Goal: Task Accomplishment & Management: Use online tool/utility

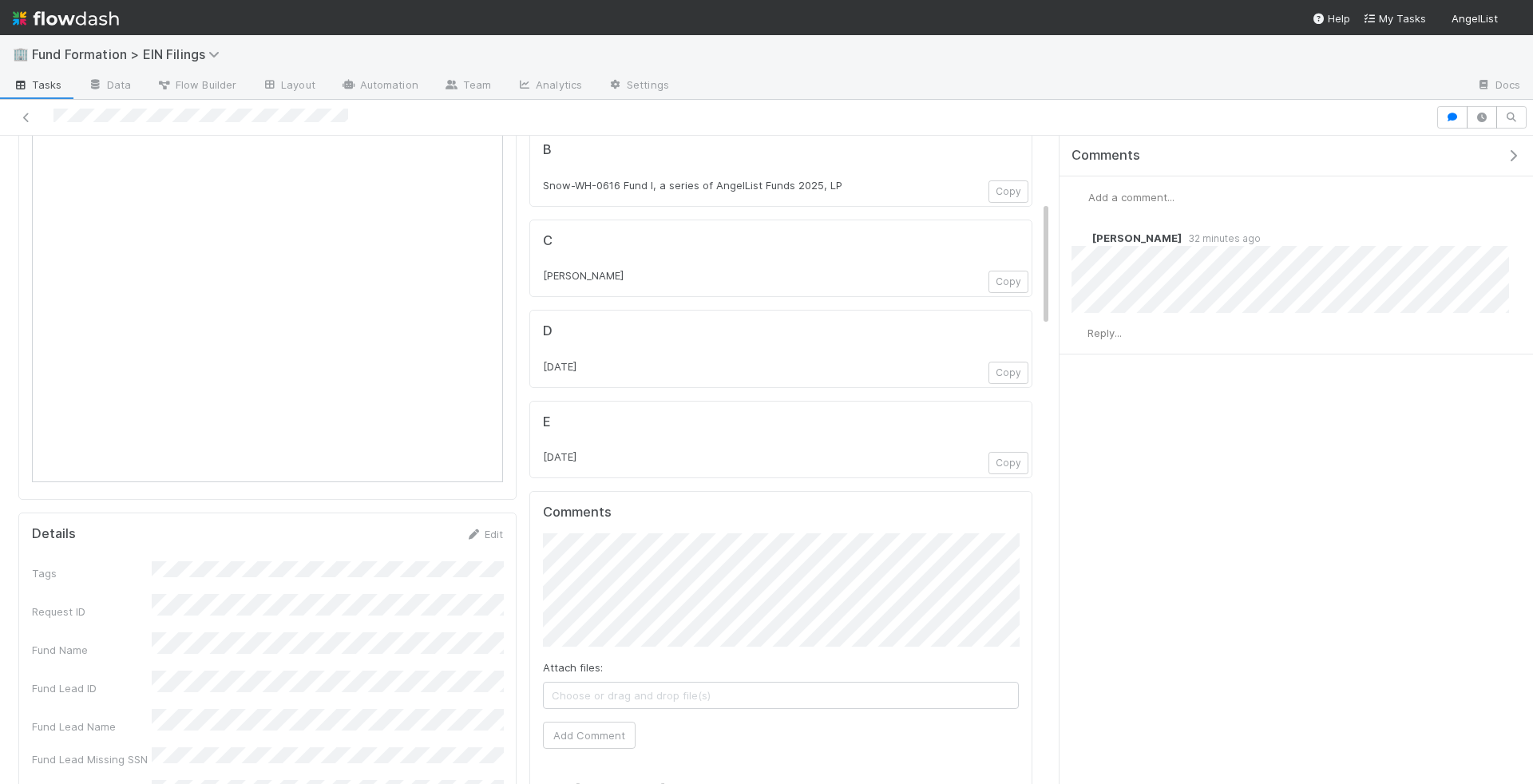
scroll to position [374, 0]
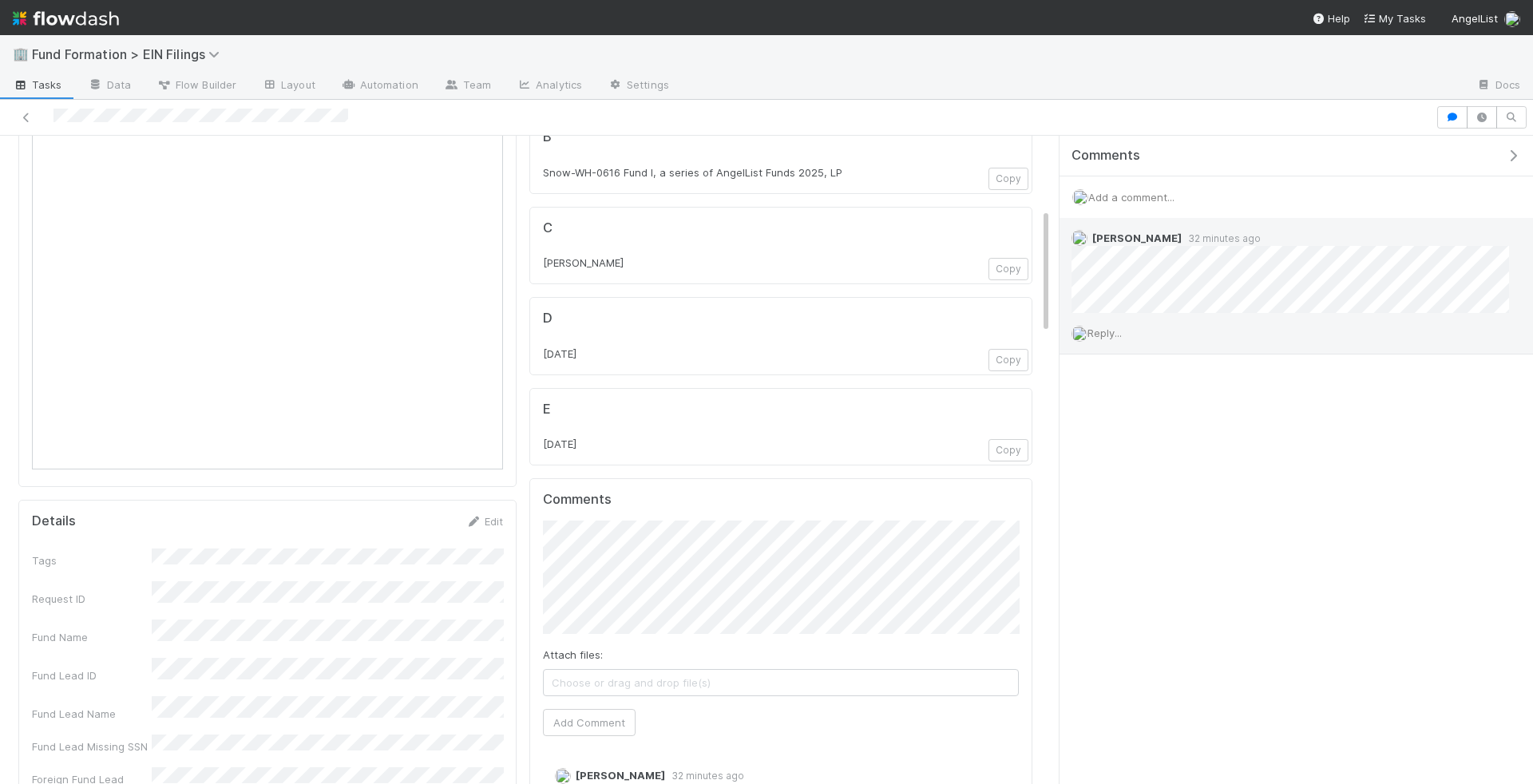
click at [1122, 330] on span "Reply..." at bounding box center [1105, 333] width 34 height 13
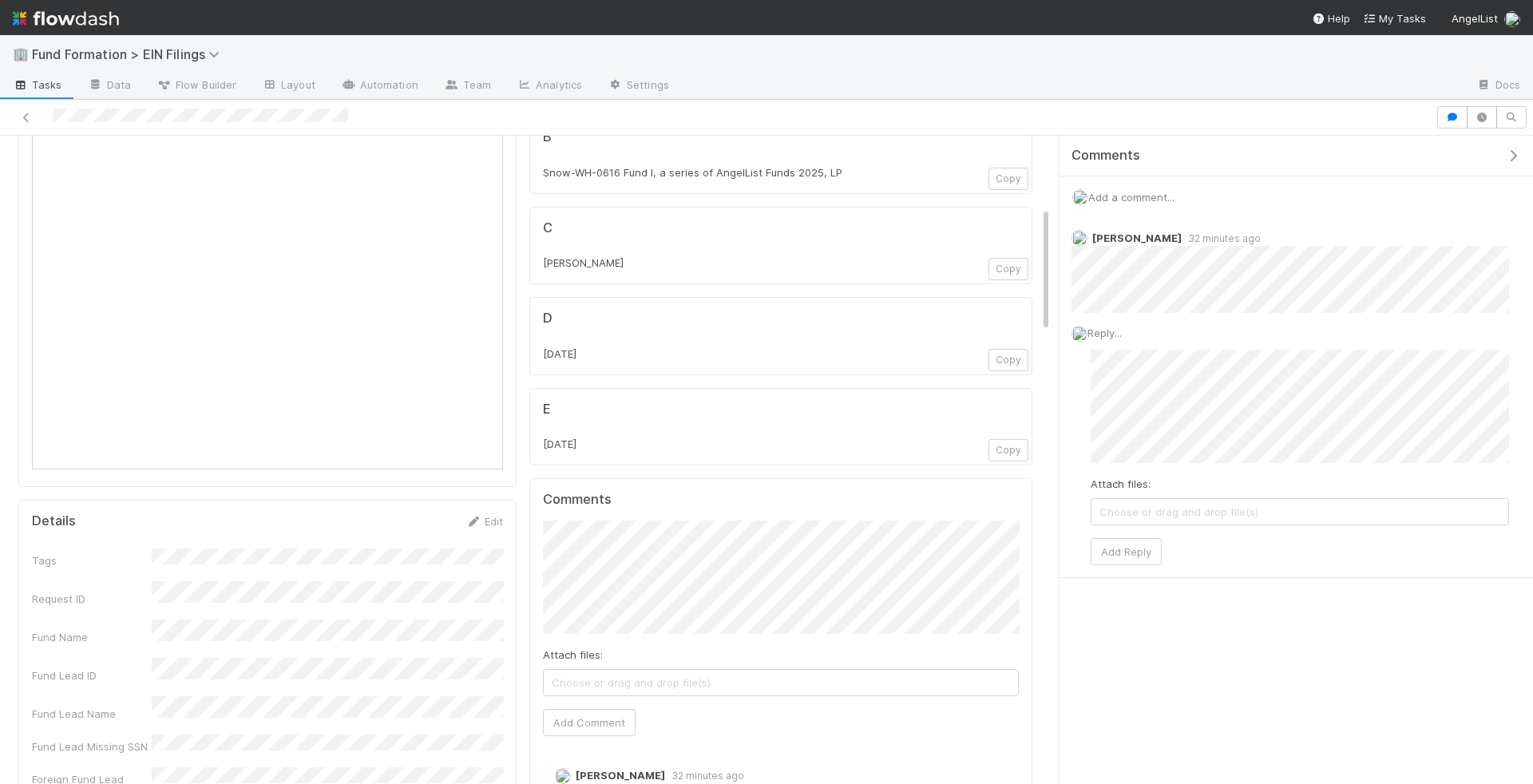
scroll to position [285, 0]
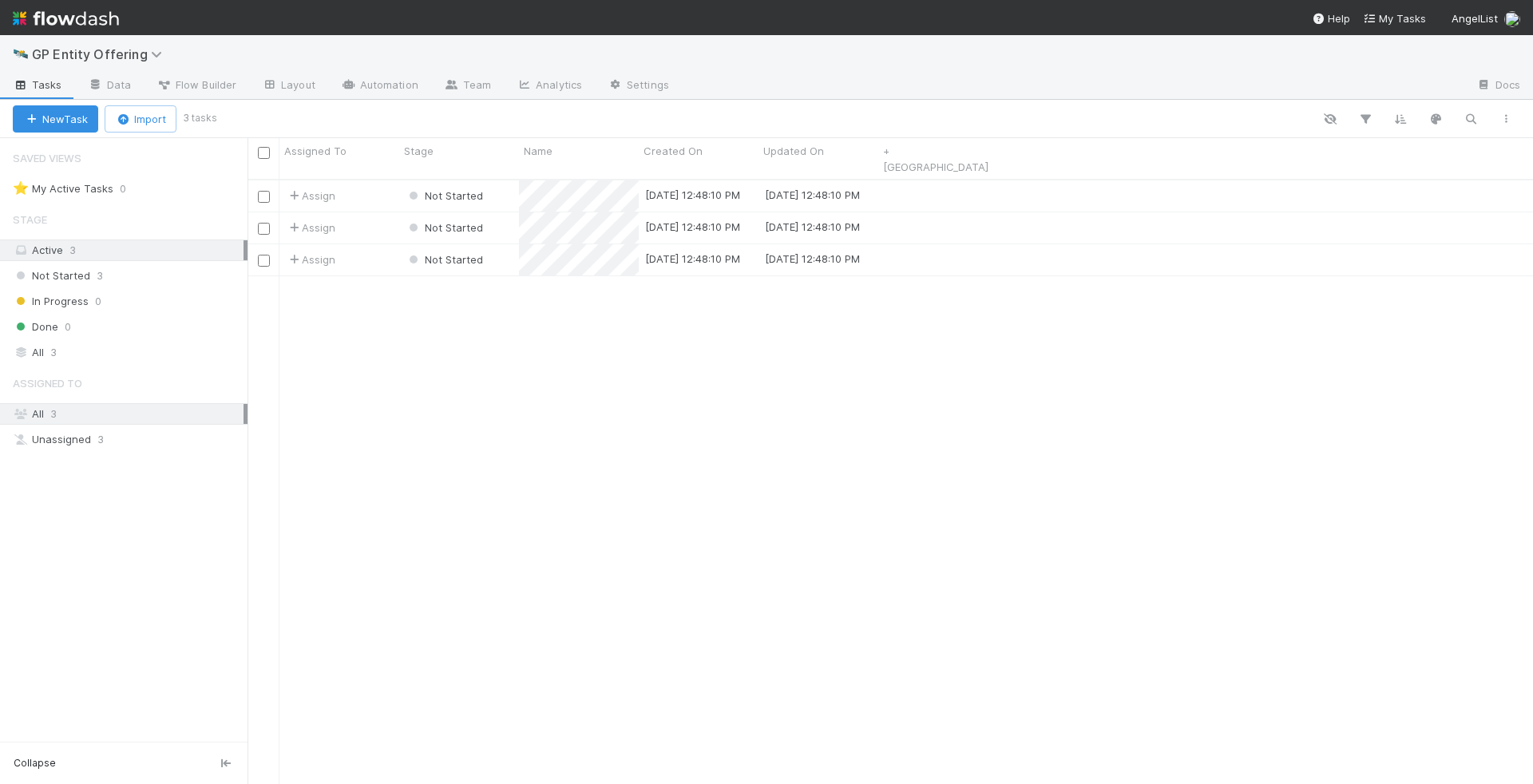
scroll to position [618, 1285]
click at [469, 78] on link "Team" at bounding box center [467, 86] width 72 height 25
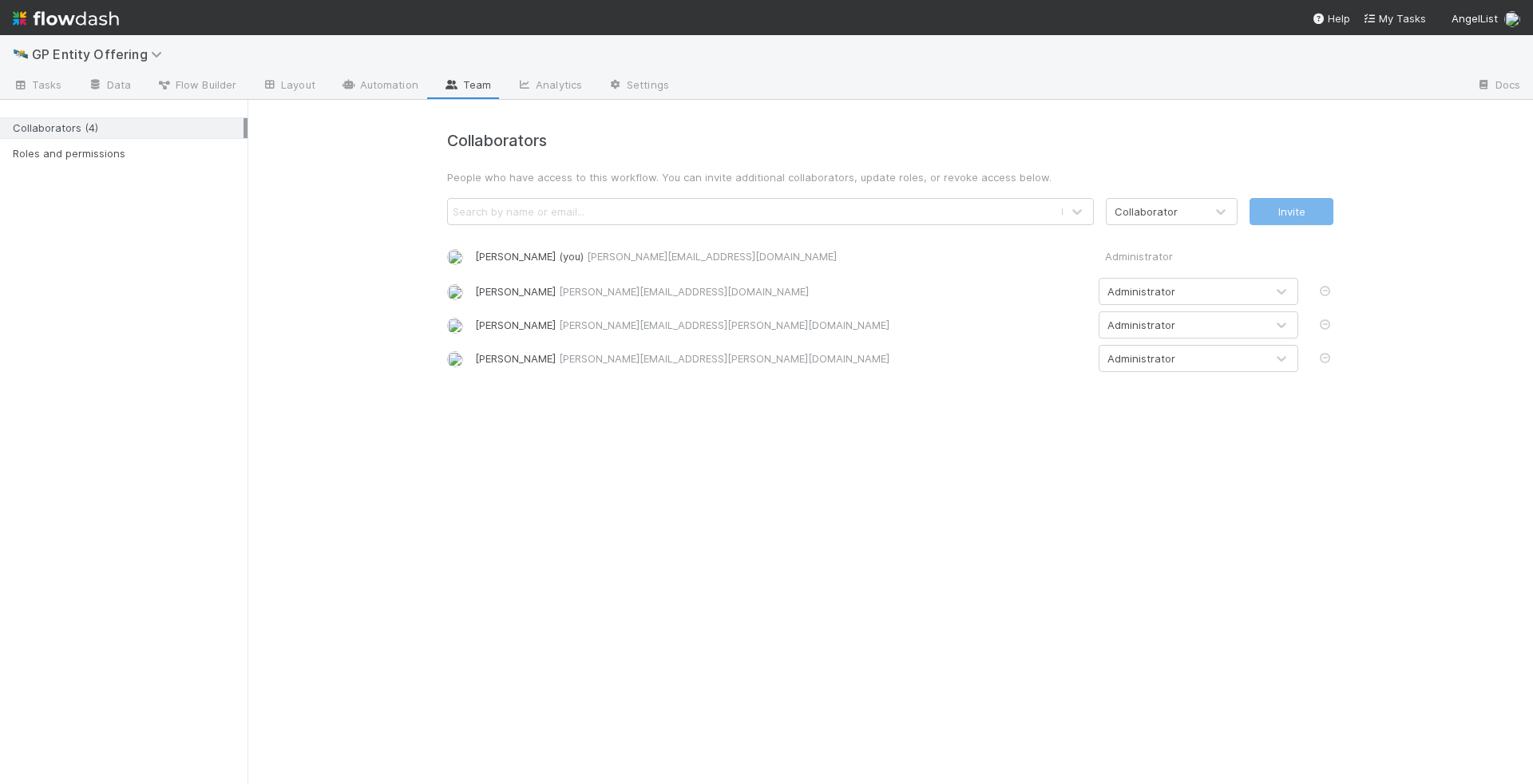
click at [180, 69] on div "🛰️ GP Entity Offering" at bounding box center [766, 54] width 1533 height 38
click at [180, 89] on span "Flow Builder" at bounding box center [196, 85] width 79 height 16
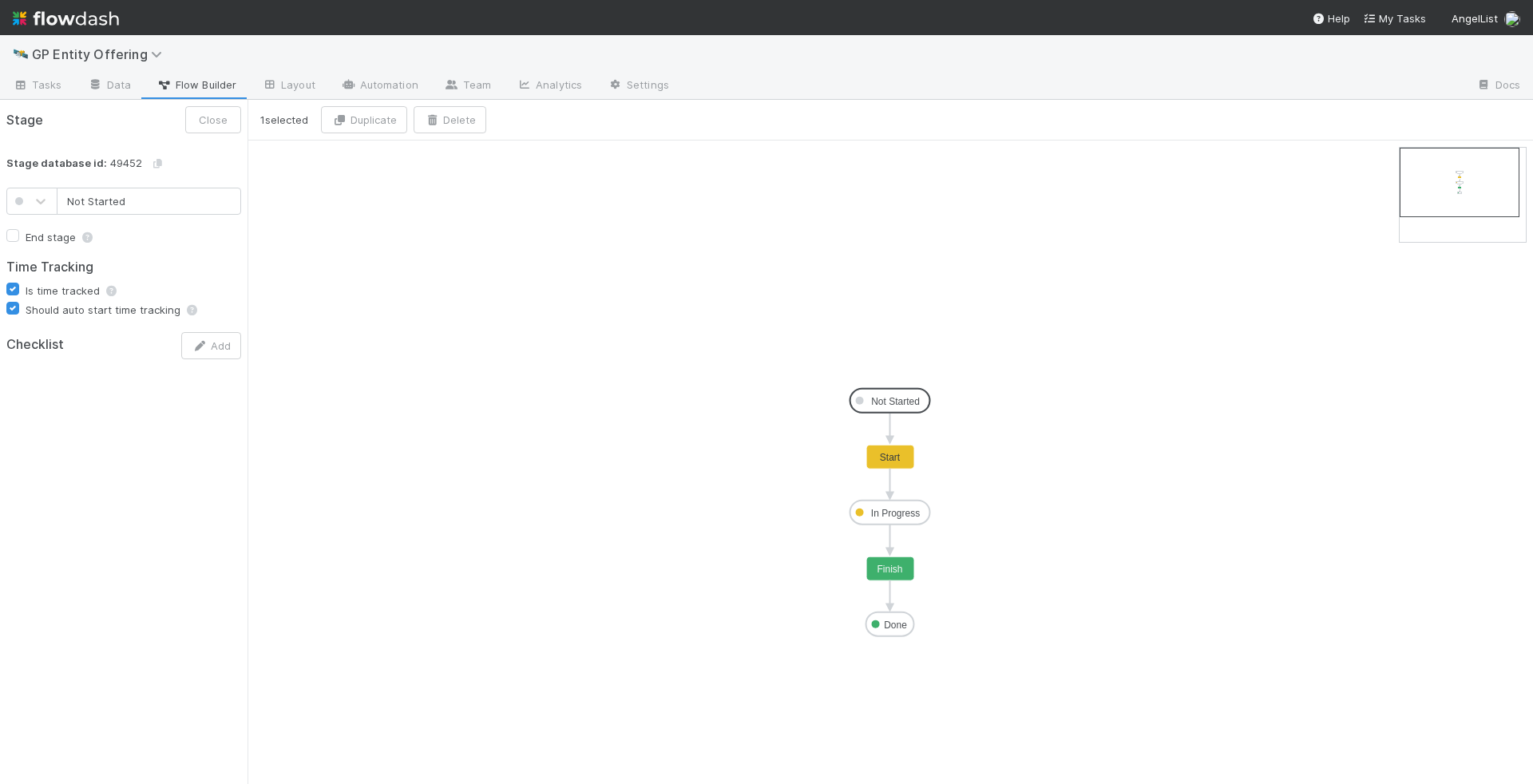
click at [922, 406] on rect at bounding box center [890, 401] width 79 height 24
click at [899, 452] on text "Start" at bounding box center [890, 457] width 21 height 11
click at [899, 509] on text "In Progress" at bounding box center [895, 513] width 49 height 11
click at [184, 210] on input "In Progress" at bounding box center [149, 201] width 184 height 27
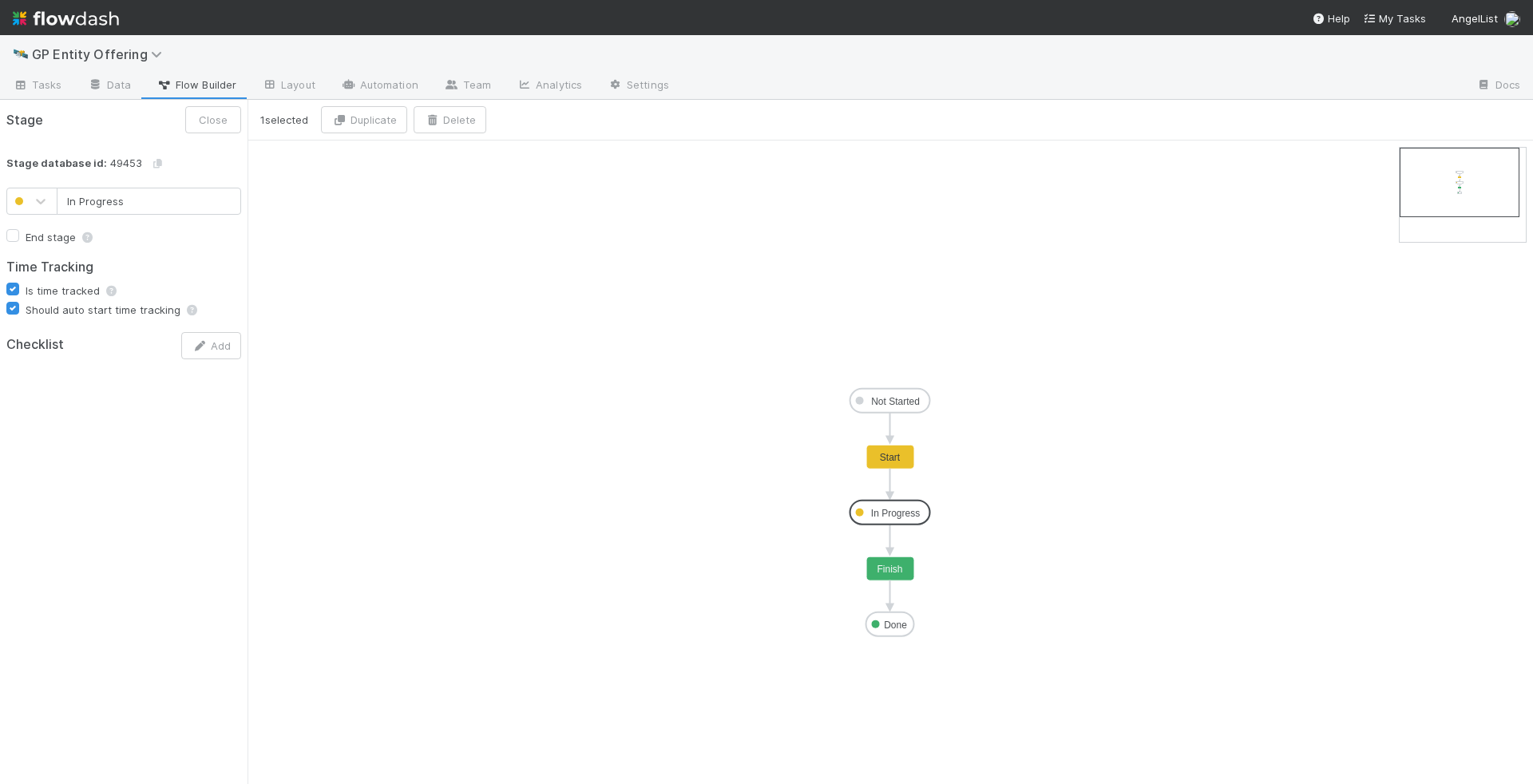
click at [184, 210] on input "In Progress" at bounding box center [149, 201] width 184 height 27
type input "Submitted for"
click at [158, 126] on button "Cancel" at bounding box center [151, 120] width 62 height 27
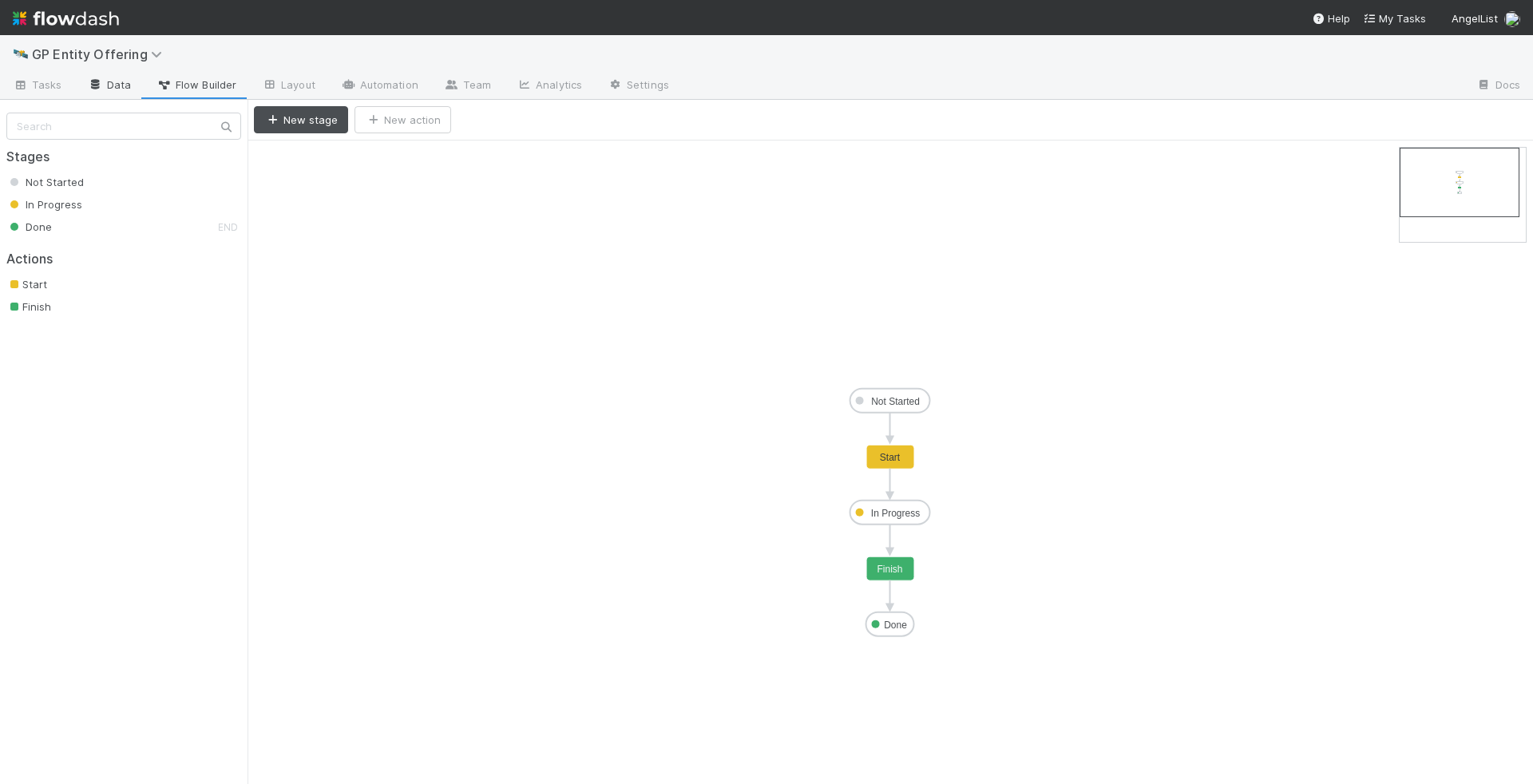
click at [132, 89] on link "Data" at bounding box center [109, 86] width 69 height 25
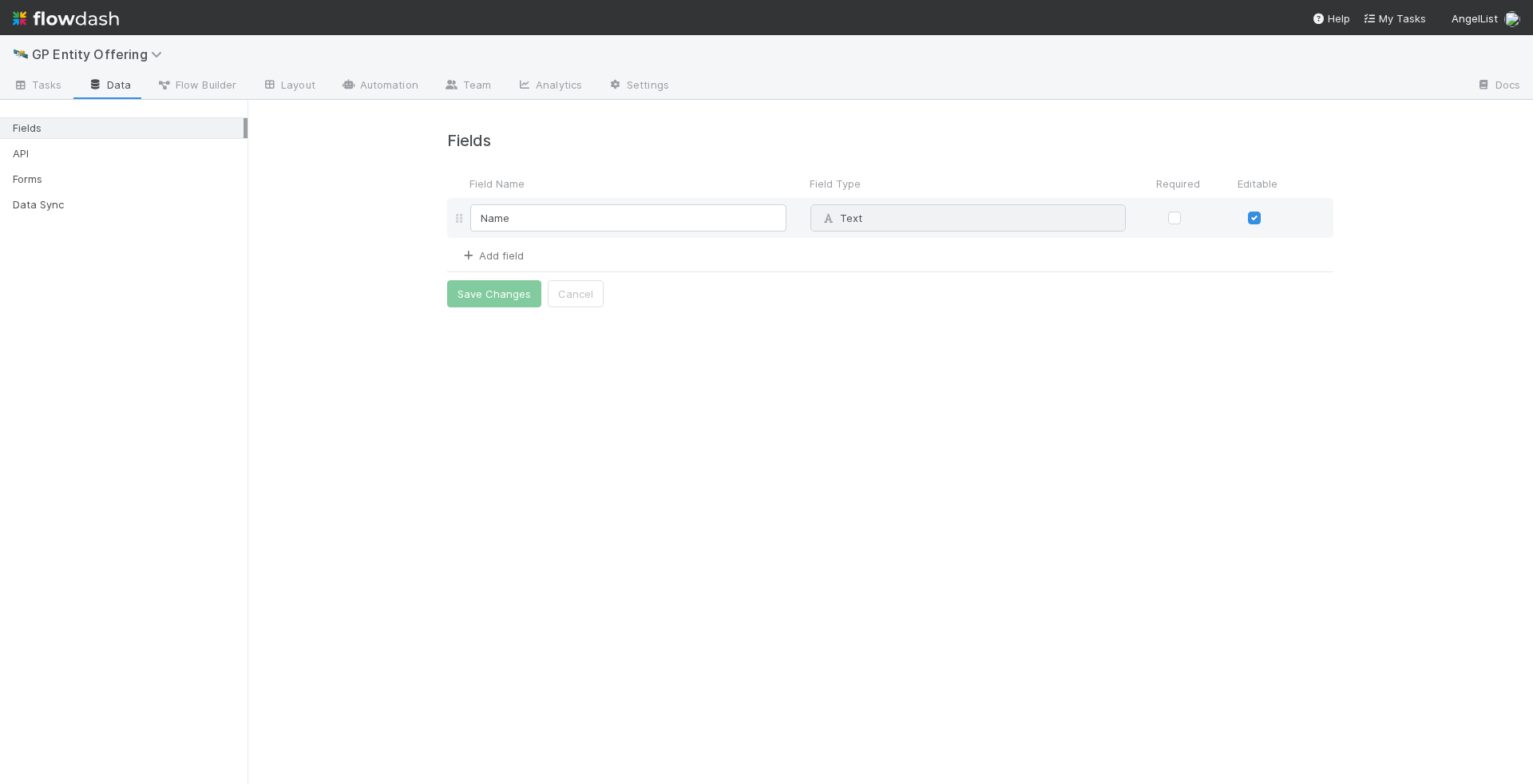
click at [502, 252] on link "Add field" at bounding box center [491, 256] width 64 height 13
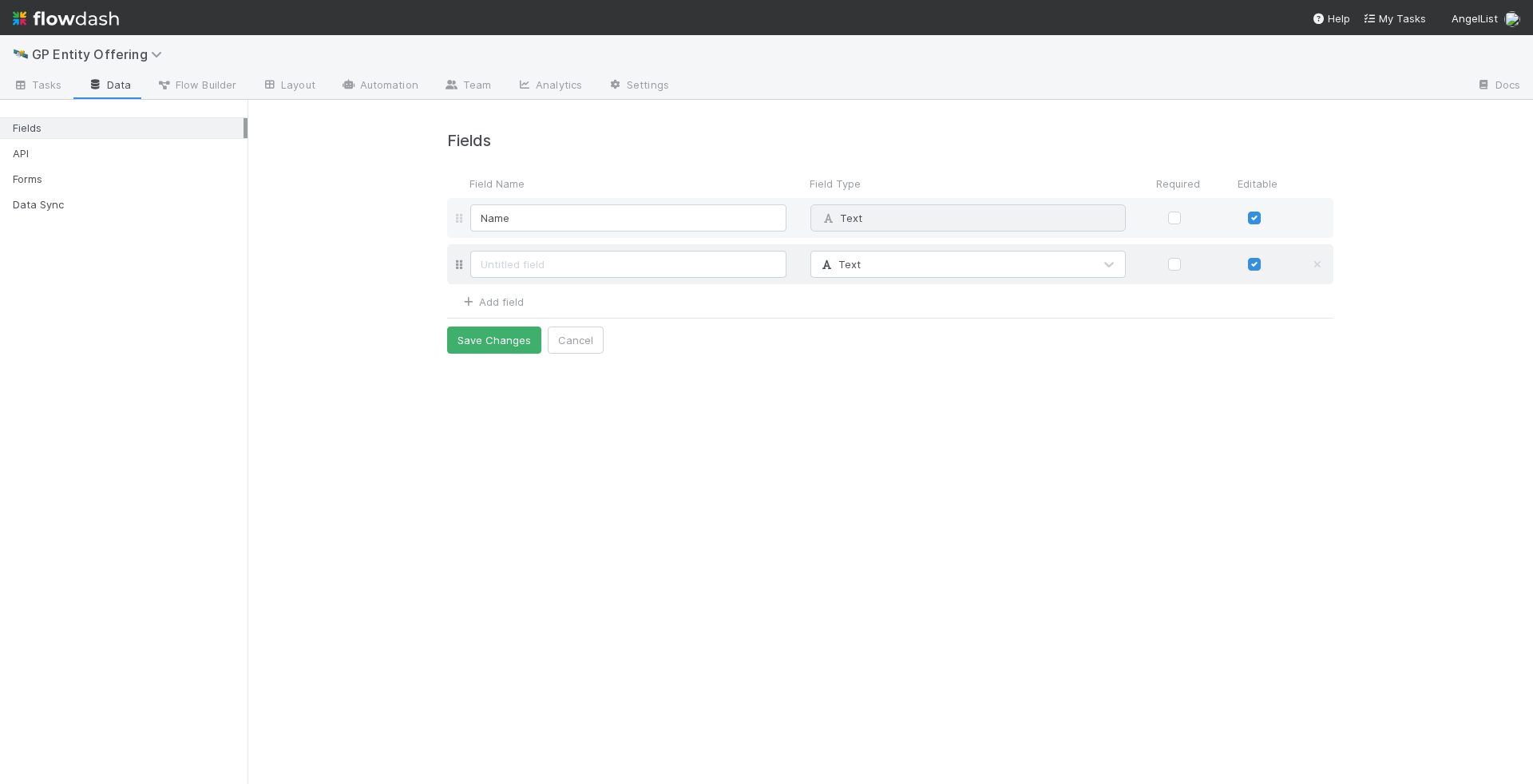
click at [526, 262] on input at bounding box center [629, 265] width 316 height 27
type input "Formation Status"
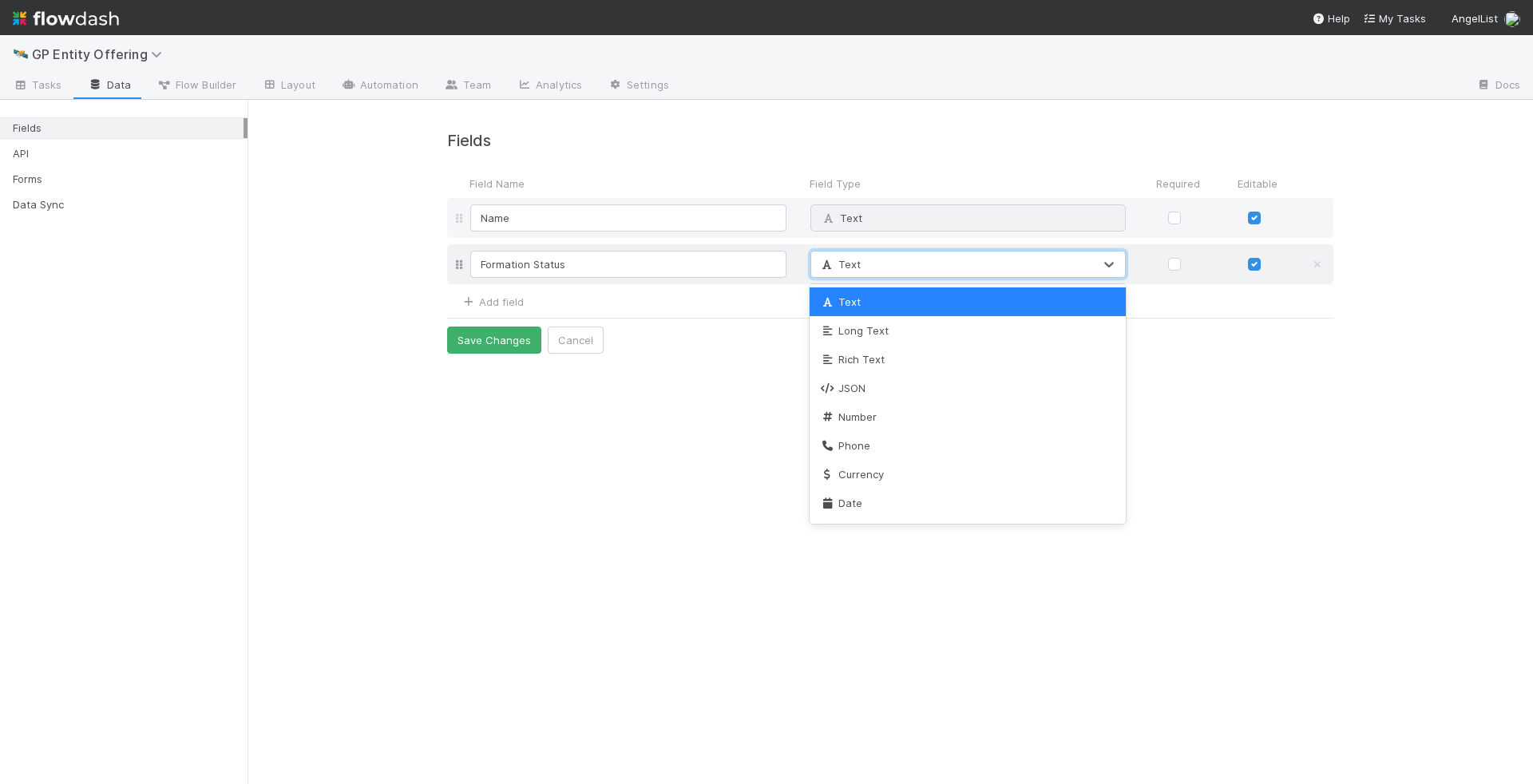
click at [947, 267] on div "Text" at bounding box center [952, 264] width 283 height 25
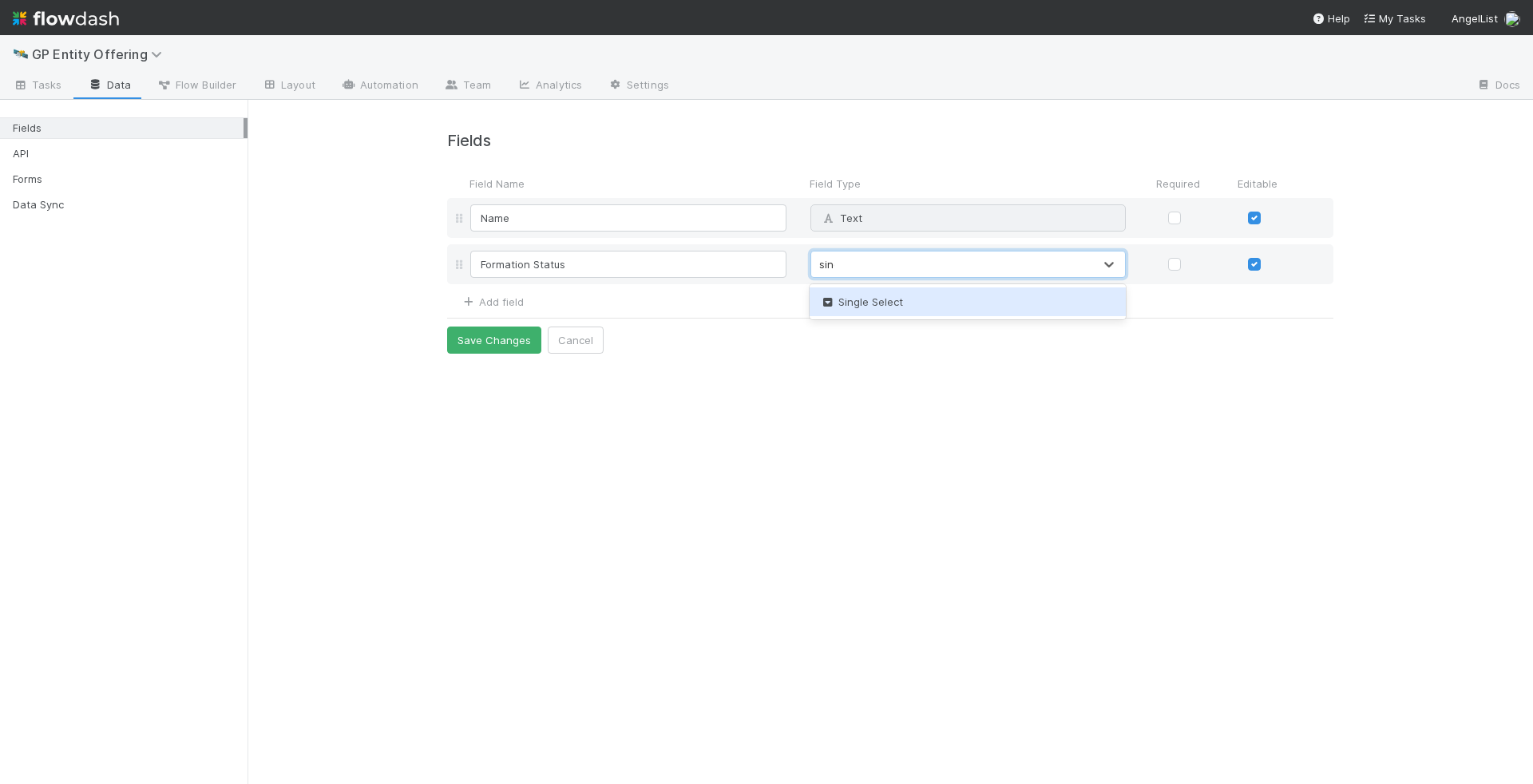
type input "singl"
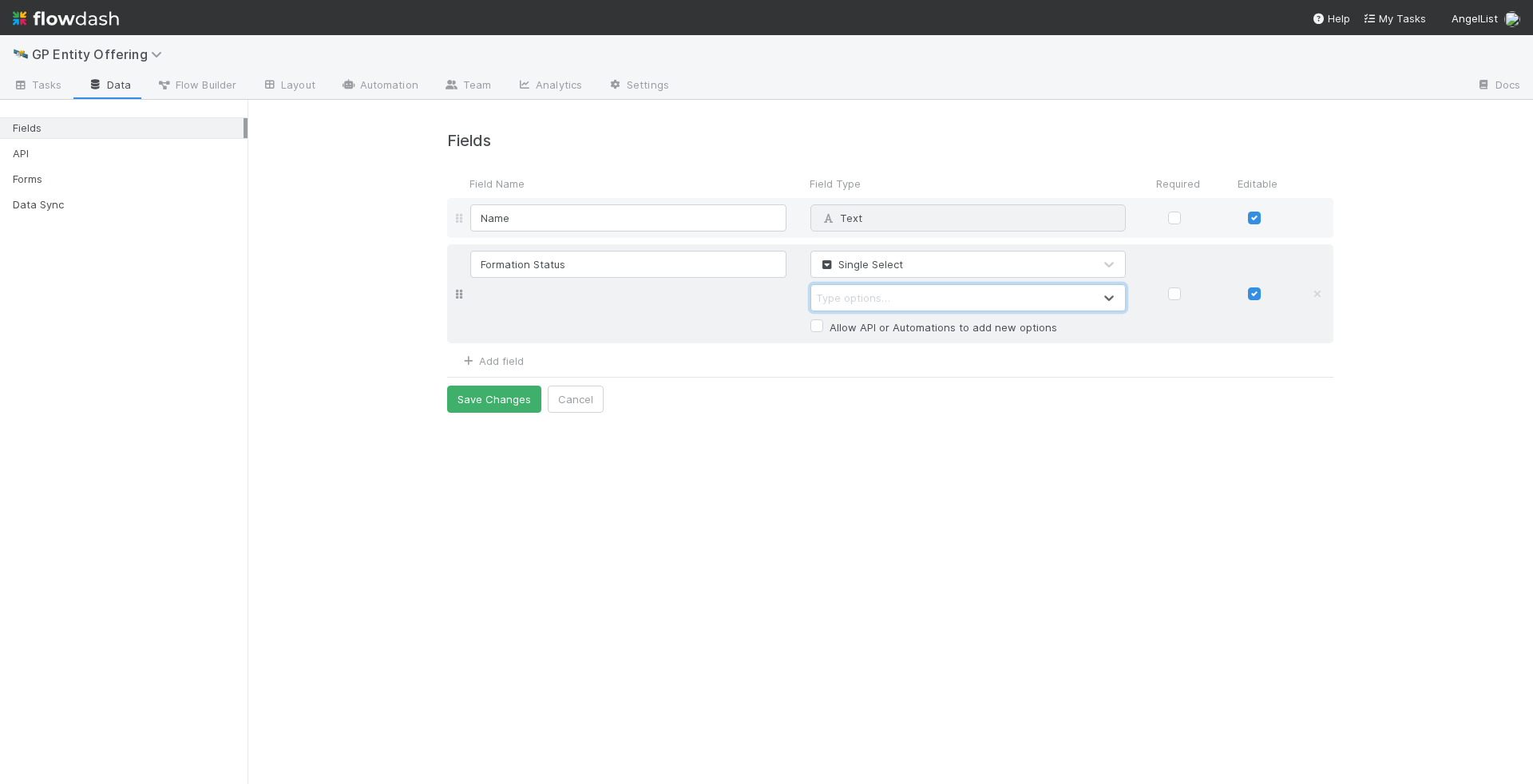
click at [884, 297] on div "Type options…" at bounding box center [853, 298] width 74 height 16
type input "O"
type input "P"
type input "N"
type input "Unsubmitted"
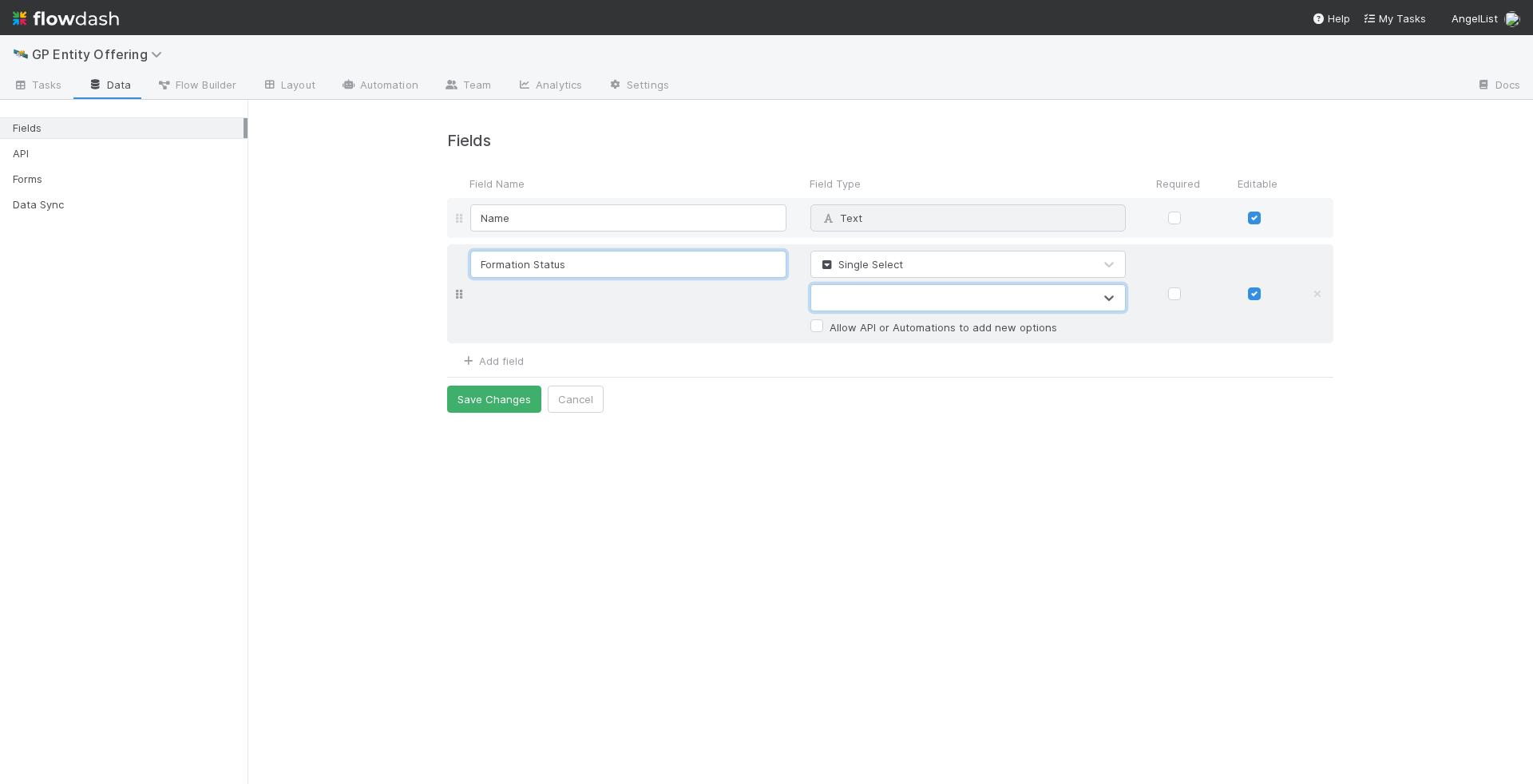
click at [609, 254] on input "Formation Status" at bounding box center [629, 265] width 316 height 27
type input "Formation"
click at [897, 302] on div "Type options…" at bounding box center [952, 298] width 283 height 25
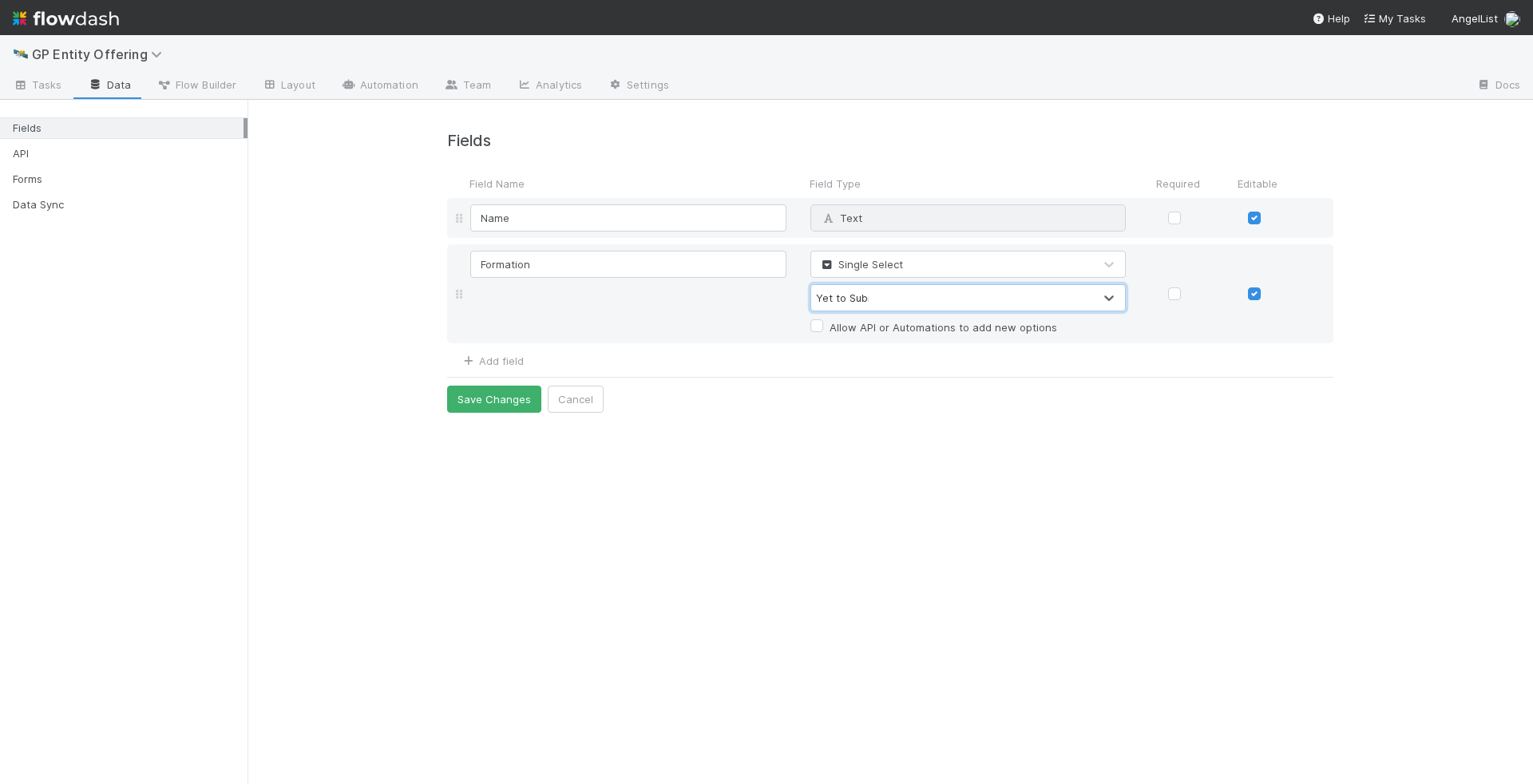
type input "Yet to Submit"
type input "Pending"
type input "S"
type input "Pending"
type input "F"
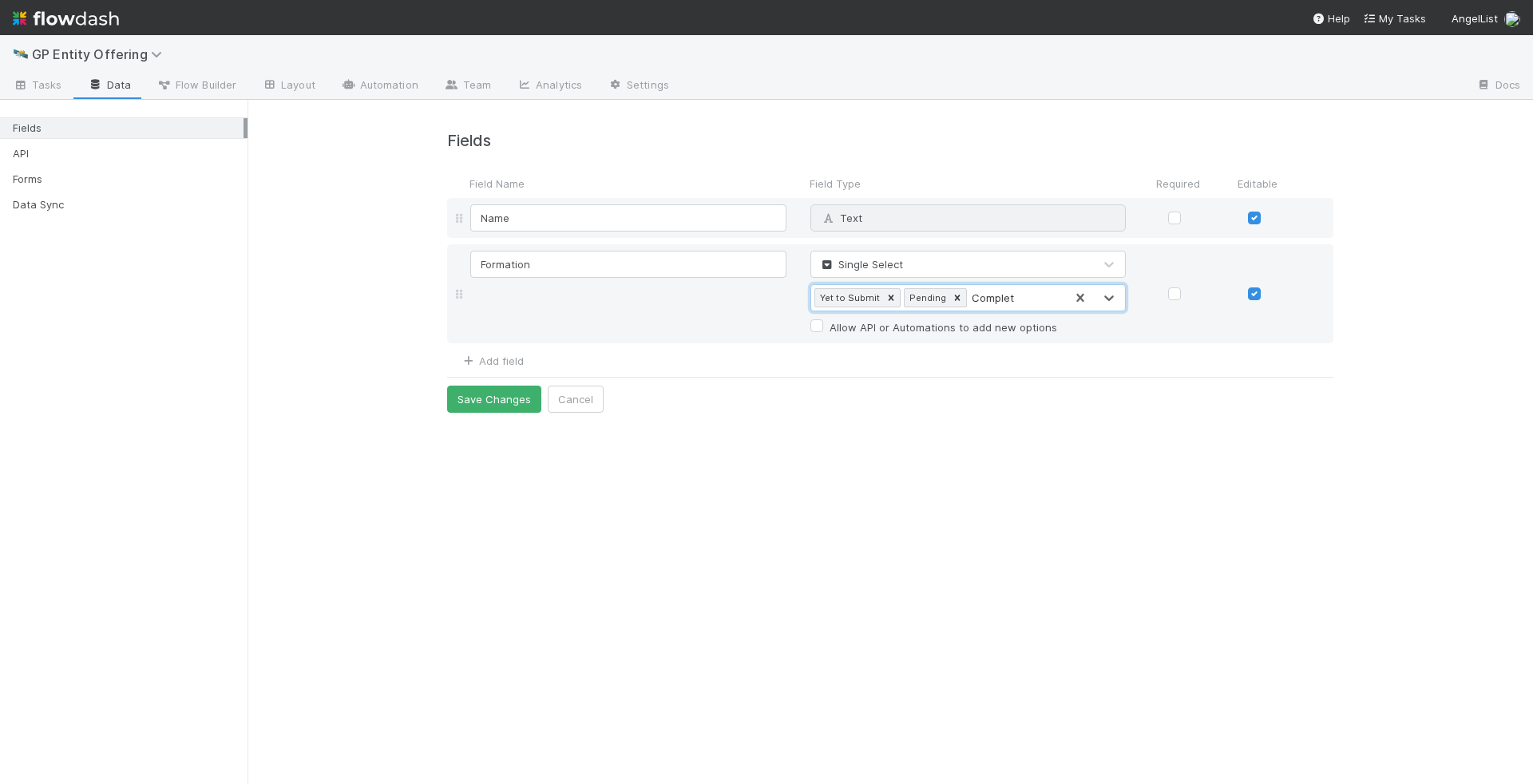
type input "Complete"
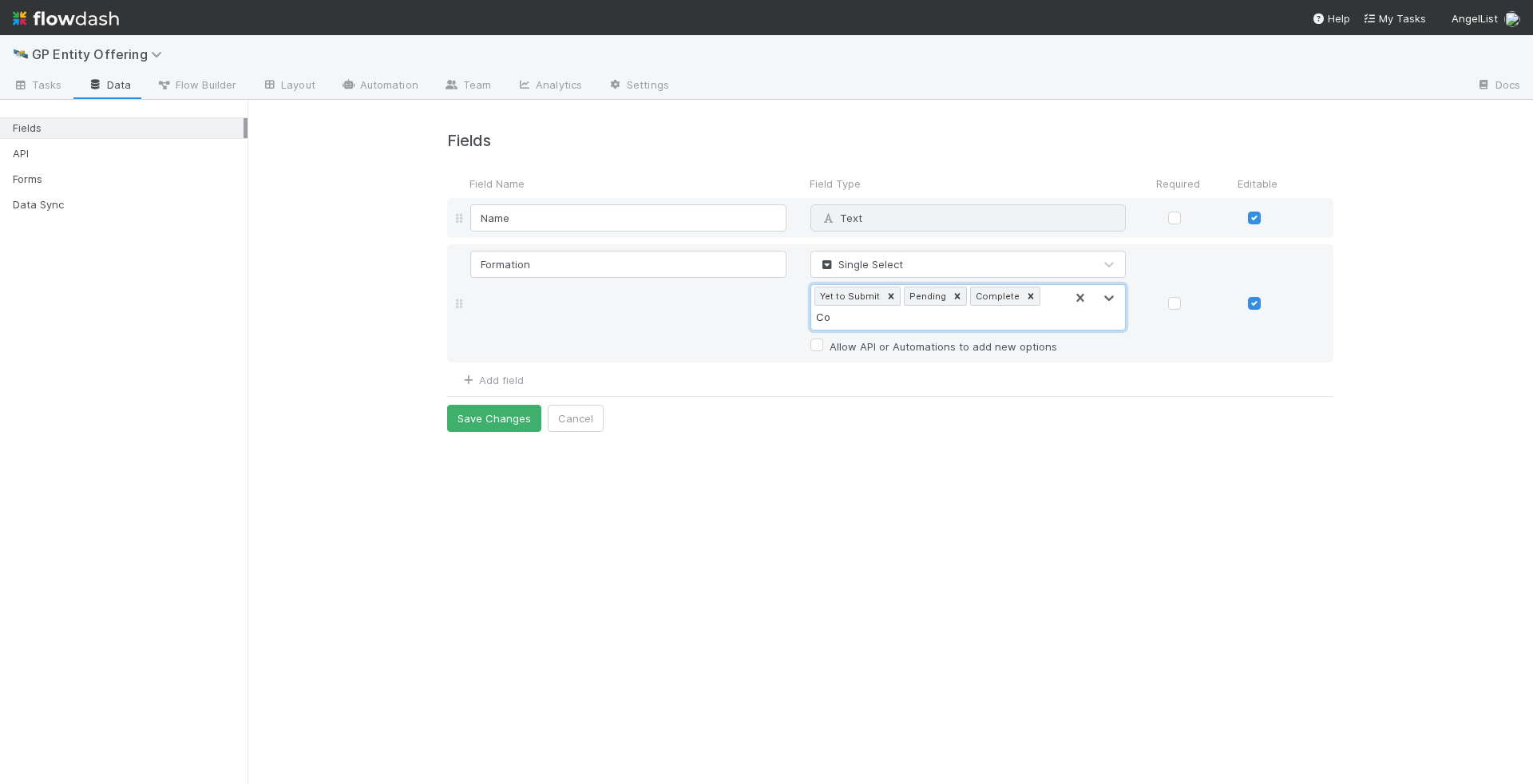
type input "C"
type input "Externally Formed"
click at [933, 317] on div "Single Select option Create "Complete", selected. option Create "Externally For…" at bounding box center [968, 303] width 341 height 106
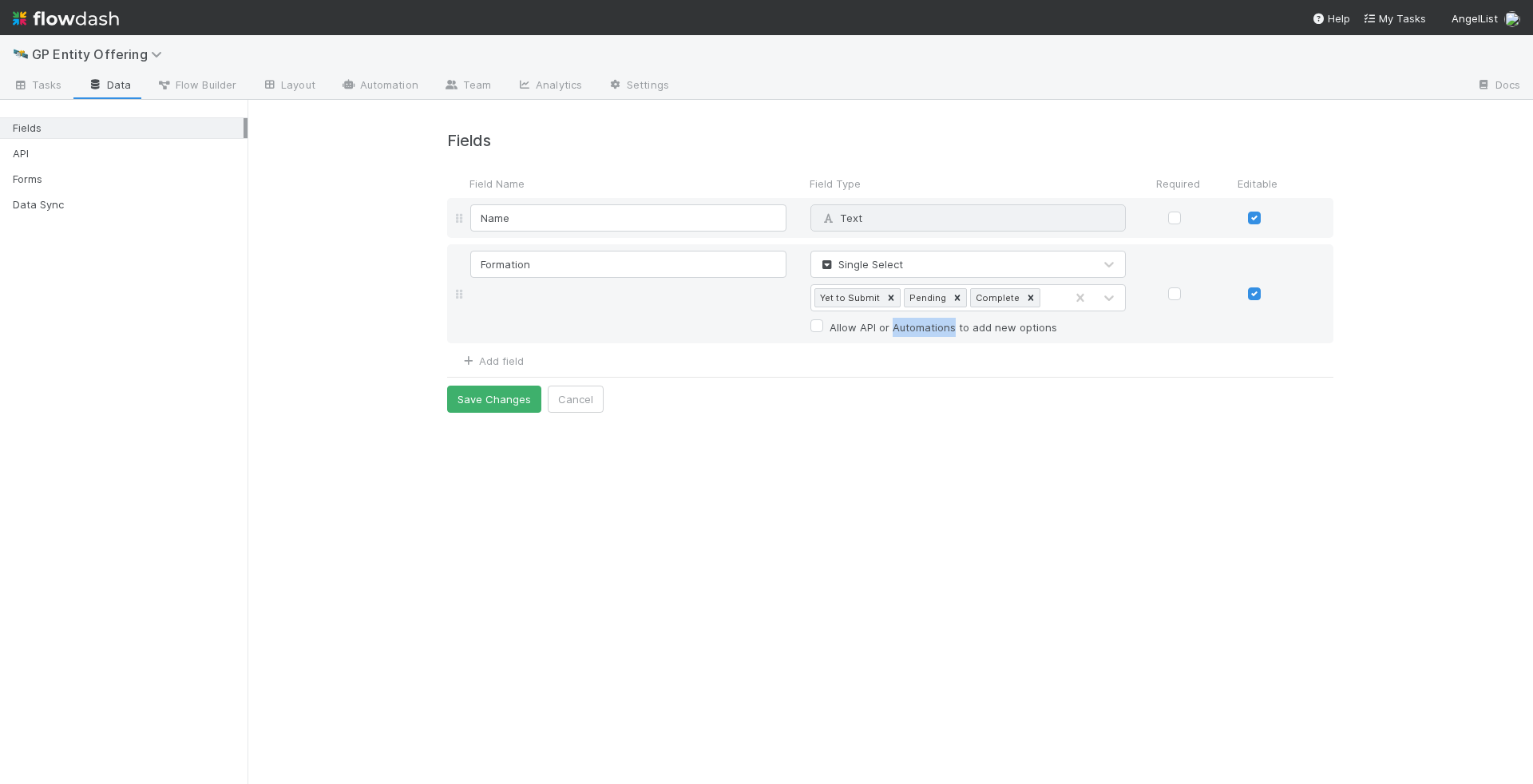
click at [933, 318] on label "Allow API or Automations to add new options" at bounding box center [943, 327] width 228 height 19
click at [823, 318] on input "Allow API or Automations to add new options" at bounding box center [817, 325] width 13 height 14
click at [933, 318] on label "Allow API or Automations to add new options" at bounding box center [943, 327] width 228 height 19
click at [823, 318] on input "Allow API or Automations to add new options" at bounding box center [817, 325] width 13 height 14
click at [928, 330] on label "Allow API or Automations to add new options" at bounding box center [943, 327] width 228 height 19
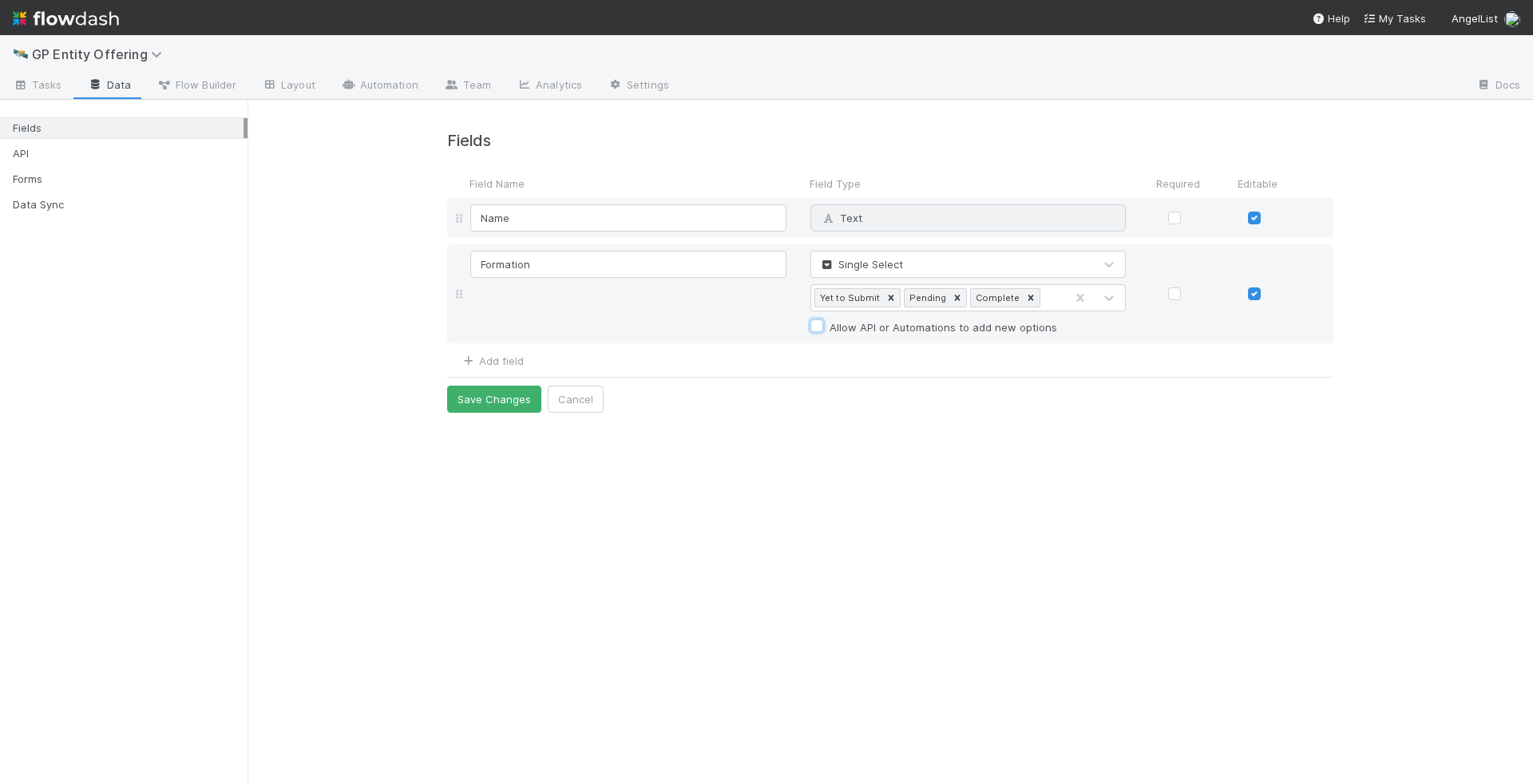
click at [823, 330] on input "Allow API or Automations to add new options" at bounding box center [817, 325] width 13 height 14
click at [936, 321] on label "Allow API or Automations to add new options" at bounding box center [943, 327] width 228 height 19
click at [823, 321] on input "Allow API or Automations to add new options" at bounding box center [817, 325] width 13 height 14
checkbox input "false"
click at [926, 431] on div "Fields Field Name Field Type Required Editable Name Text Why can't I edit type?…" at bounding box center [890, 443] width 1285 height 685
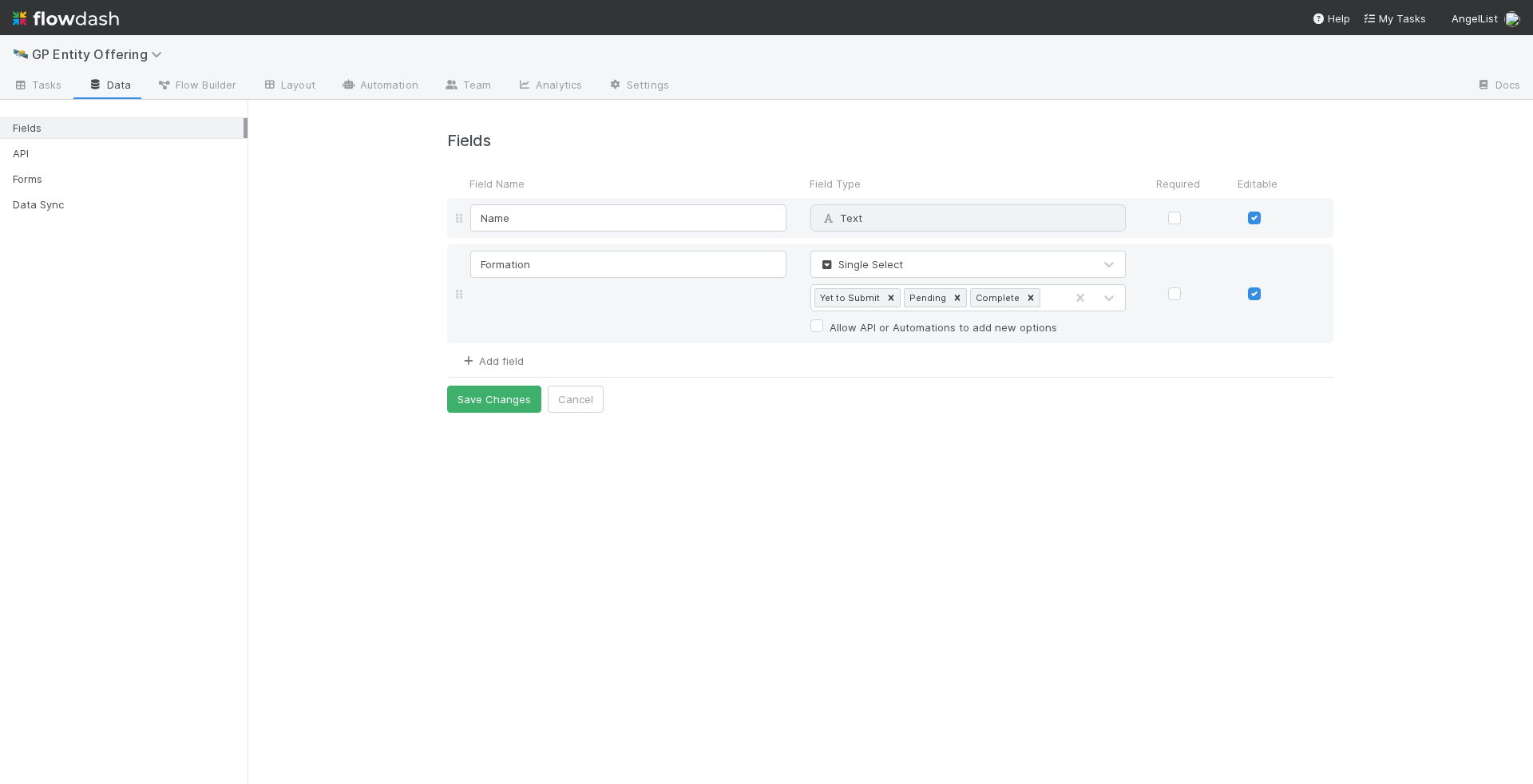
click at [509, 363] on link "Add field" at bounding box center [491, 360] width 64 height 13
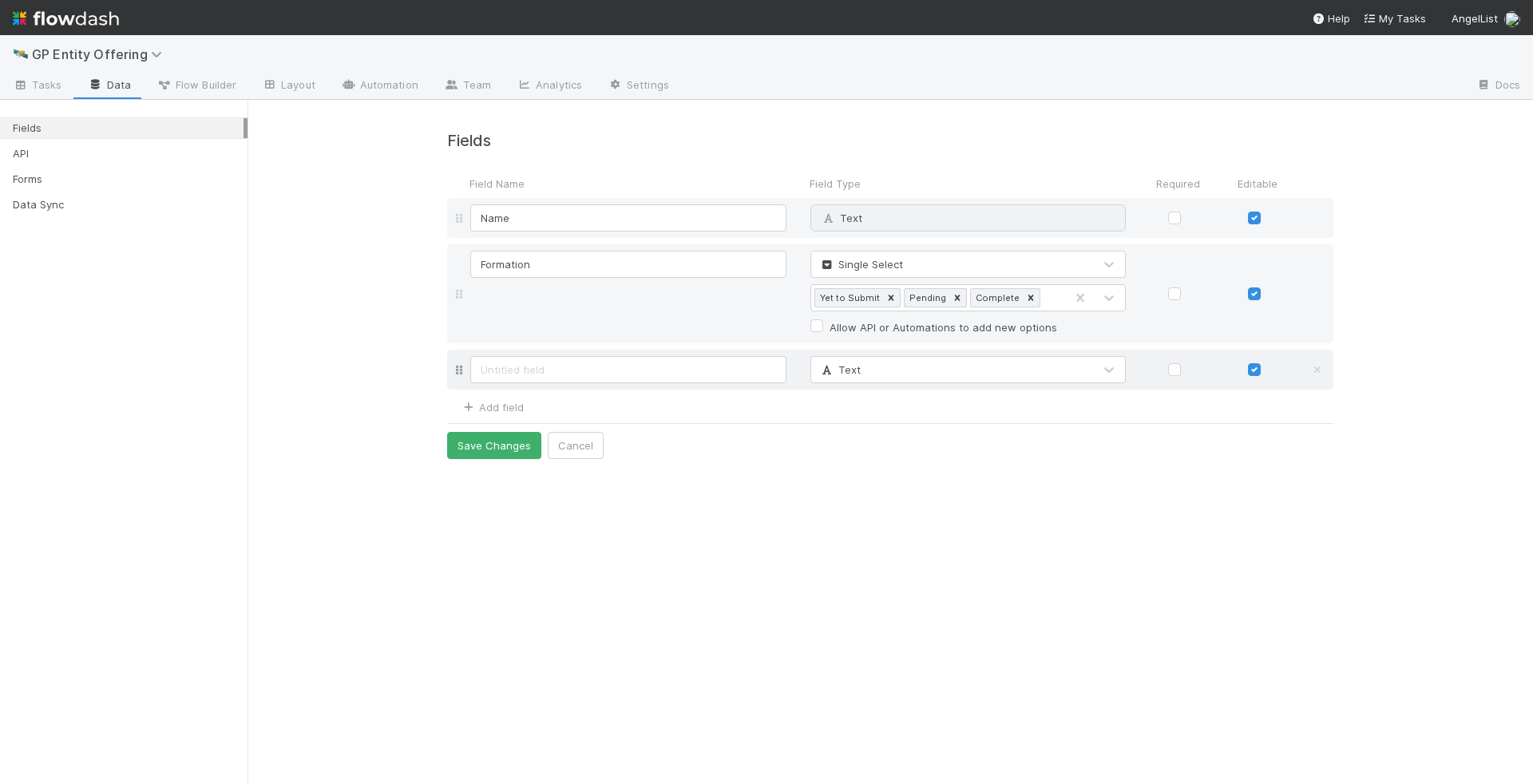
click at [513, 375] on input at bounding box center [629, 369] width 316 height 27
type input "Formation Type"
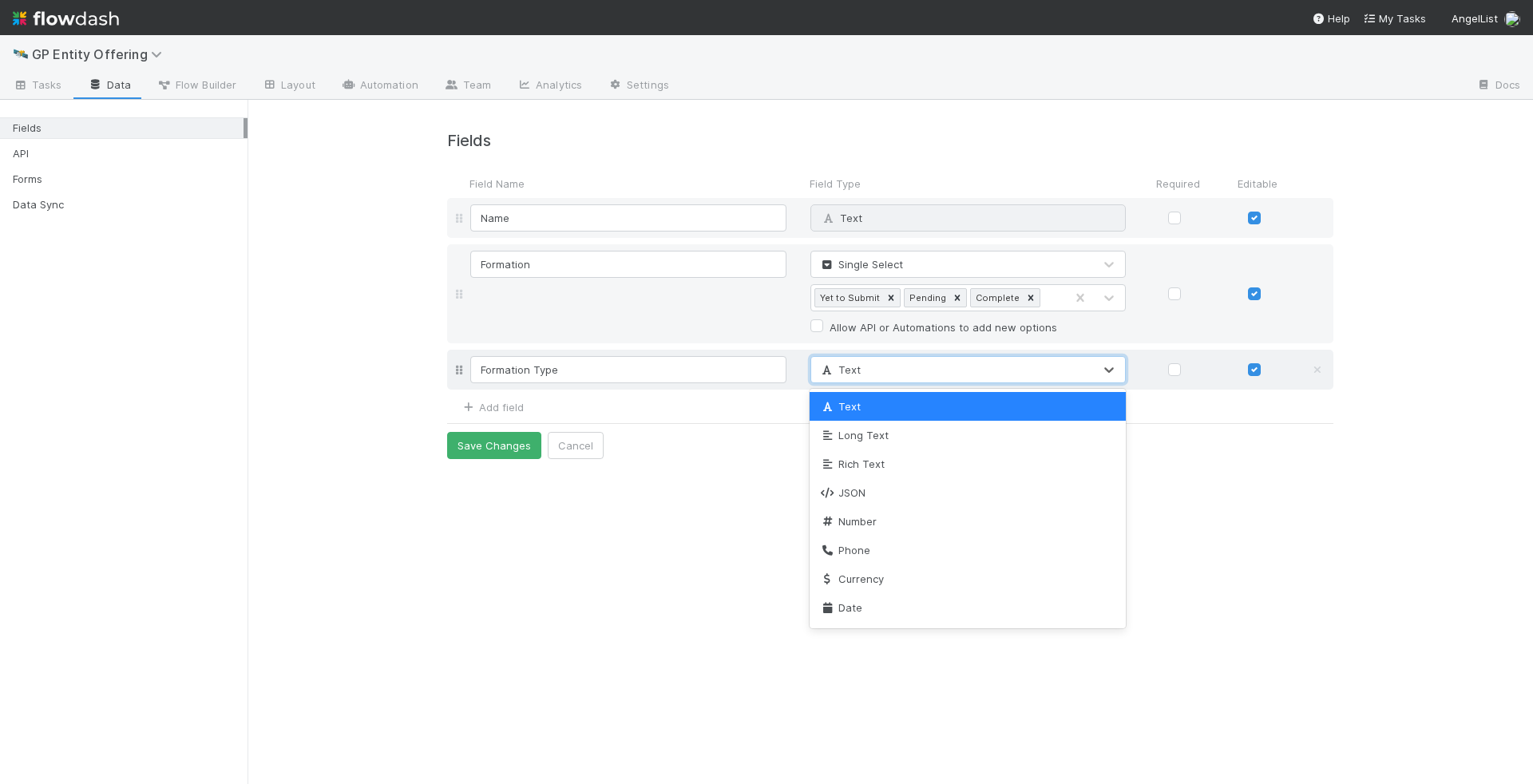
click at [899, 375] on div "Text" at bounding box center [952, 369] width 283 height 25
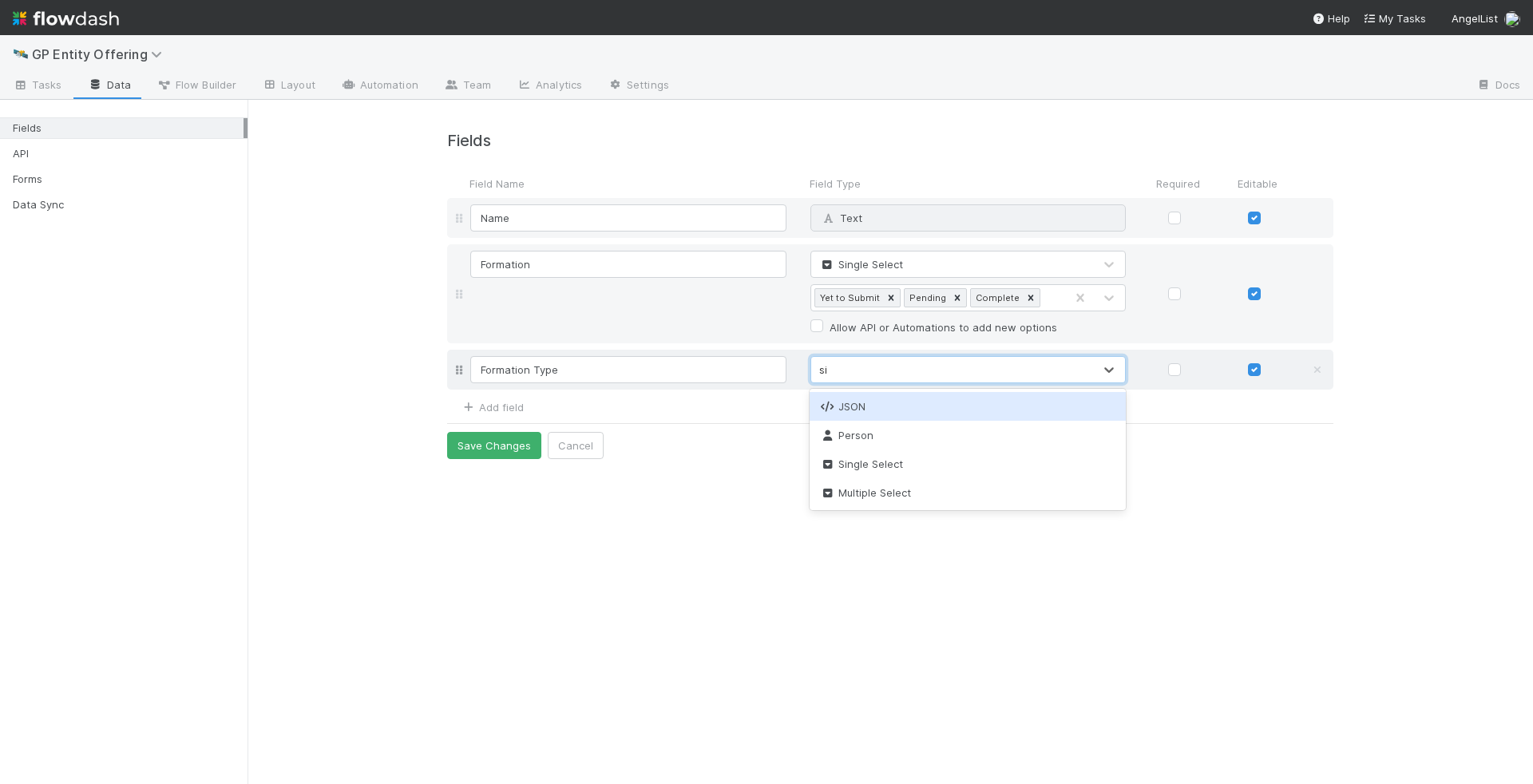
type input "singl"
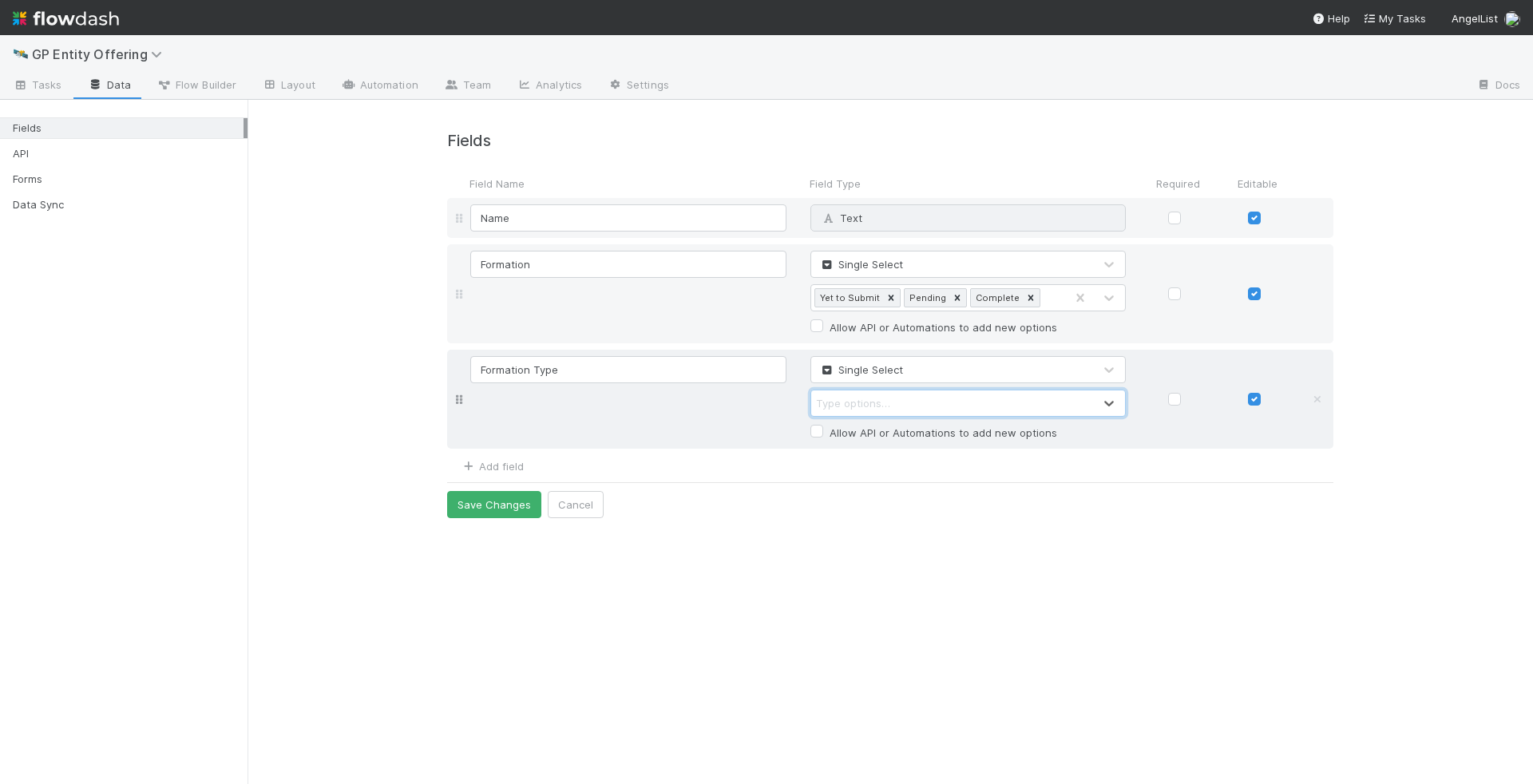
click at [878, 410] on div "Type options…" at bounding box center [952, 403] width 283 height 25
type input "I"
type input "Belltower"
type input "External"
click at [786, 499] on form "Field Name Field Type Required Editable Name Text Why can't I edit type? Format…" at bounding box center [890, 343] width 886 height 349
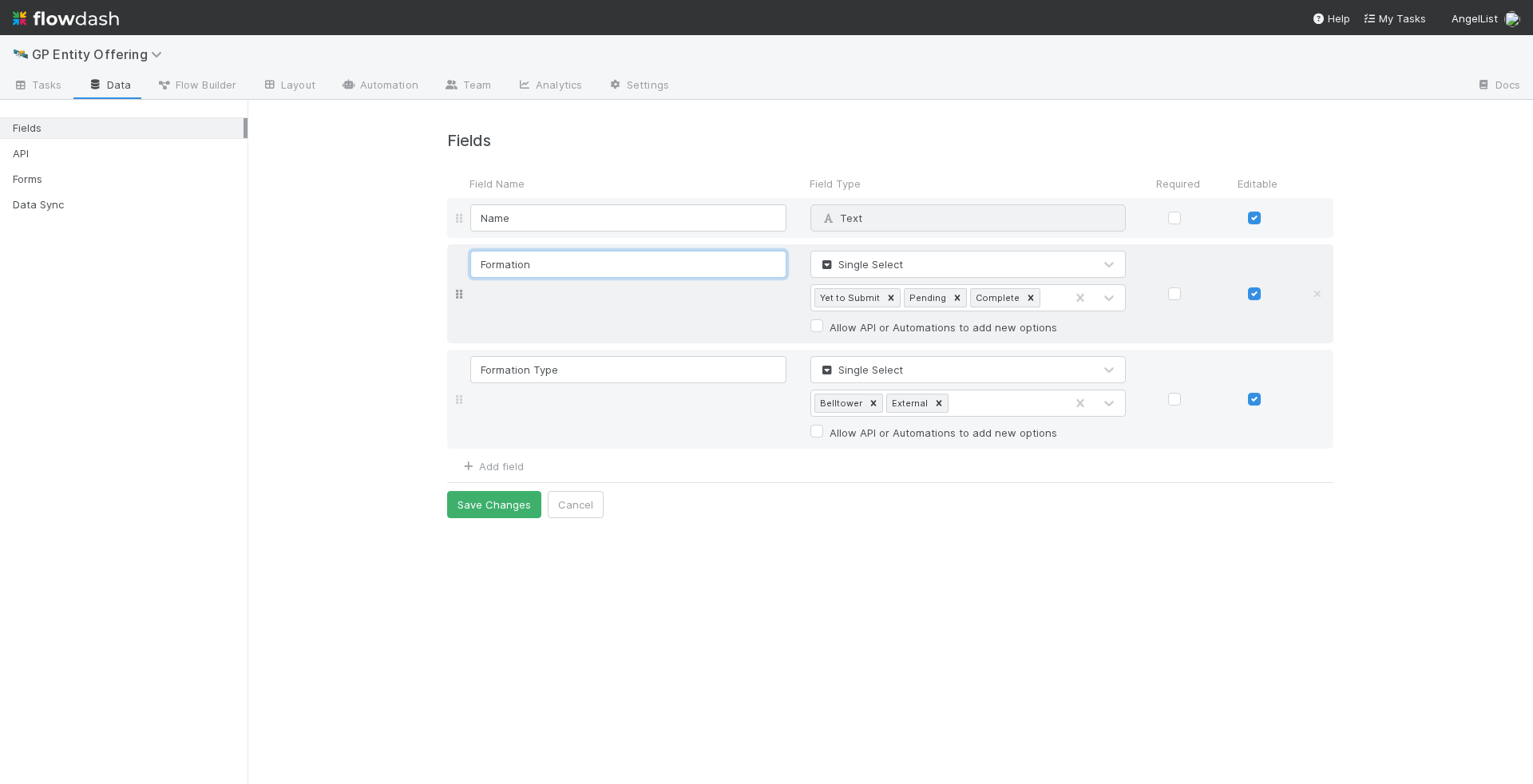
click at [566, 268] on input "Formation" at bounding box center [629, 265] width 316 height 27
type input "Formation Status"
click at [658, 463] on div "Add field" at bounding box center [890, 464] width 886 height 19
click at [490, 463] on link "Add field" at bounding box center [491, 466] width 64 height 13
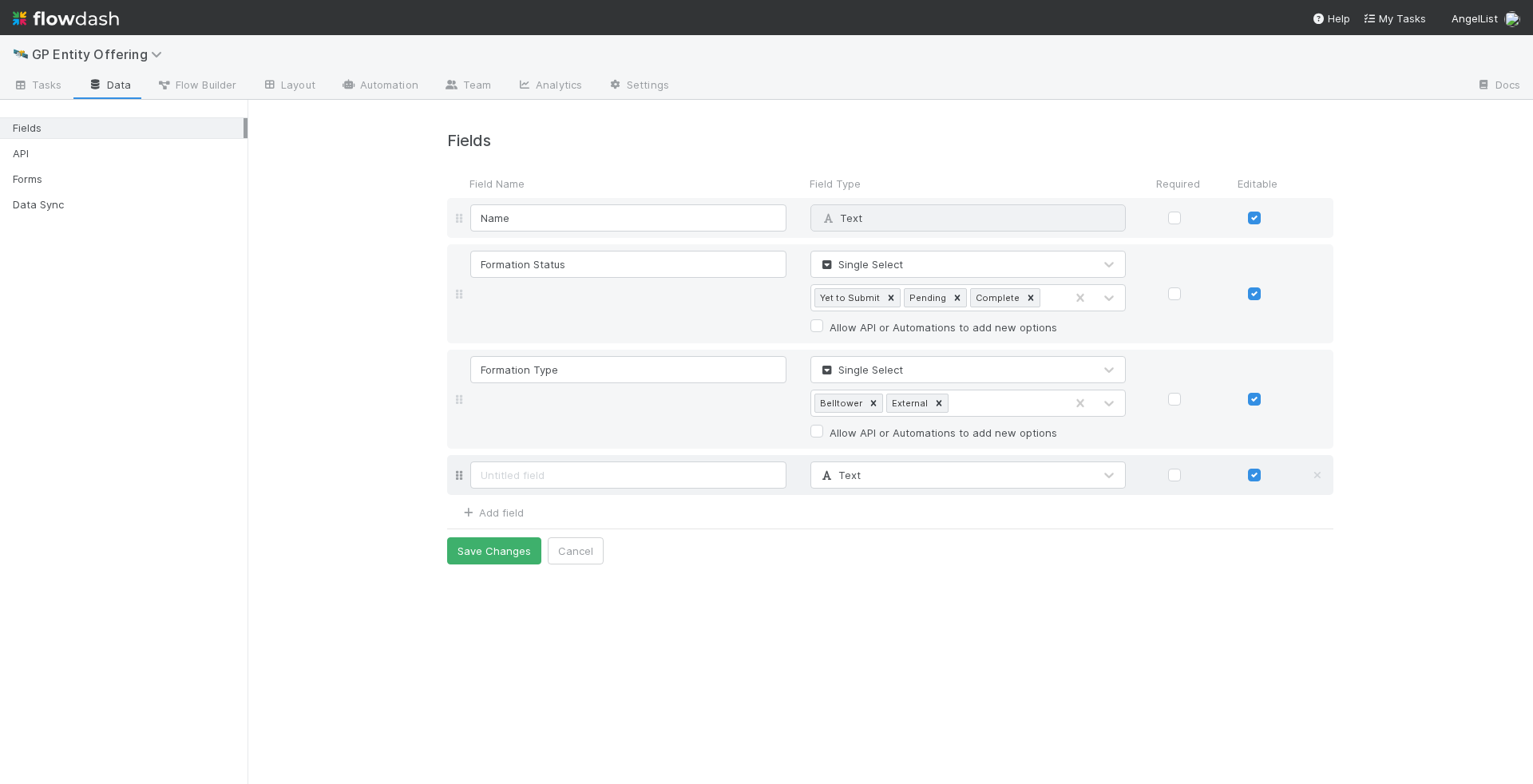
click at [564, 466] on input at bounding box center [629, 475] width 316 height 27
click at [954, 299] on div at bounding box center [957, 297] width 17 height 17
click at [1003, 301] on div "Yet to Submit Complete" at bounding box center [938, 298] width 254 height 25
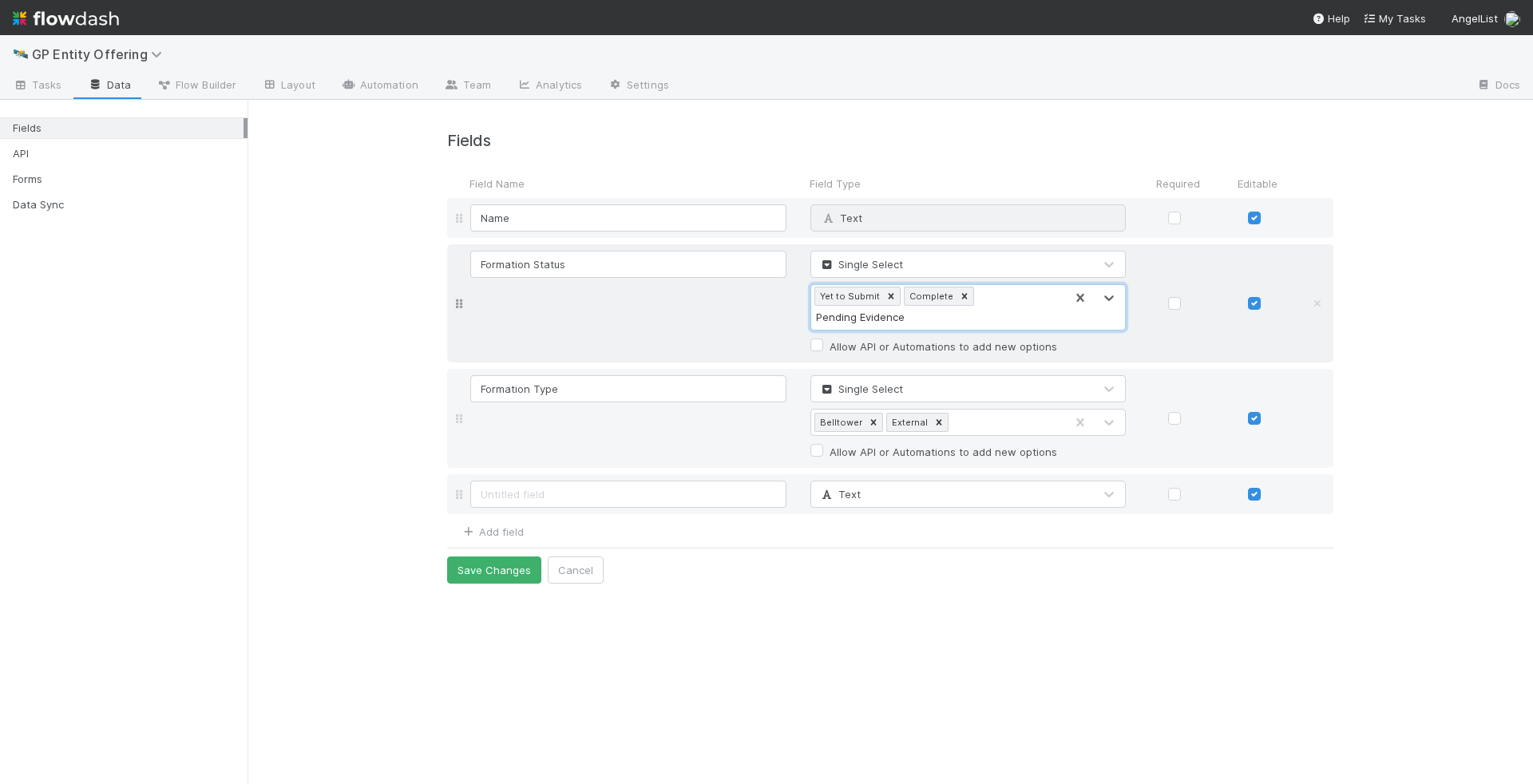
click at [905, 309] on input "Pending Evidence" at bounding box center [860, 317] width 89 height 16
type input "Pending Filing Evidence"
drag, startPoint x: 874, startPoint y: 319, endPoint x: 946, endPoint y: 292, distance: 76.9
click at [533, 499] on input at bounding box center [629, 494] width 316 height 27
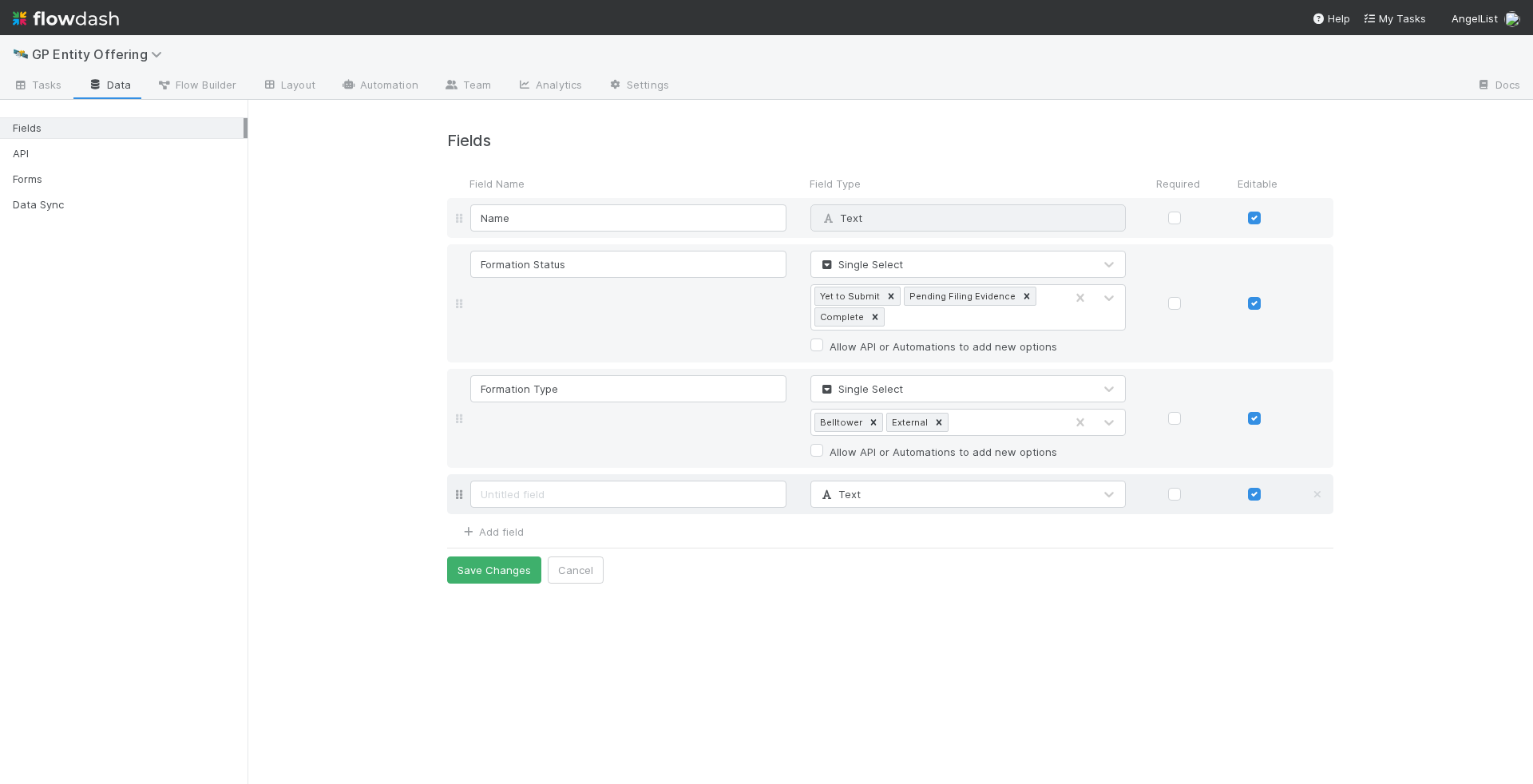
click at [941, 499] on div "Text" at bounding box center [952, 494] width 283 height 25
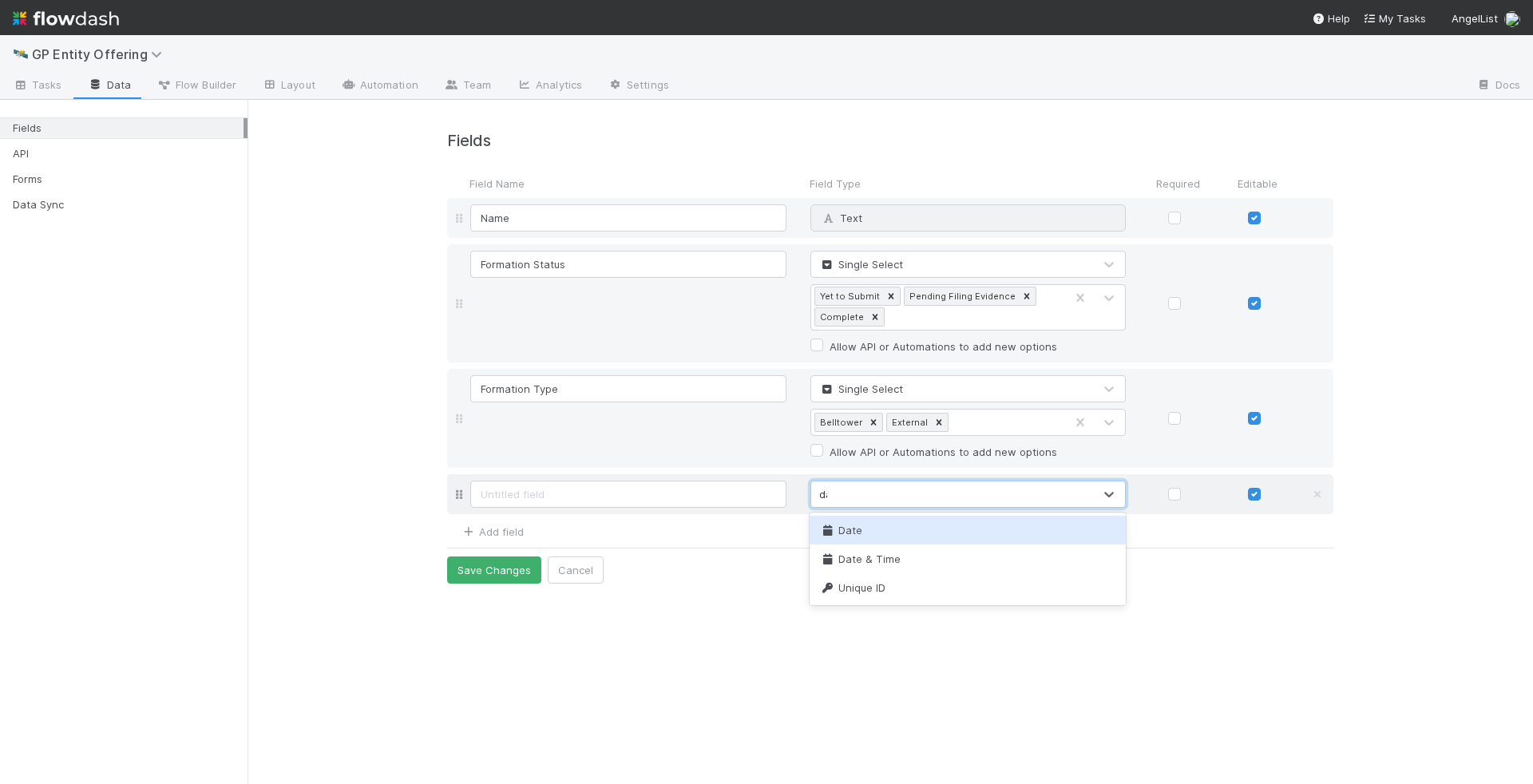
type input "date"
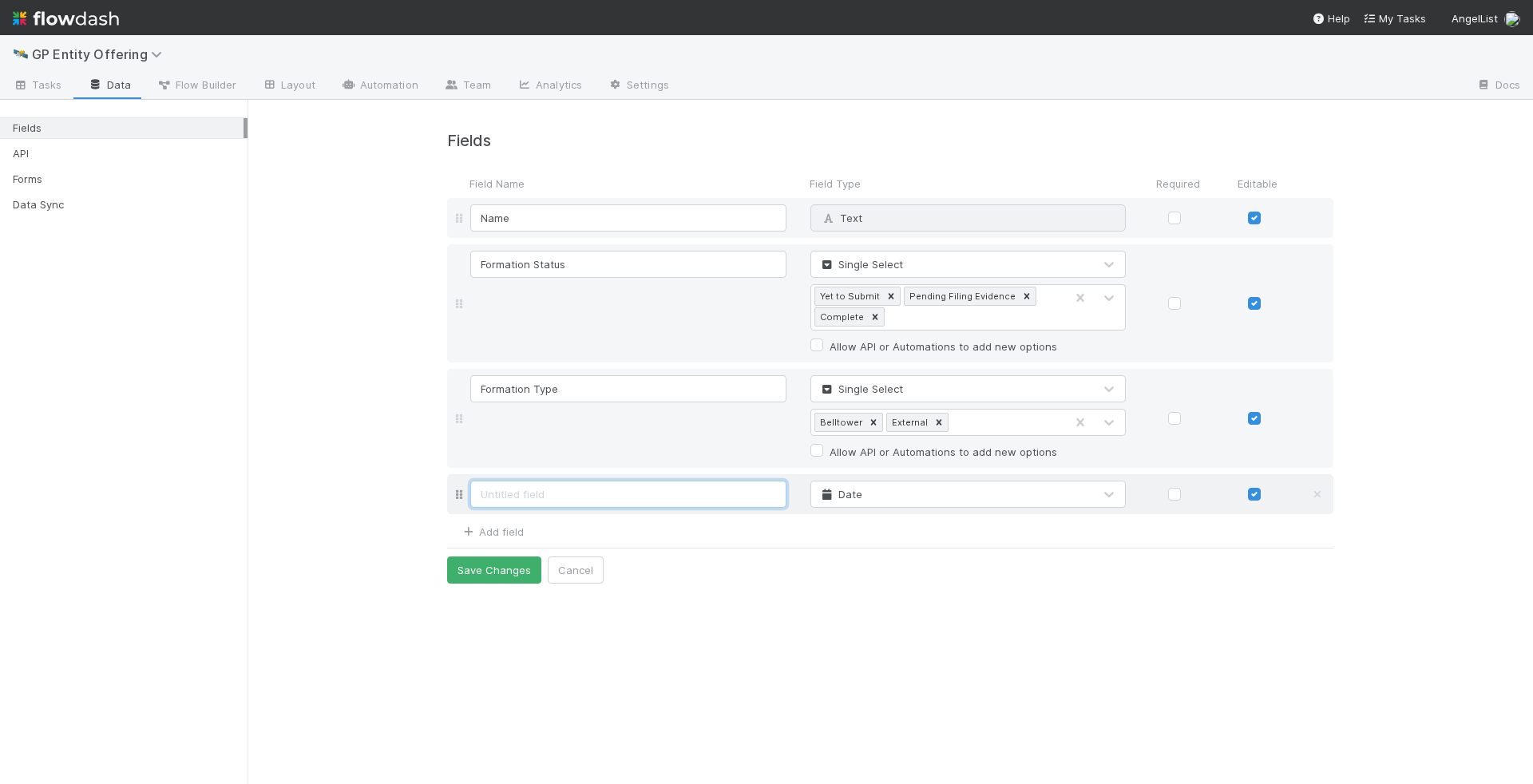
click at [660, 498] on input at bounding box center [629, 494] width 316 height 27
type input "Formation Date"
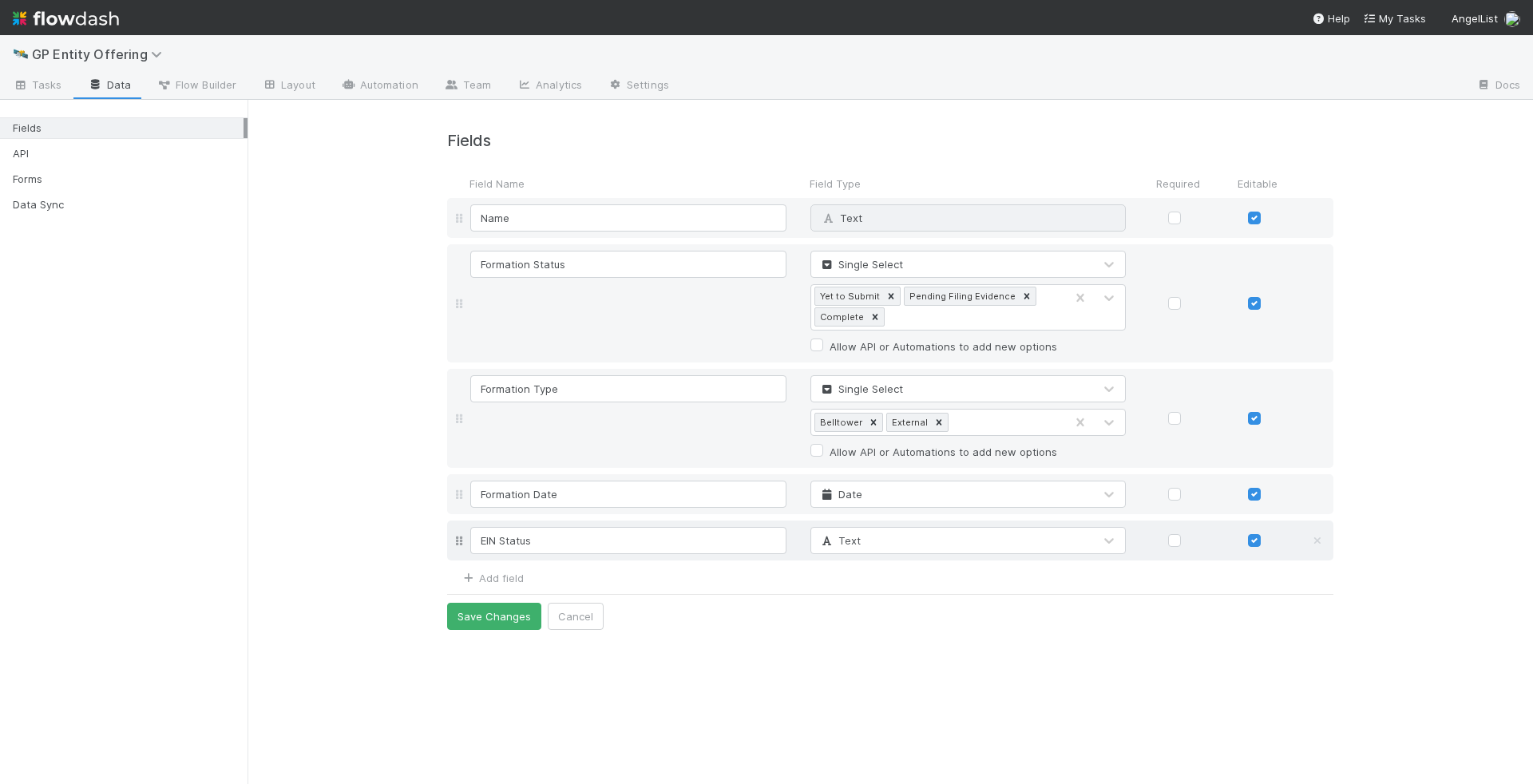
type input "EIN Status"
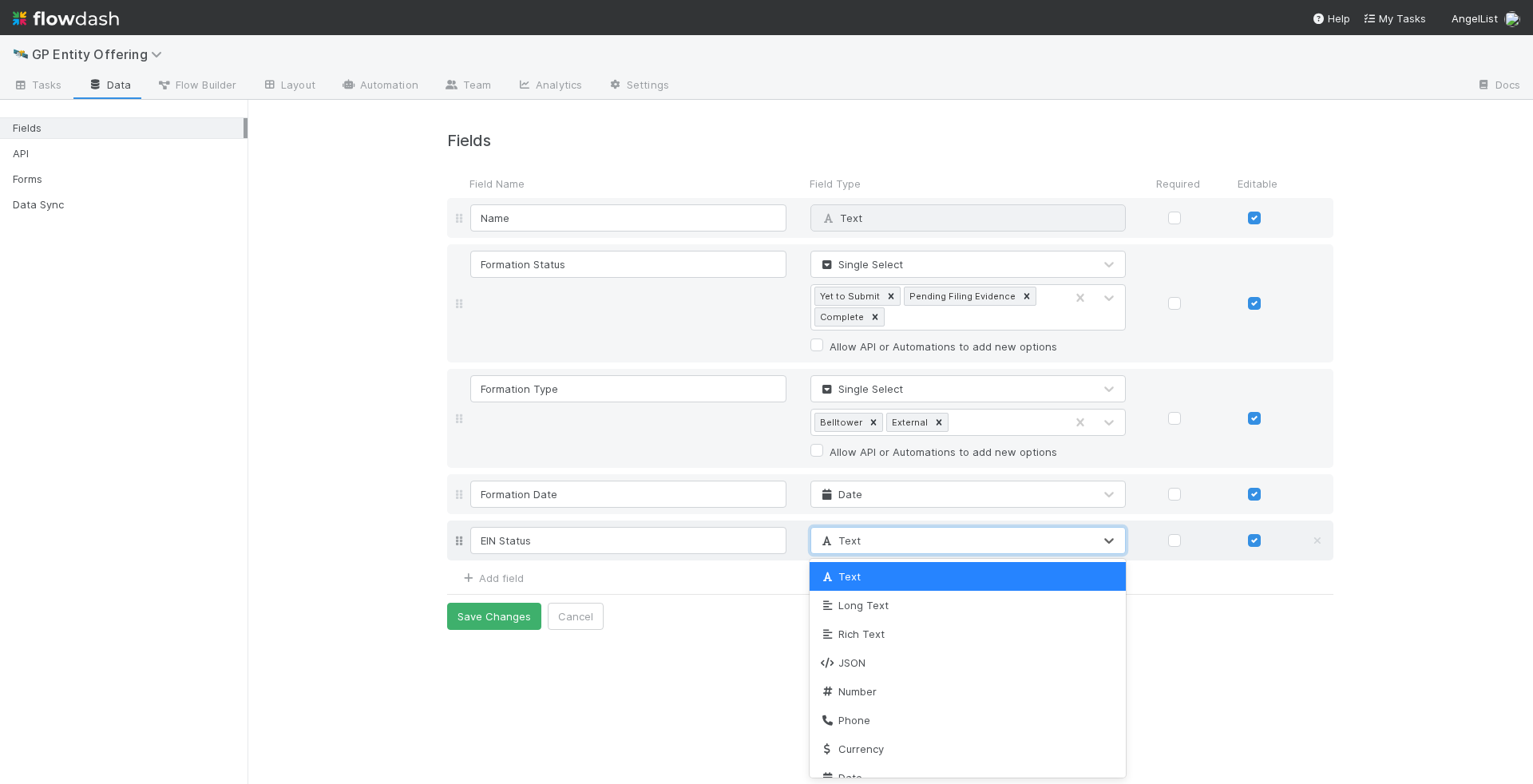
click at [980, 547] on div "Text" at bounding box center [952, 540] width 283 height 25
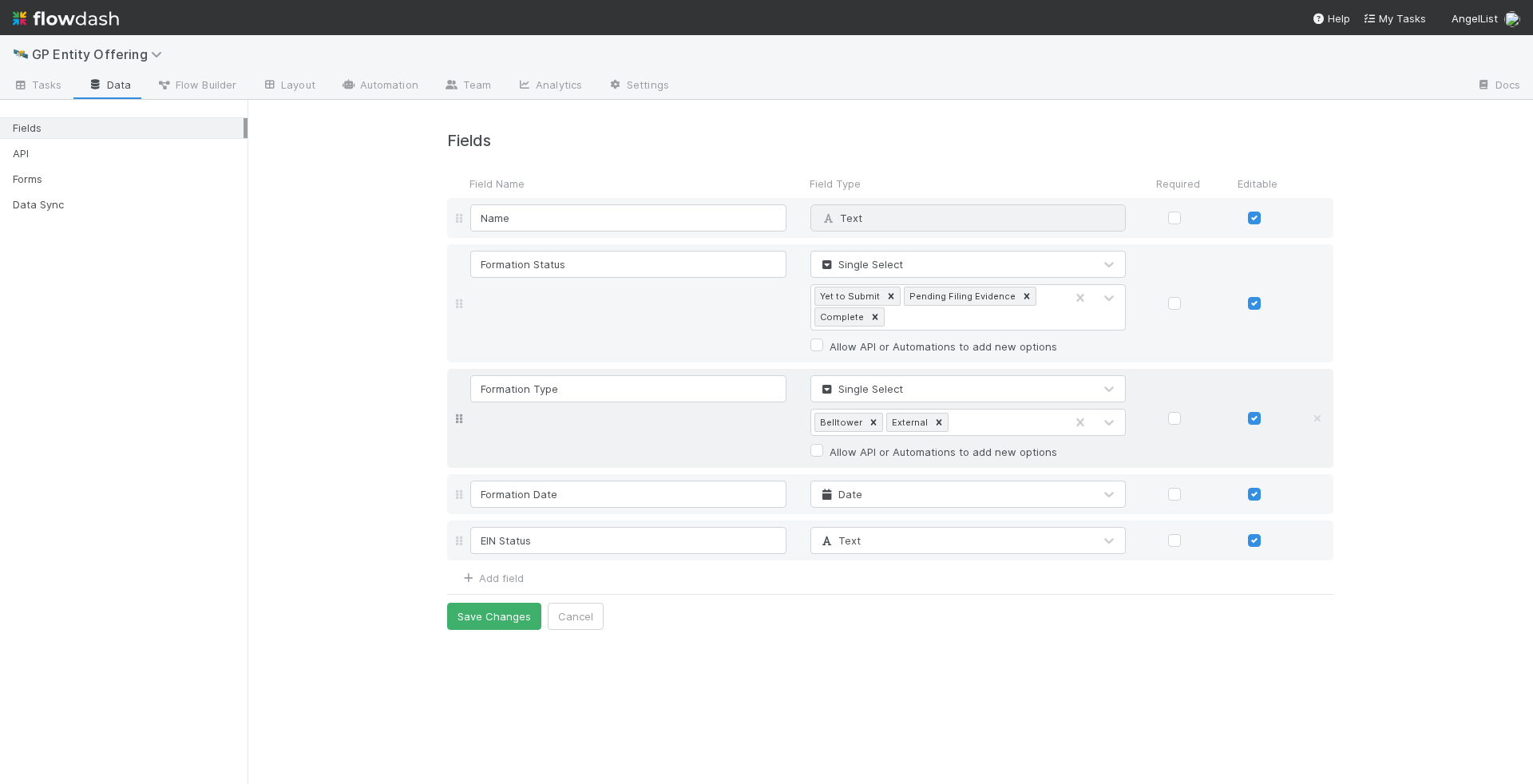
click at [644, 444] on div "Formation Type Single Select Belltower External Allow API or Automations to add…" at bounding box center [904, 417] width 874 height 86
click at [595, 383] on input "Formation Type" at bounding box center [629, 388] width 316 height 27
type input "Formation Responsibility"
click at [554, 449] on div "Formation Responsibility Single Select Belltower External Allow API or Automati…" at bounding box center [904, 417] width 874 height 86
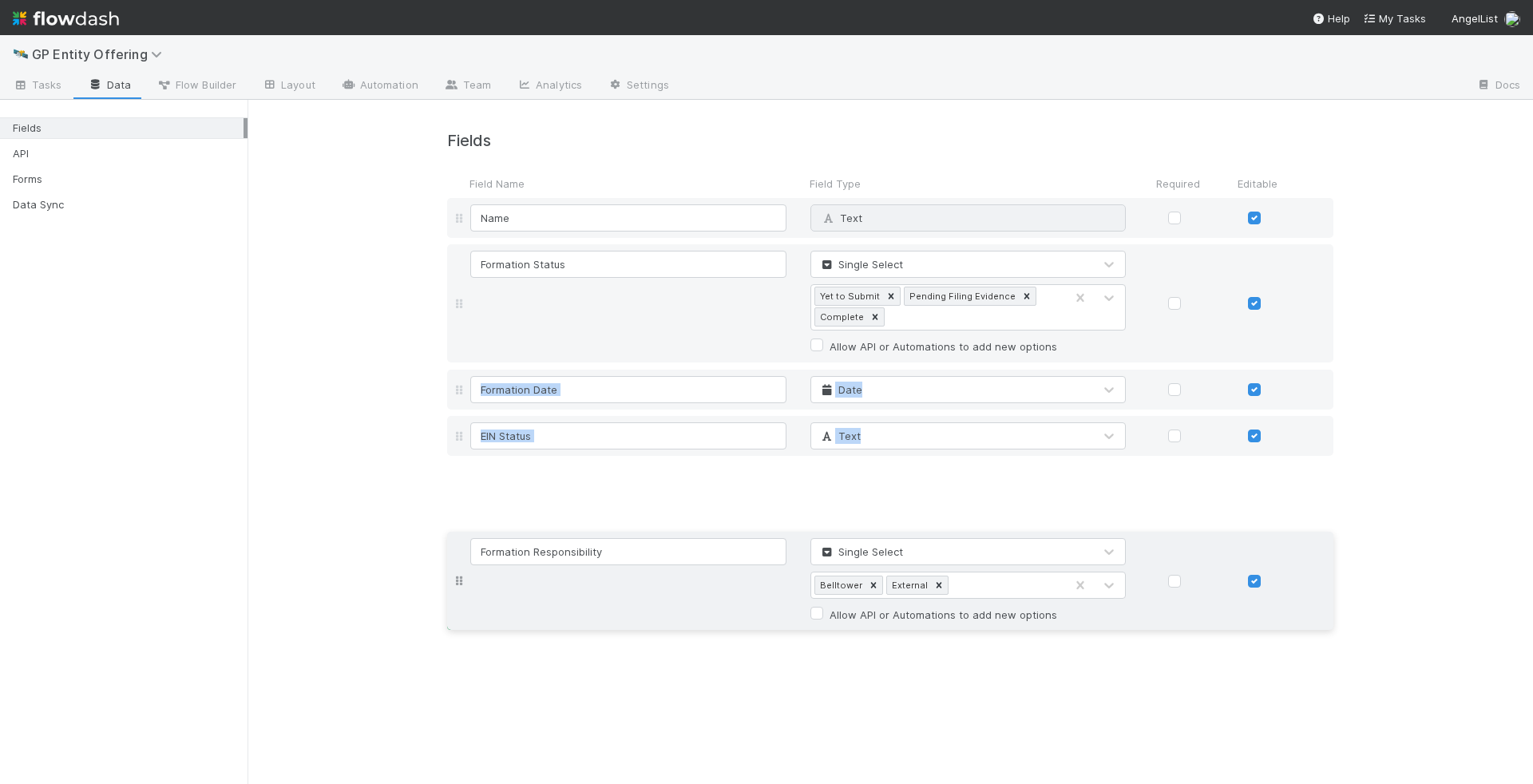
drag, startPoint x: 460, startPoint y: 414, endPoint x: 453, endPoint y: 577, distance: 163.2
click at [453, 577] on div "Field Name Field Type Required Editable Name Text Why can't I edit type? Format…" at bounding box center [890, 377] width 886 height 416
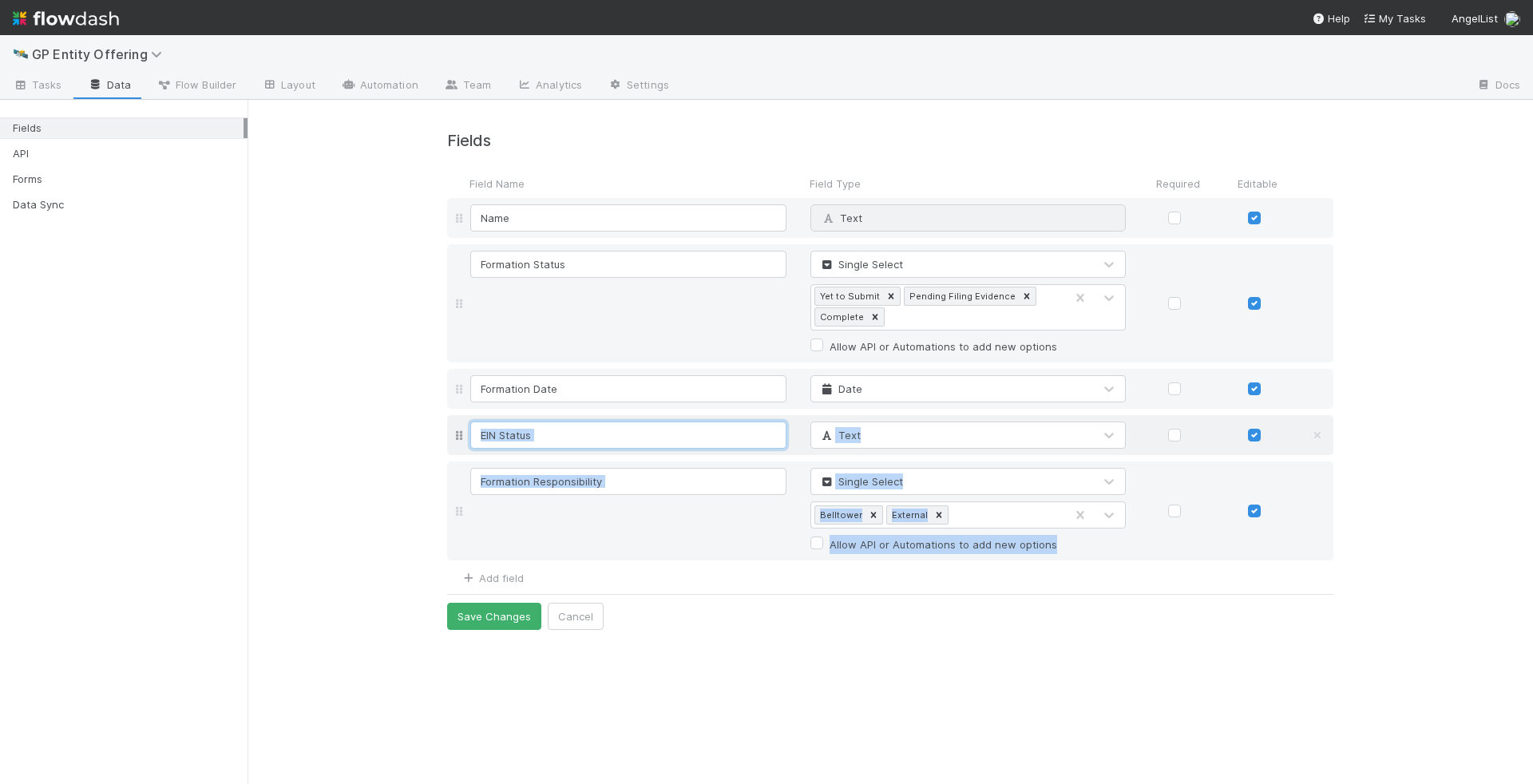
click at [628, 432] on input "EIN Status" at bounding box center [629, 435] width 316 height 27
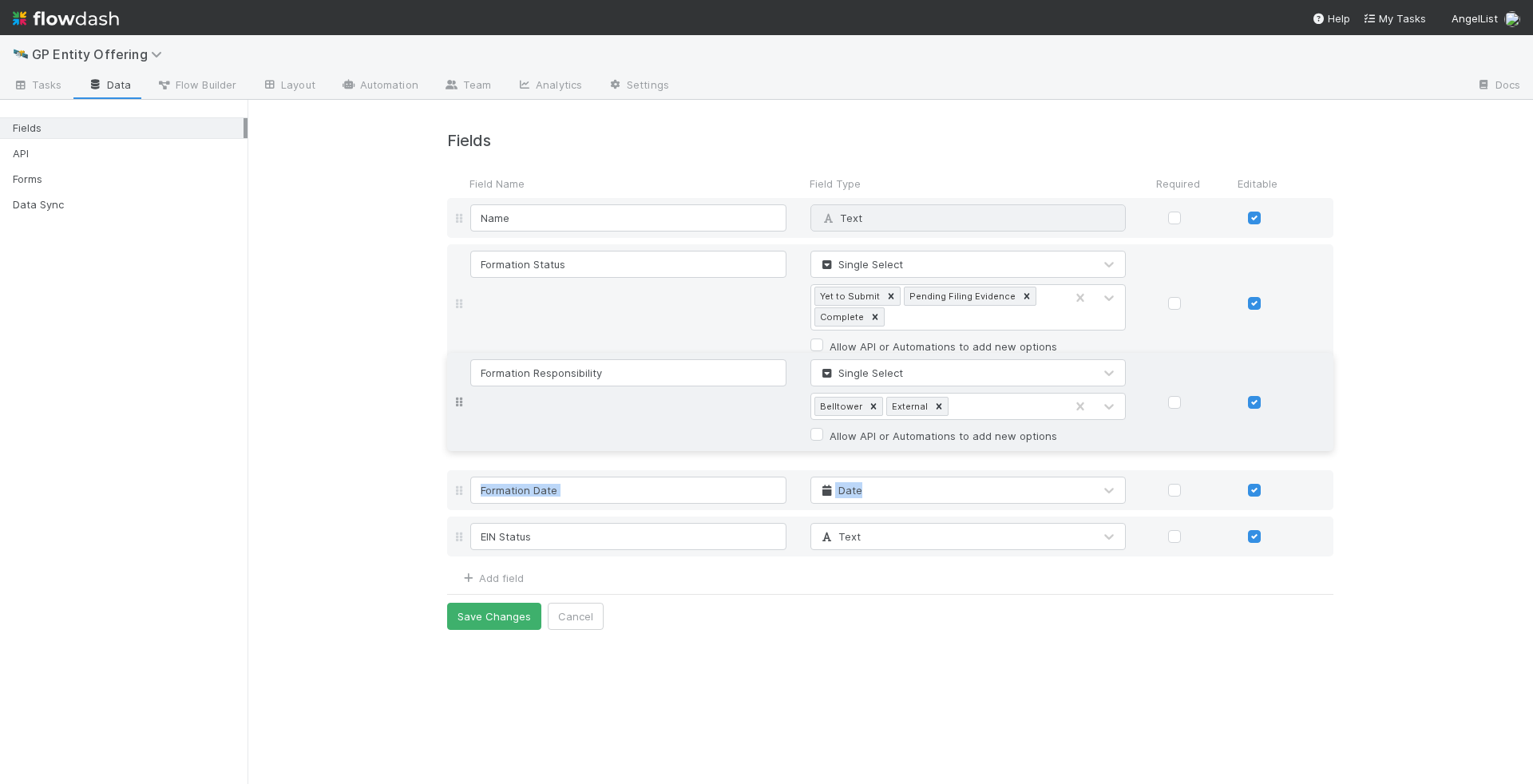
drag, startPoint x: 461, startPoint y: 510, endPoint x: 464, endPoint y: 402, distance: 108.0
click at [464, 402] on div "Name Text Why can't I edit type? Formation Status Single Select Yet to Submit P…" at bounding box center [890, 378] width 886 height 362
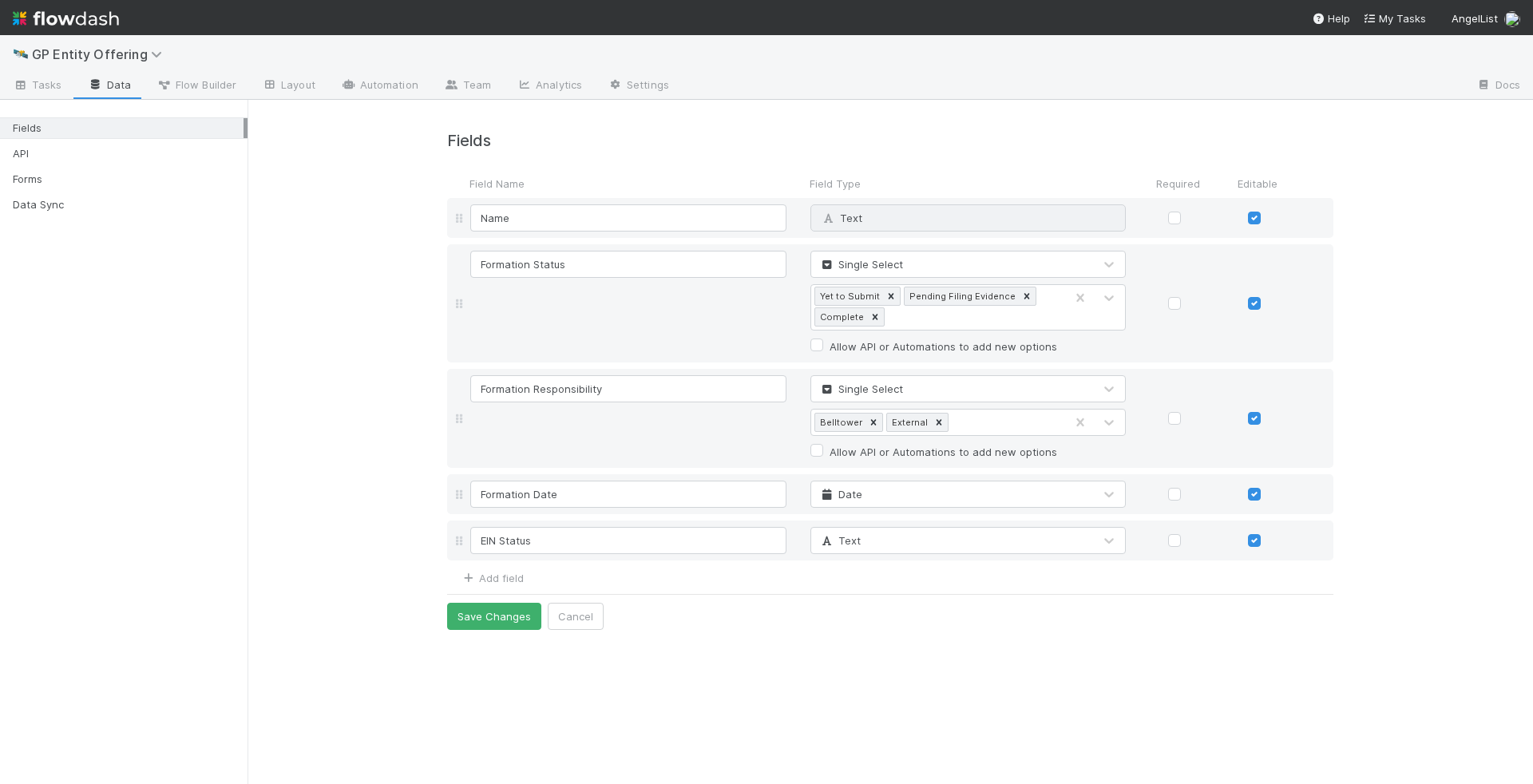
click at [677, 627] on div "Fields Field Name Field Type Required Editable Name Text Why can't I edit type?…" at bounding box center [890, 371] width 1285 height 543
click at [947, 551] on div "Text" at bounding box center [952, 540] width 283 height 25
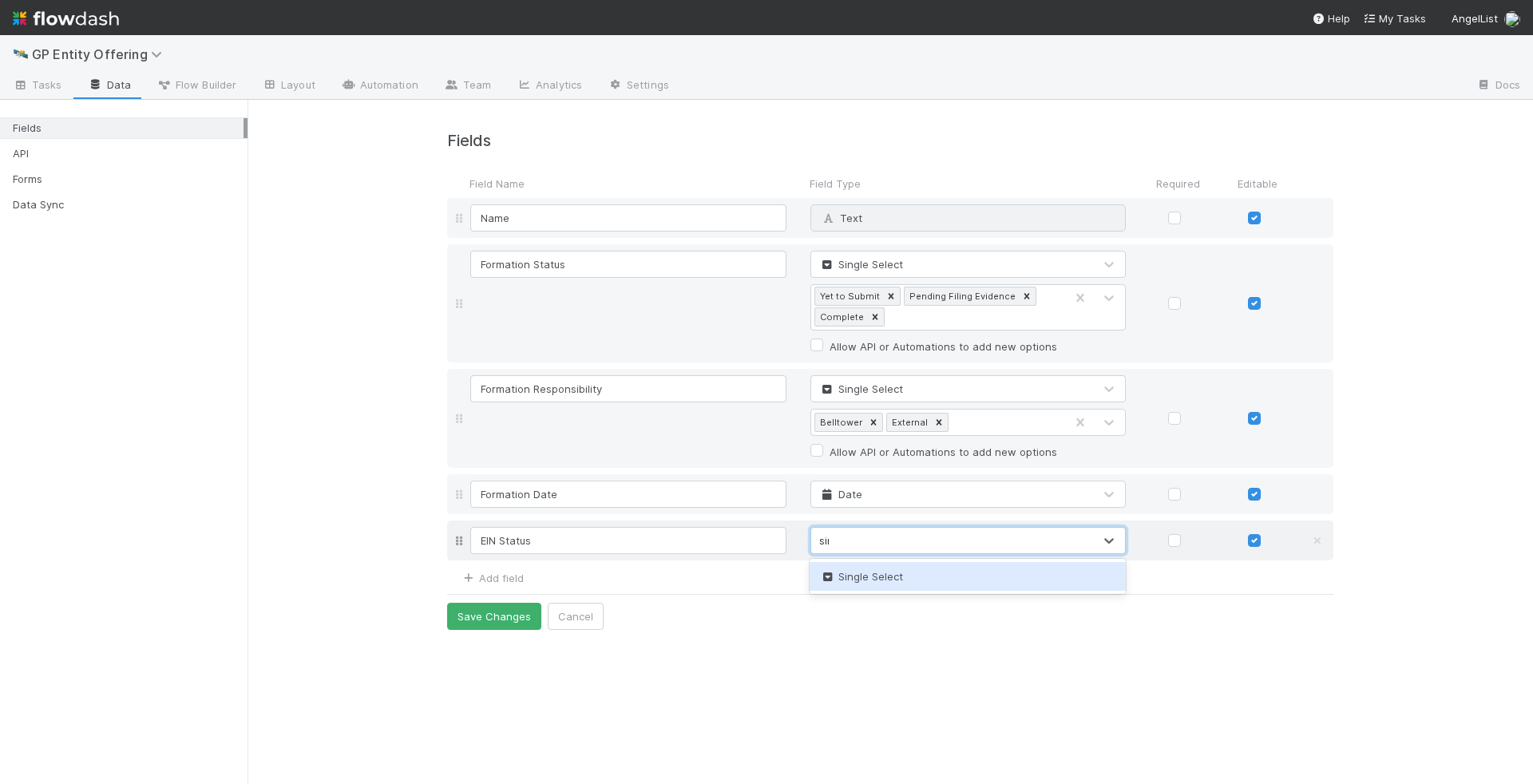
type input "sing"
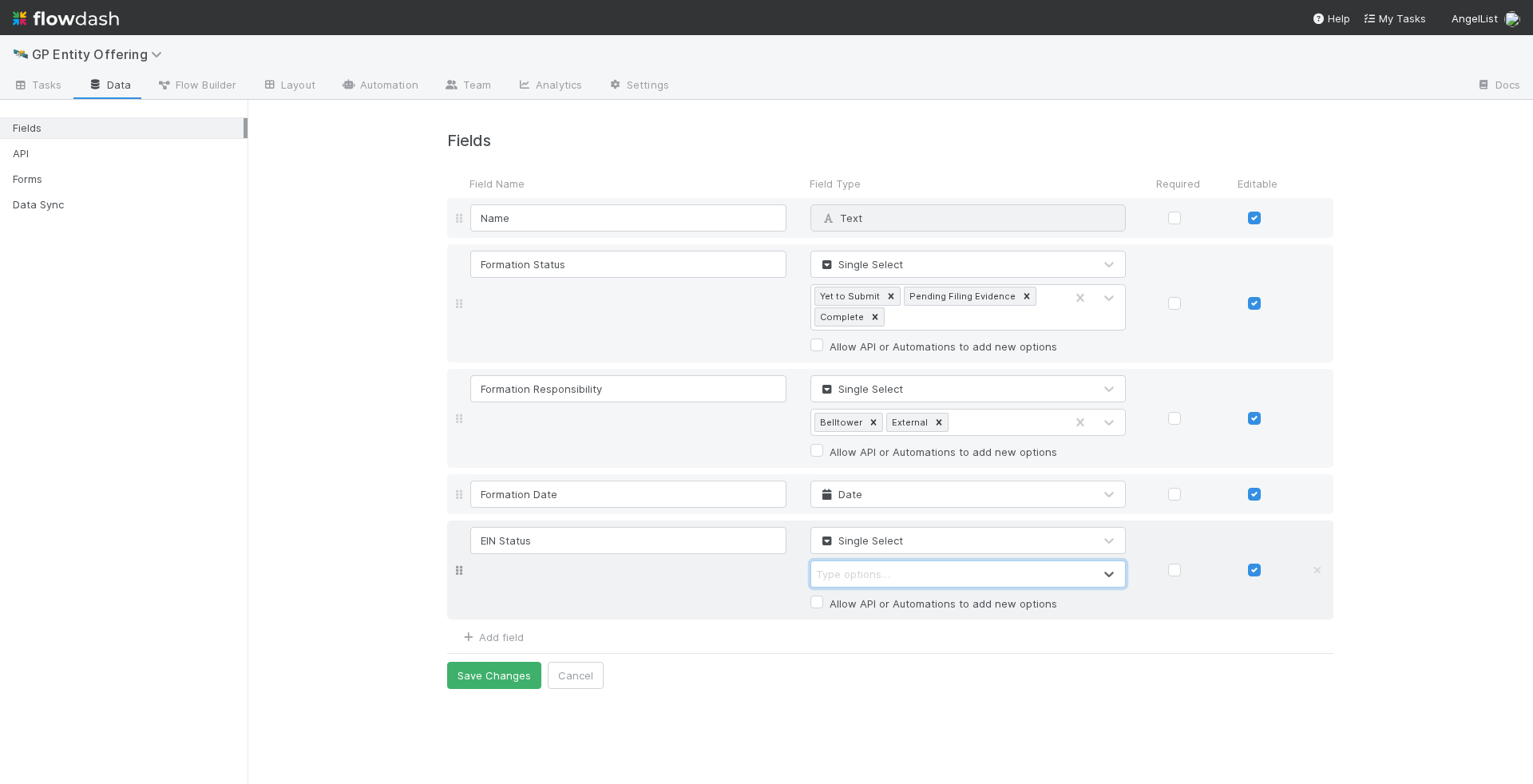
click at [910, 574] on div "Type options…" at bounding box center [952, 574] width 283 height 25
type input "Yet to Submit"
click at [1022, 294] on icon at bounding box center [1027, 296] width 11 height 11
type input "Pending"
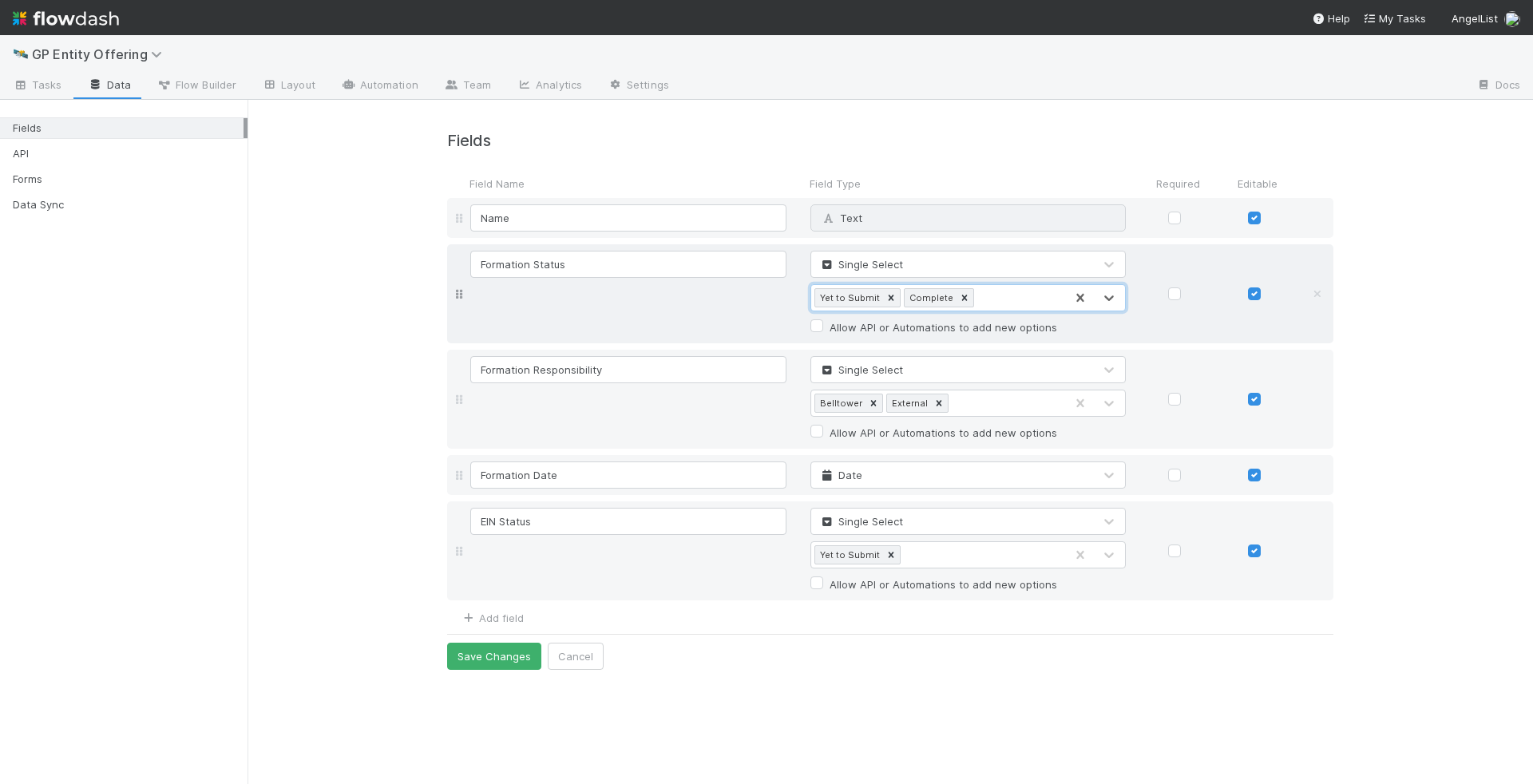
click at [988, 297] on div "Yet to Submit Complete" at bounding box center [938, 298] width 254 height 25
type input "Pending Evidence"
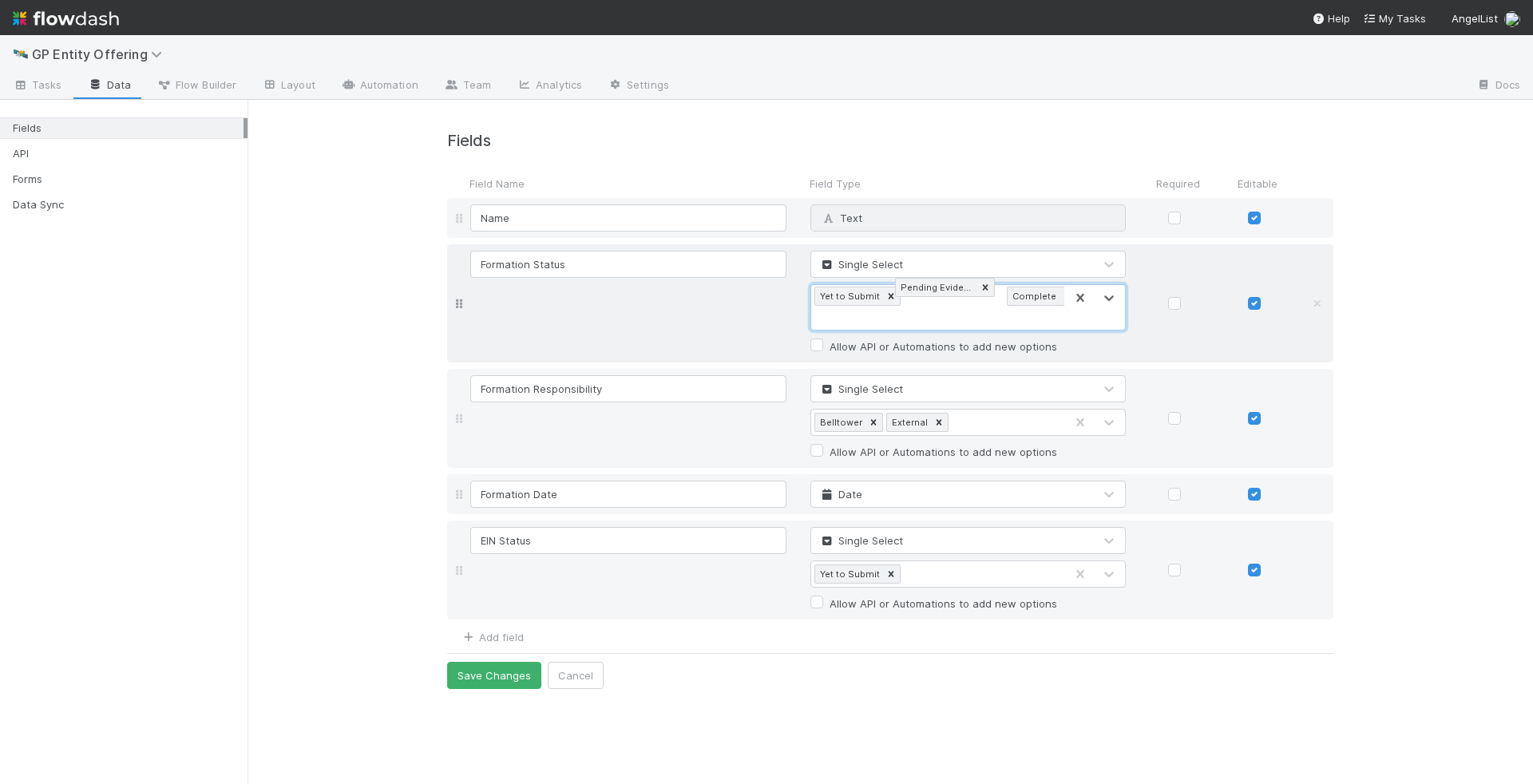
drag, startPoint x: 843, startPoint y: 319, endPoint x: 929, endPoint y: 290, distance: 90.8
click at [934, 568] on div "Yet to Submit" at bounding box center [938, 574] width 254 height 25
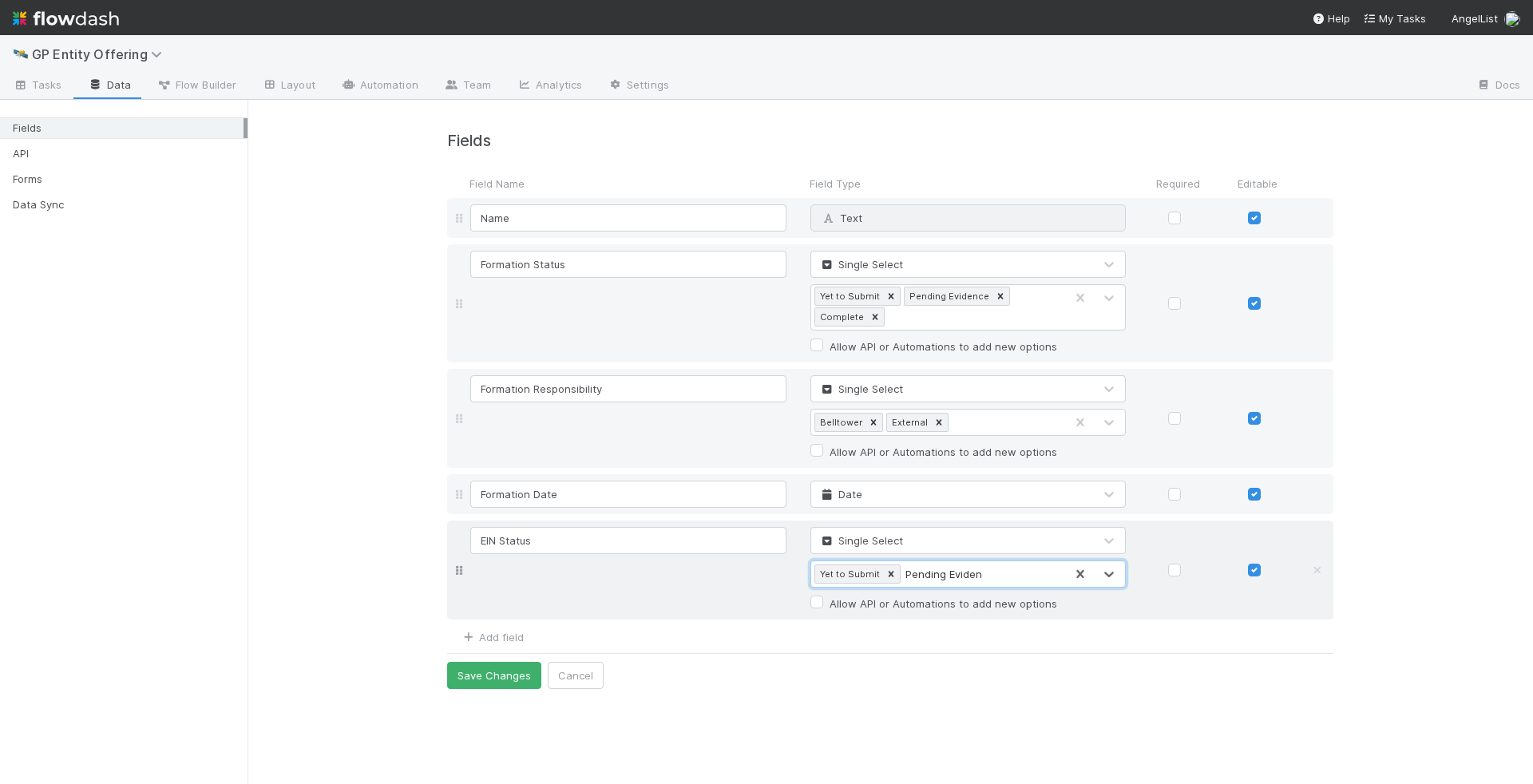
type input "Pending Evidence"
type input "Complete"
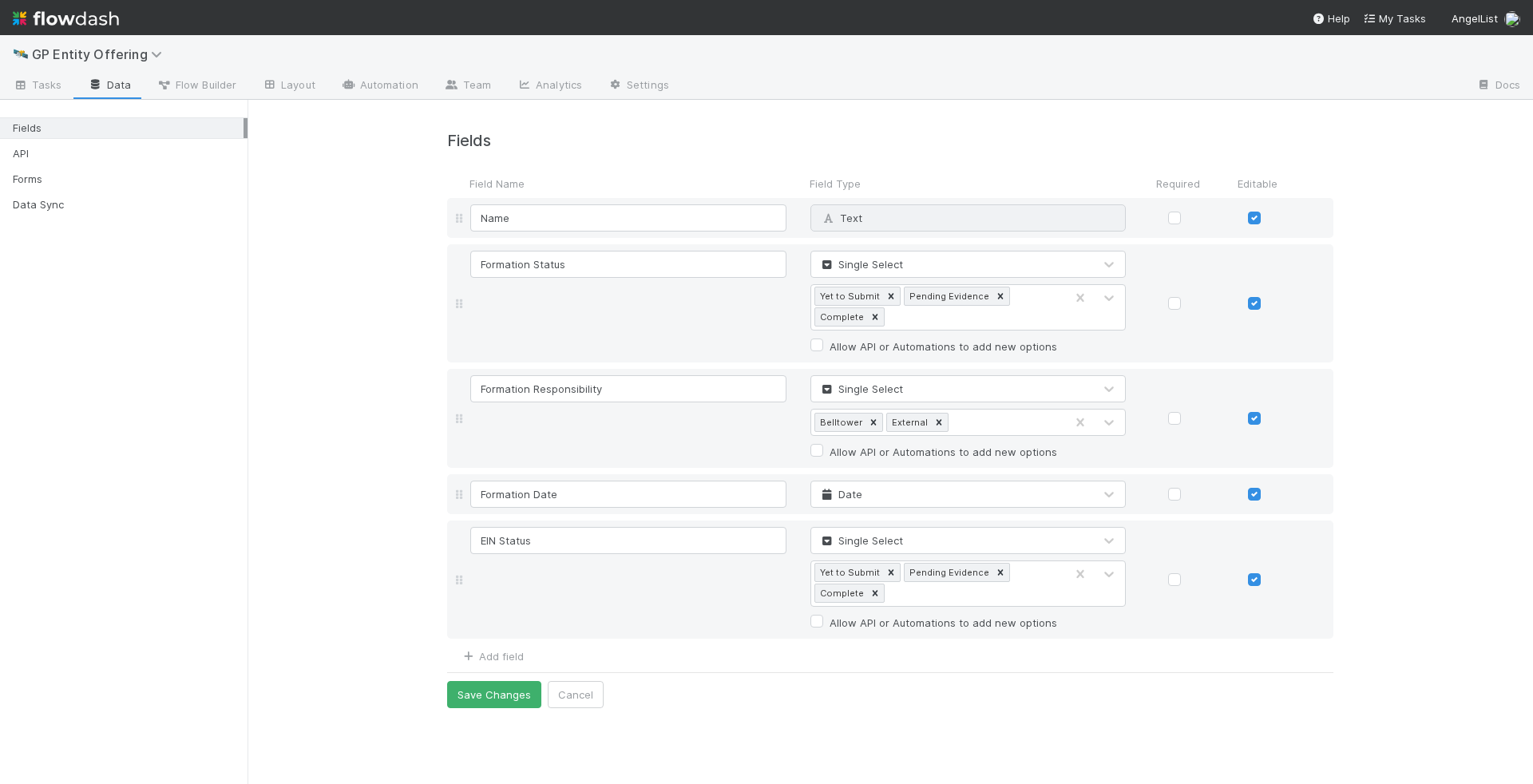
click at [875, 706] on div "Fields Field Name Field Type Required Editable Name Text Why can't I edit type?…" at bounding box center [890, 411] width 1285 height 621
click at [518, 653] on link "Add field" at bounding box center [491, 657] width 64 height 13
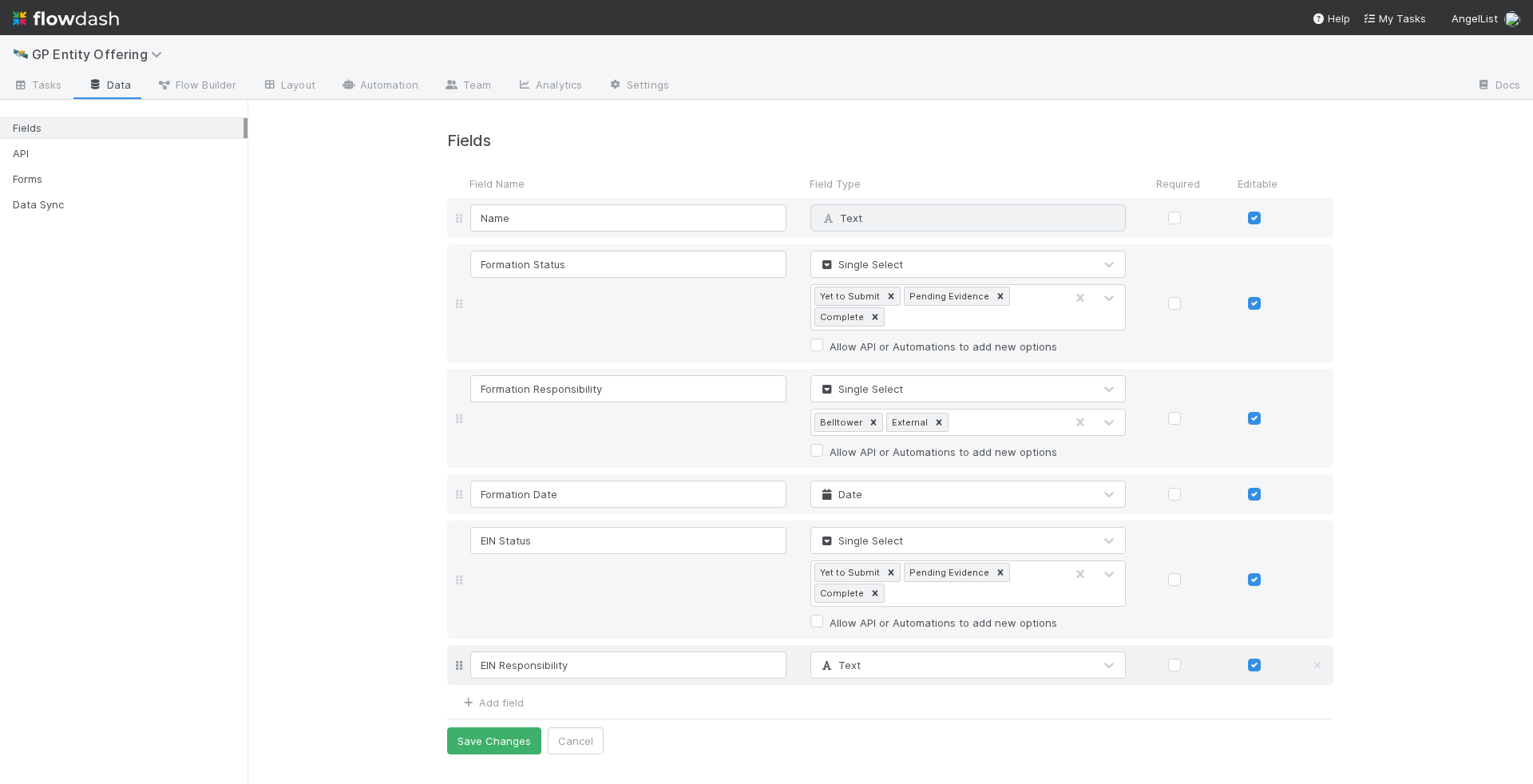
type input "EIN Responsibility"
click at [959, 675] on div "Text" at bounding box center [952, 665] width 283 height 25
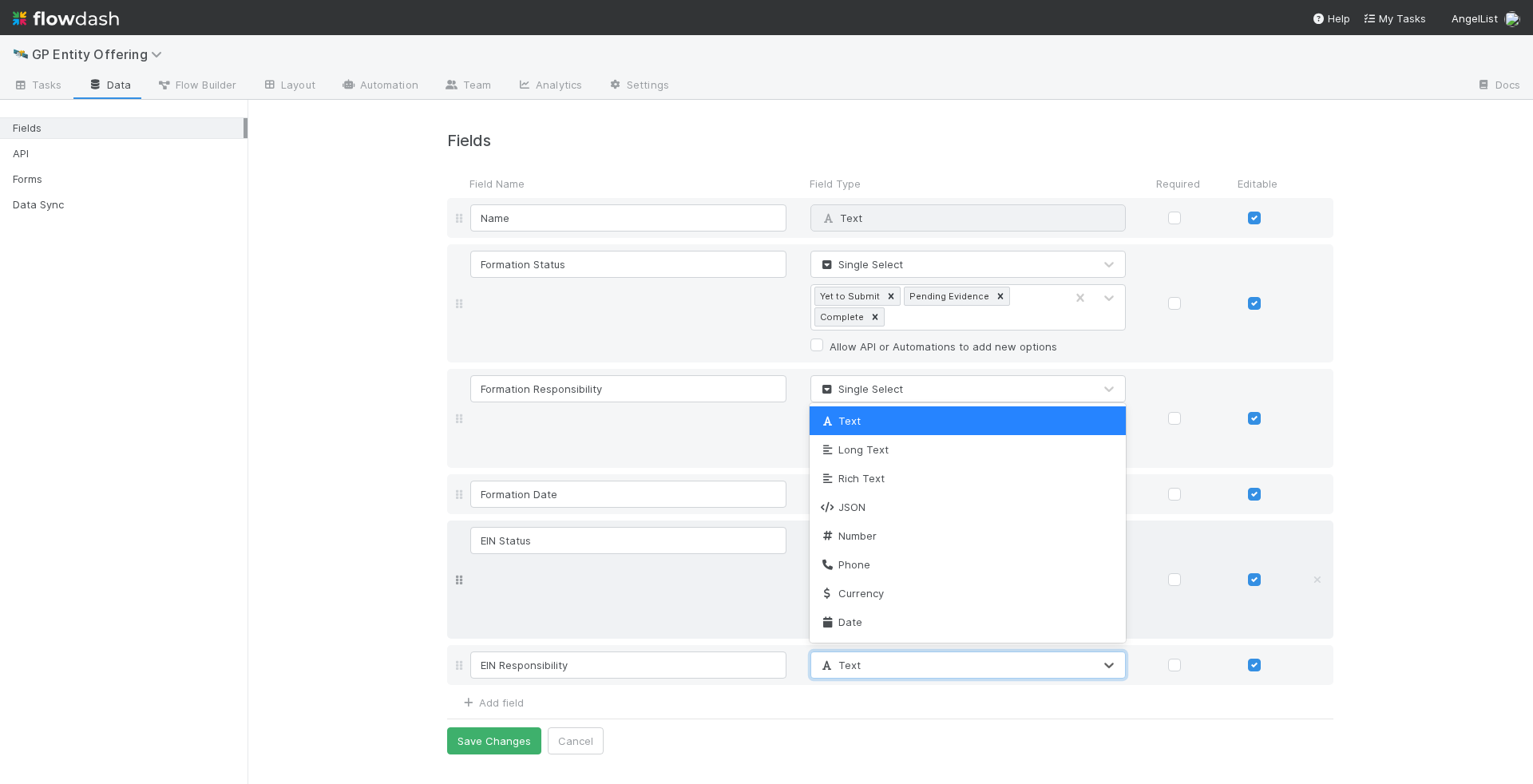
click at [678, 611] on div "EIN Status Single Select Yet to Submit Pending Evidence Complete Allow API or A…" at bounding box center [904, 579] width 874 height 106
click at [949, 667] on div "Text" at bounding box center [952, 665] width 283 height 25
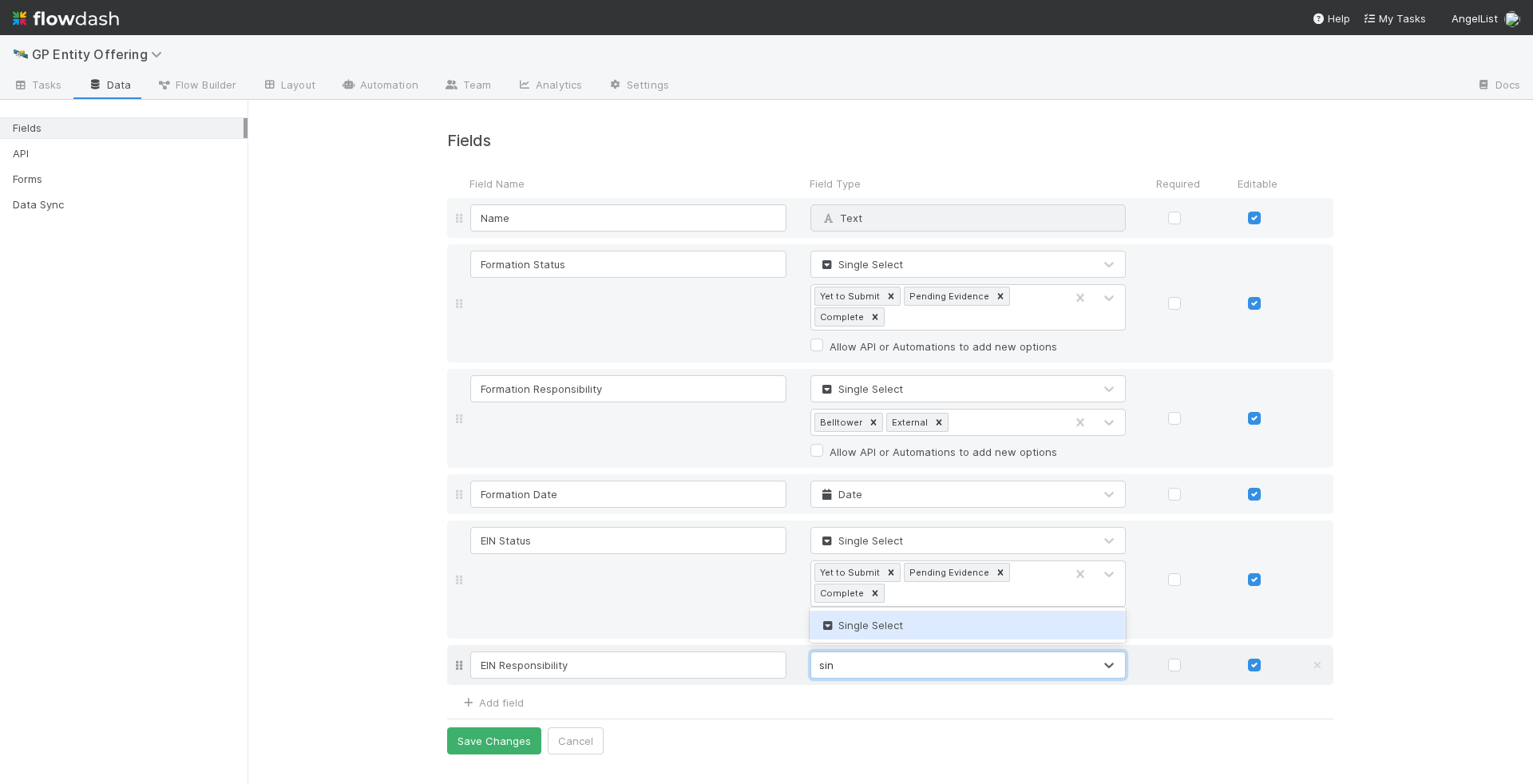
type input "sing"
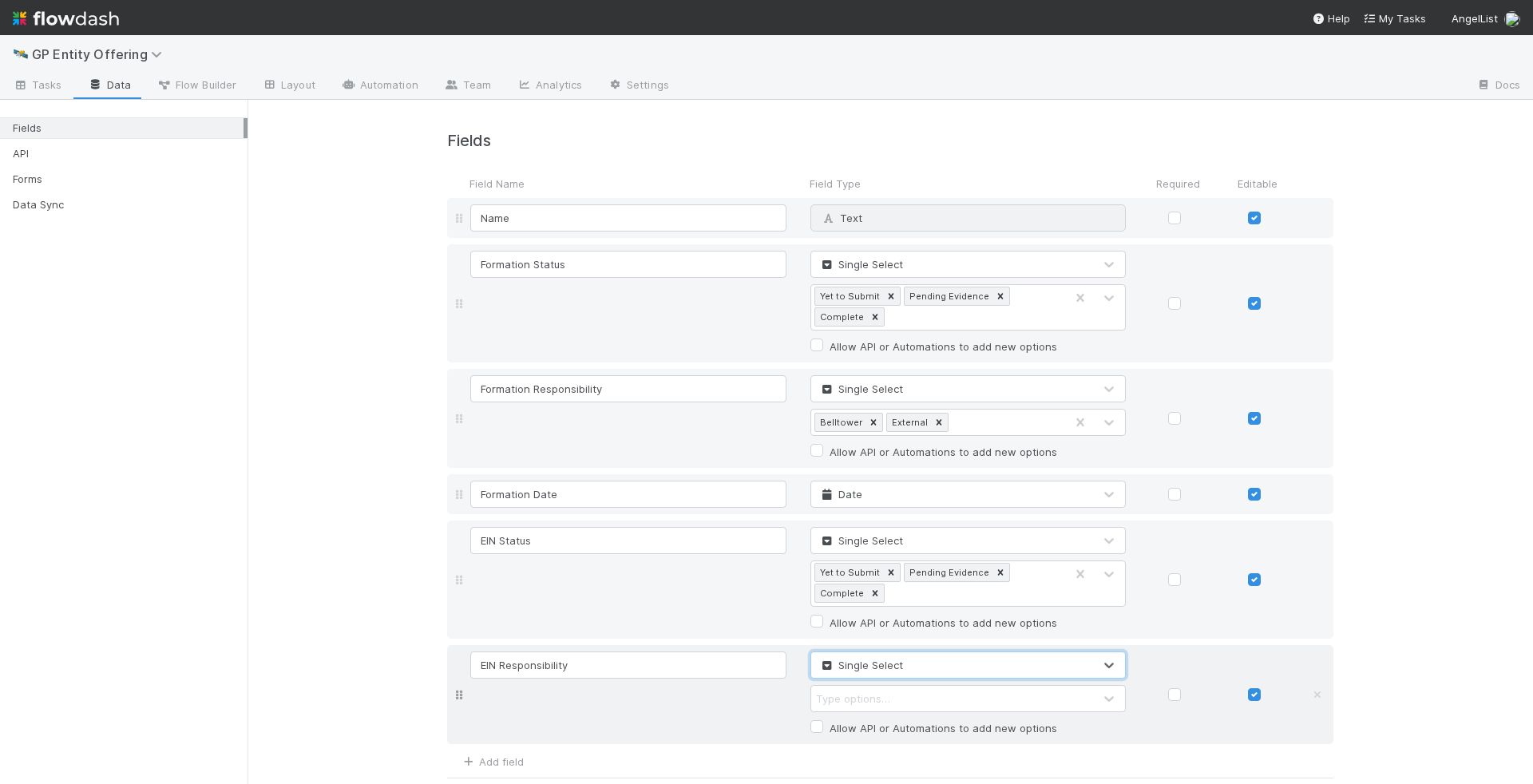
scroll to position [38, 0]
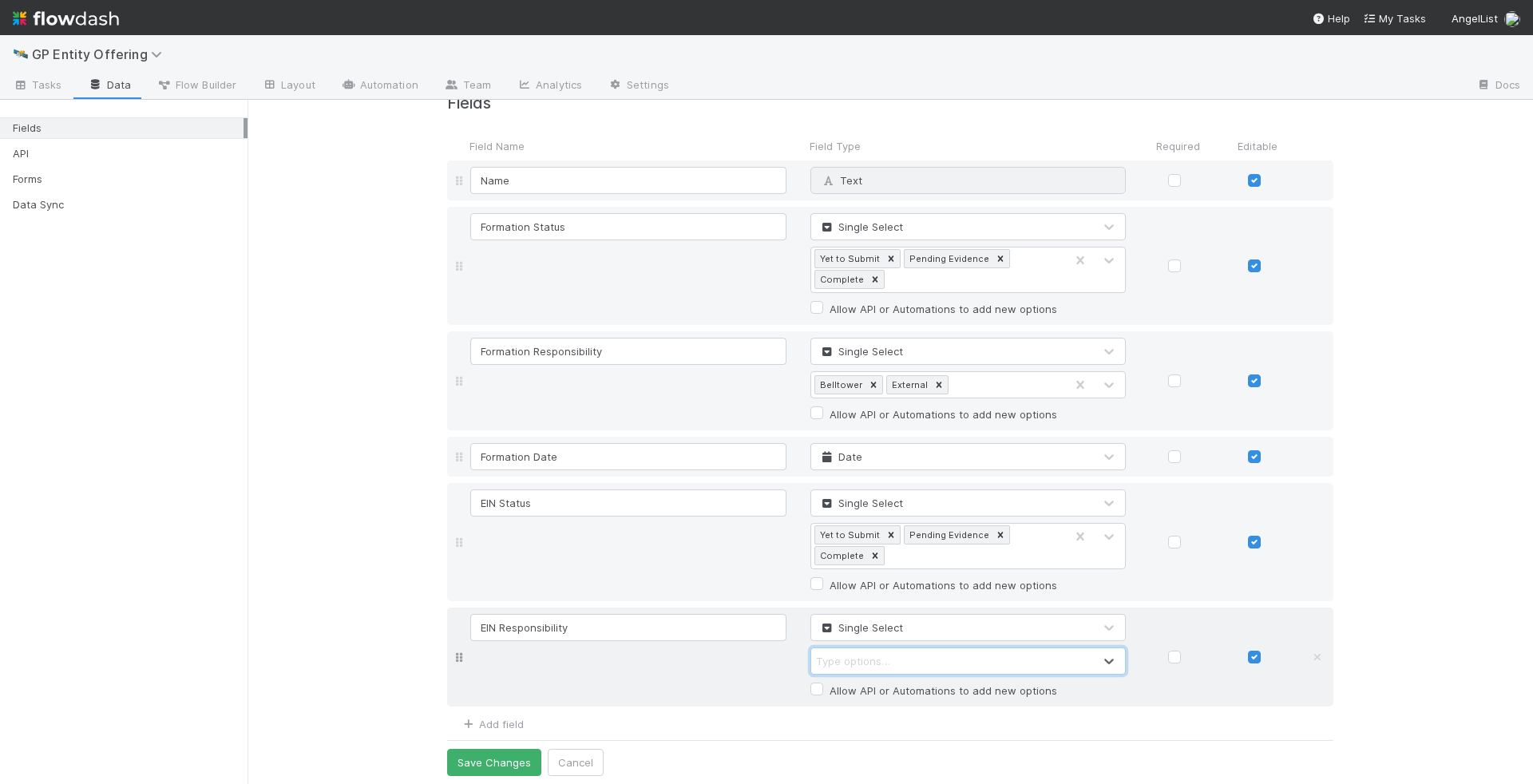
click at [878, 658] on div "Type options…" at bounding box center [853, 661] width 74 height 16
type input "Belltower"
type input "External"
click at [497, 719] on link "Add field" at bounding box center [491, 724] width 64 height 13
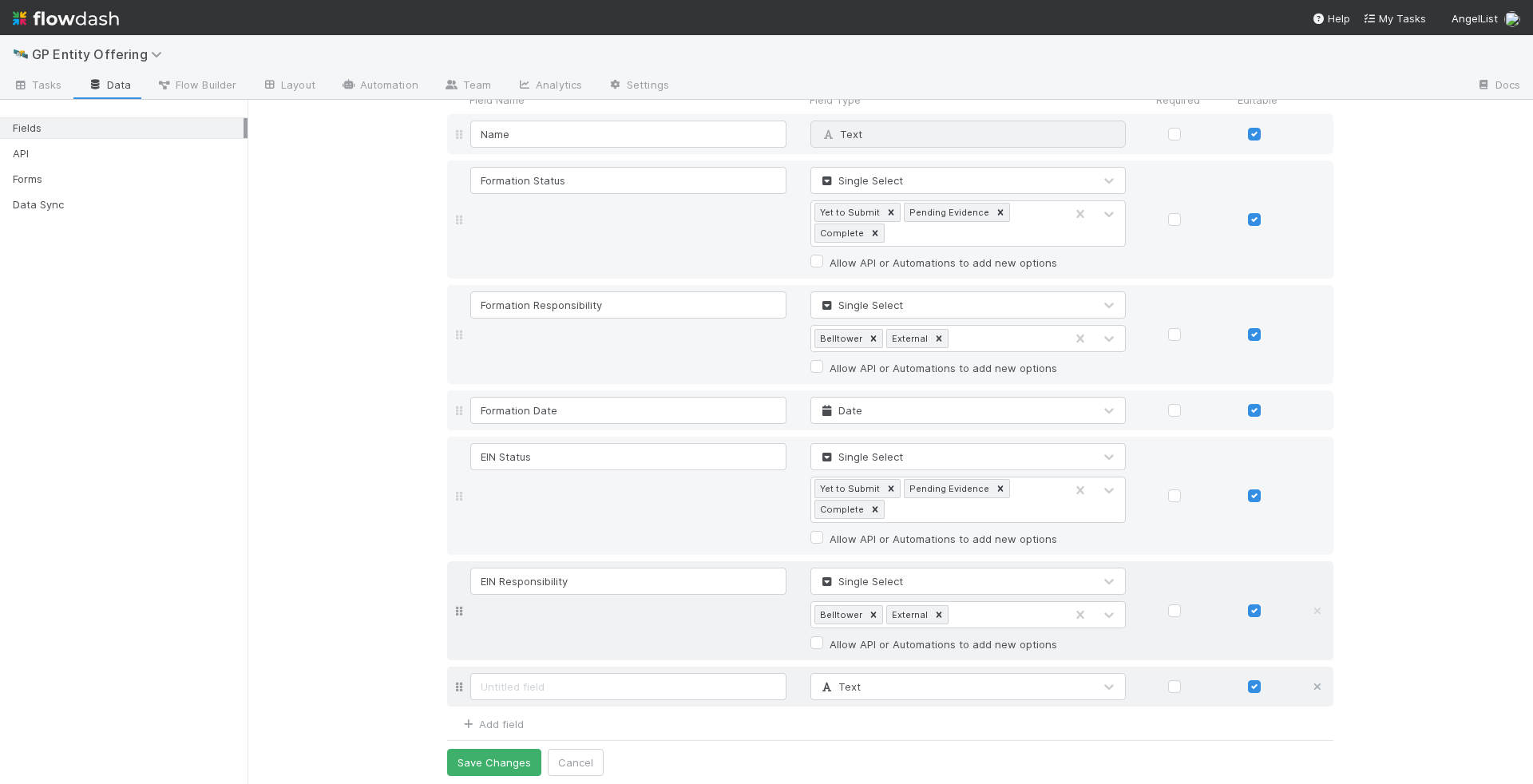
click at [1320, 685] on icon at bounding box center [1318, 686] width 16 height 10
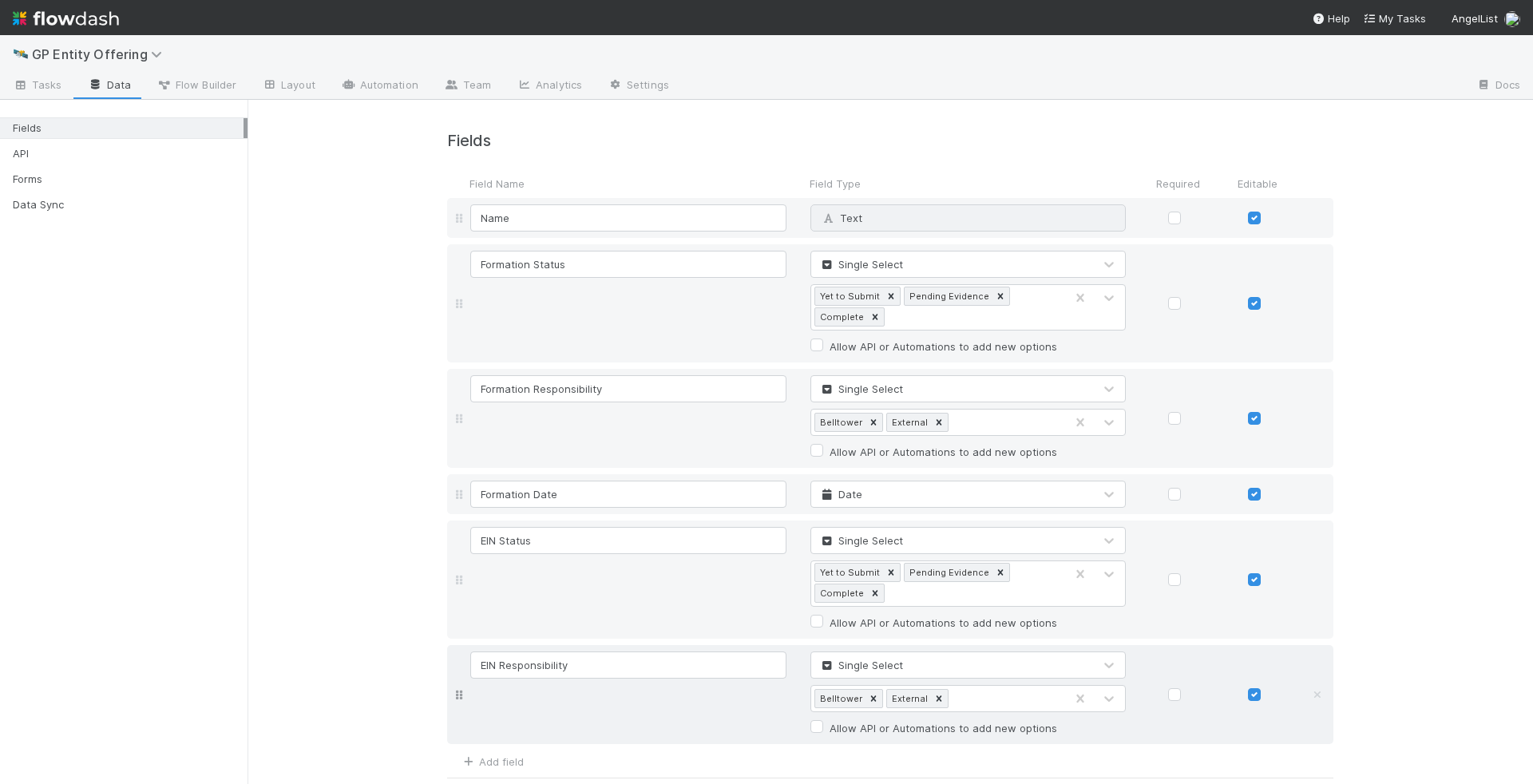
scroll to position [38, 0]
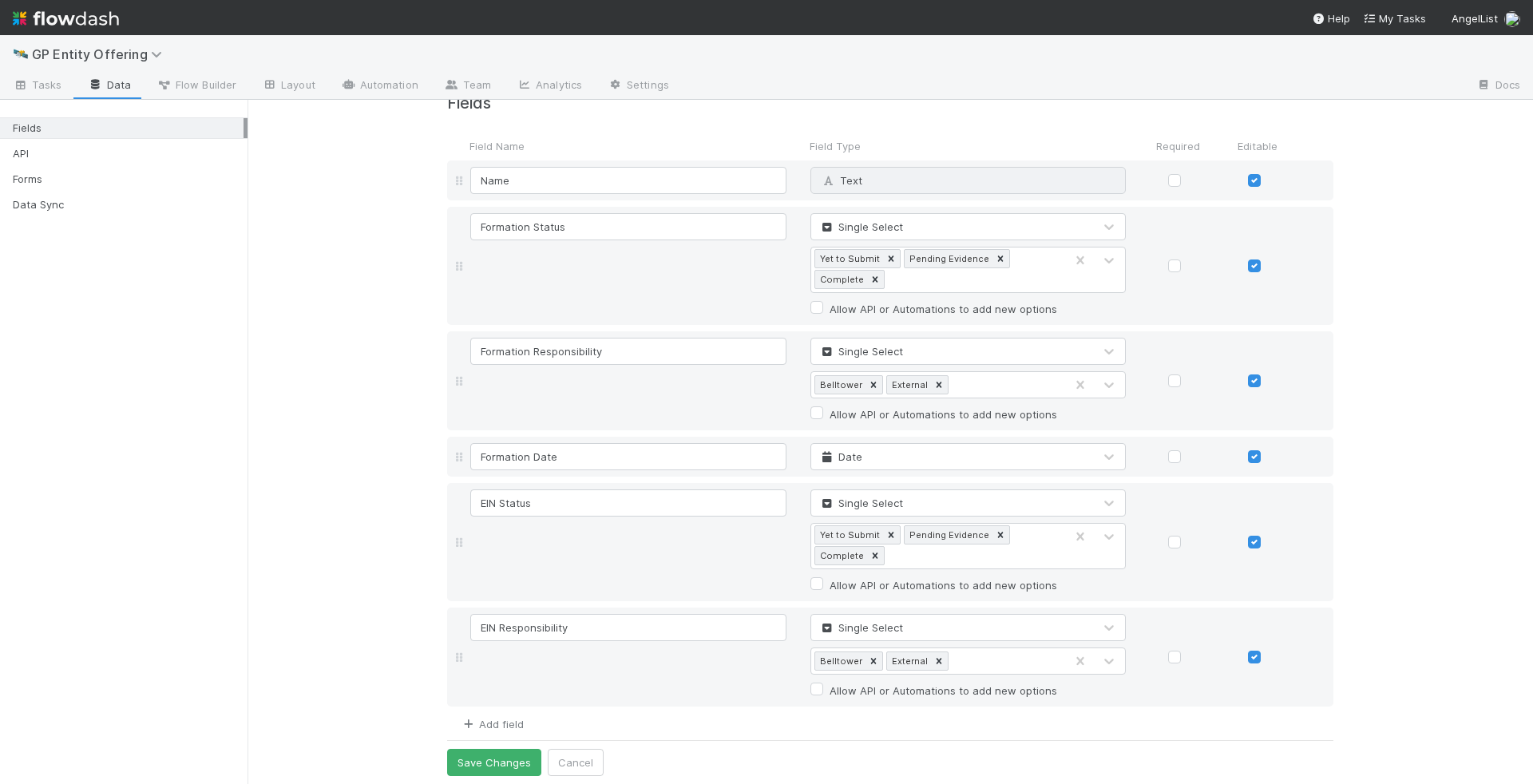
click at [498, 720] on link "Add field" at bounding box center [491, 724] width 64 height 13
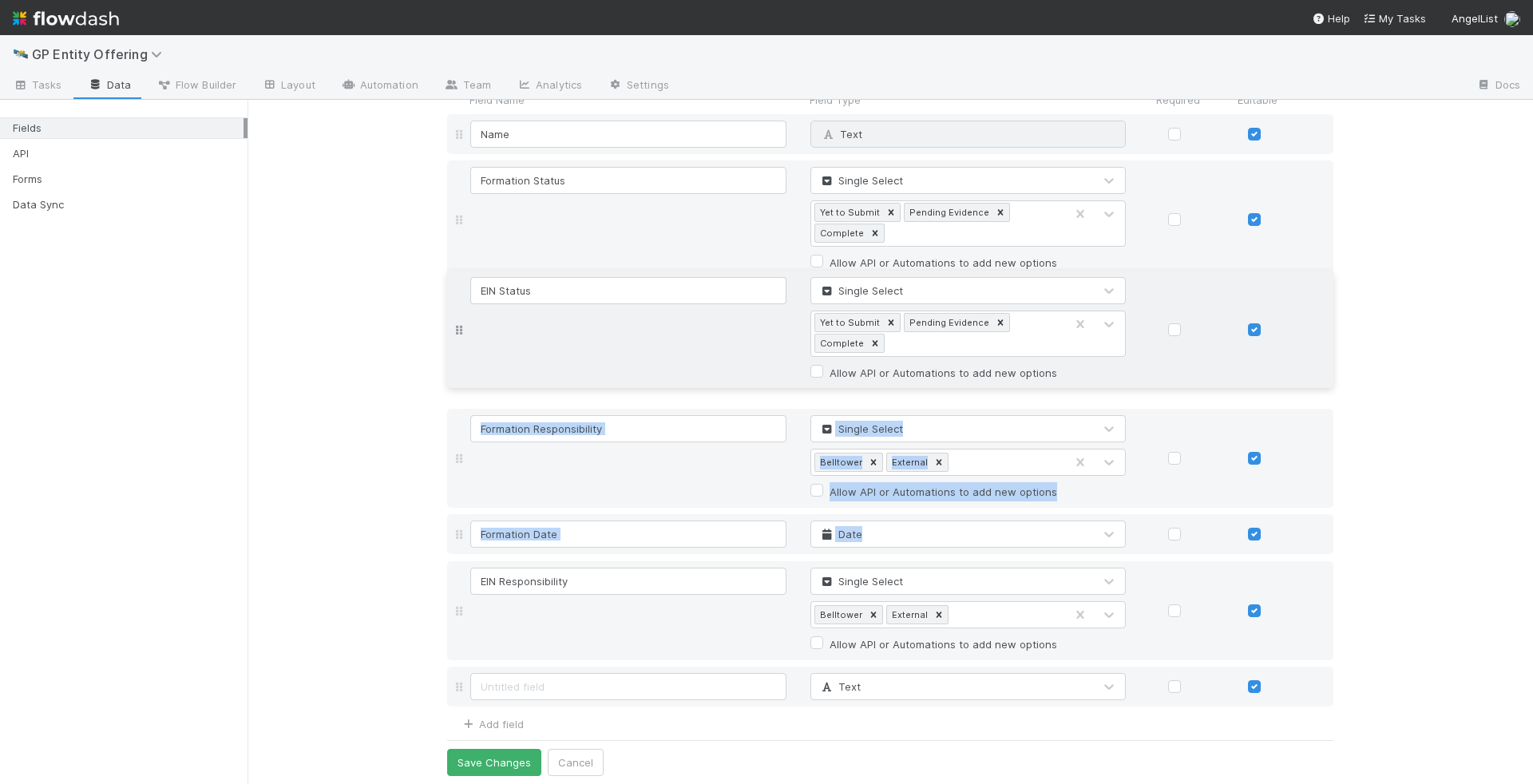
drag, startPoint x: 457, startPoint y: 492, endPoint x: 453, endPoint y: 329, distance: 163.0
click at [453, 329] on div "Name Text Why can't I edit type? Formation Status Single Select Yet to Submit P…" at bounding box center [890, 410] width 886 height 593
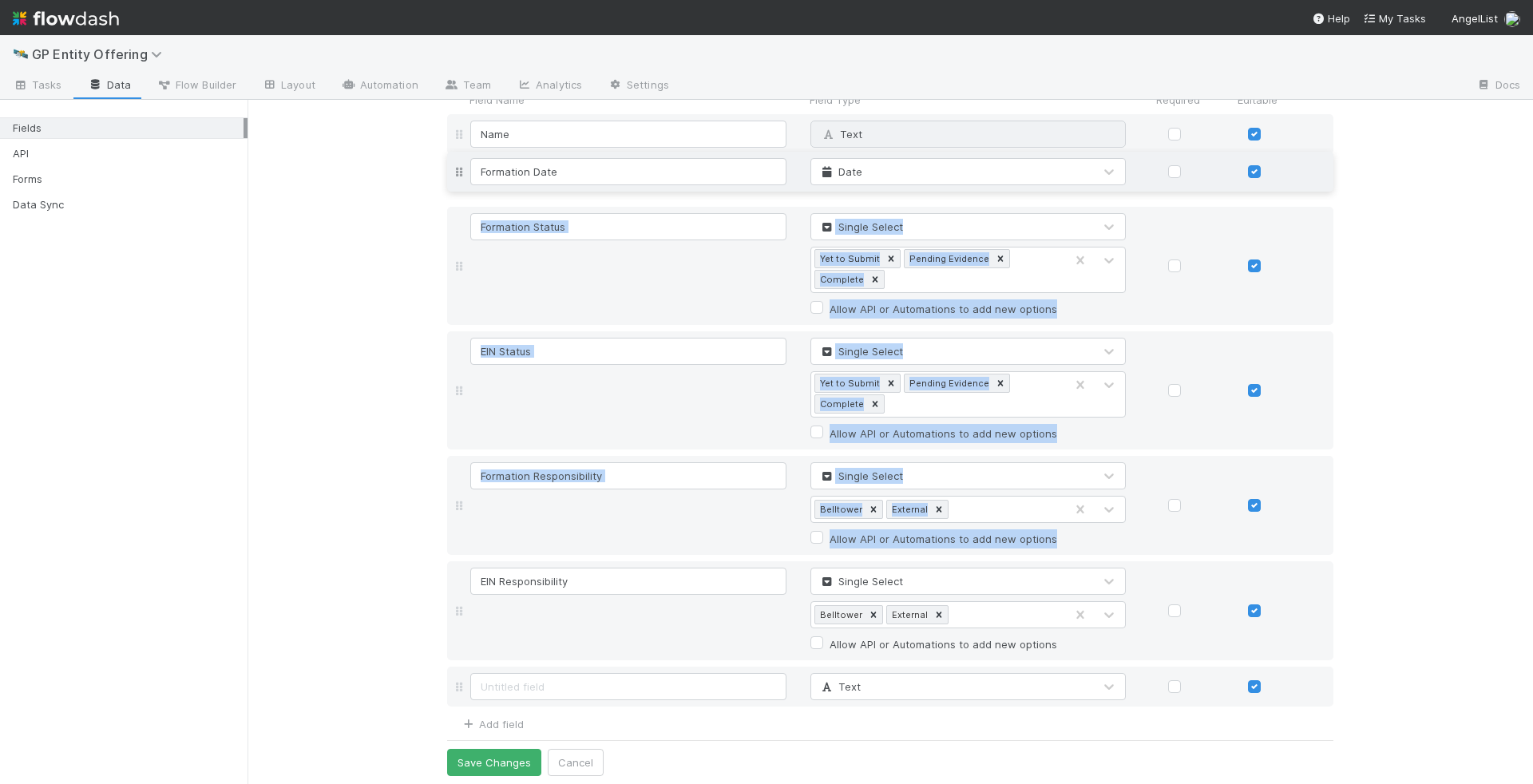
drag, startPoint x: 453, startPoint y: 536, endPoint x: 478, endPoint y: 175, distance: 361.9
click at [478, 175] on div "Name Text Why can't I edit type? Formation Status Single Select Yet to Submit P…" at bounding box center [890, 410] width 886 height 593
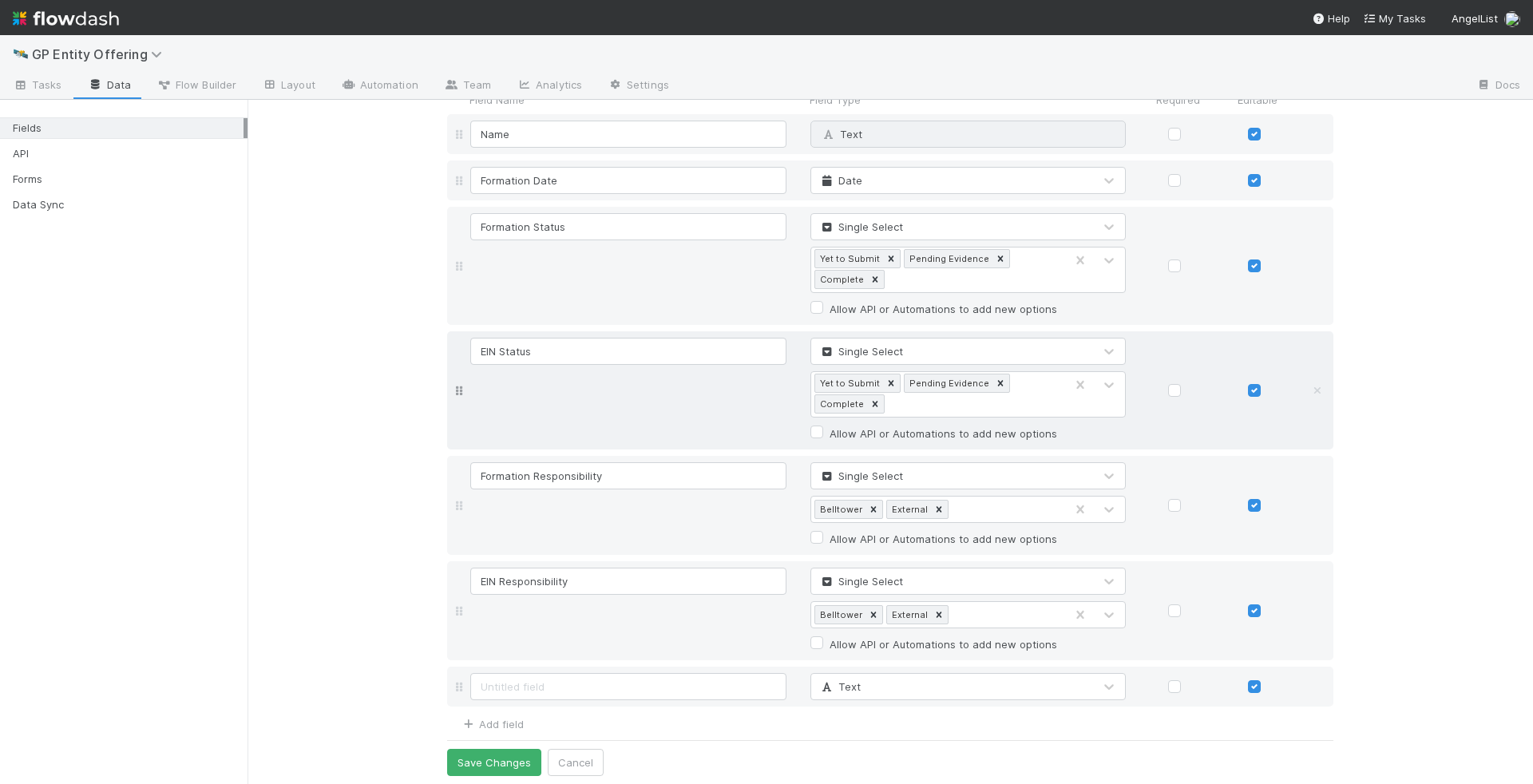
click at [643, 415] on div "EIN Status Single Select Yet to Submit Pending Evidence Complete Allow API or A…" at bounding box center [904, 390] width 874 height 106
click at [997, 257] on icon at bounding box center [1000, 259] width 5 height 5
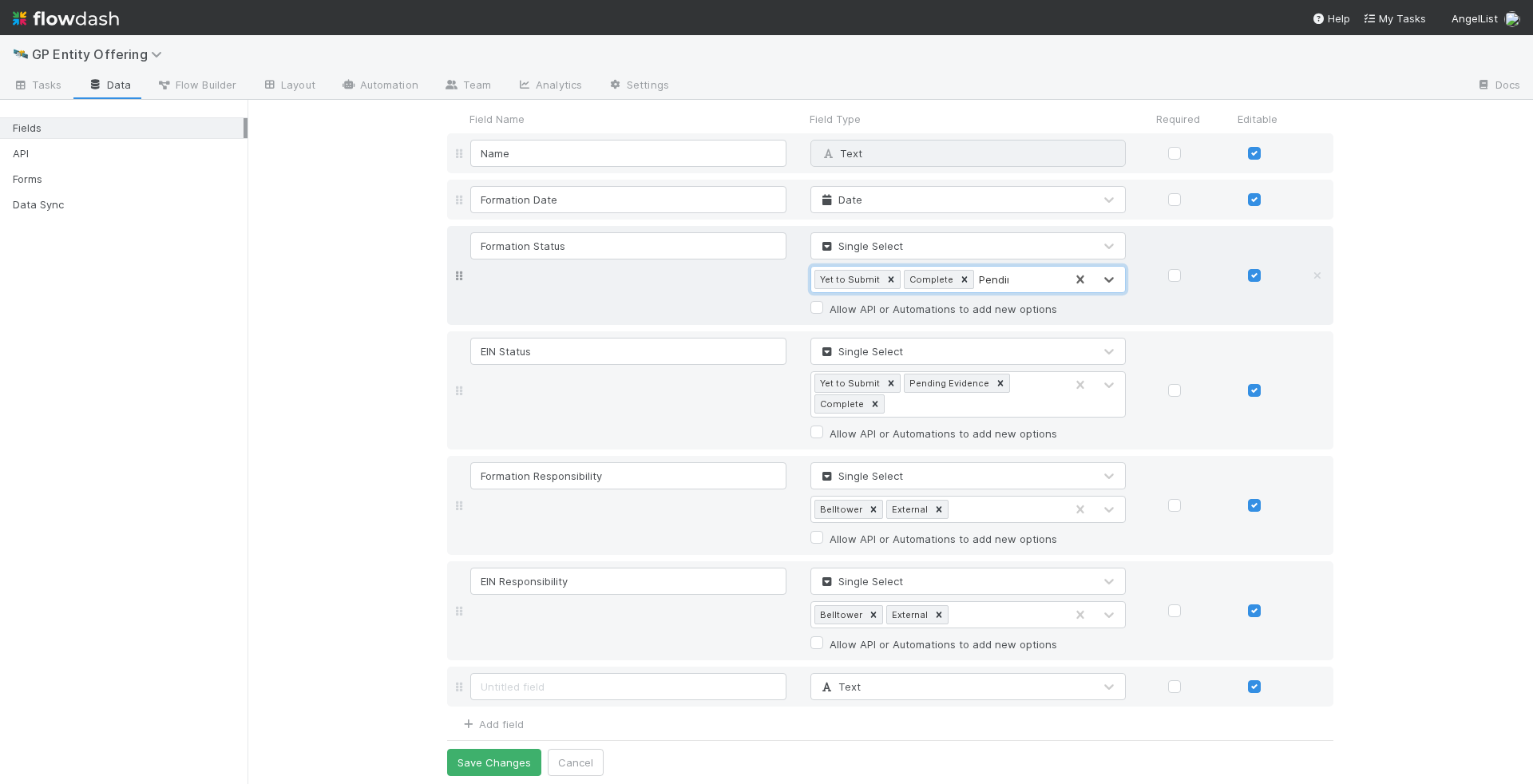
type input "Pending"
click at [995, 384] on icon at bounding box center [1000, 383] width 11 height 11
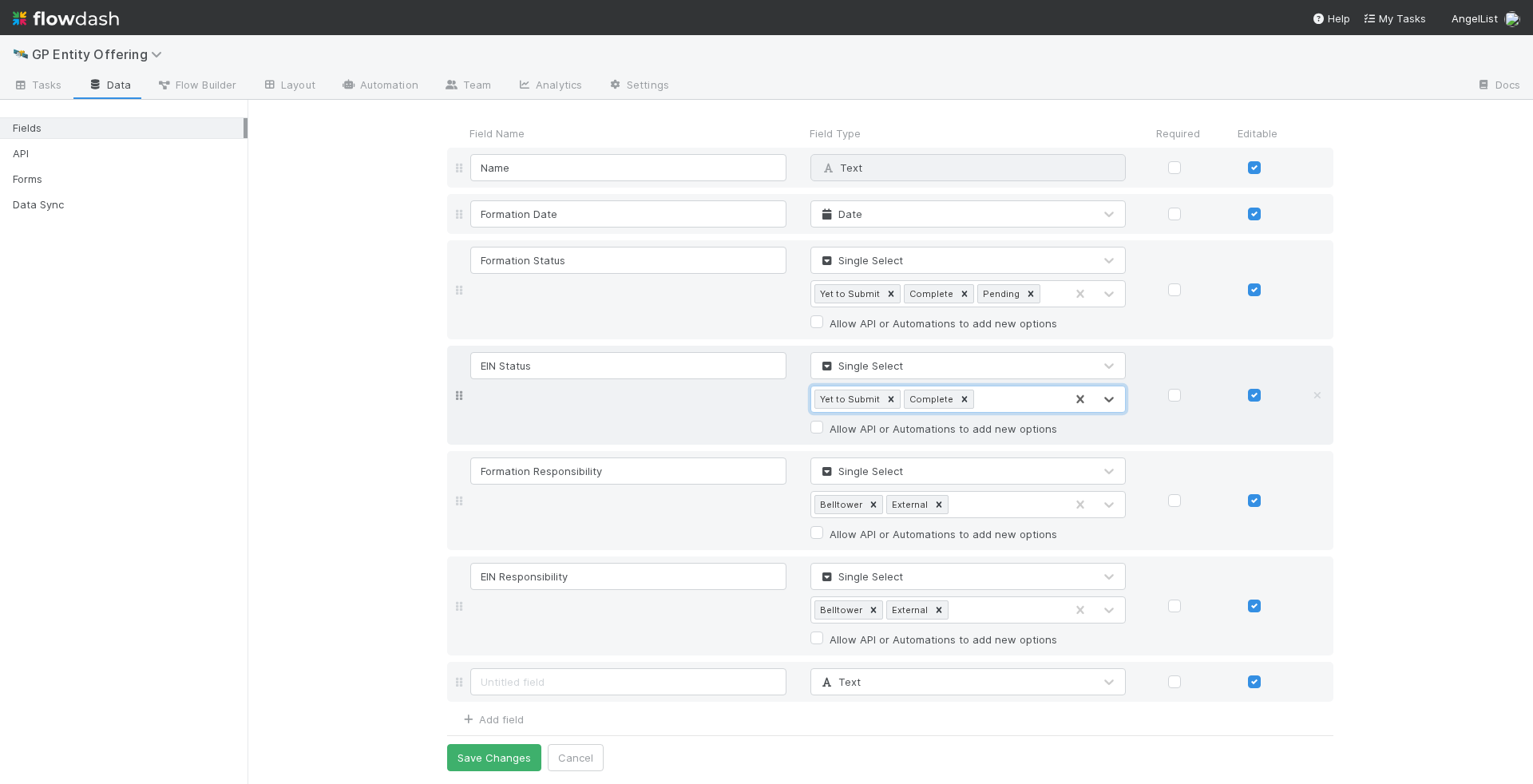
scroll to position [45, 0]
type input "Pending"
drag, startPoint x: 993, startPoint y: 409, endPoint x: 919, endPoint y: 405, distance: 74.1
drag, startPoint x: 981, startPoint y: 300, endPoint x: 911, endPoint y: 299, distance: 70.0
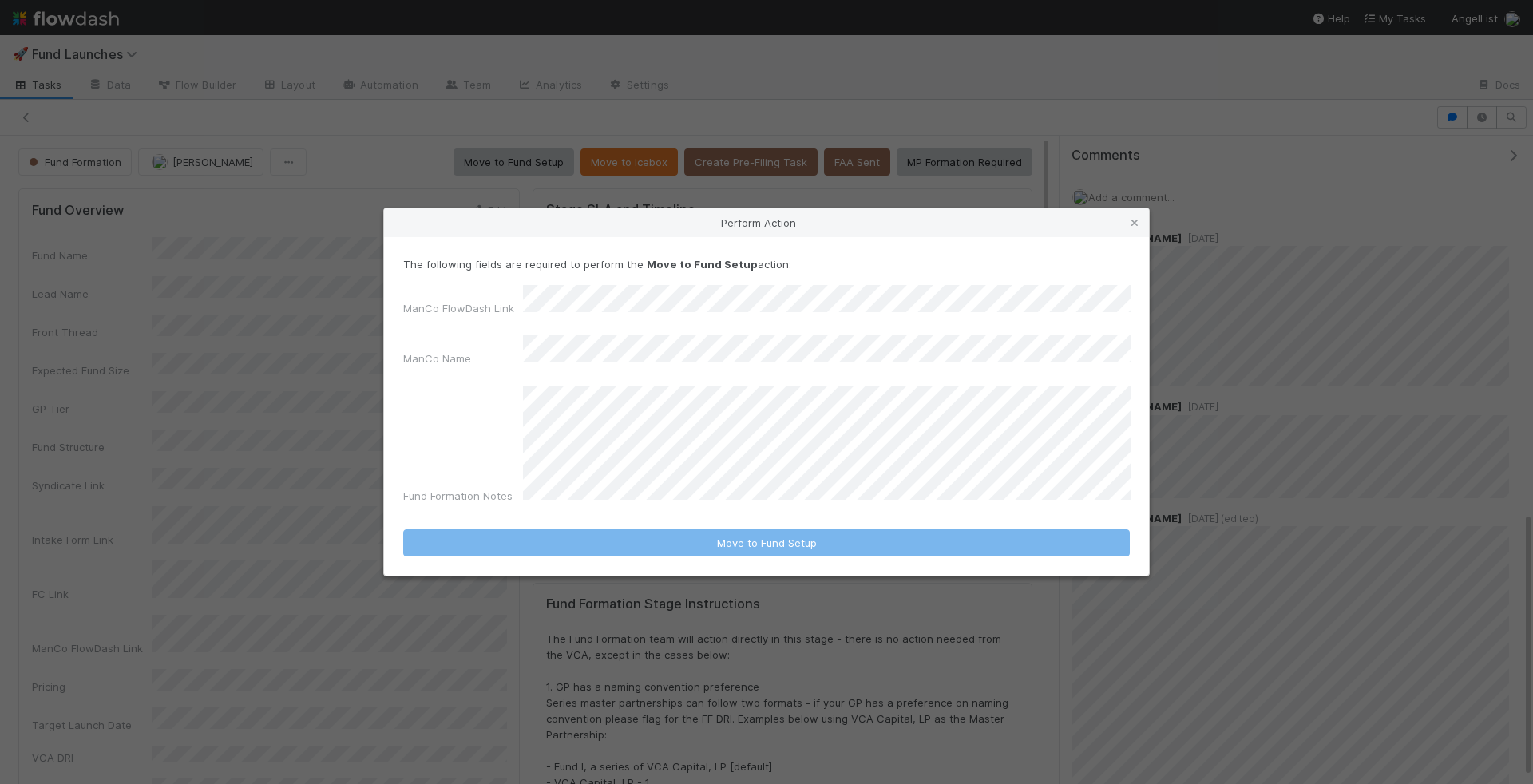
scroll to position [920, 0]
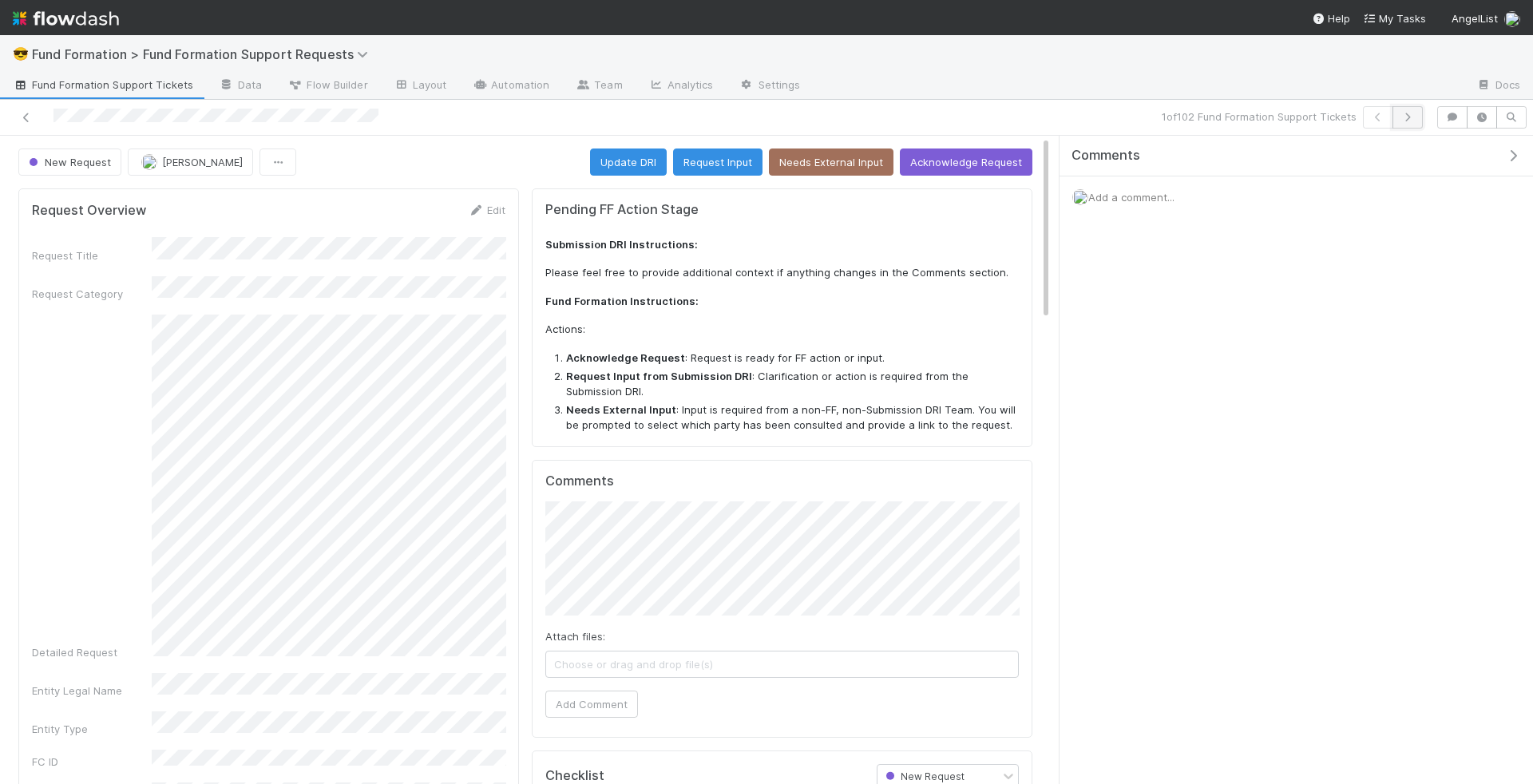
click at [1422, 117] on button "button" at bounding box center [1408, 117] width 31 height 23
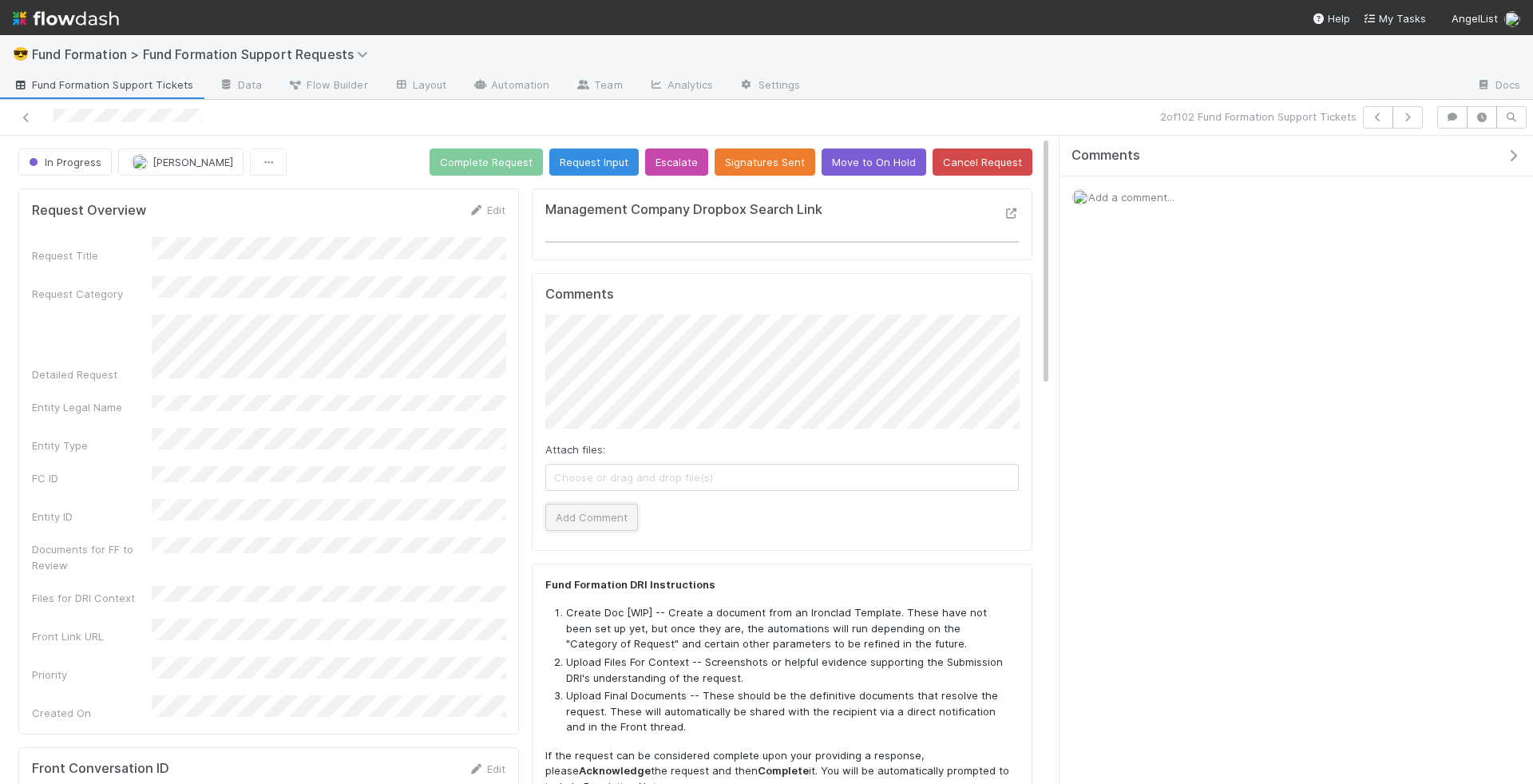
click at [598, 509] on button "Add Comment" at bounding box center [592, 518] width 93 height 27
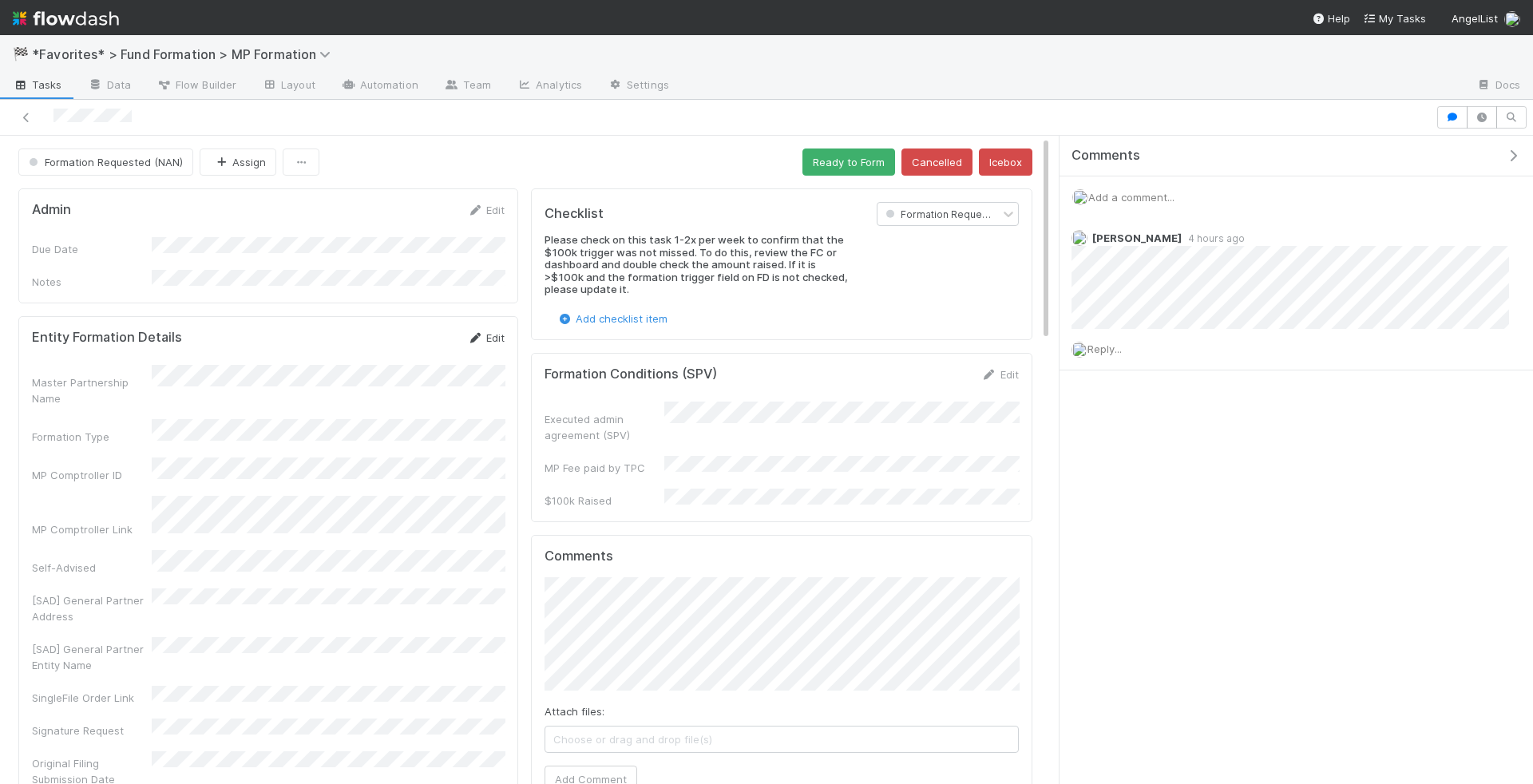
click at [492, 331] on link "Edit" at bounding box center [486, 338] width 38 height 13
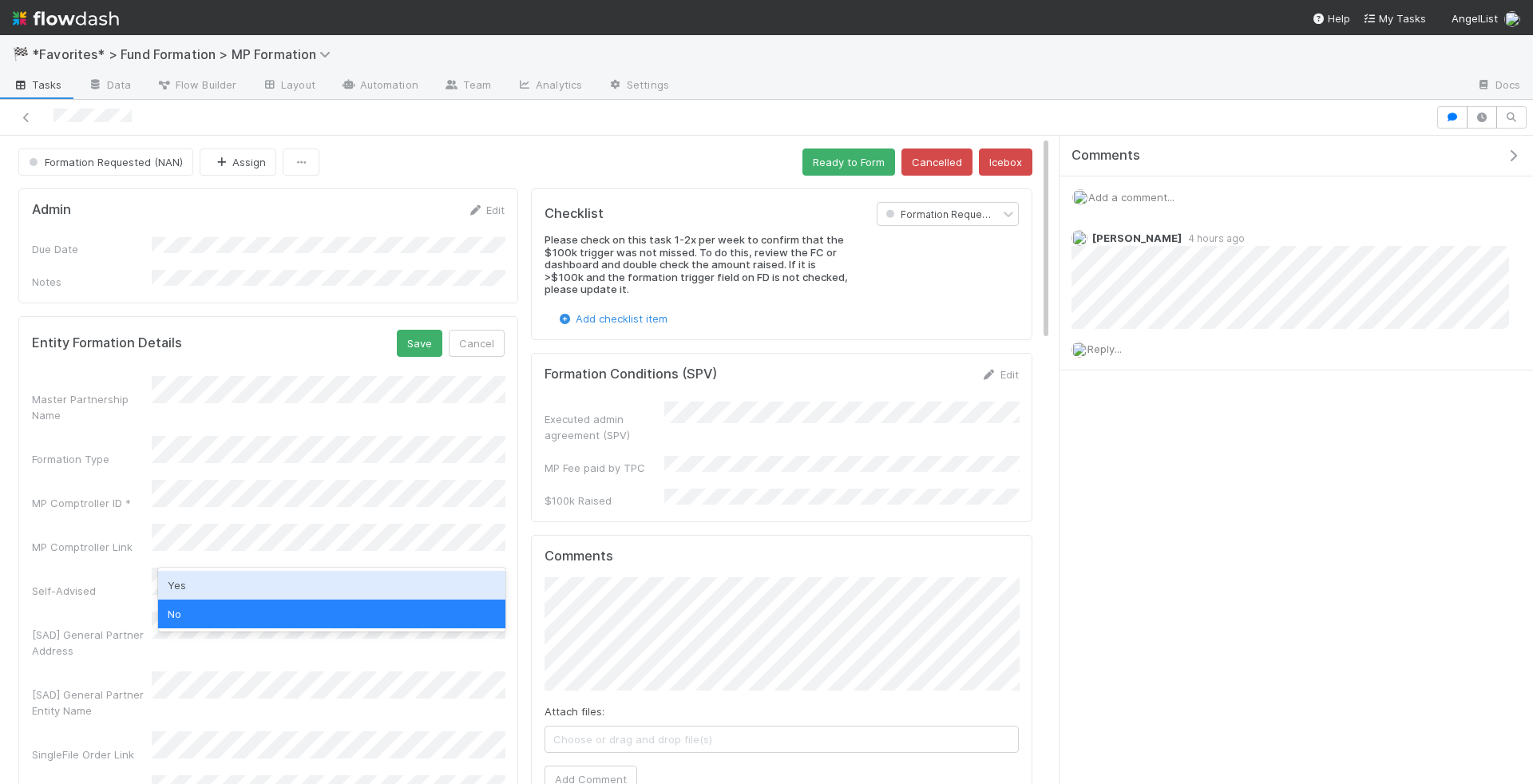
click at [296, 587] on div "Yes" at bounding box center [332, 585] width 348 height 29
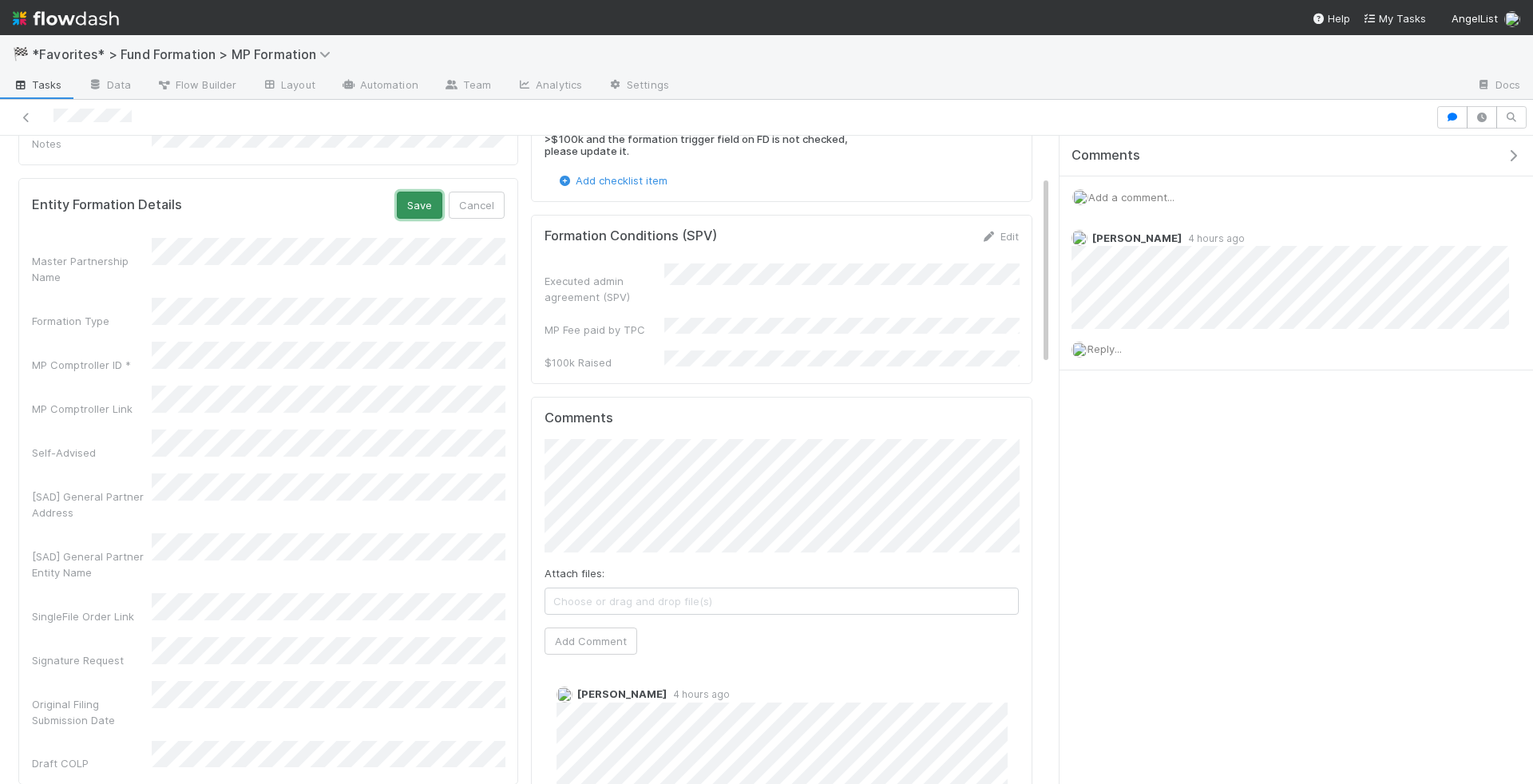
click at [423, 196] on button "Save" at bounding box center [419, 205] width 45 height 27
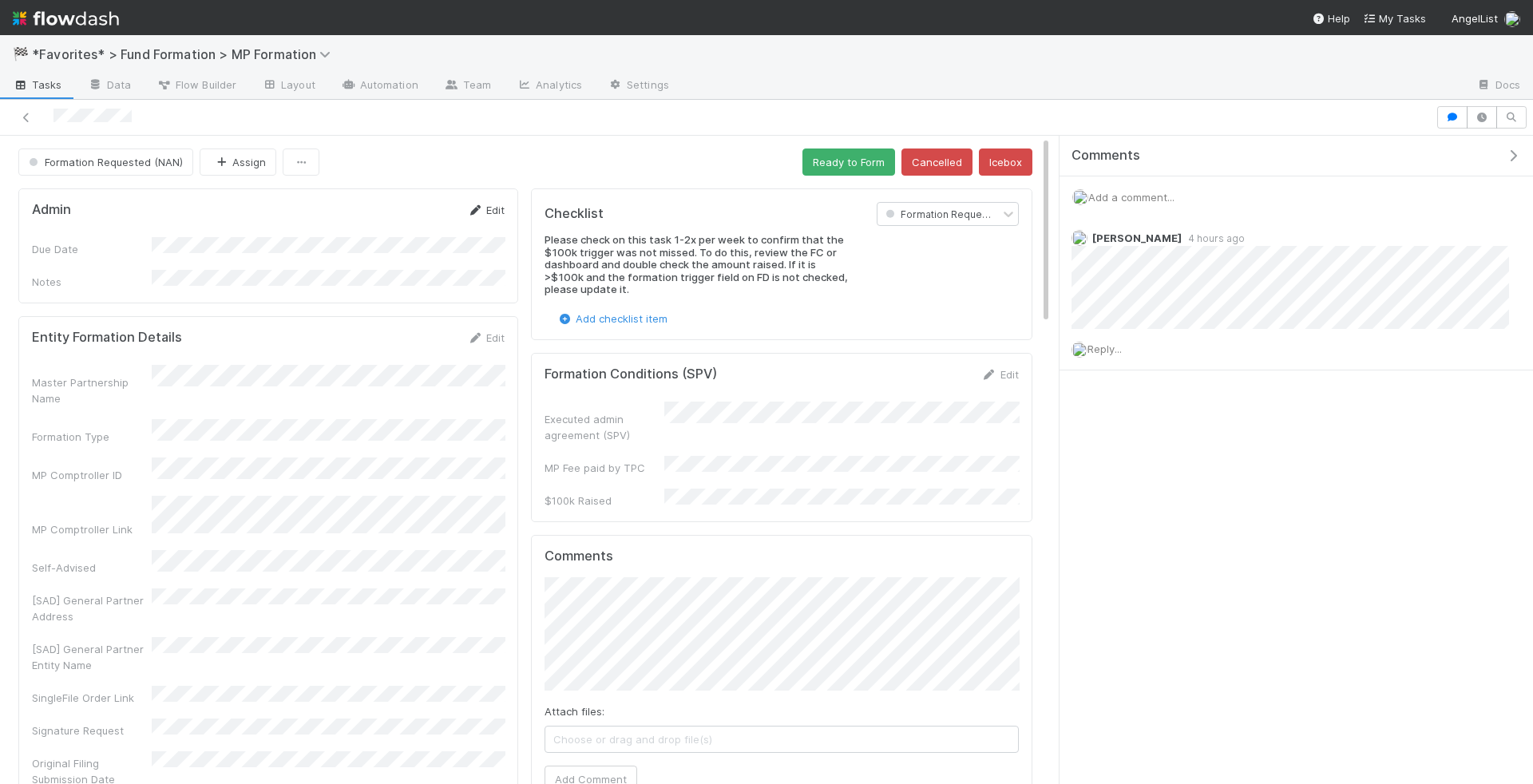
click at [492, 203] on link "Edit" at bounding box center [486, 210] width 38 height 13
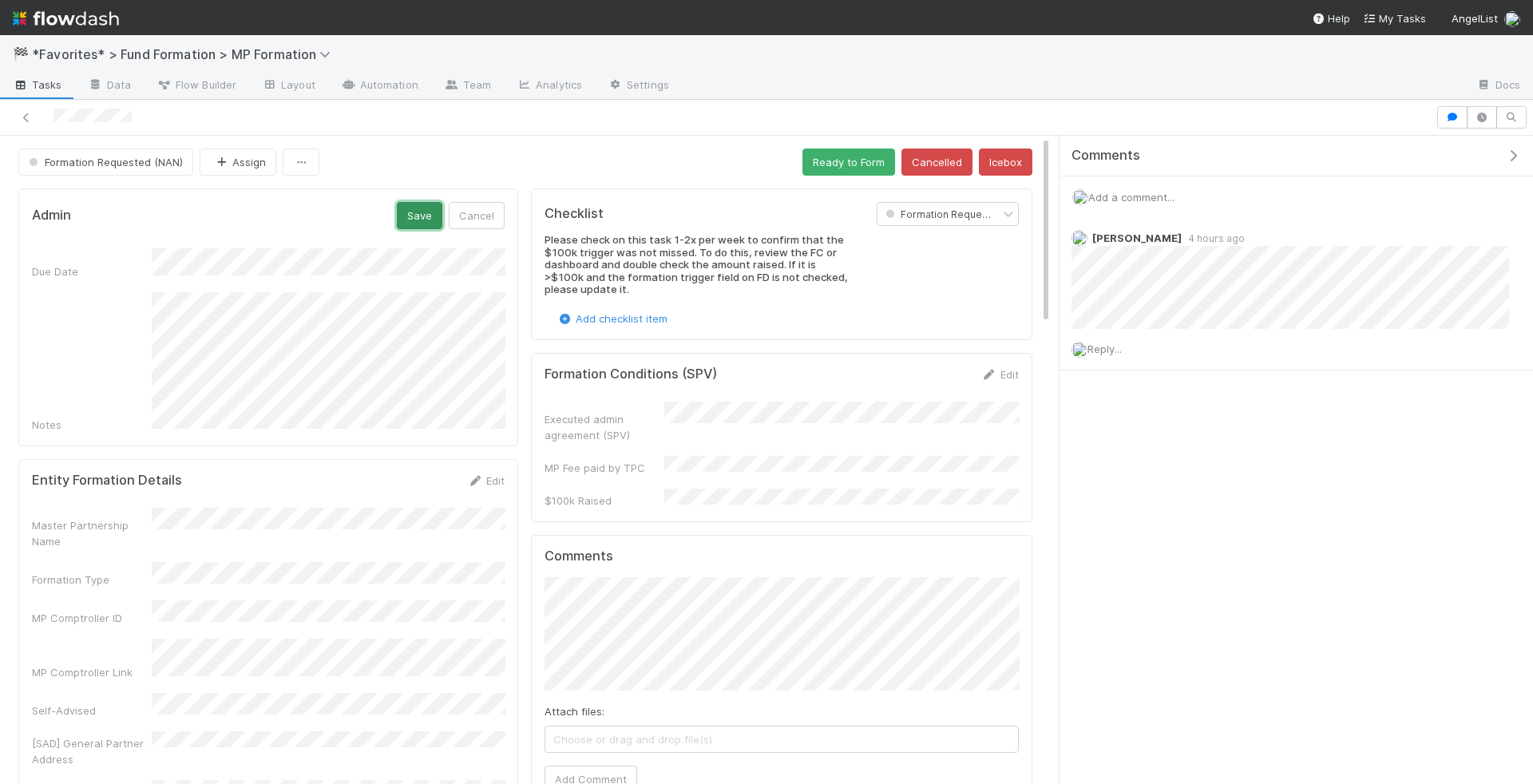
click at [434, 210] on button "Save" at bounding box center [419, 216] width 45 height 27
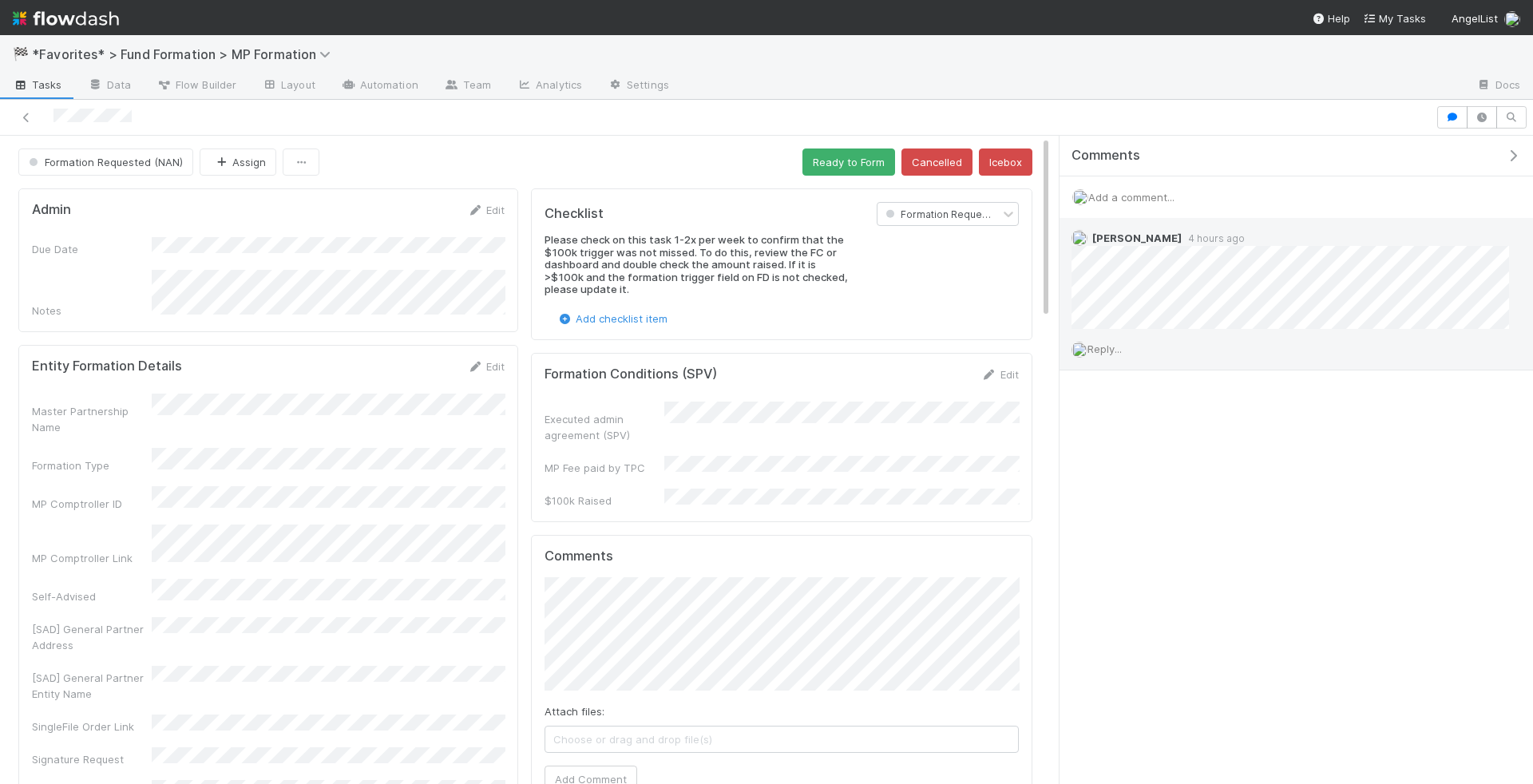
click at [1111, 352] on span "Reply..." at bounding box center [1105, 349] width 34 height 13
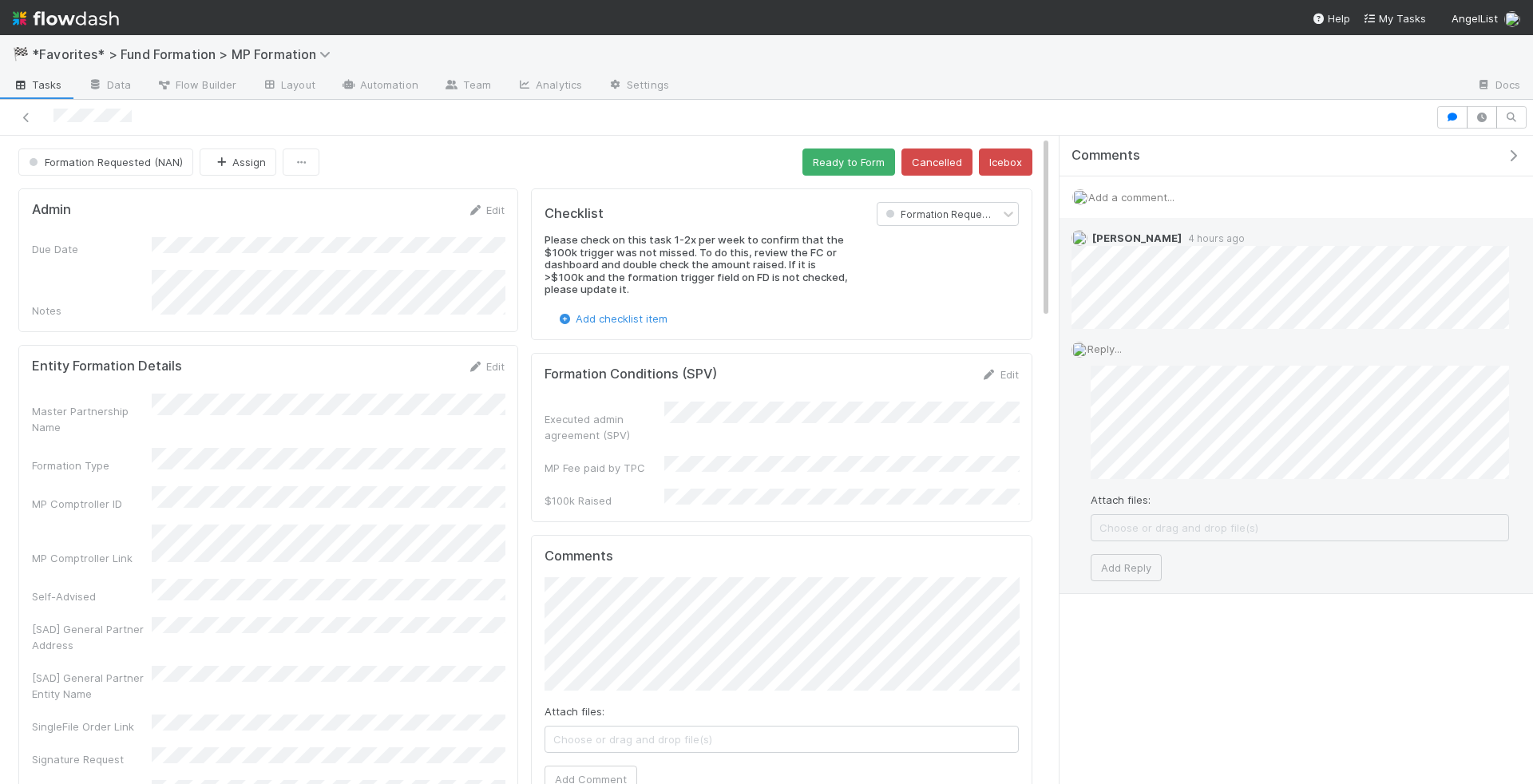
click at [1127, 582] on div "Reply... Attach files: Choose or drag and drop file(s) Add Reply" at bounding box center [1290, 461] width 462 height 265
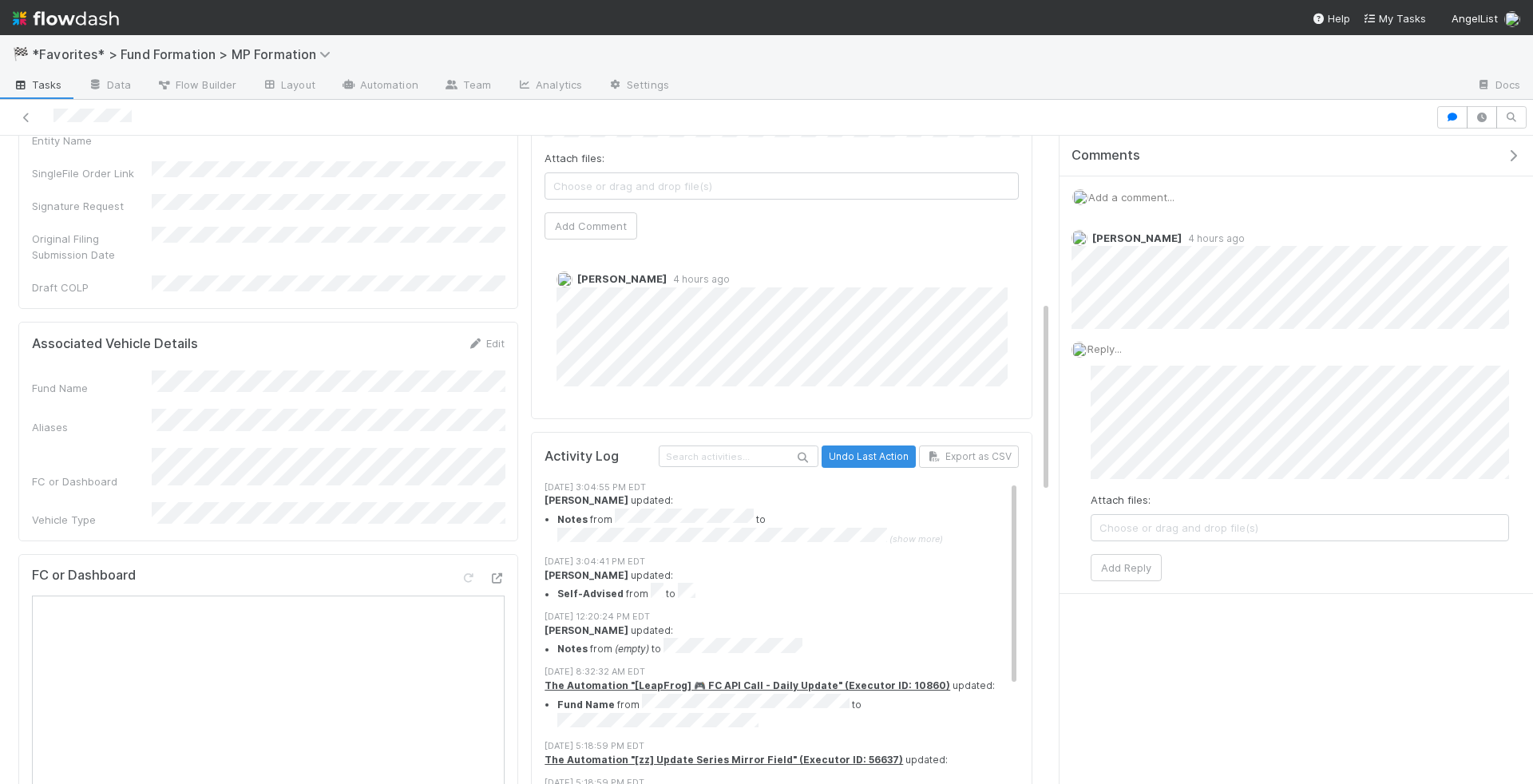
scroll to position [559, 0]
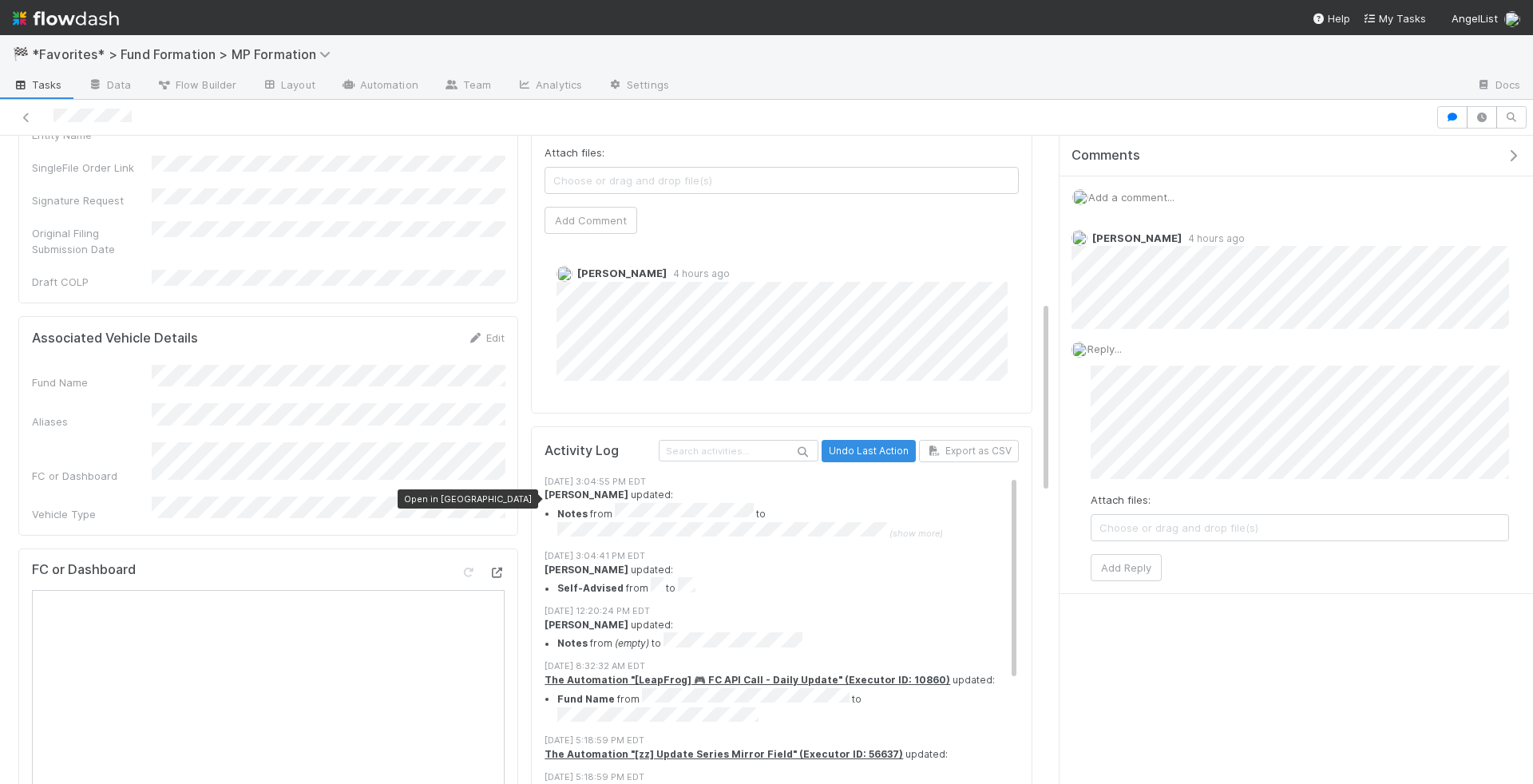
click at [498, 568] on icon at bounding box center [497, 573] width 16 height 10
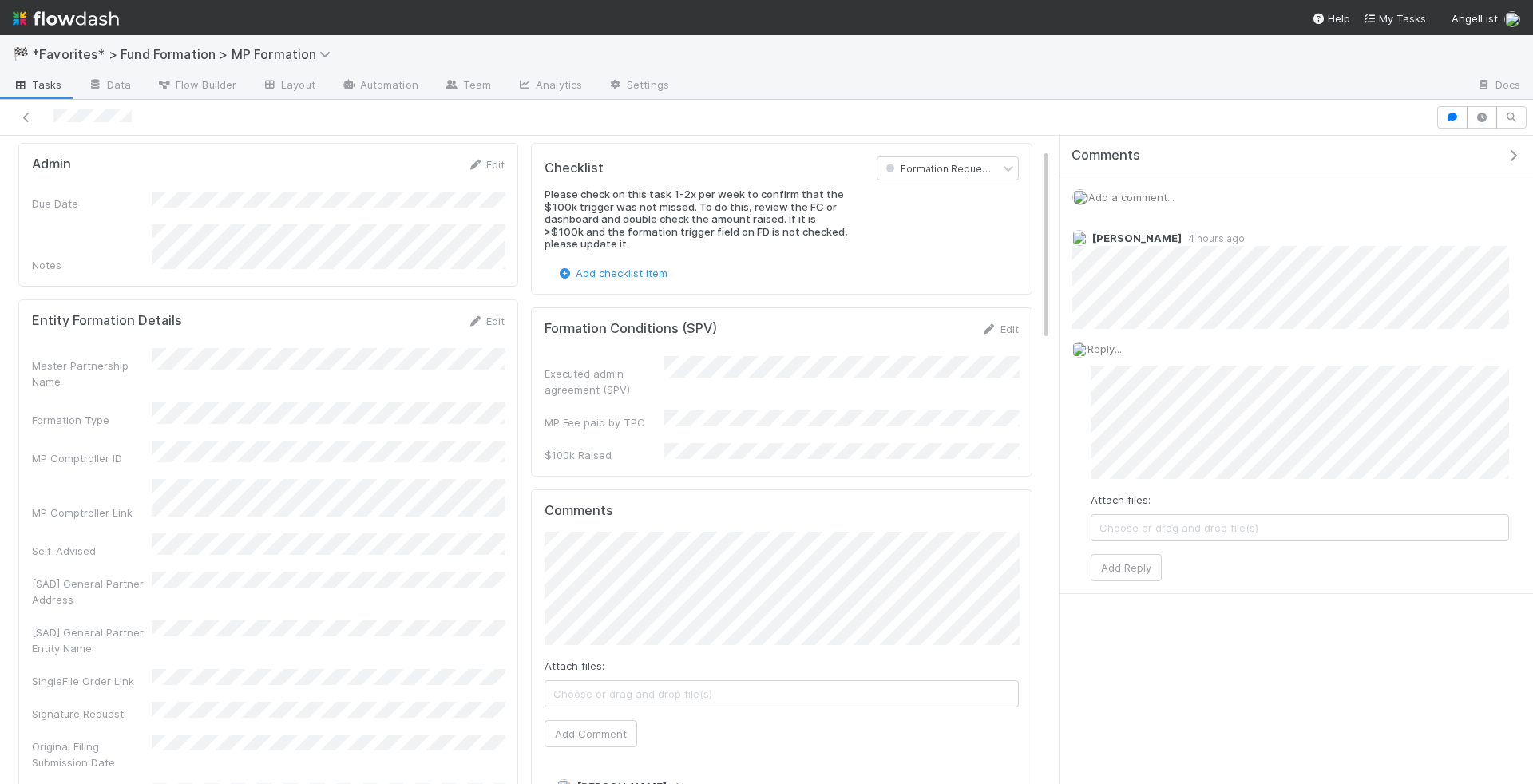
scroll to position [44, 0]
click at [480, 318] on icon at bounding box center [475, 322] width 16 height 10
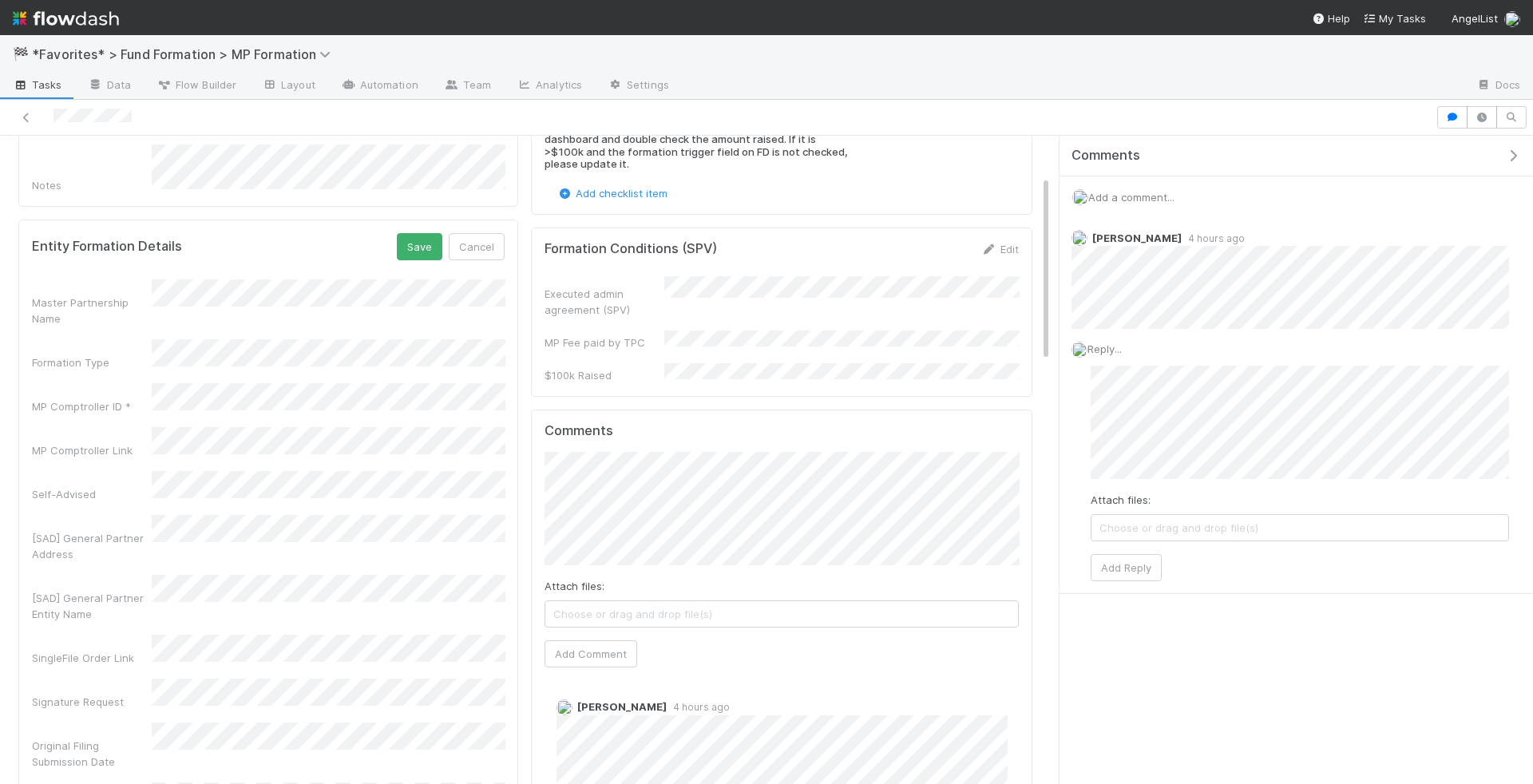
scroll to position [138, 0]
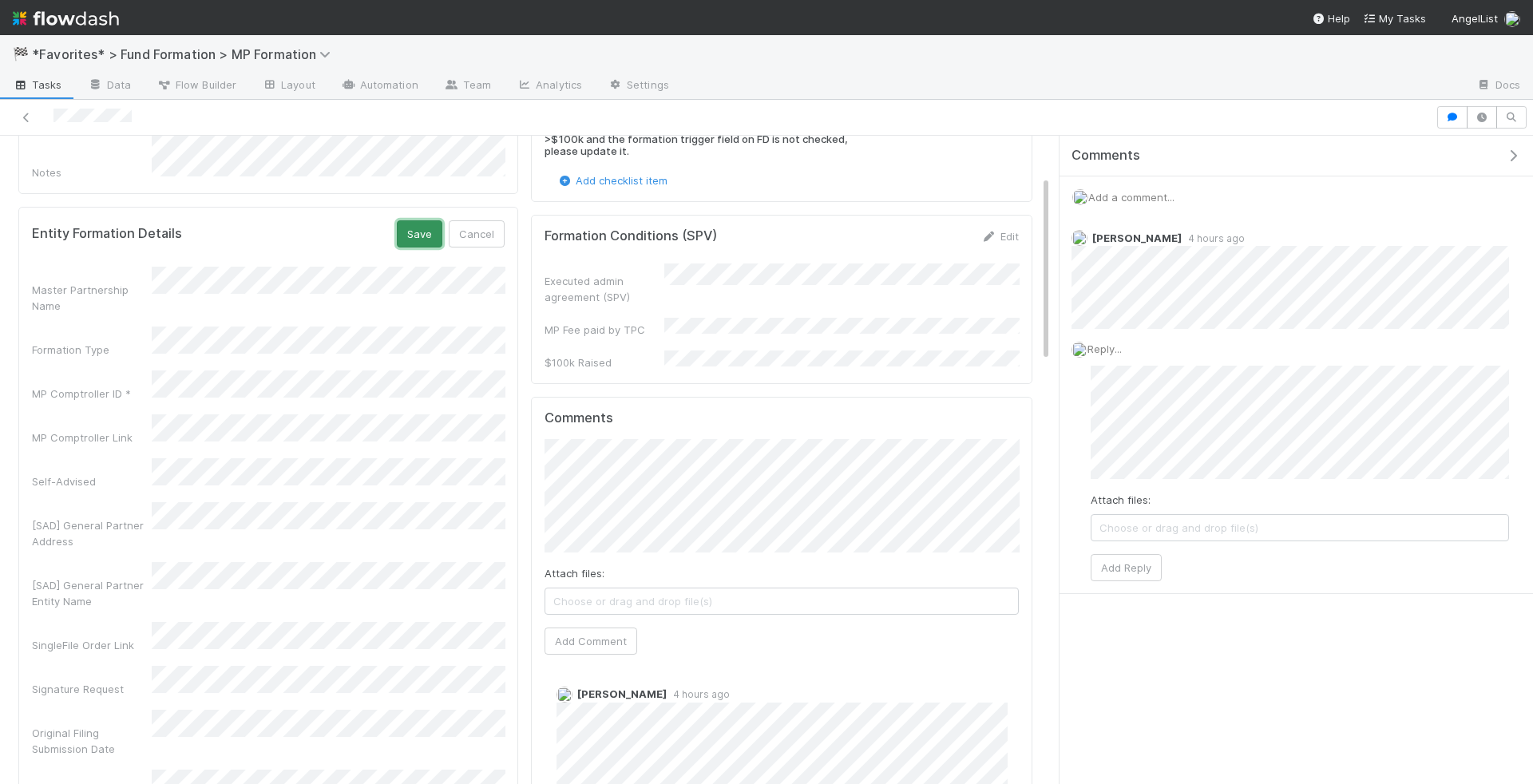
click at [434, 220] on button "Save" at bounding box center [419, 234] width 45 height 27
click at [502, 222] on link "Edit" at bounding box center [486, 229] width 38 height 13
click at [425, 220] on button "Save" at bounding box center [419, 234] width 45 height 27
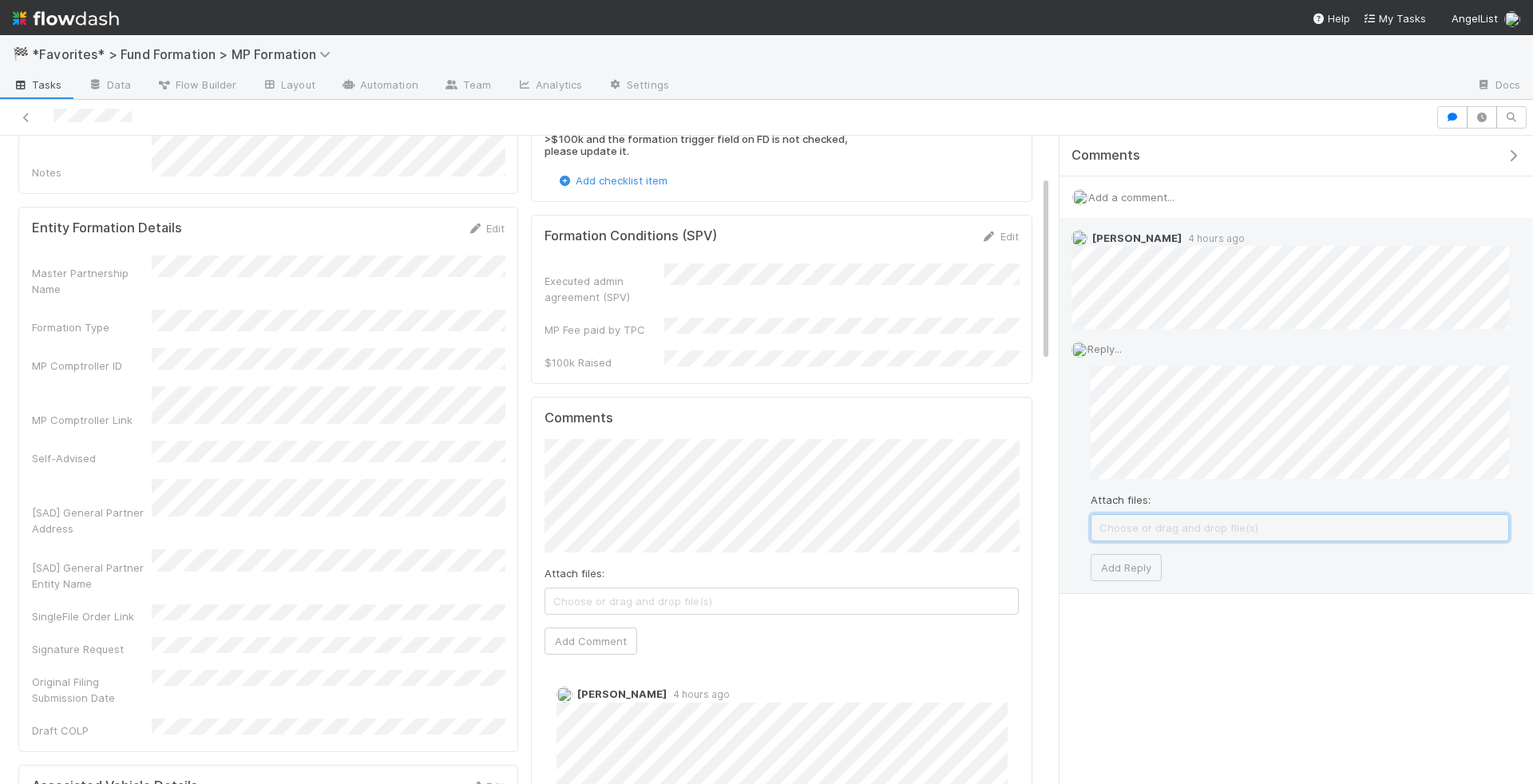
click at [1234, 536] on span "Choose or drag and drop file(s)" at bounding box center [1299, 527] width 416 height 25
click at [1116, 568] on button "Add Reply" at bounding box center [1126, 568] width 71 height 27
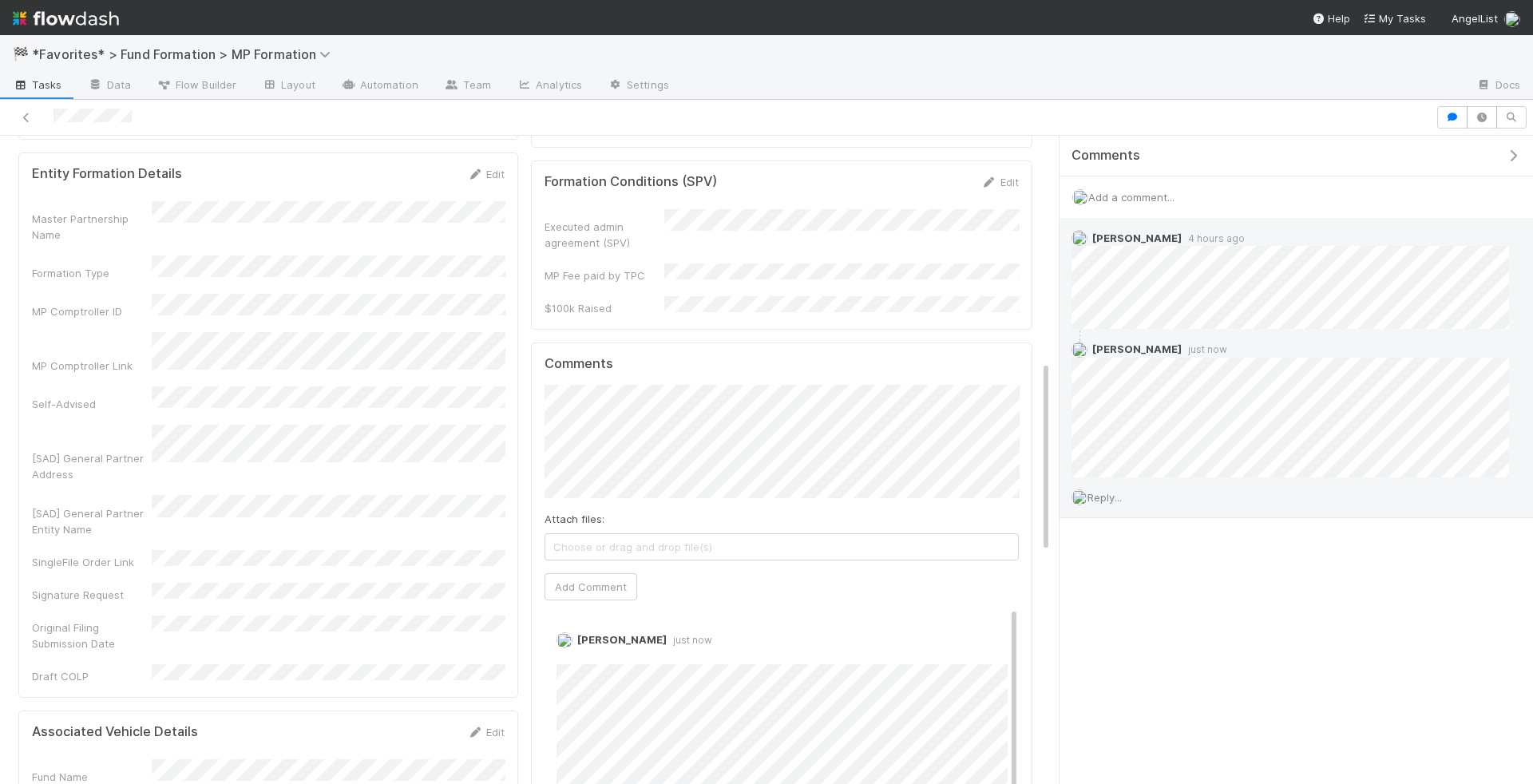
scroll to position [0, 0]
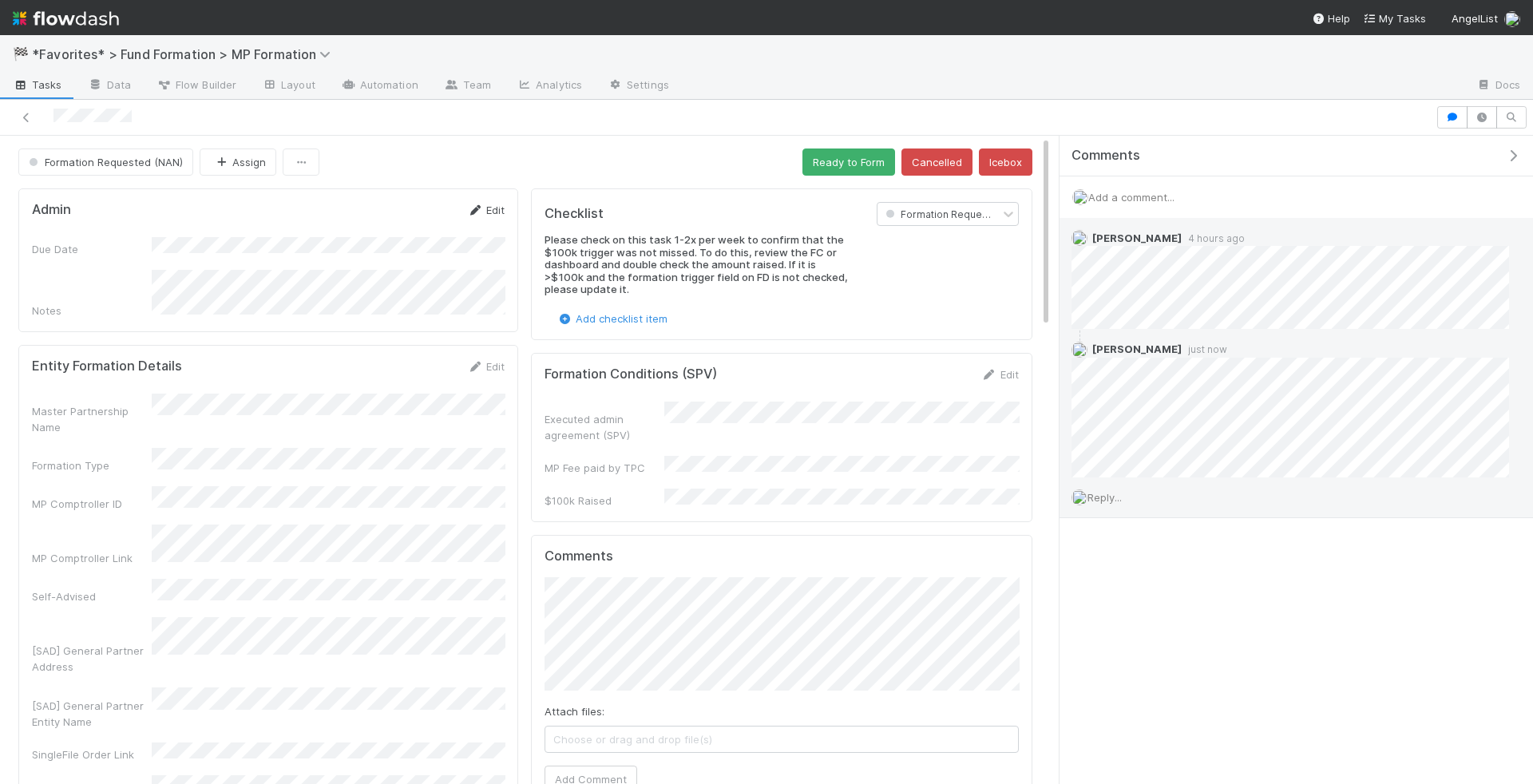
click at [491, 208] on link "Edit" at bounding box center [486, 210] width 38 height 13
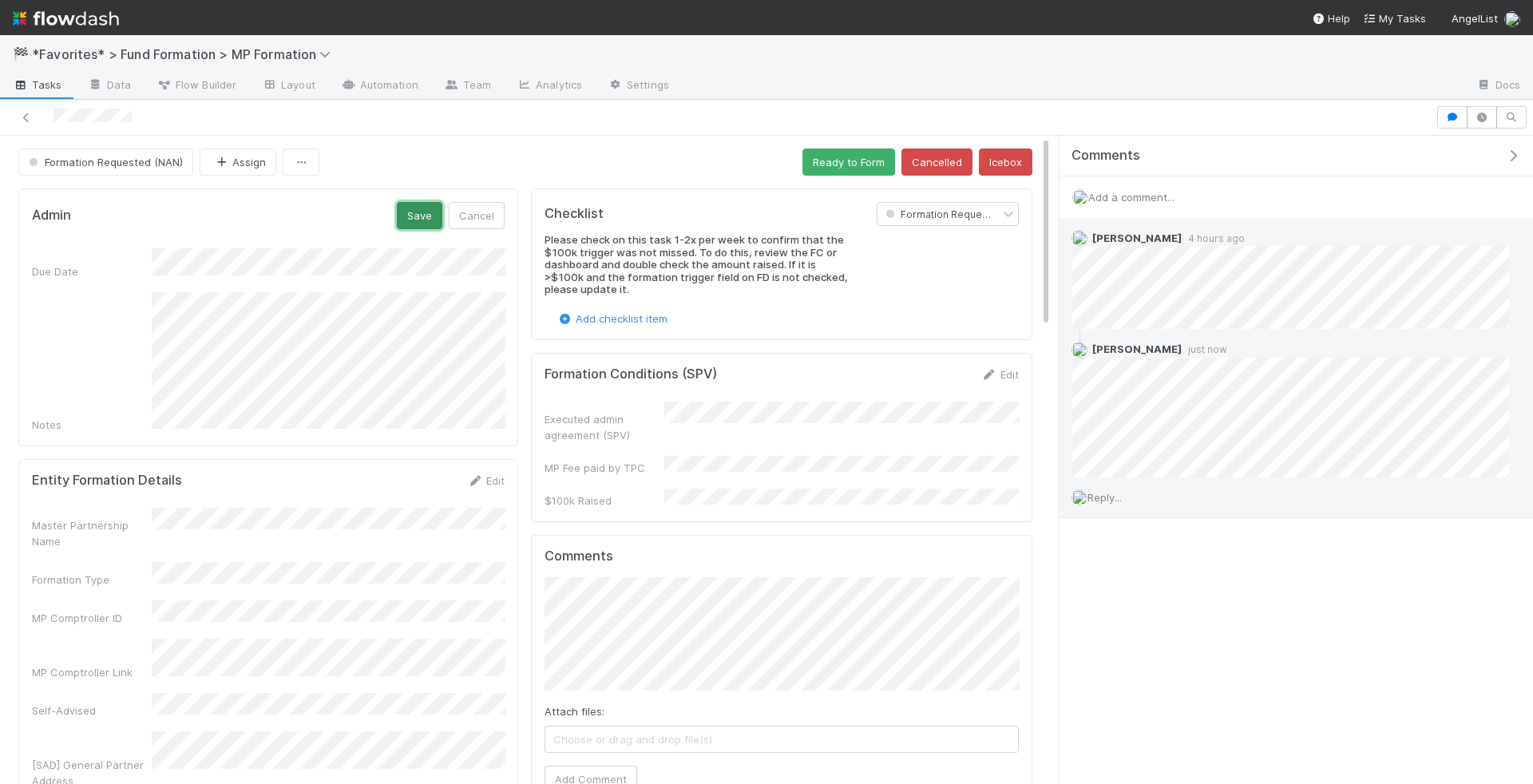
click at [425, 219] on button "Save" at bounding box center [419, 216] width 45 height 27
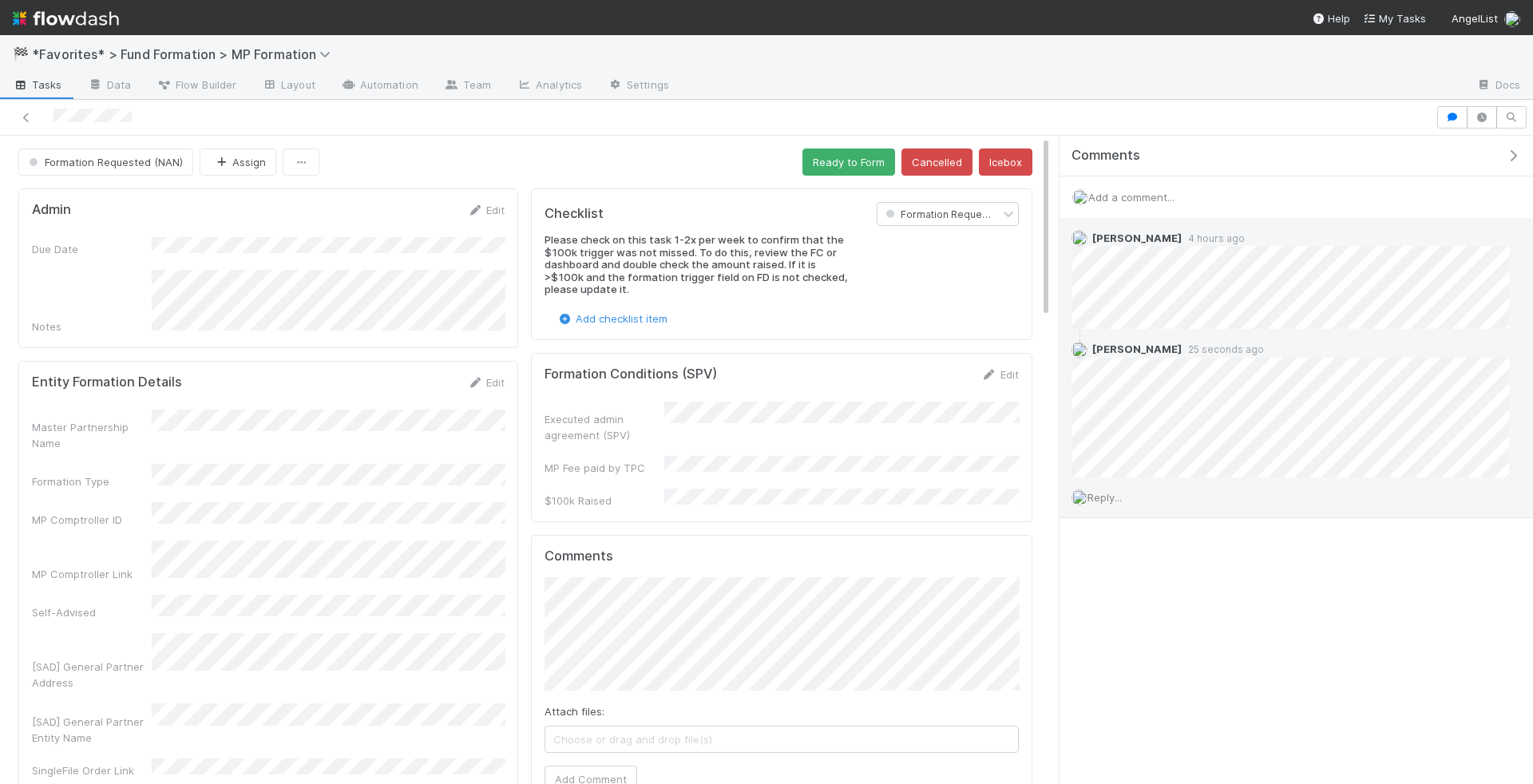
click at [51, 72] on div "🏁 *Favorites* > Fund Formation > MP Formation" at bounding box center [766, 54] width 1533 height 38
click at [51, 74] on link "Tasks" at bounding box center [37, 86] width 75 height 25
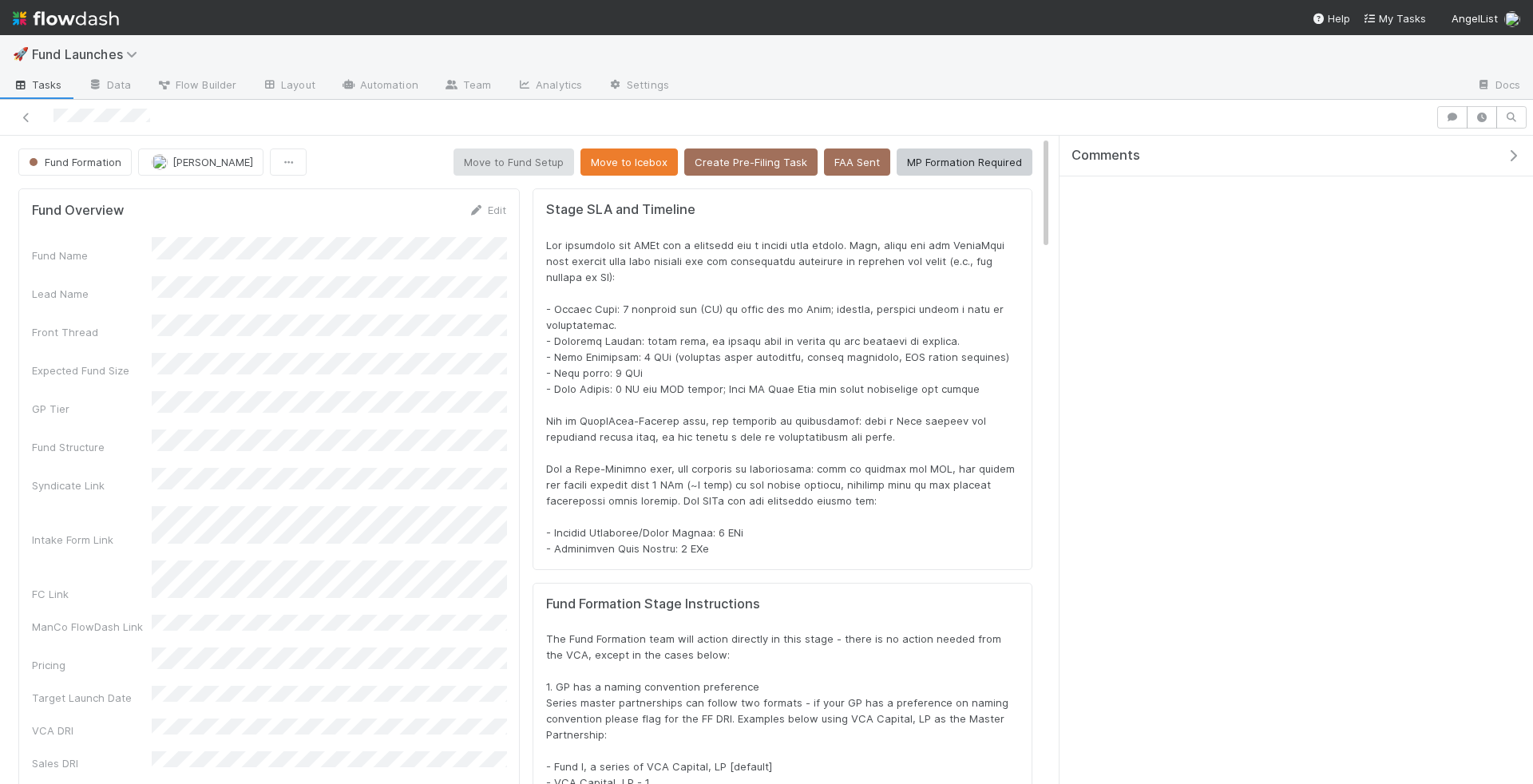
click at [714, 420] on span at bounding box center [782, 397] width 472 height 316
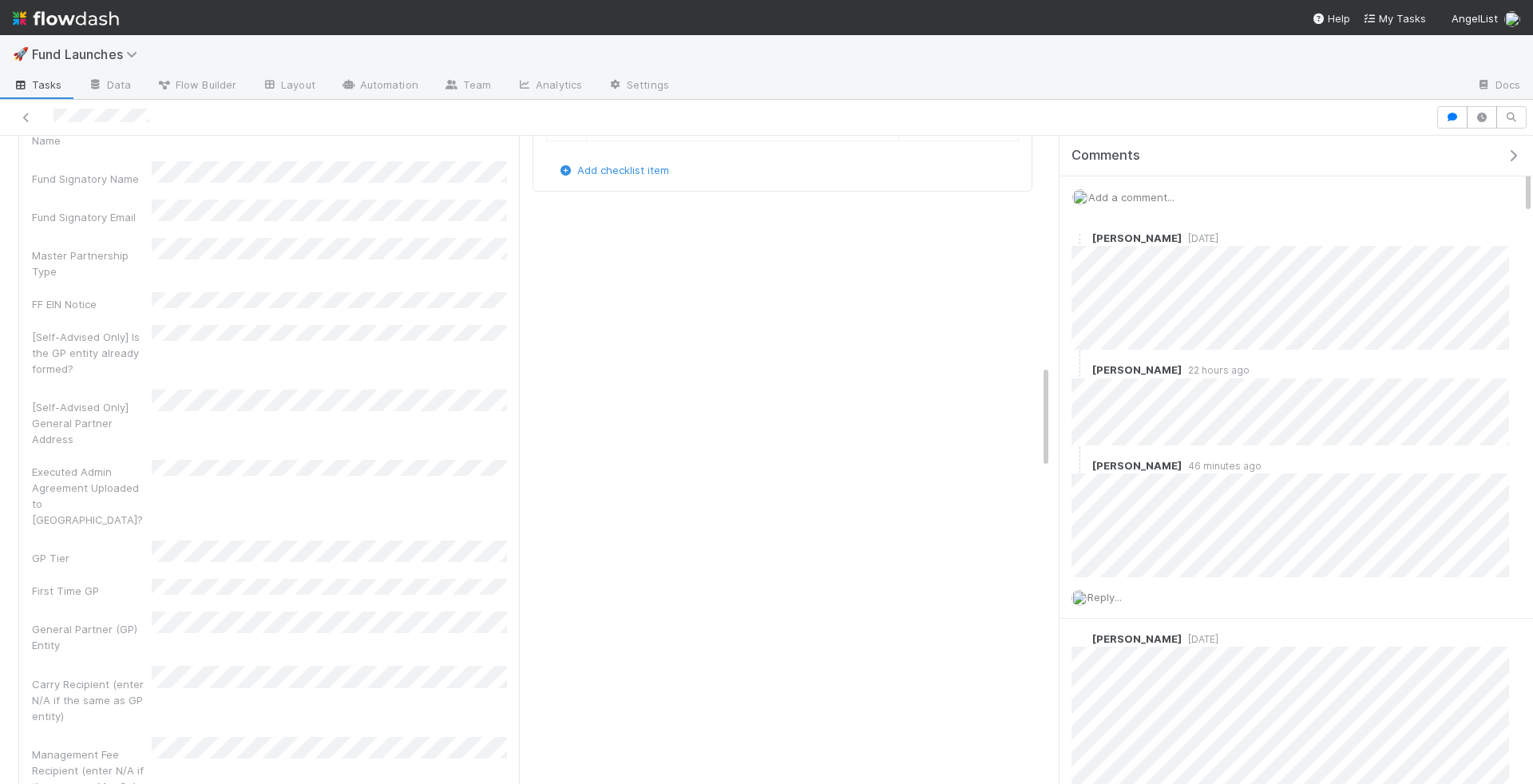
scroll to position [1305, 0]
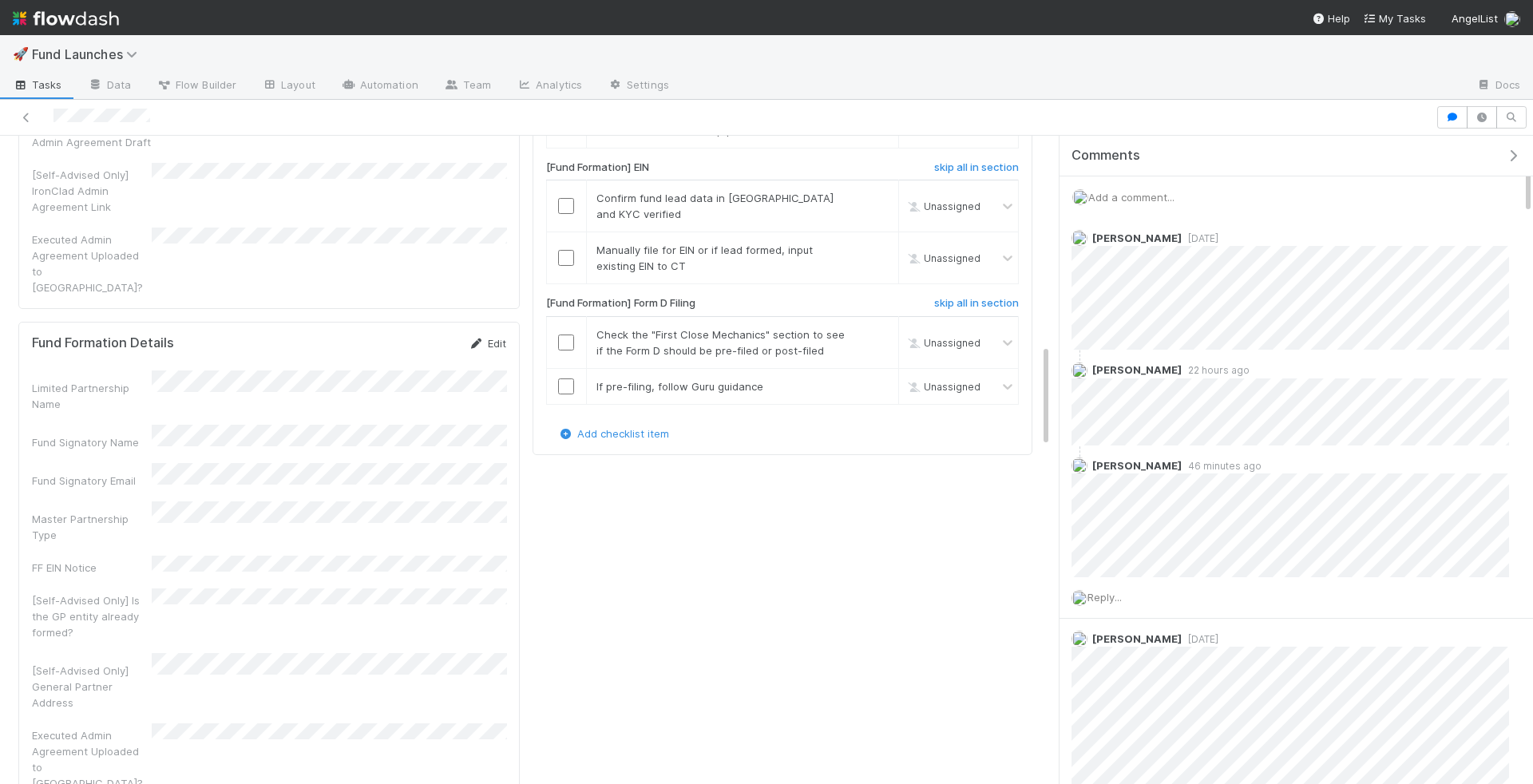
click at [491, 337] on link "Edit" at bounding box center [488, 343] width 38 height 13
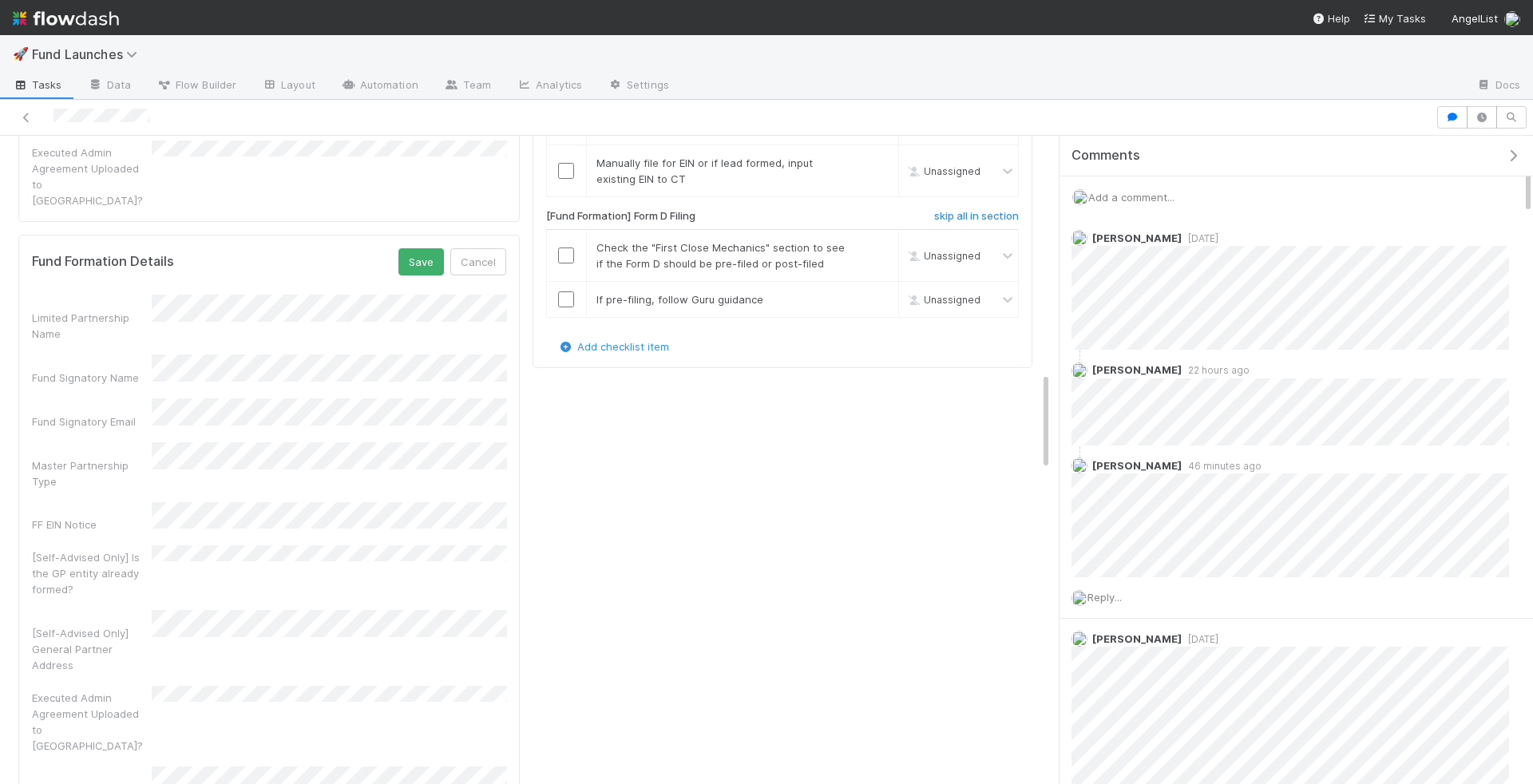
scroll to position [1352, 0]
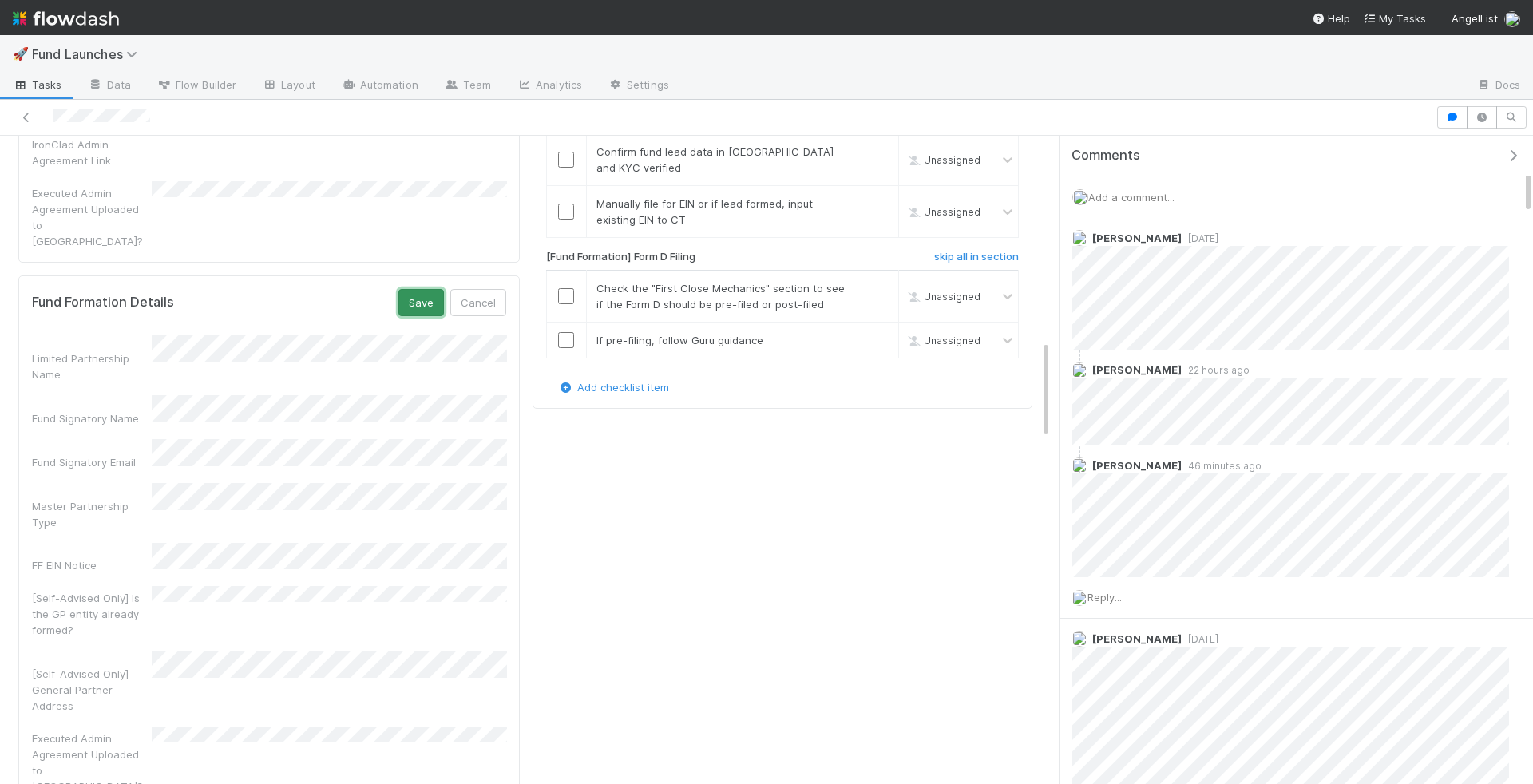
click at [423, 289] on button "Save" at bounding box center [421, 303] width 45 height 27
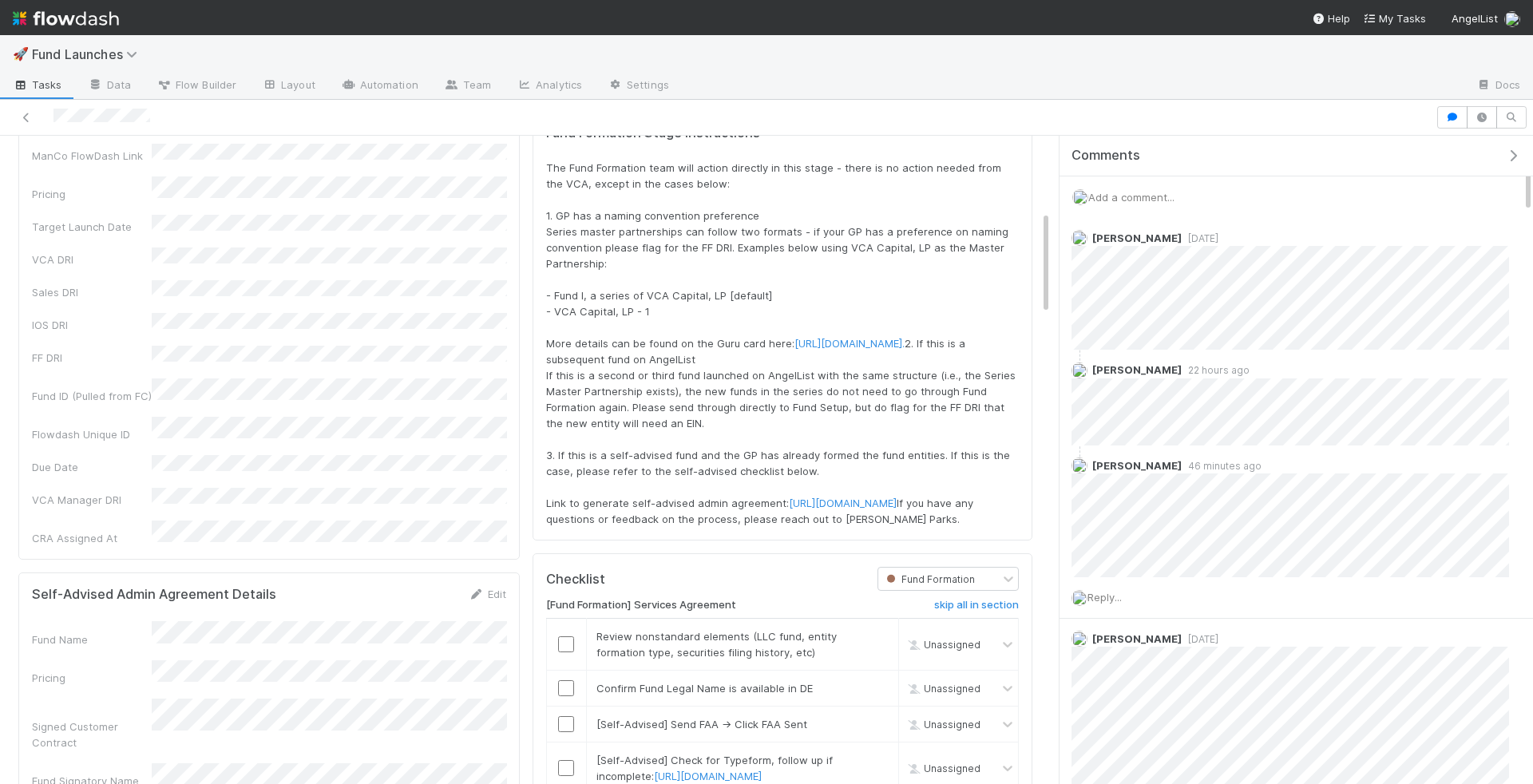
scroll to position [460, 0]
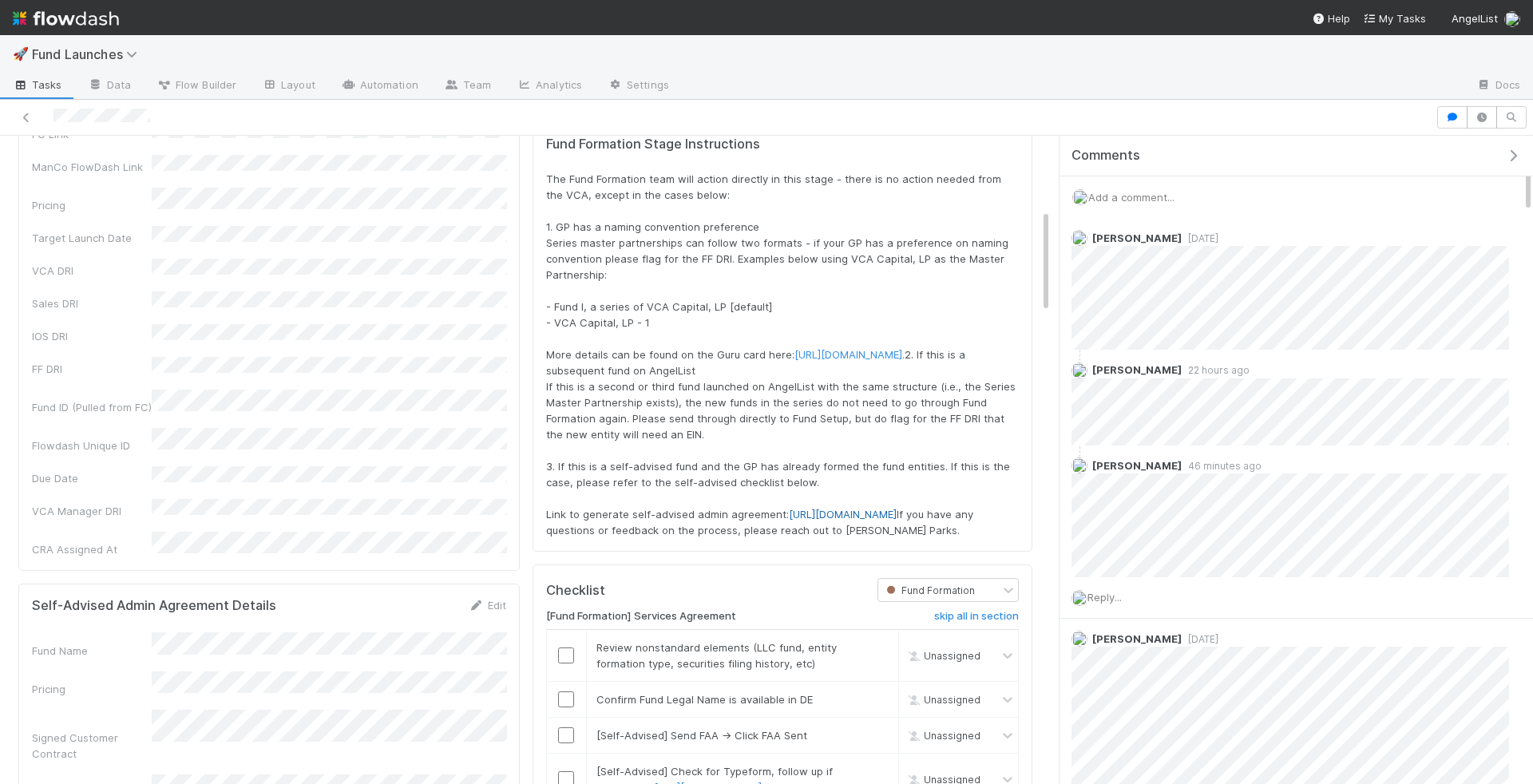
click at [796, 520] on link "https://ironcladapp.com/workflows/launch/65ea4bf975fcbdc606ff0804" at bounding box center [842, 514] width 107 height 13
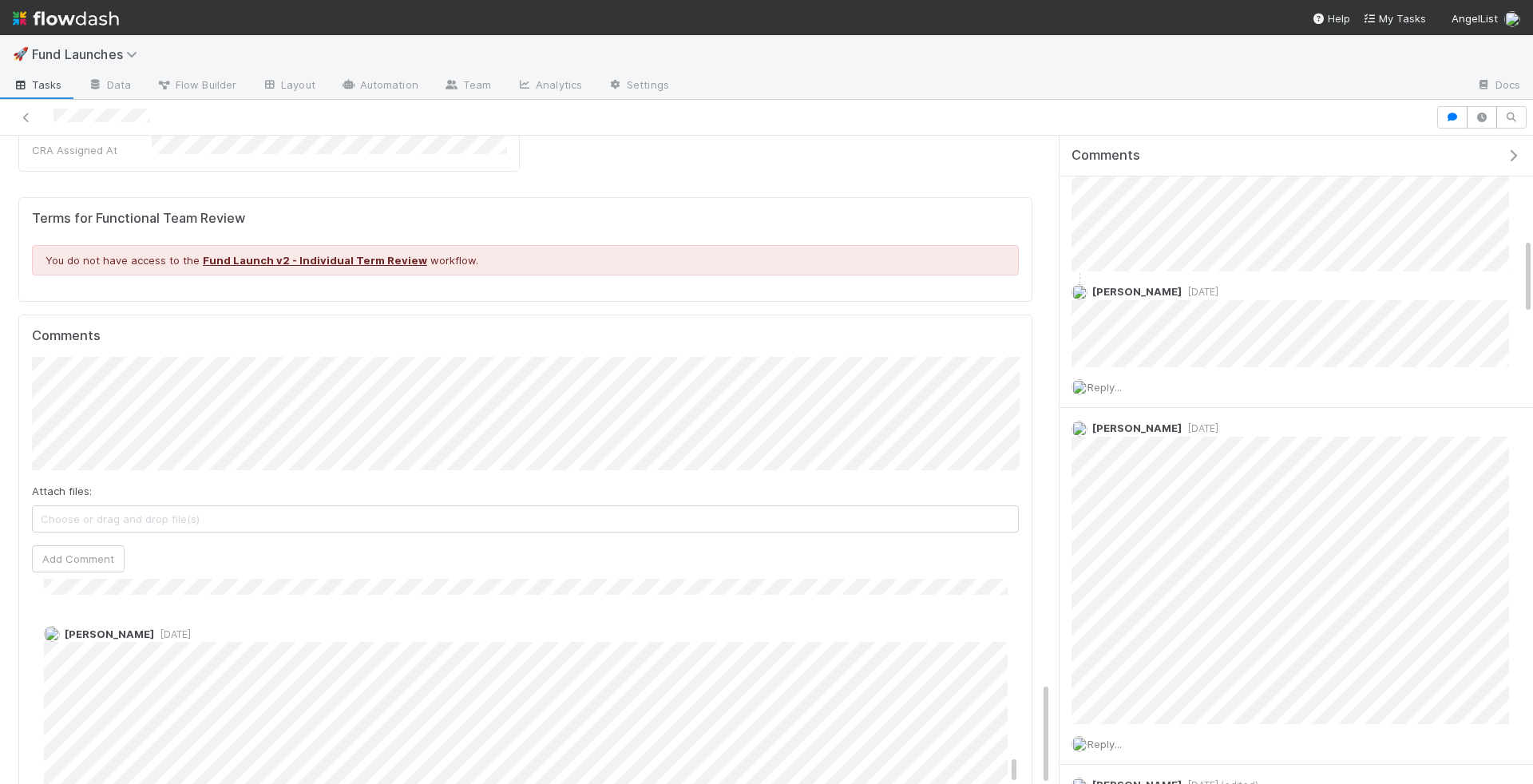
scroll to position [4406, 0]
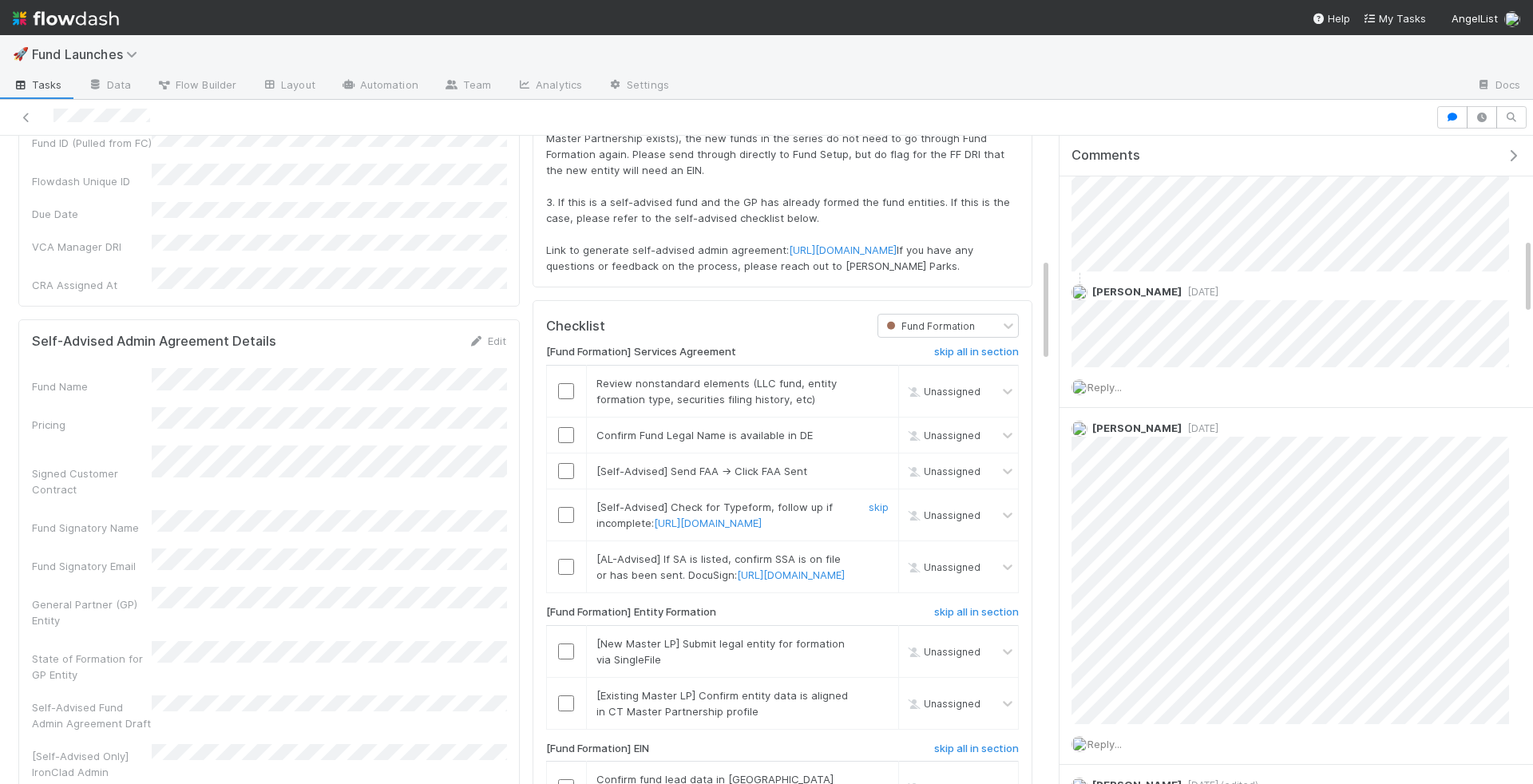
scroll to position [780, 0]
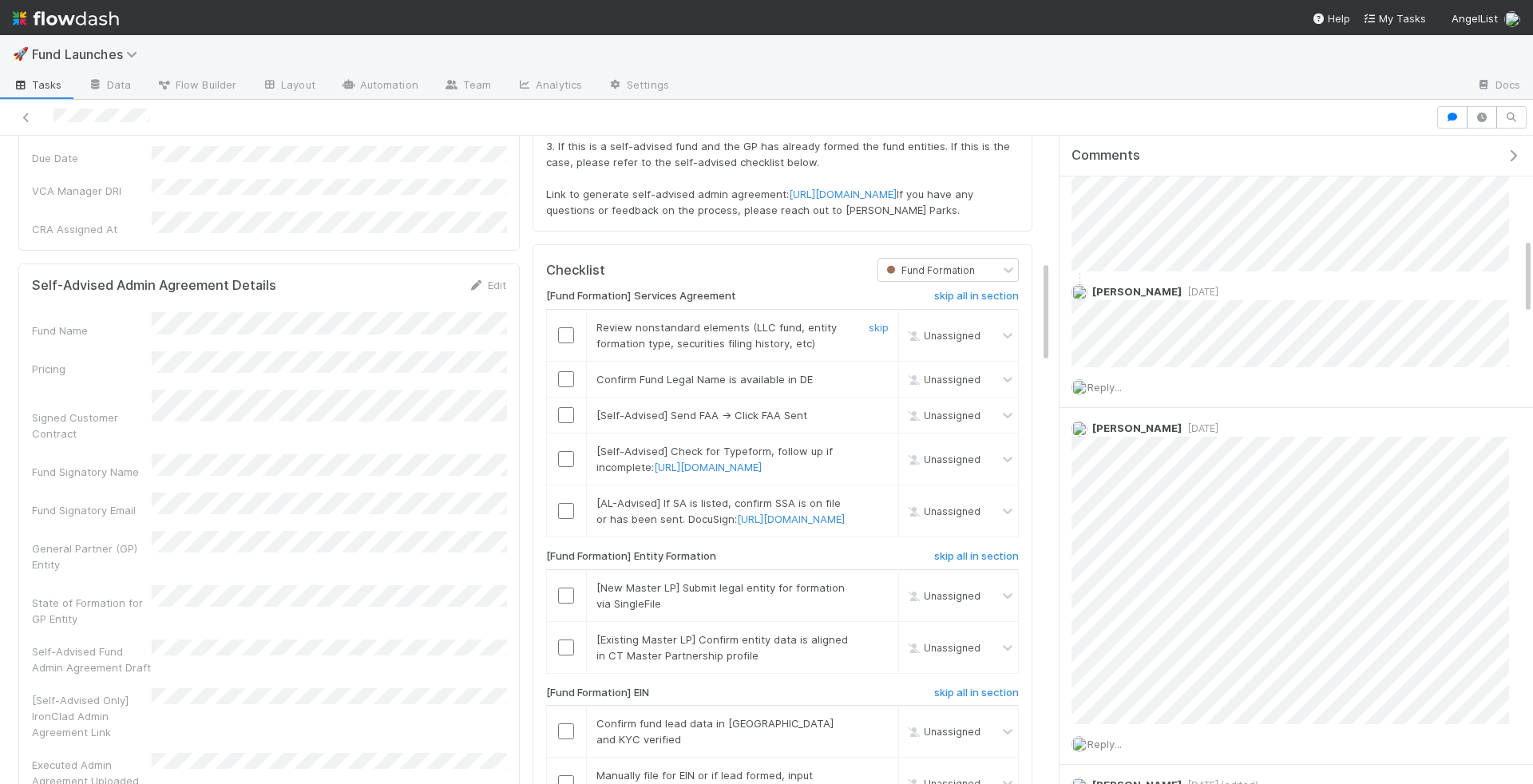
click at [570, 343] on input "checkbox" at bounding box center [566, 335] width 16 height 16
click at [568, 387] on input "checkbox" at bounding box center [566, 379] width 16 height 16
click at [570, 424] on input "checkbox" at bounding box center [566, 415] width 16 height 16
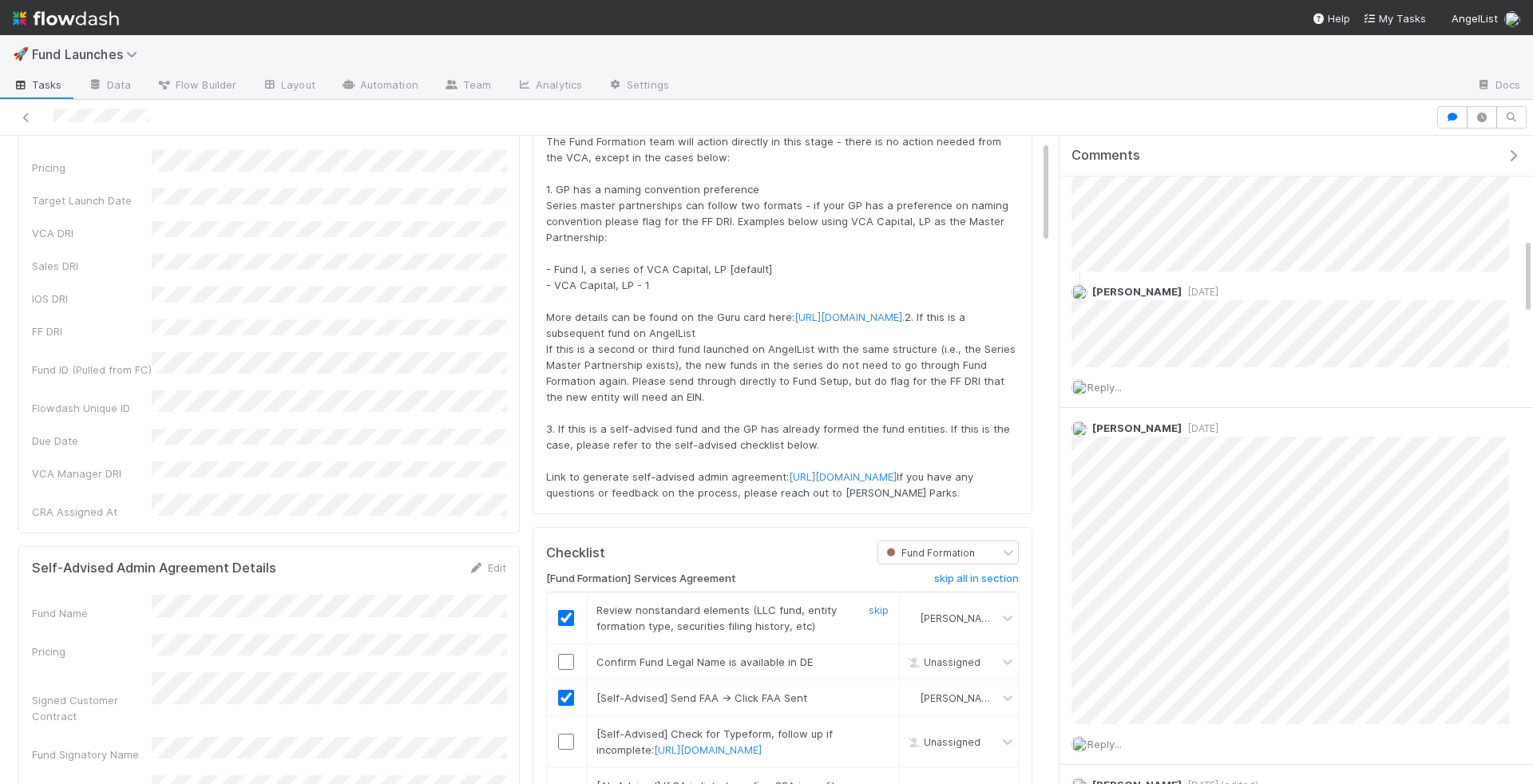
scroll to position [0, 0]
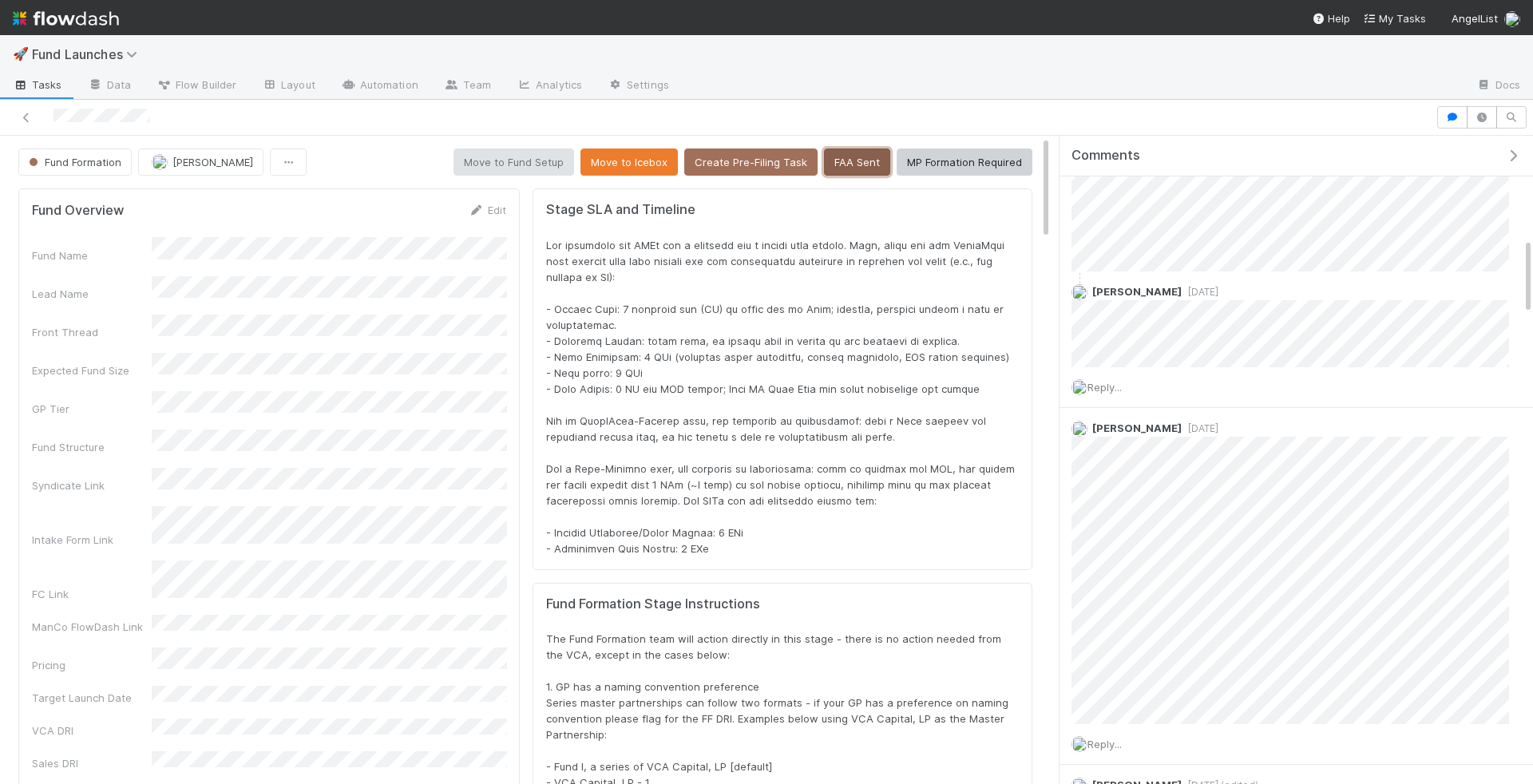
click at [853, 162] on button "FAA Sent" at bounding box center [856, 162] width 66 height 27
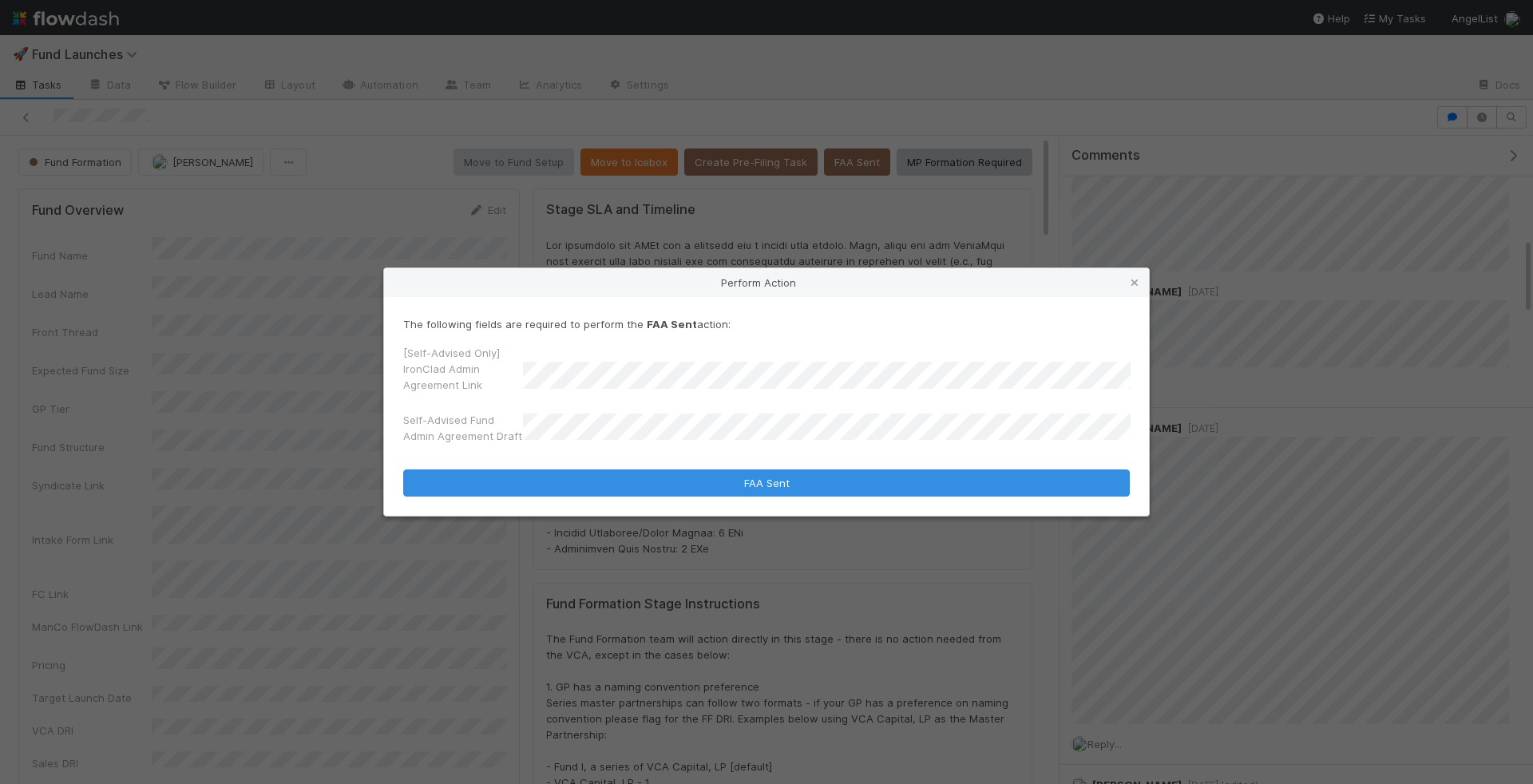
checkbox input "true"
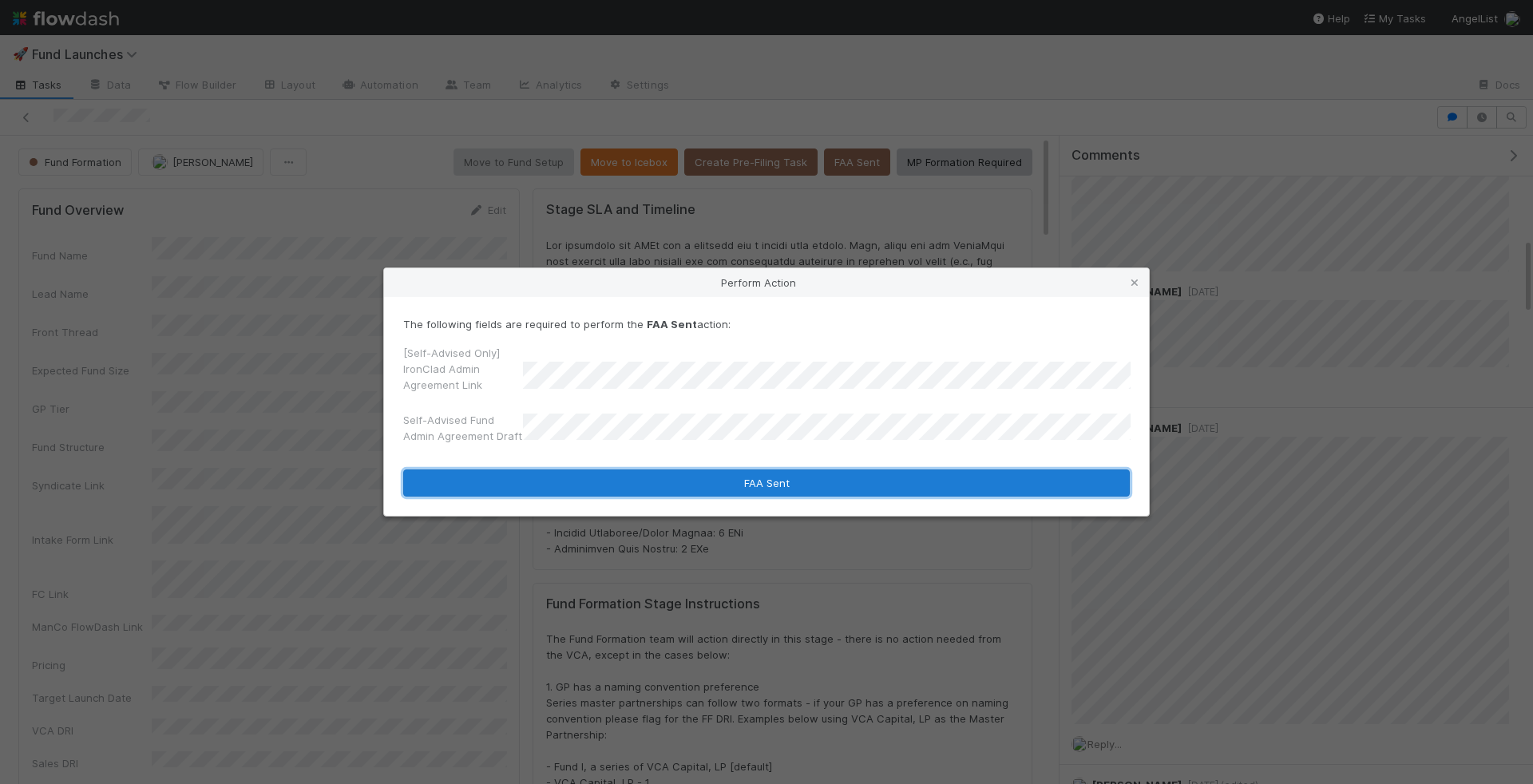
click at [944, 489] on button "FAA Sent" at bounding box center [766, 483] width 726 height 27
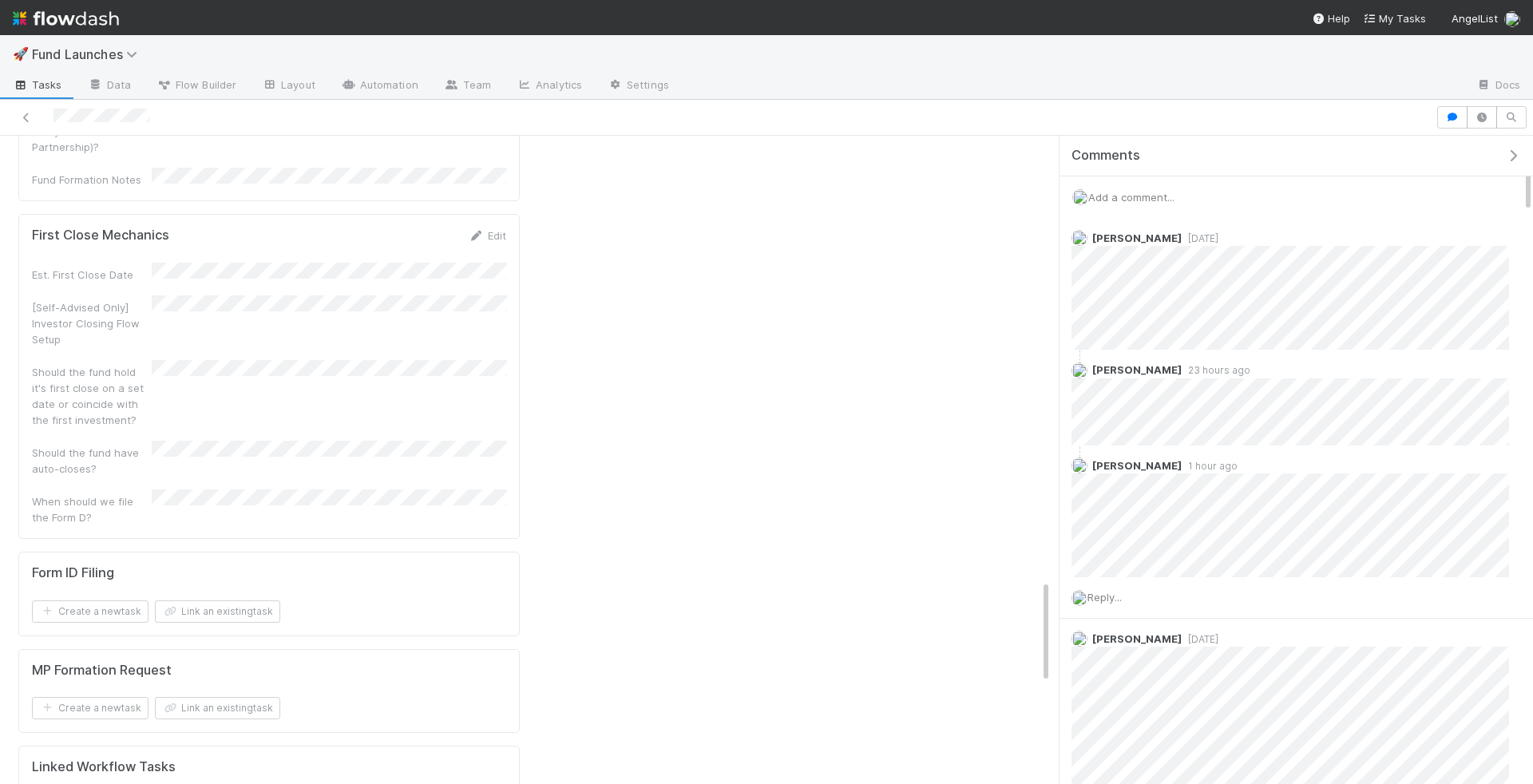
scroll to position [2591, 0]
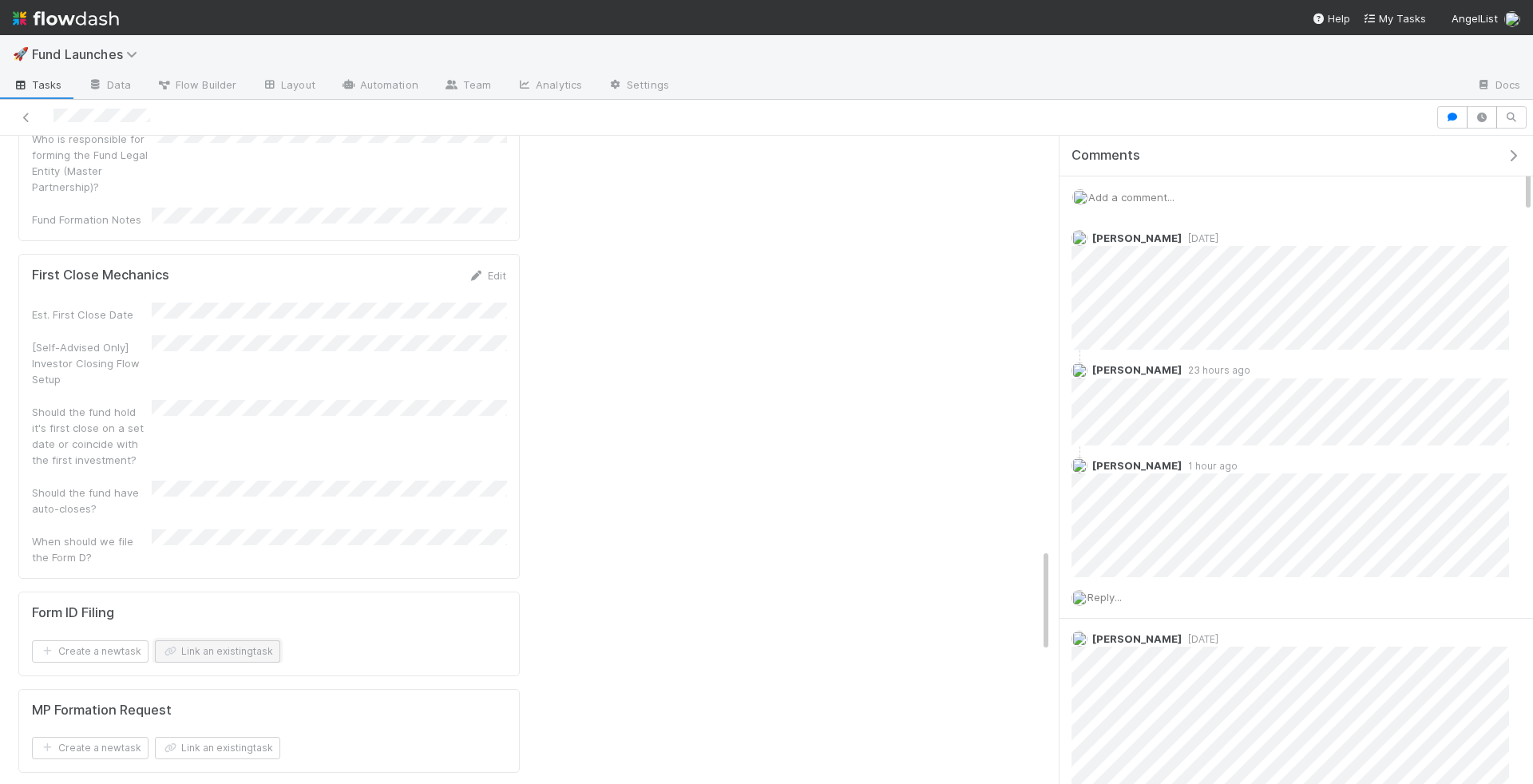
click at [201, 640] on button "Link an existing task" at bounding box center [217, 651] width 126 height 23
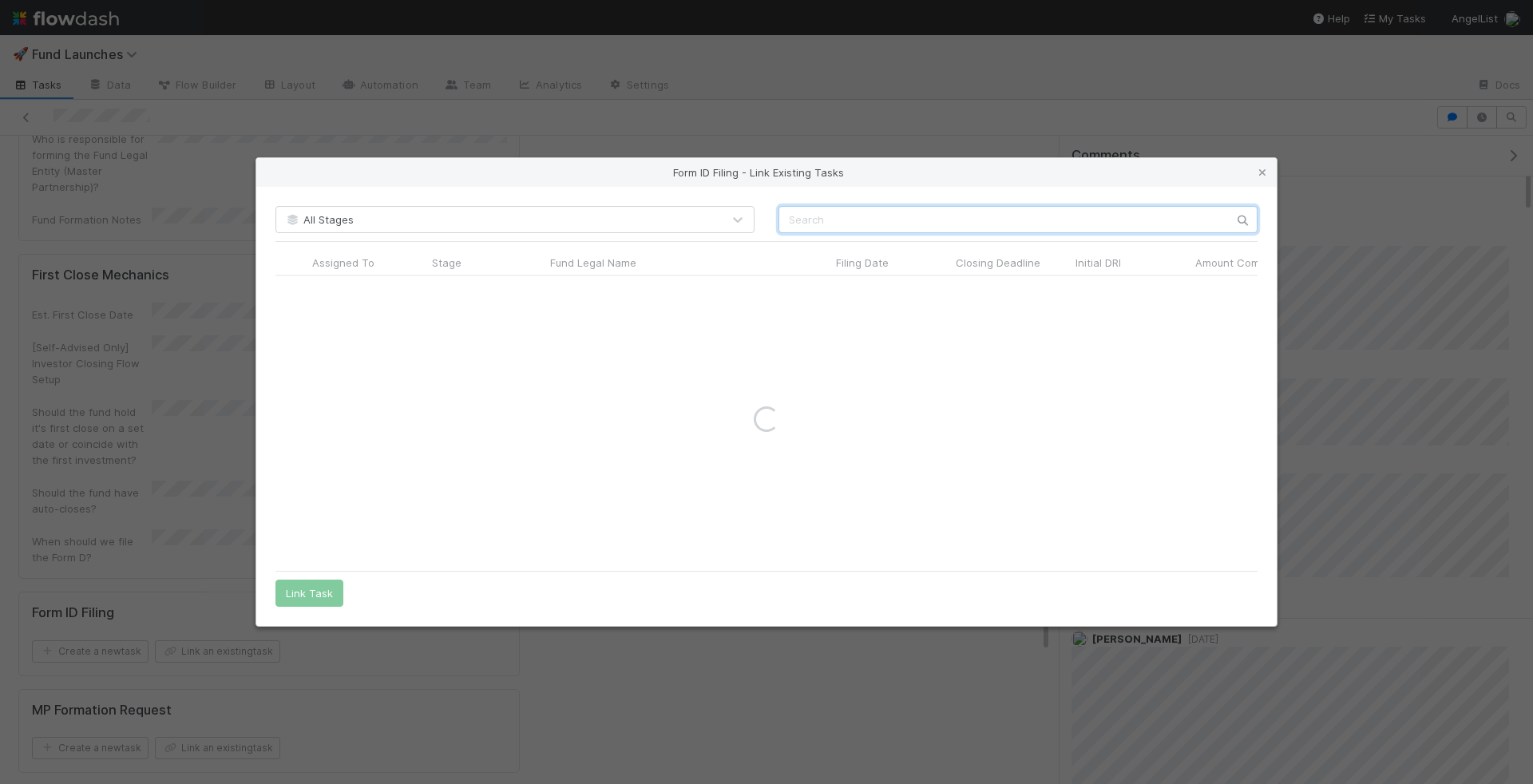
click at [858, 209] on input "text" at bounding box center [1018, 219] width 479 height 27
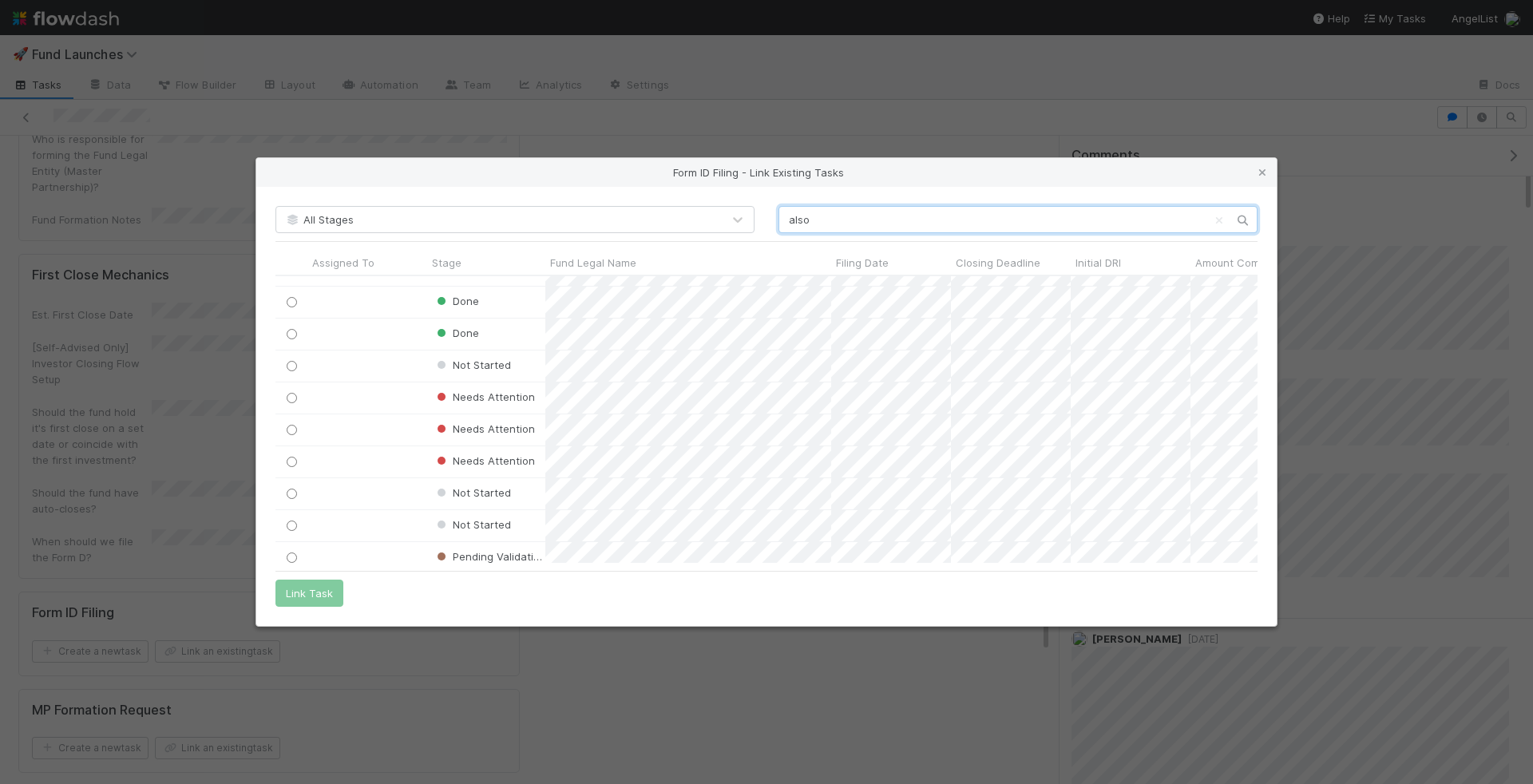
scroll to position [0, 0]
type input "also"
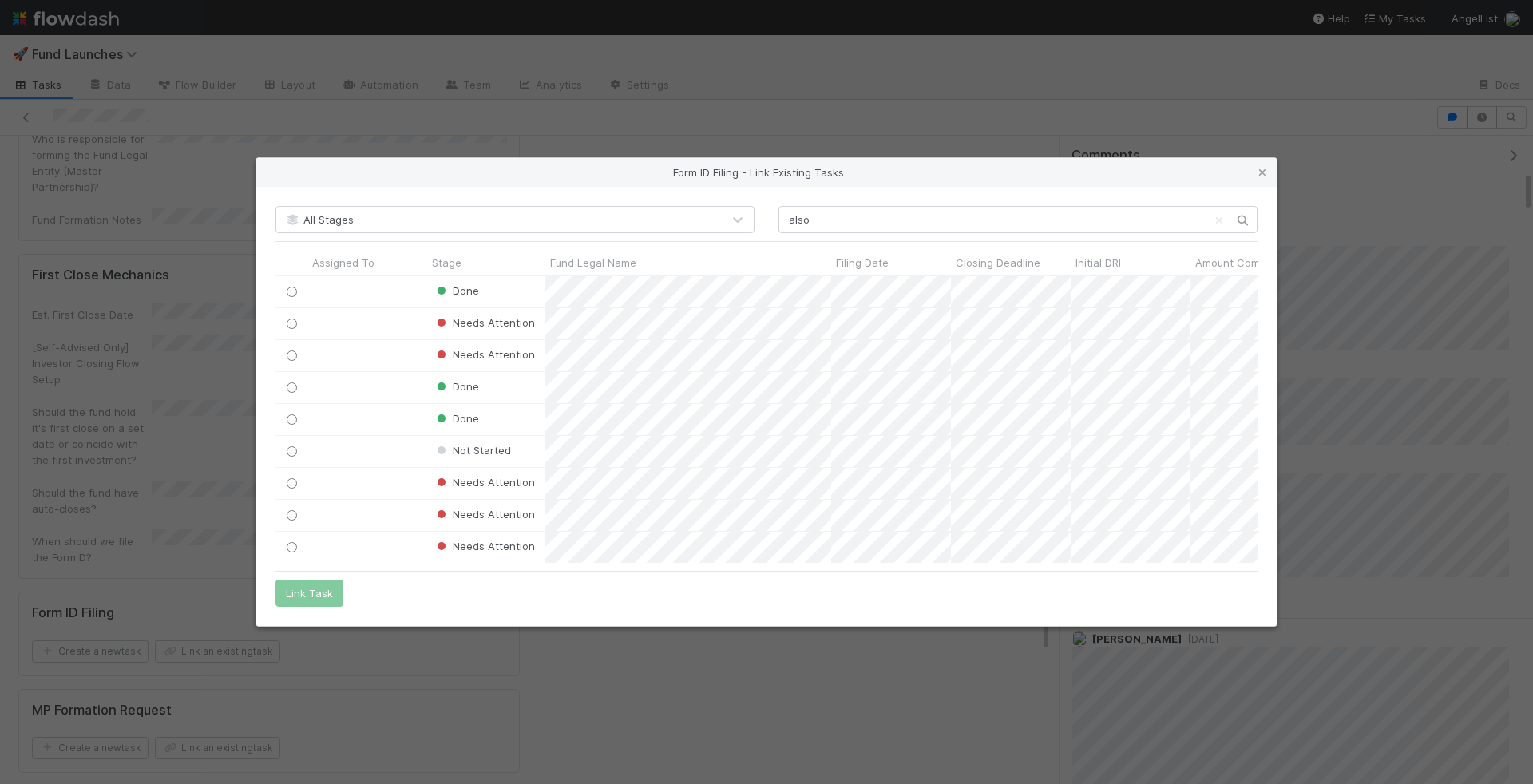
click at [1385, 451] on div "Form ID Filing - Link Existing Tasks All Stages also Assigned To Stage Fund Leg…" at bounding box center [766, 392] width 1533 height 784
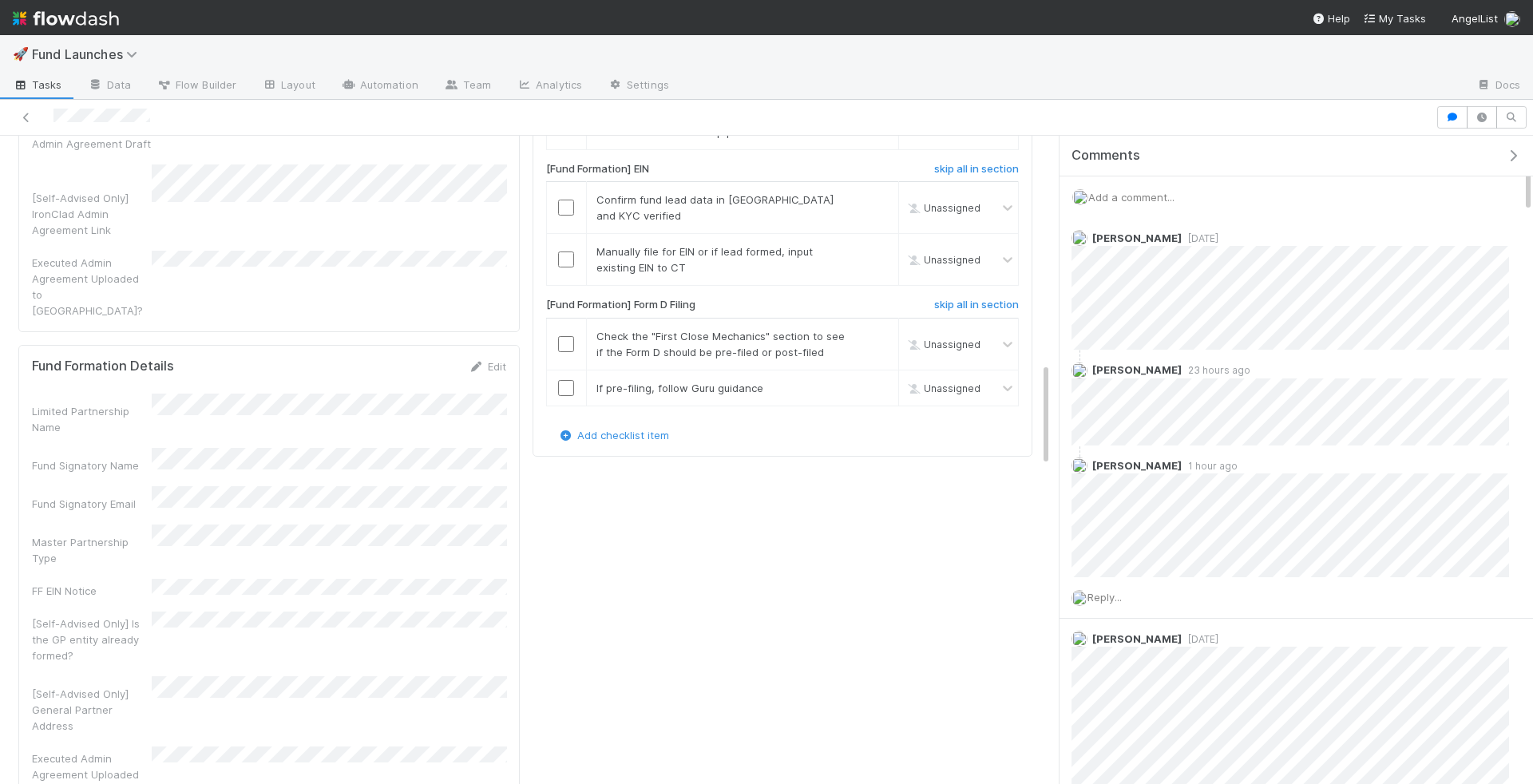
scroll to position [1022, 0]
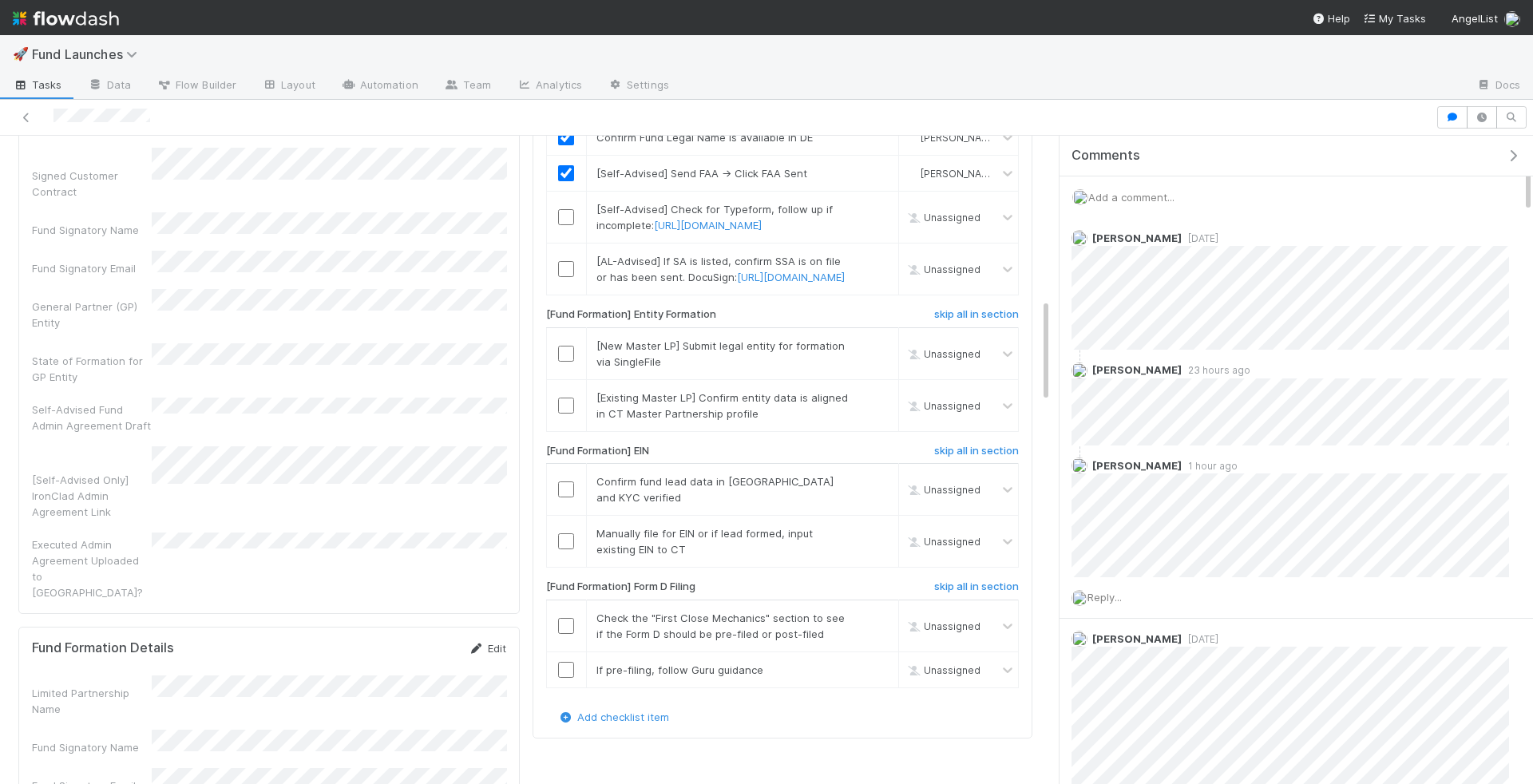
click at [480, 644] on icon at bounding box center [477, 649] width 16 height 10
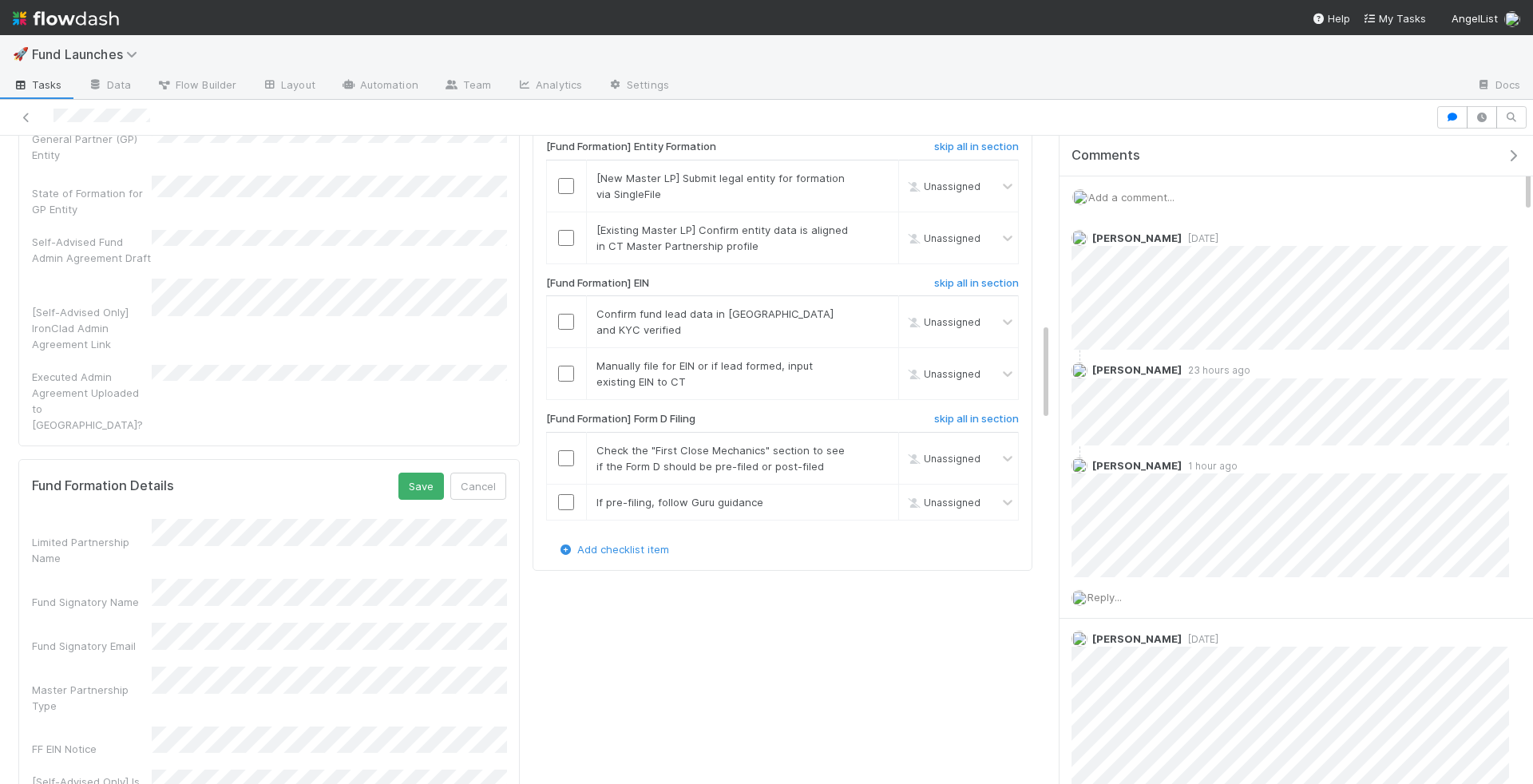
scroll to position [1145, 0]
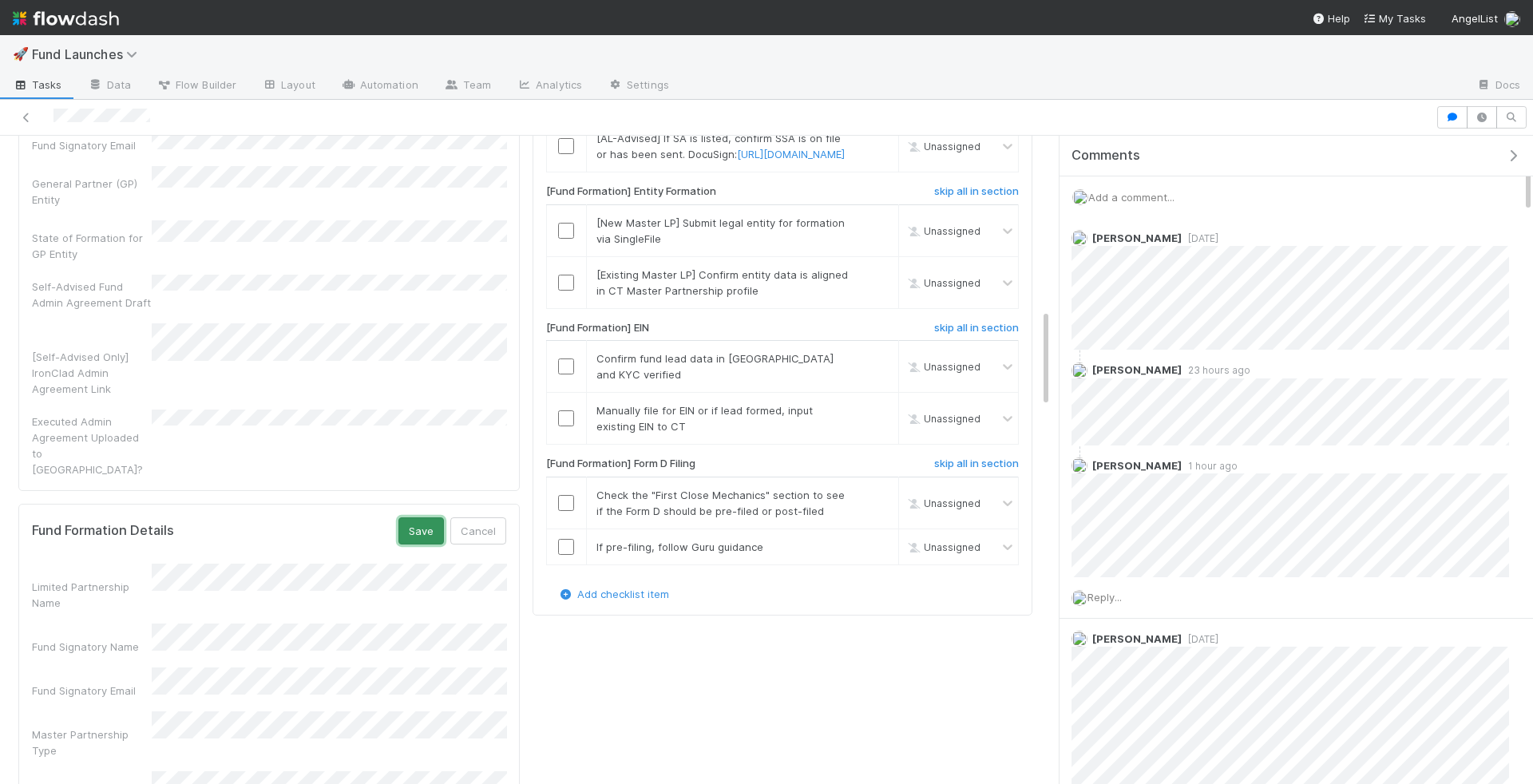
click at [423, 518] on button "Save" at bounding box center [421, 531] width 45 height 27
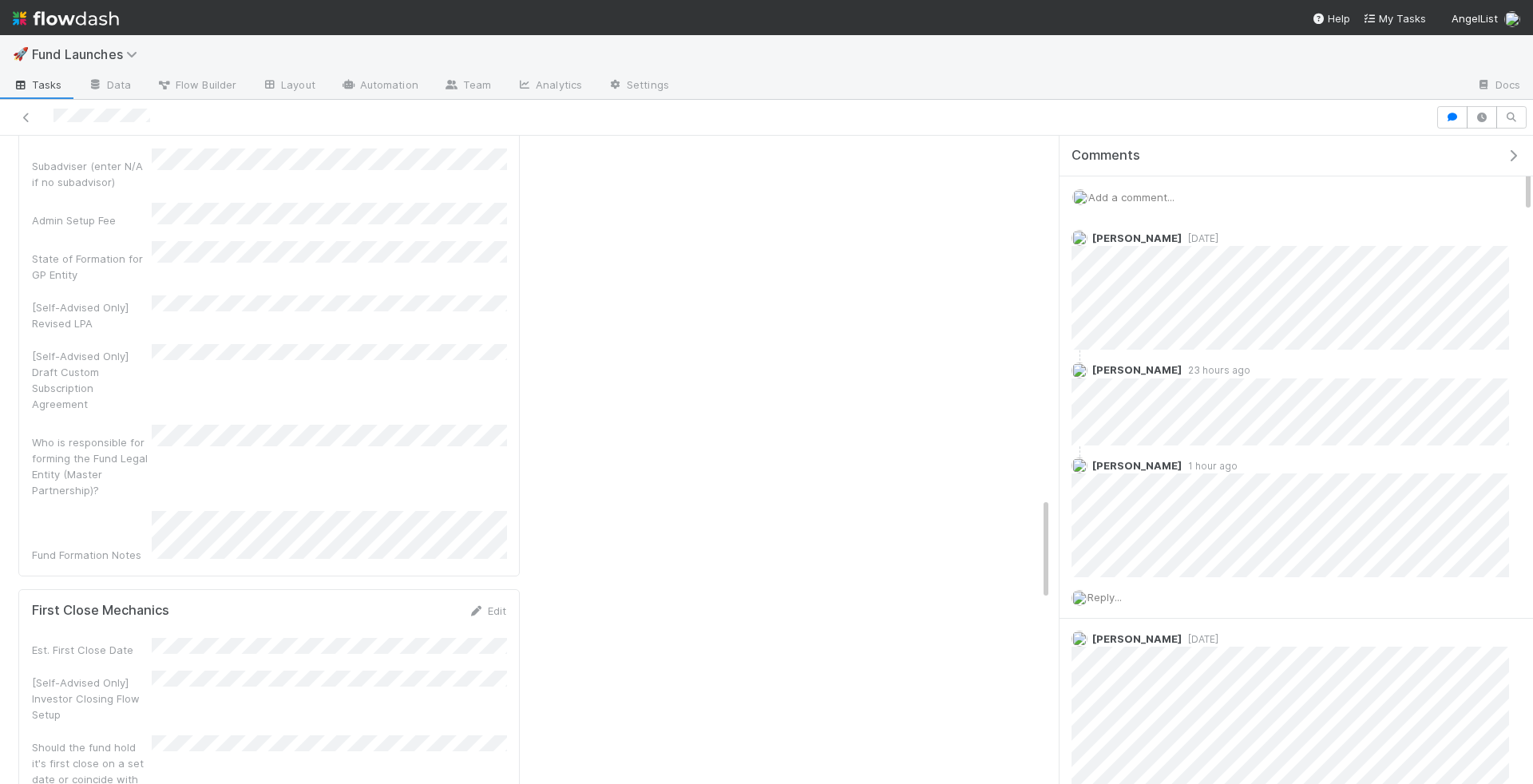
scroll to position [2340, 0]
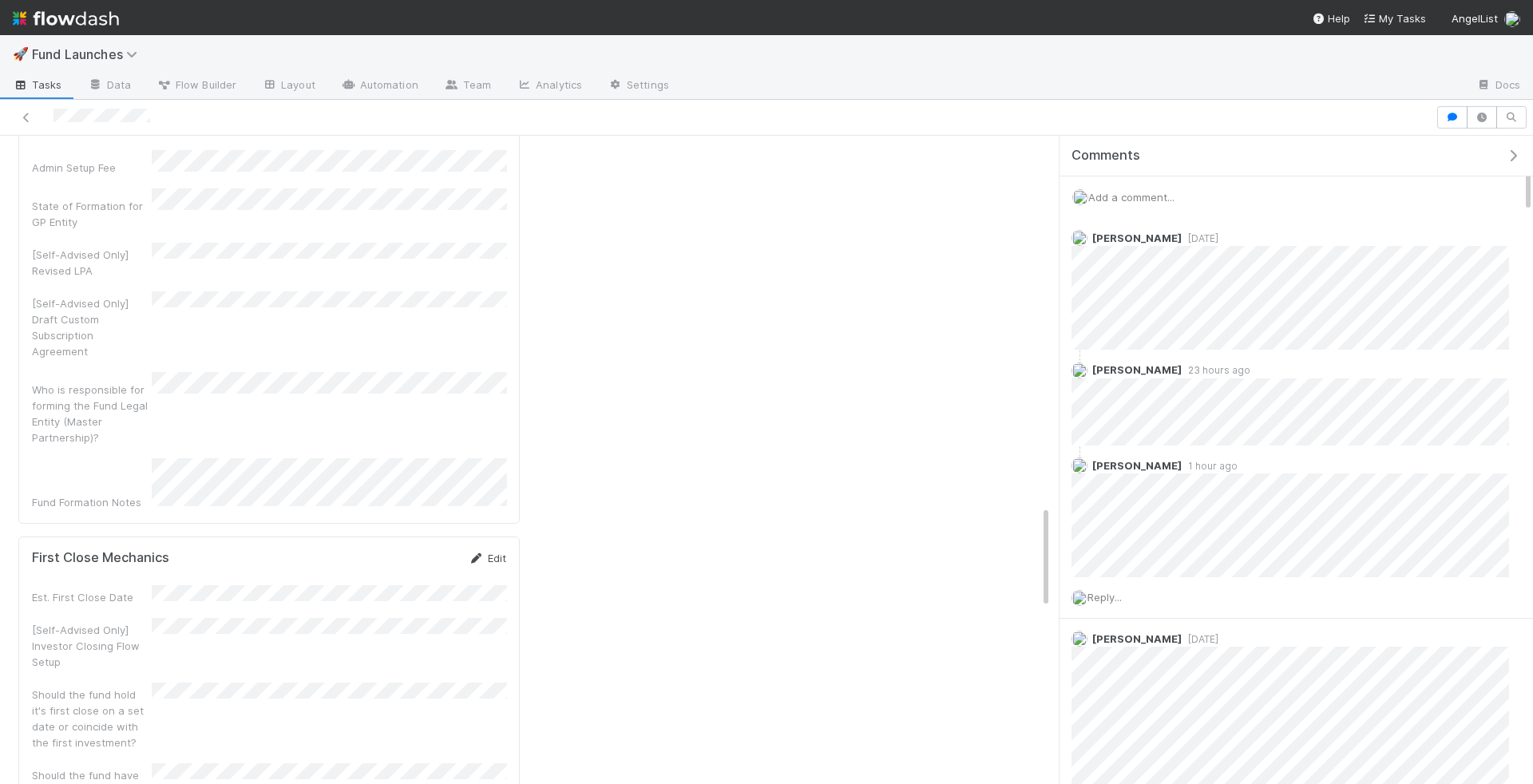
click at [490, 552] on link "Edit" at bounding box center [488, 558] width 38 height 13
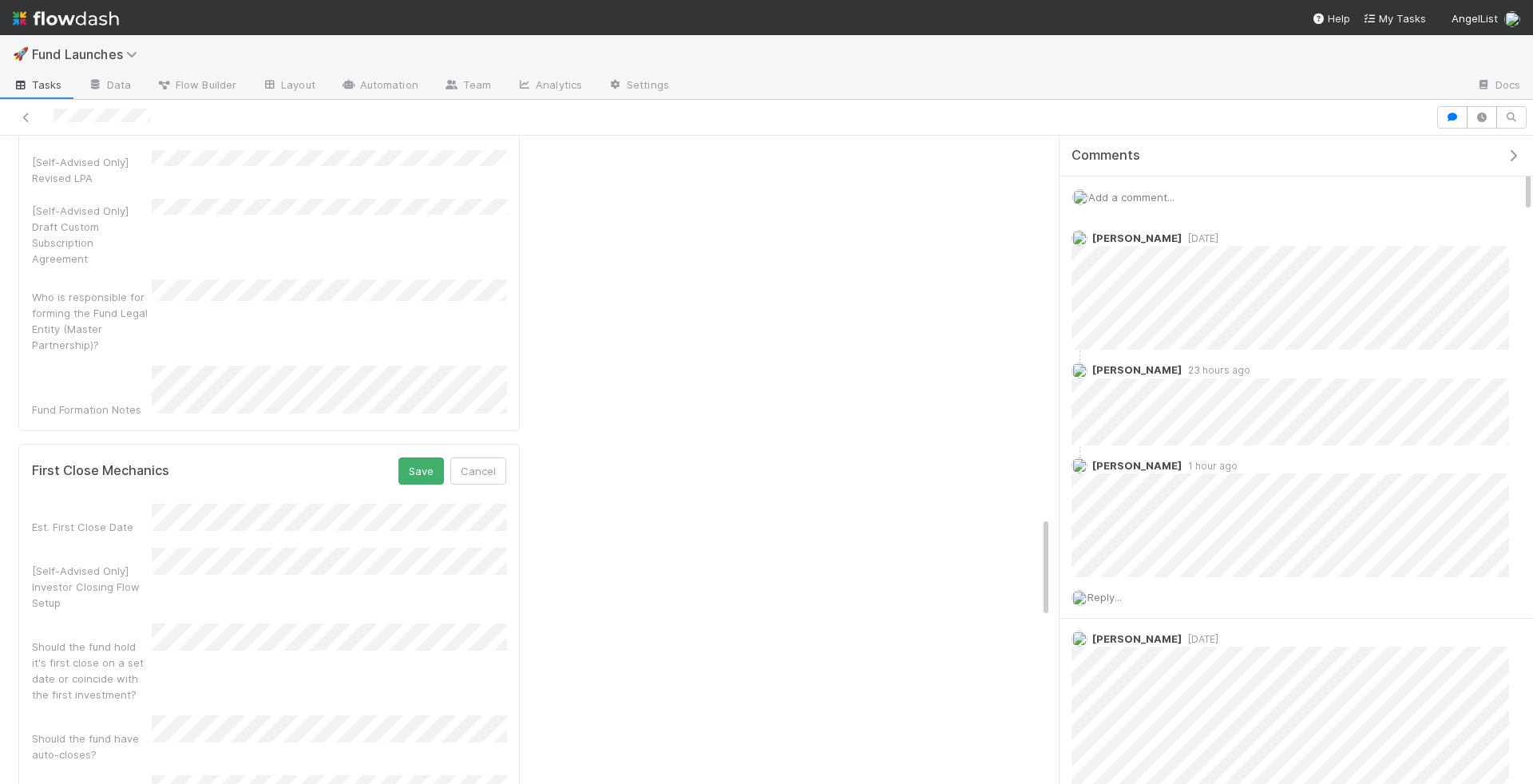
scroll to position [2436, 0]
click at [416, 454] on button "Save" at bounding box center [421, 468] width 45 height 27
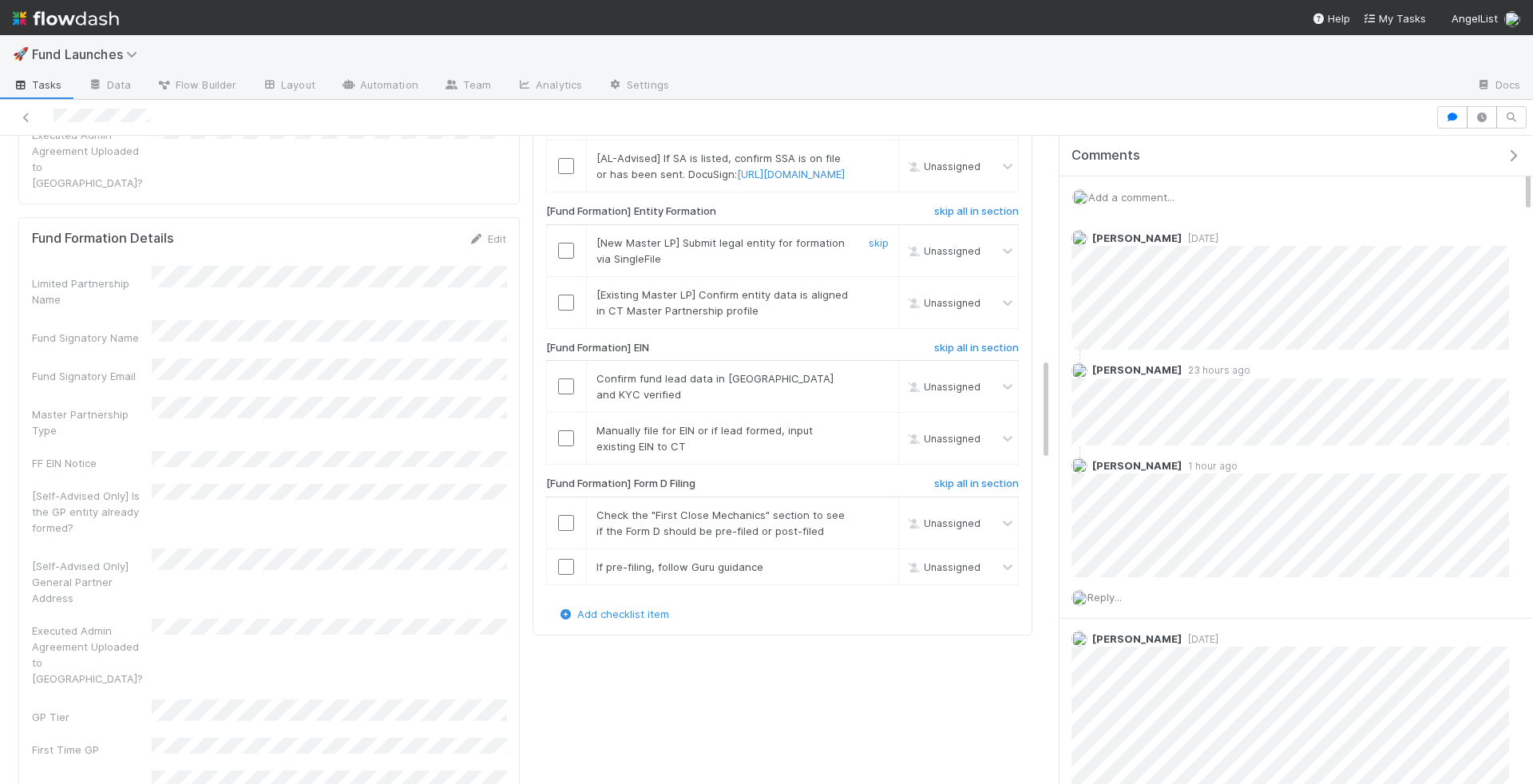
scroll to position [1406, 0]
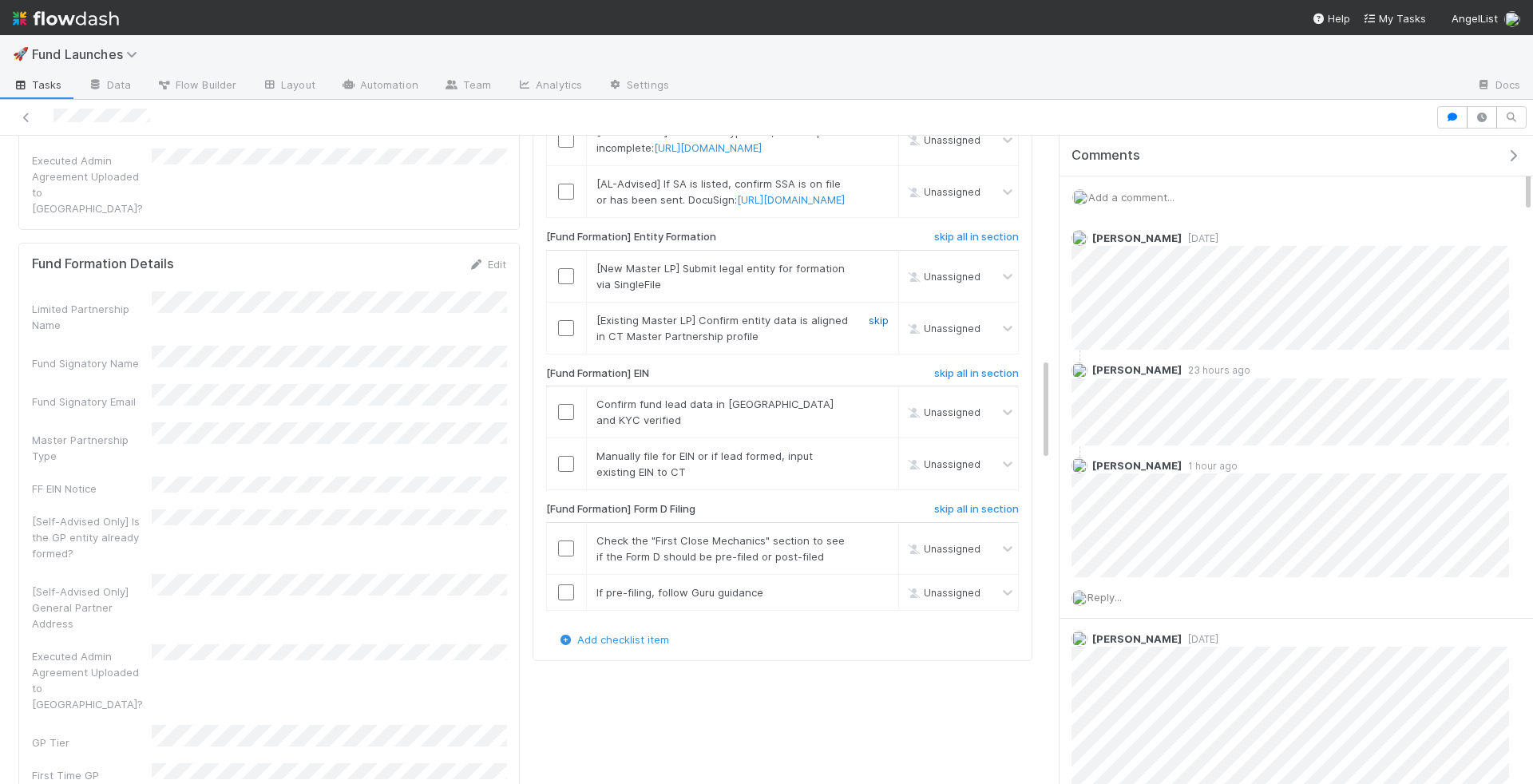
click at [871, 327] on link "skip" at bounding box center [879, 320] width 20 height 13
click at [884, 190] on link "skip" at bounding box center [879, 183] width 20 height 13
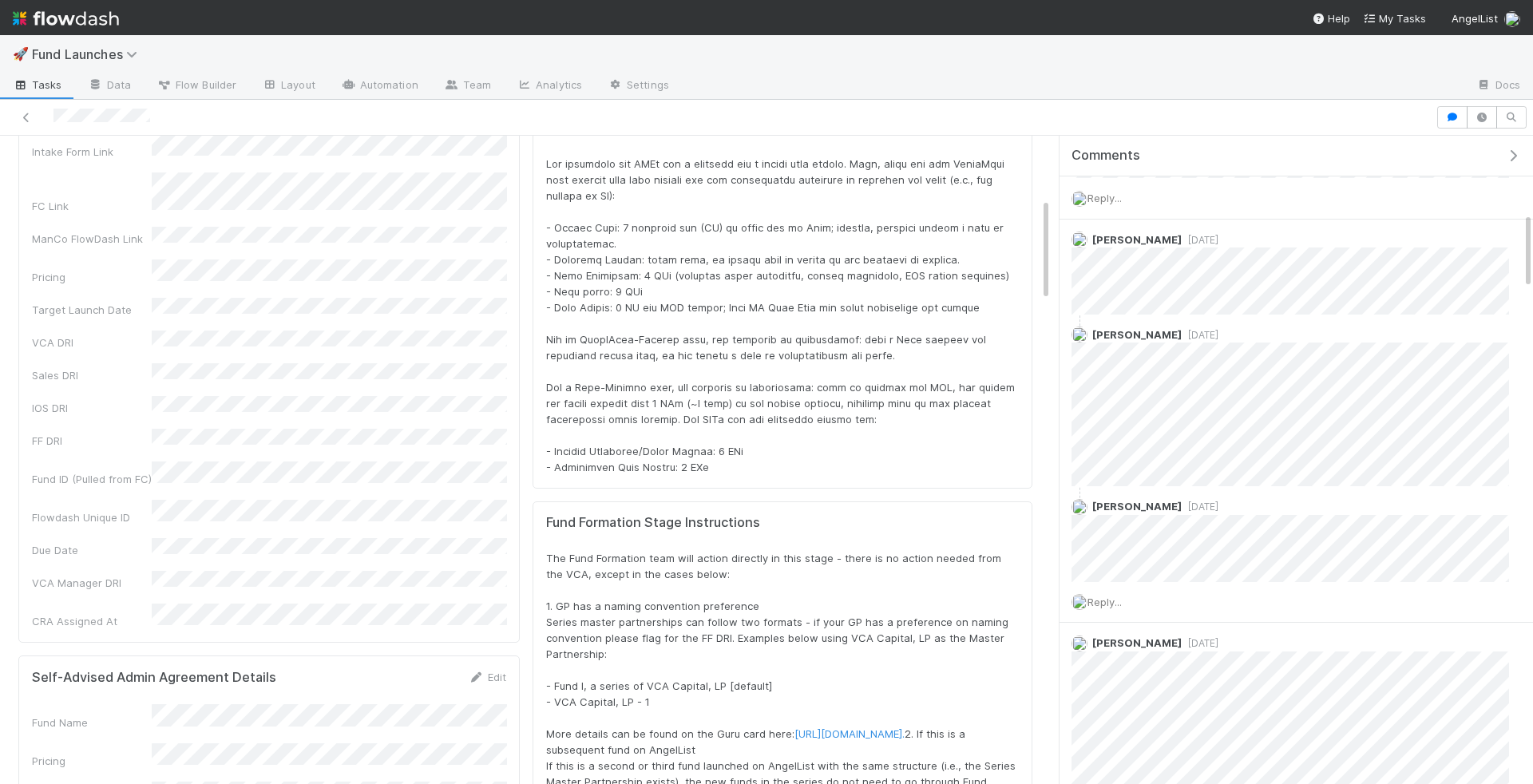
scroll to position [0, 0]
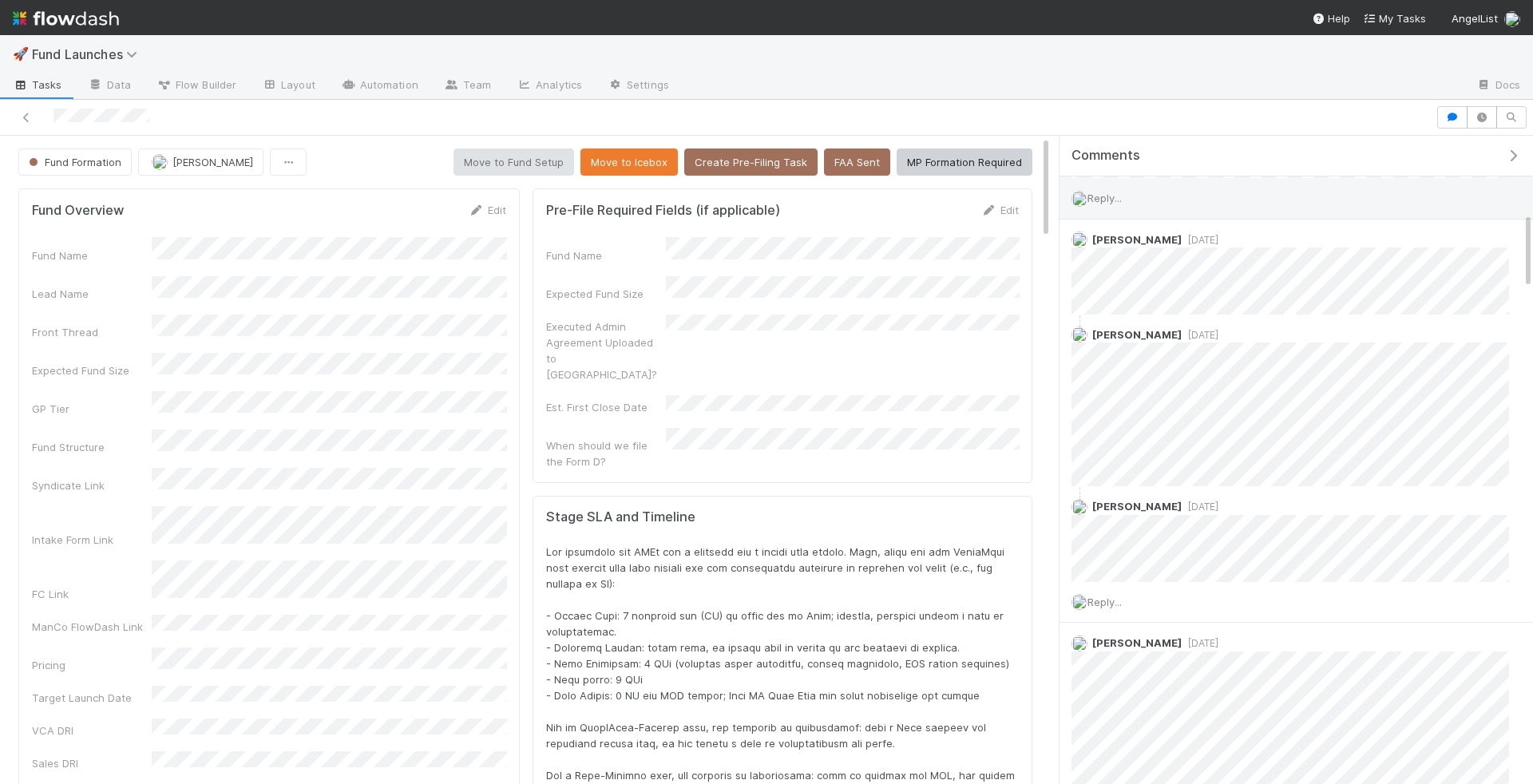
click at [1101, 191] on span "Reply..." at bounding box center [1105, 198] width 34 height 13
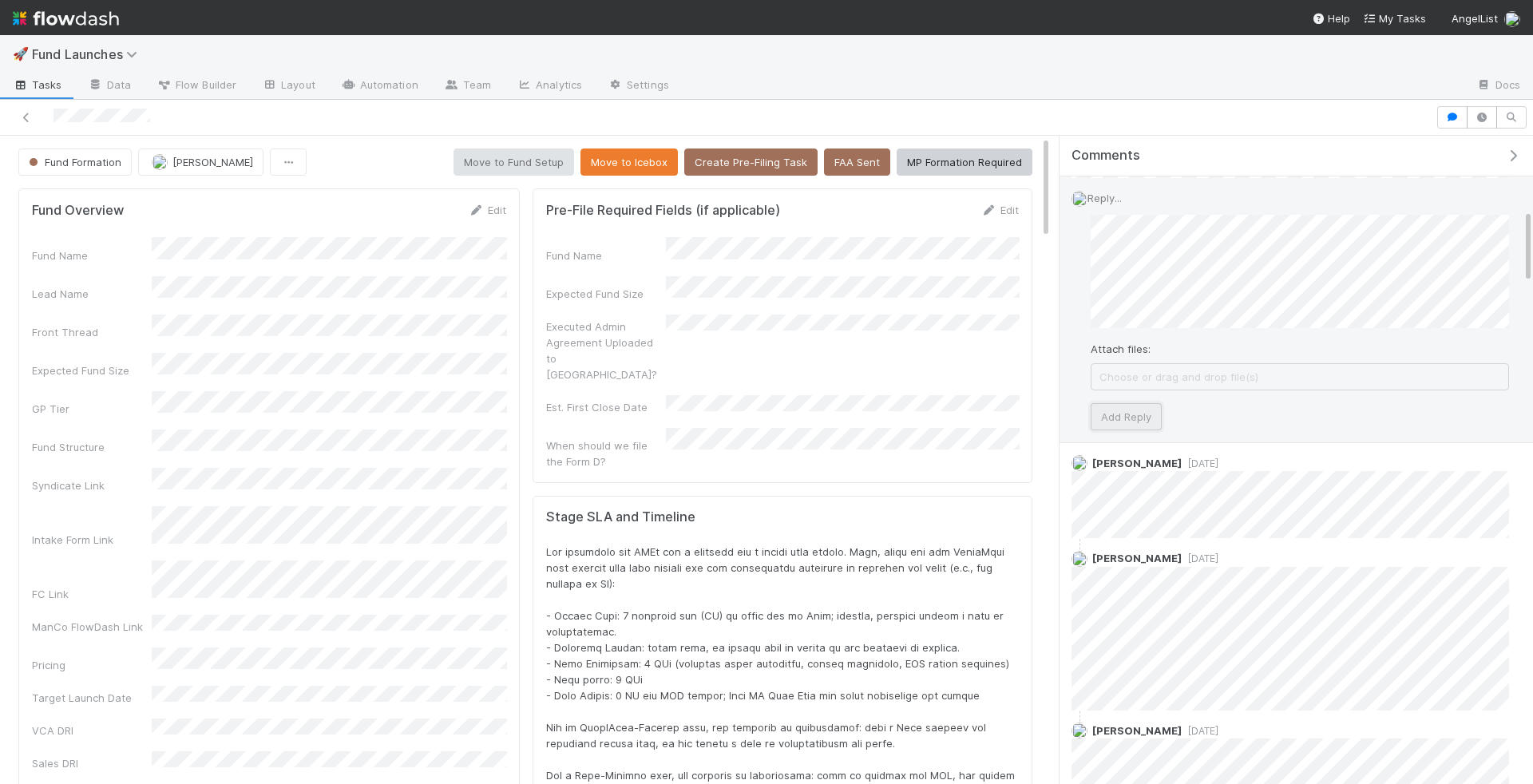
click at [1119, 409] on button "Add Reply" at bounding box center [1126, 416] width 71 height 27
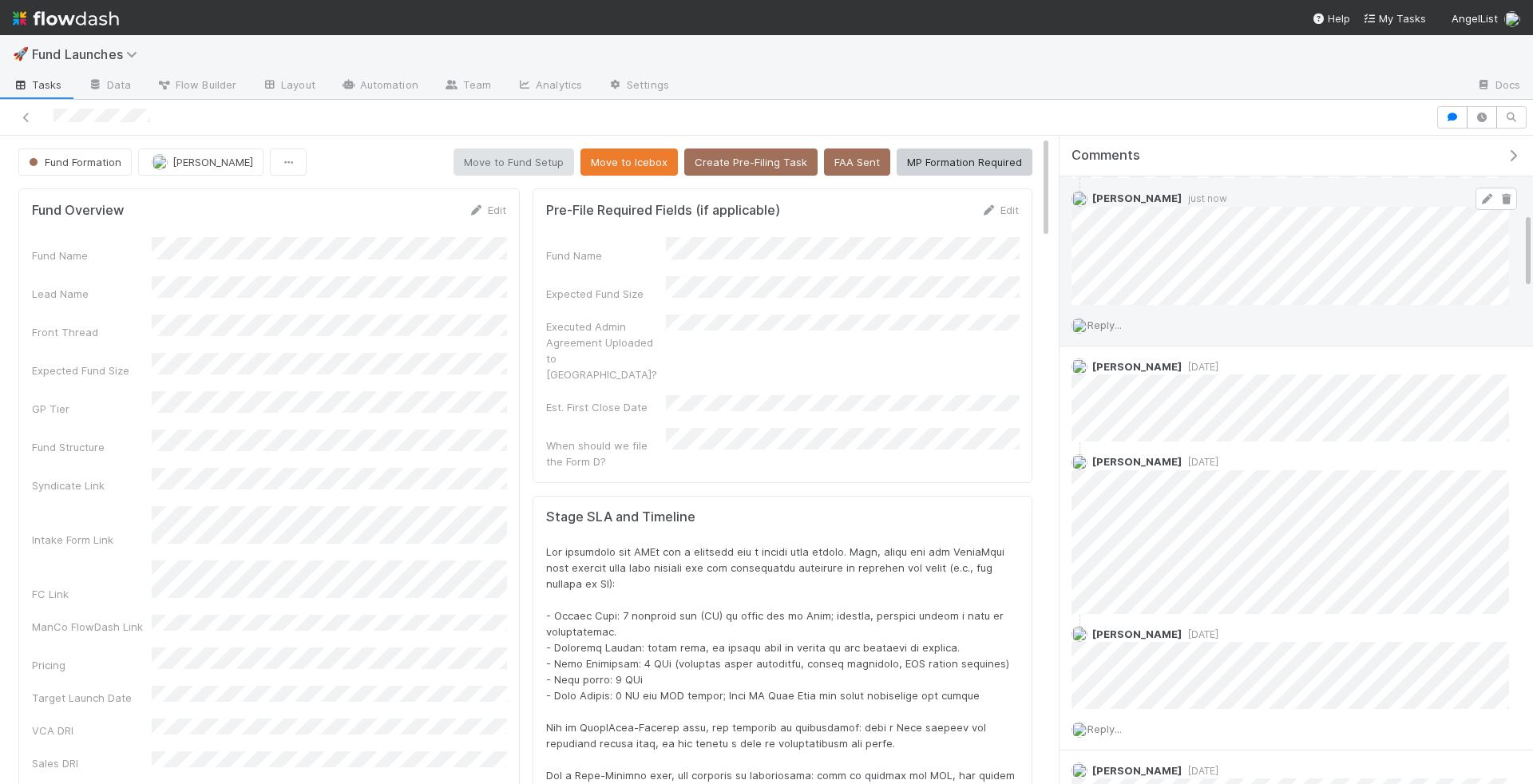
click at [1484, 194] on icon at bounding box center [1487, 199] width 16 height 10
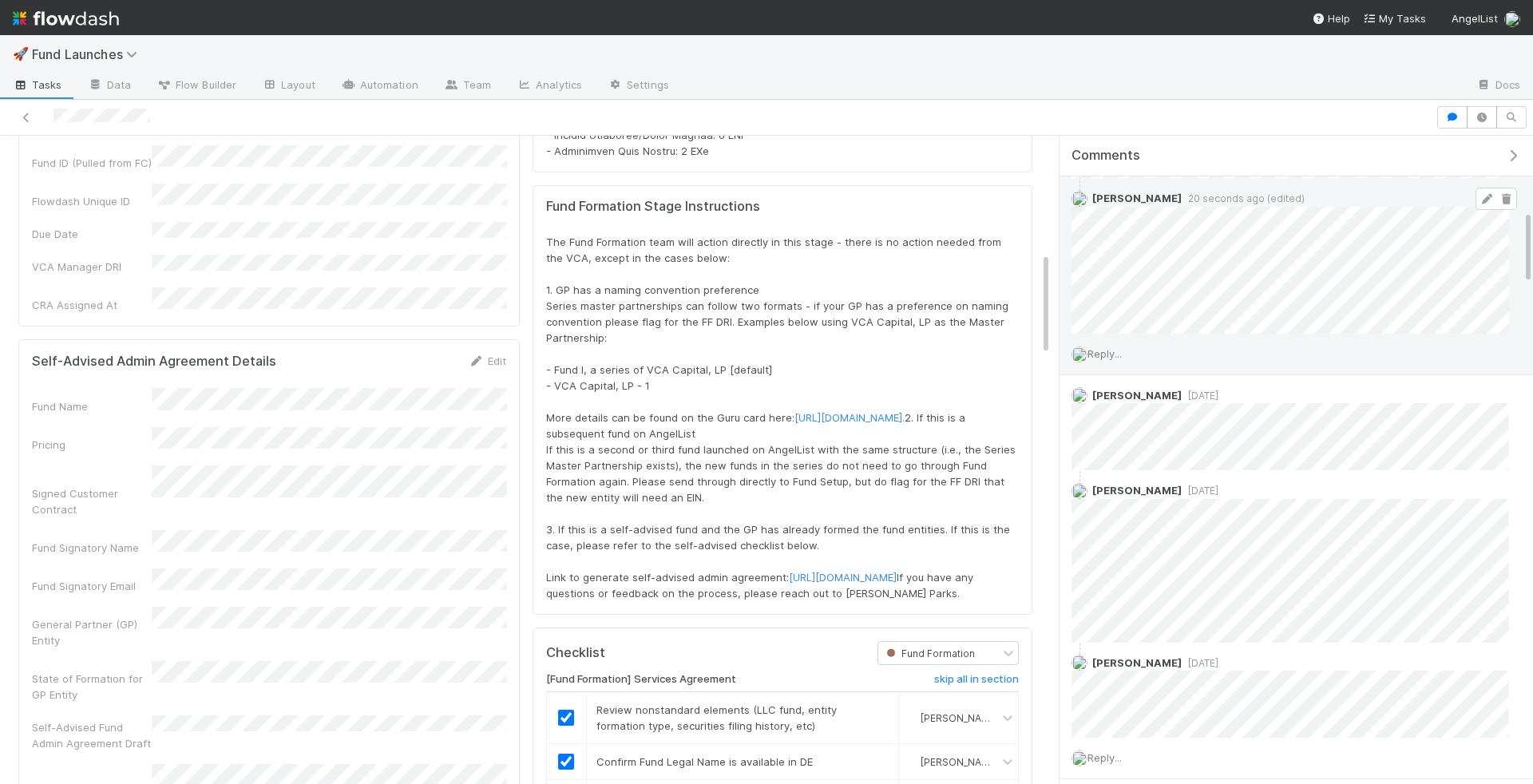
scroll to position [660, 0]
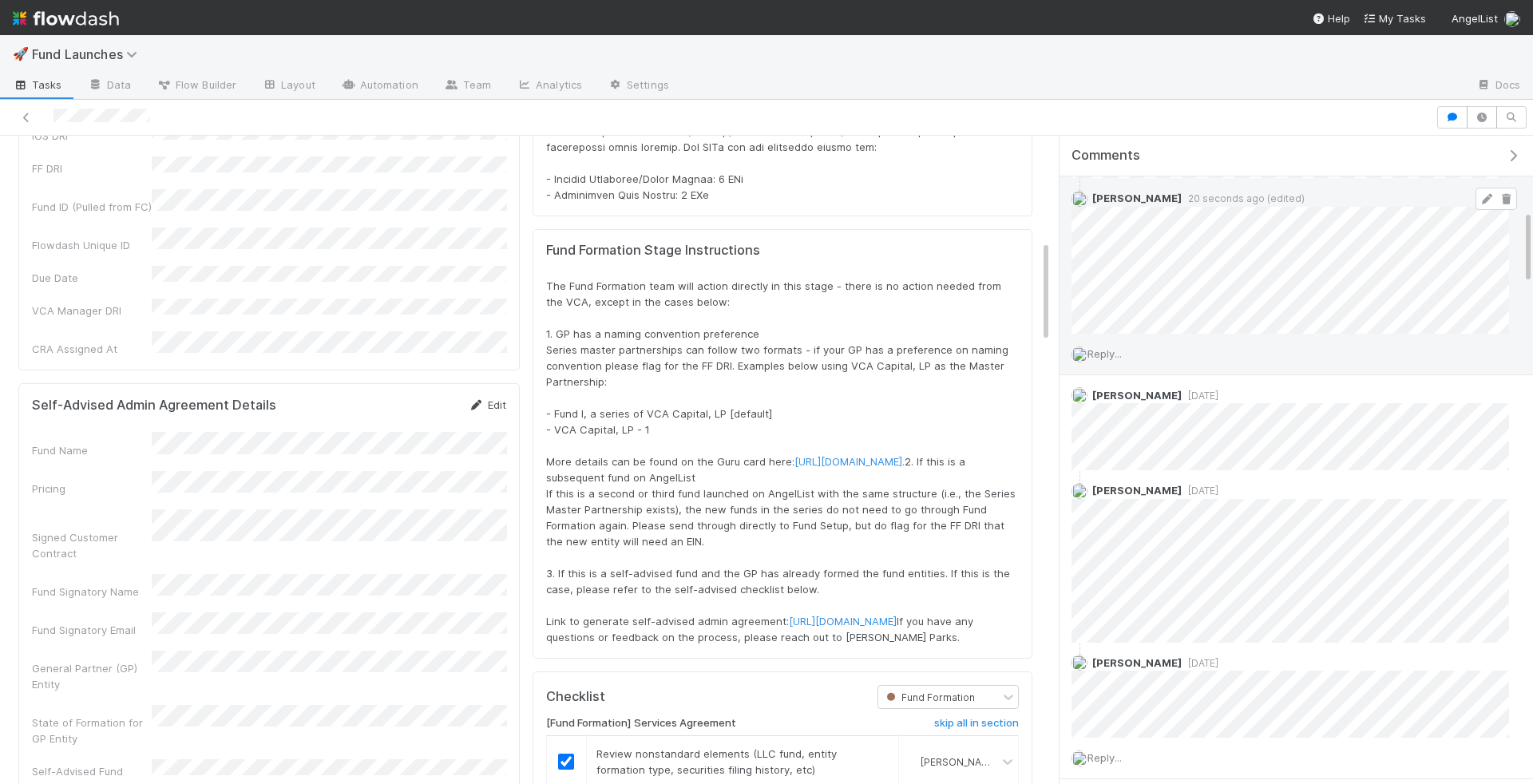
click at [486, 398] on link "Edit" at bounding box center [488, 405] width 38 height 13
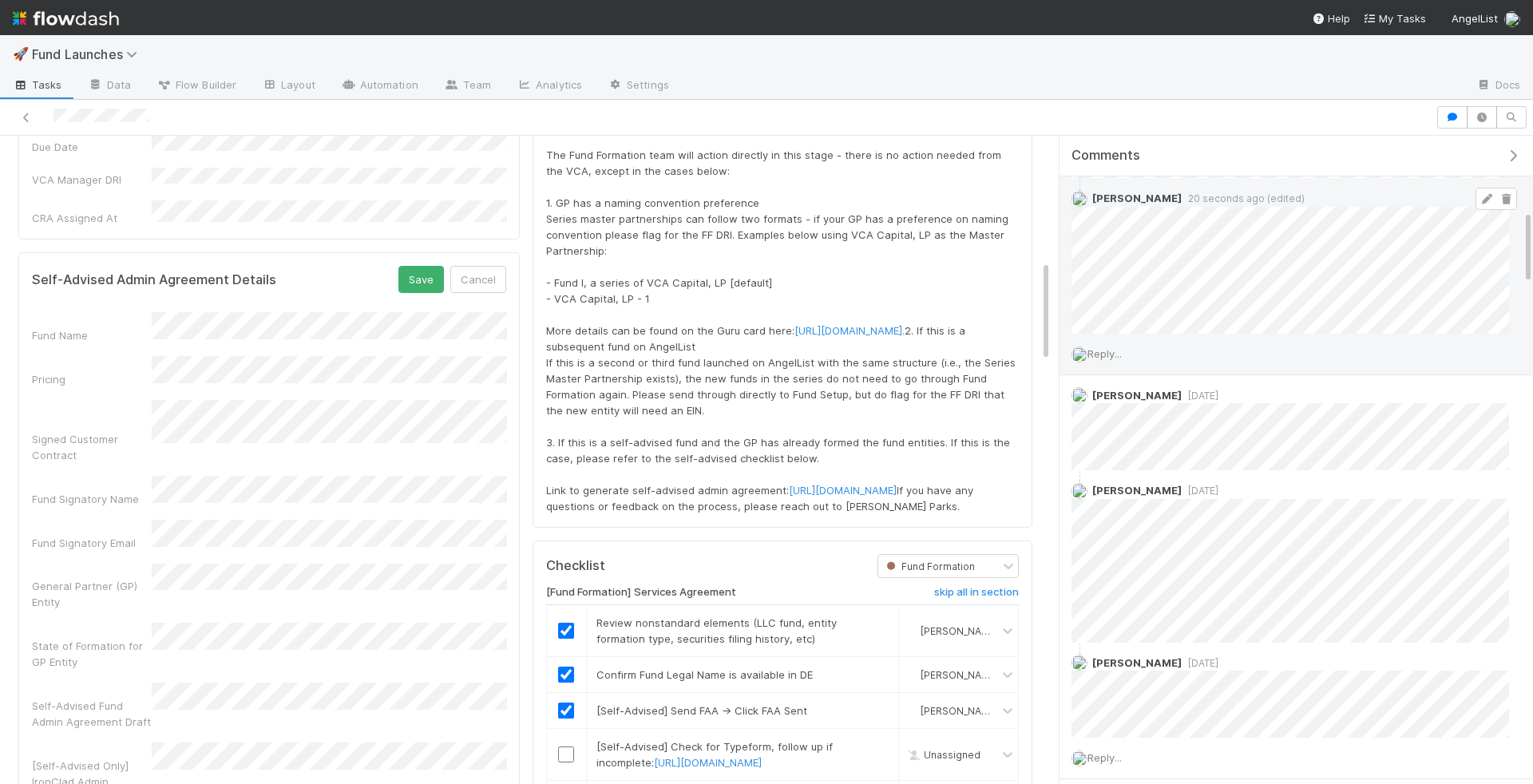
scroll to position [802, 0]
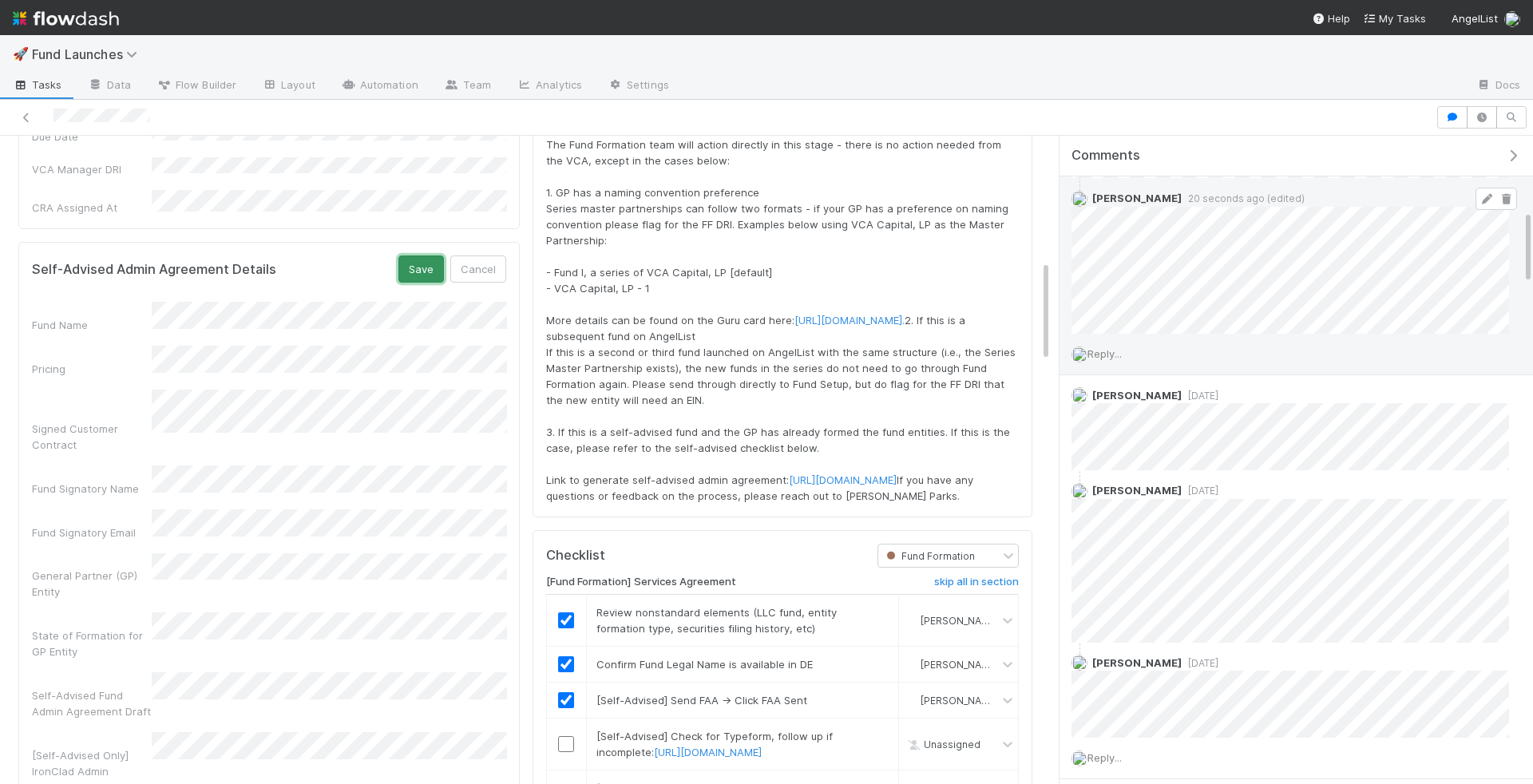
click at [431, 256] on button "Save" at bounding box center [421, 269] width 45 height 27
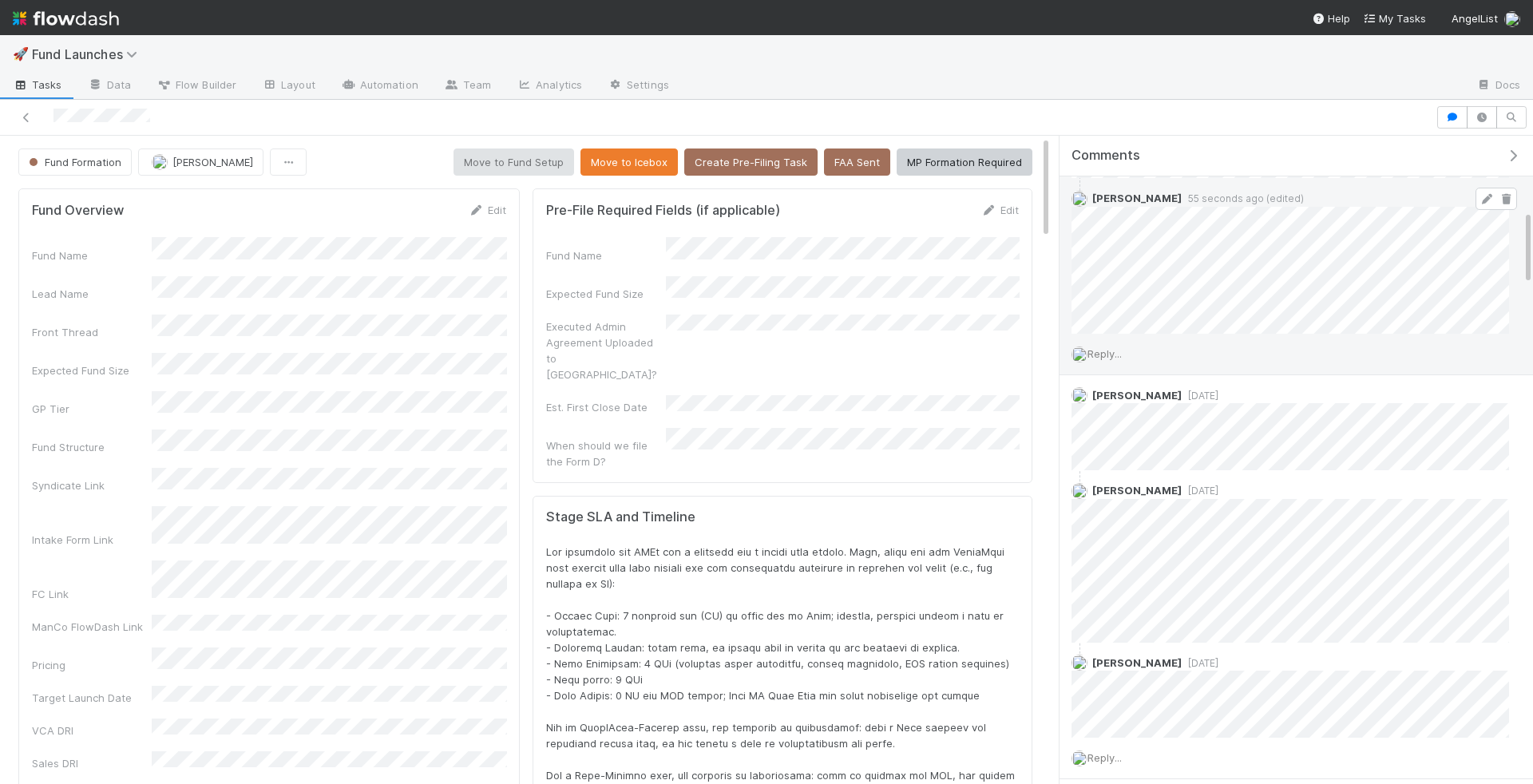
scroll to position [189, 0]
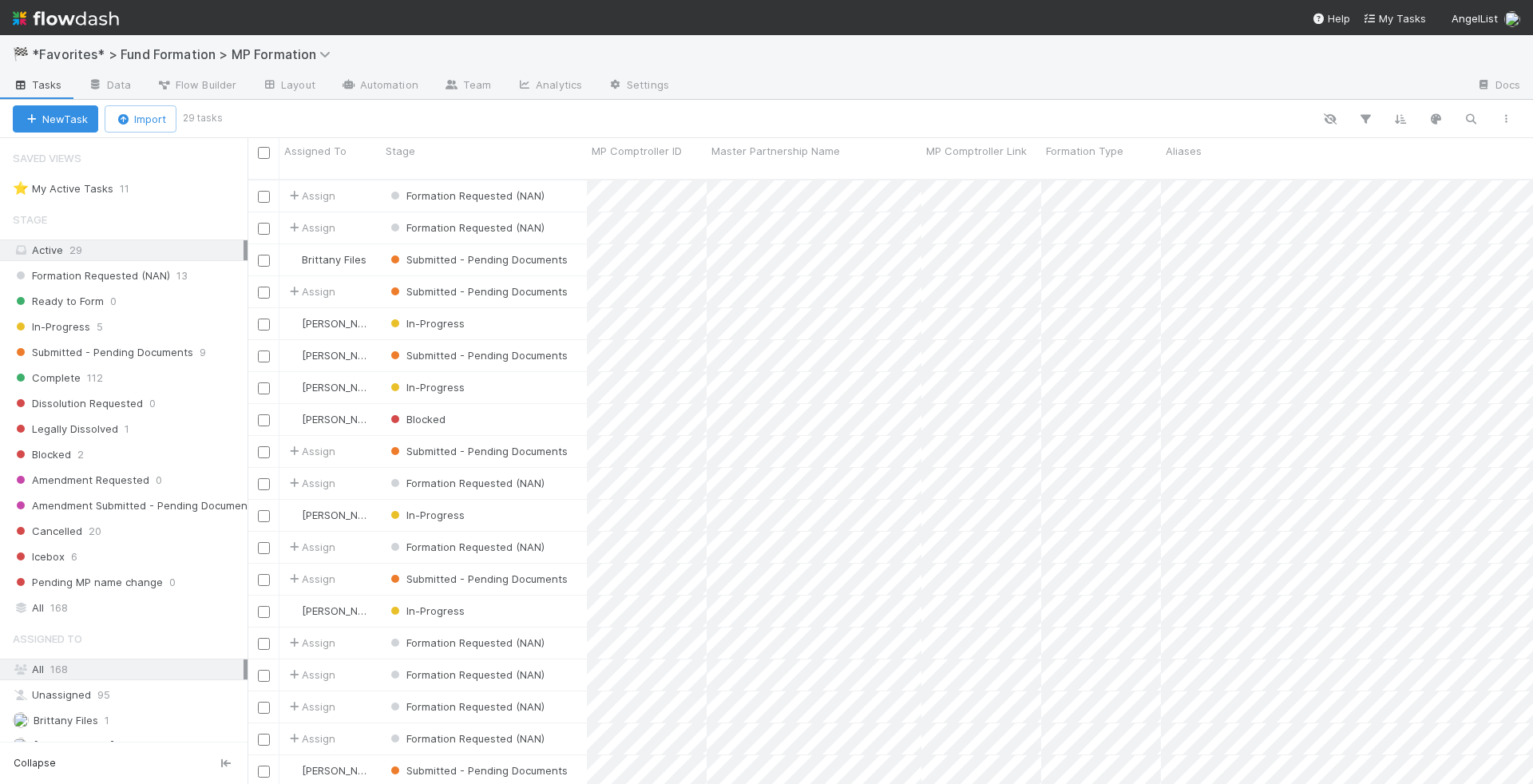
scroll to position [618, 1285]
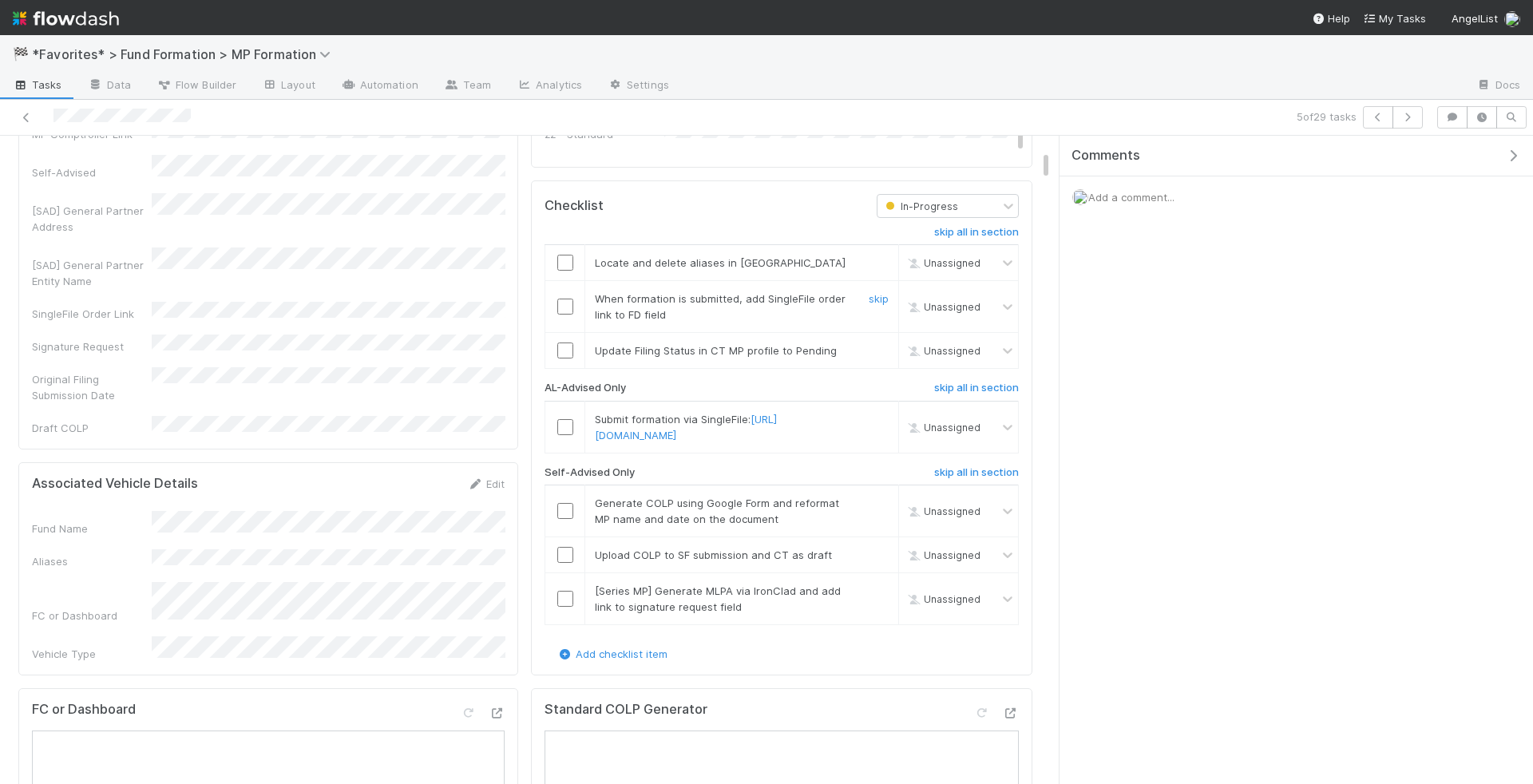
scroll to position [395, 0]
click at [561, 247] on td at bounding box center [566, 265] width 40 height 36
click at [565, 257] on input "checkbox" at bounding box center [566, 265] width 16 height 16
click at [562, 300] on input "checkbox" at bounding box center [566, 308] width 16 height 16
click at [568, 344] on input "checkbox" at bounding box center [566, 352] width 16 height 16
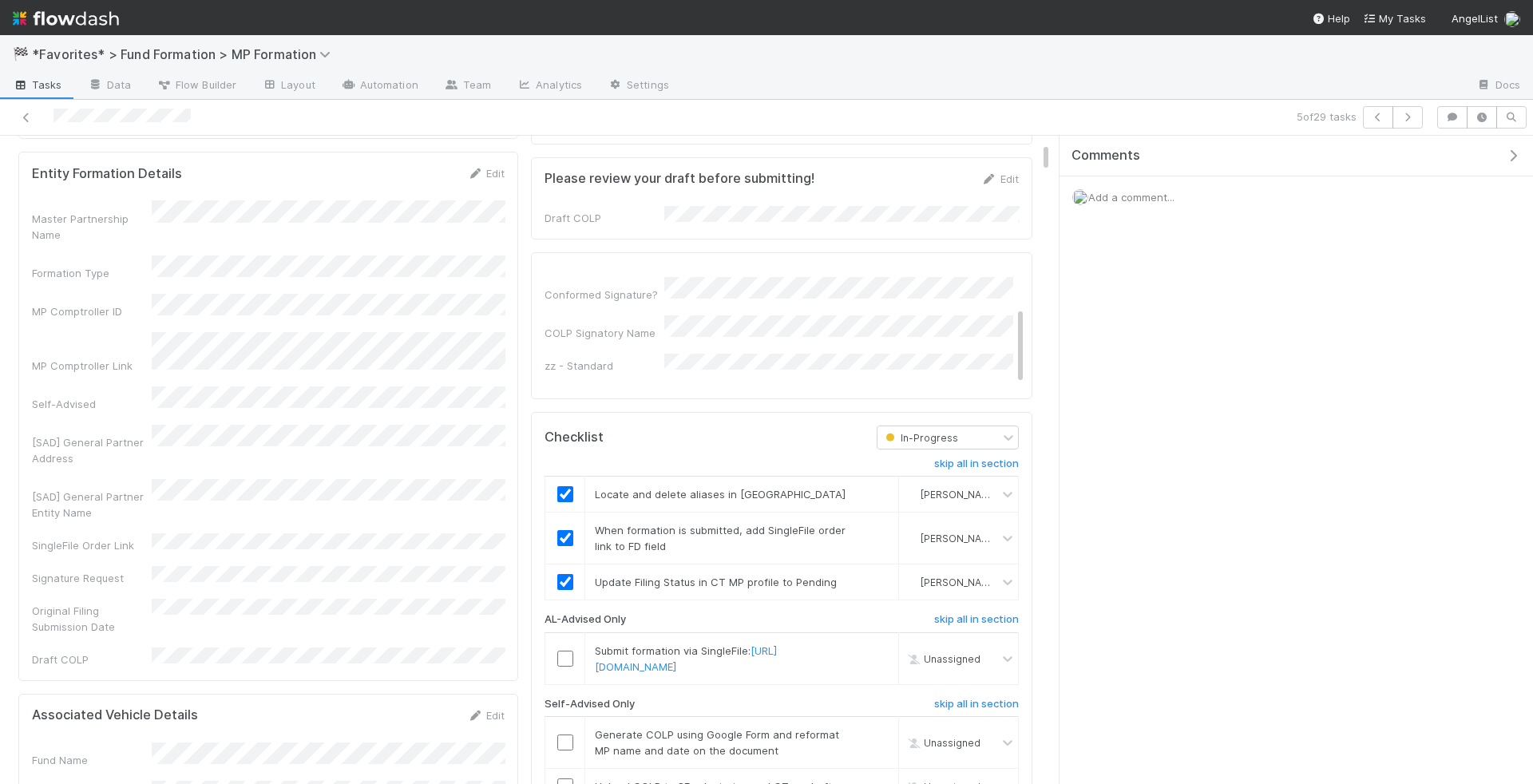
scroll to position [166, 0]
click at [494, 165] on link "Edit" at bounding box center [486, 172] width 38 height 13
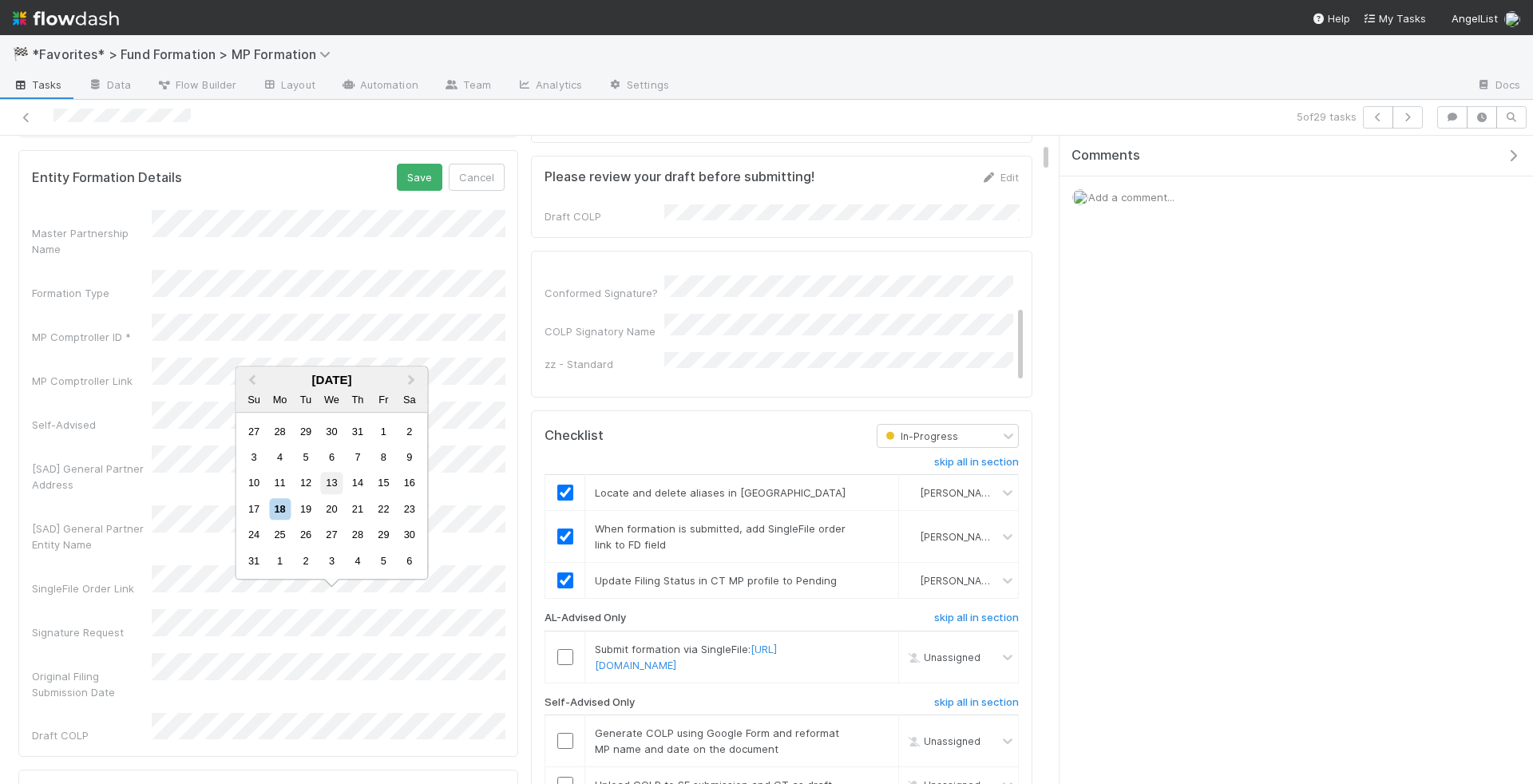
click at [329, 482] on div "13" at bounding box center [332, 483] width 22 height 22
click at [531, 452] on div "Checklist In-Progress skip all in section Locate and delete aliases in CT Rick …" at bounding box center [781, 658] width 501 height 496
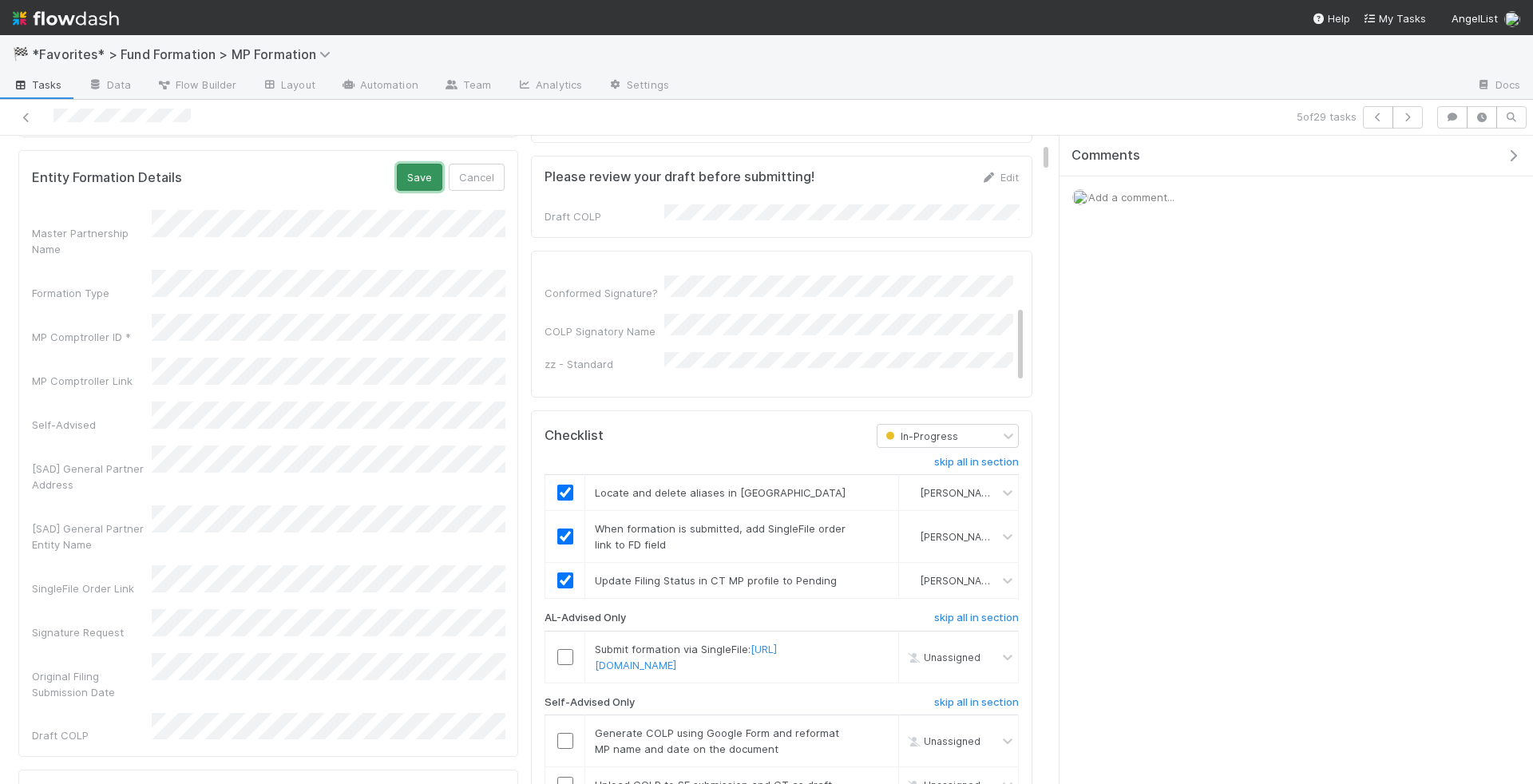
click at [433, 173] on button "Save" at bounding box center [419, 177] width 45 height 27
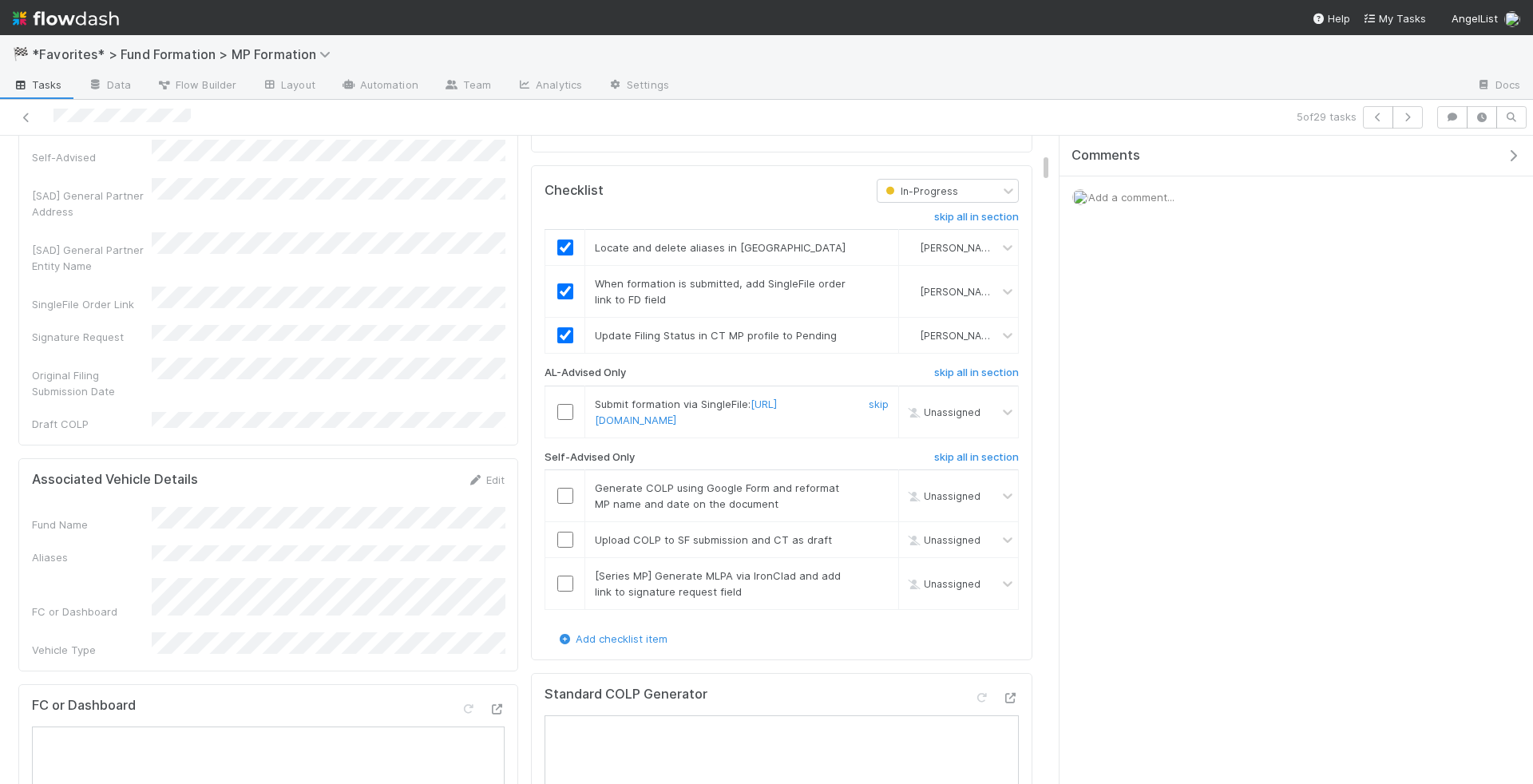
scroll to position [498, 0]
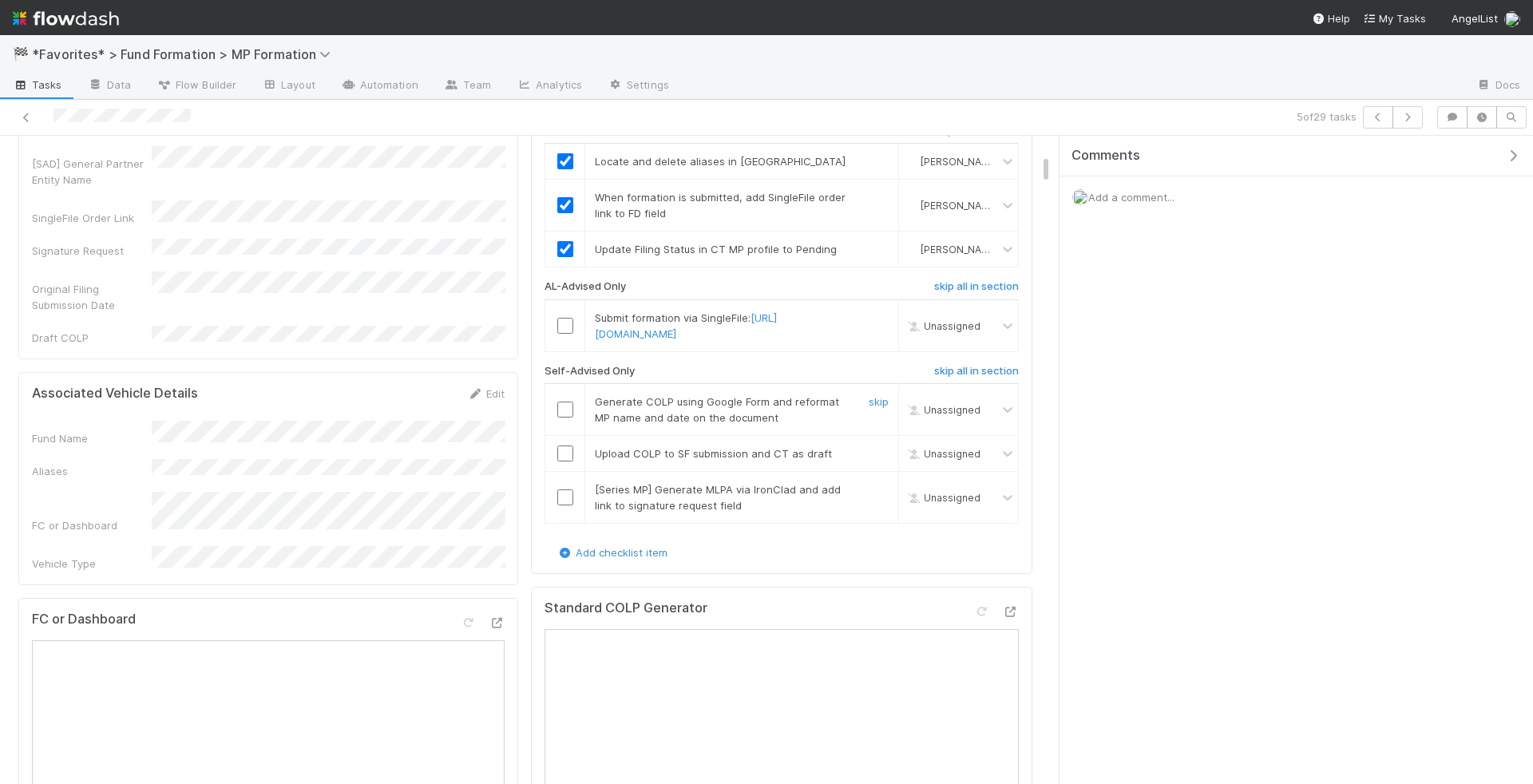
click at [568, 407] on input "checkbox" at bounding box center [566, 410] width 16 height 16
click at [570, 445] on input "checkbox" at bounding box center [566, 453] width 16 height 16
click at [877, 488] on link "skip" at bounding box center [879, 490] width 20 height 13
click at [874, 312] on link "skip" at bounding box center [879, 318] width 20 height 13
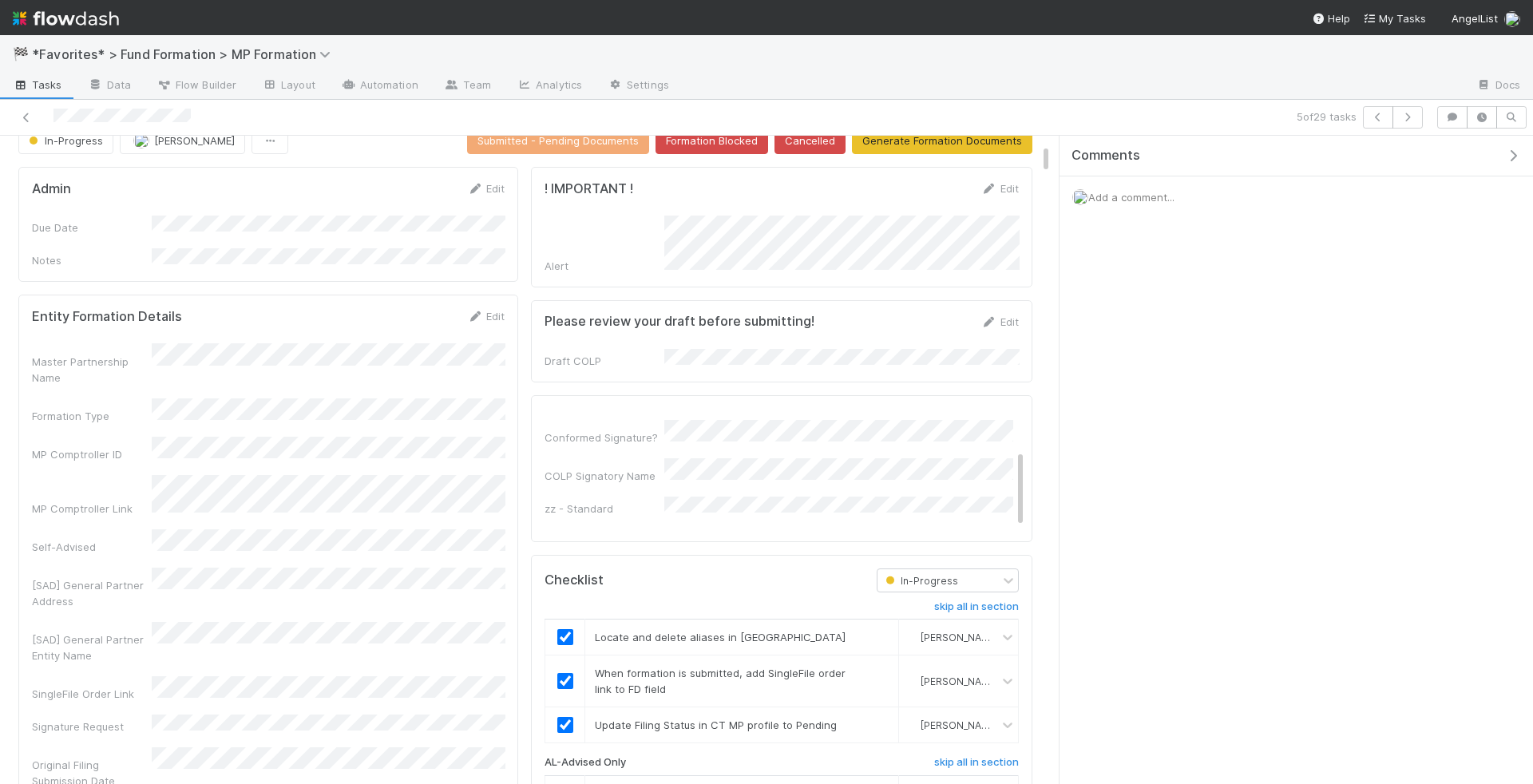
scroll to position [0, 0]
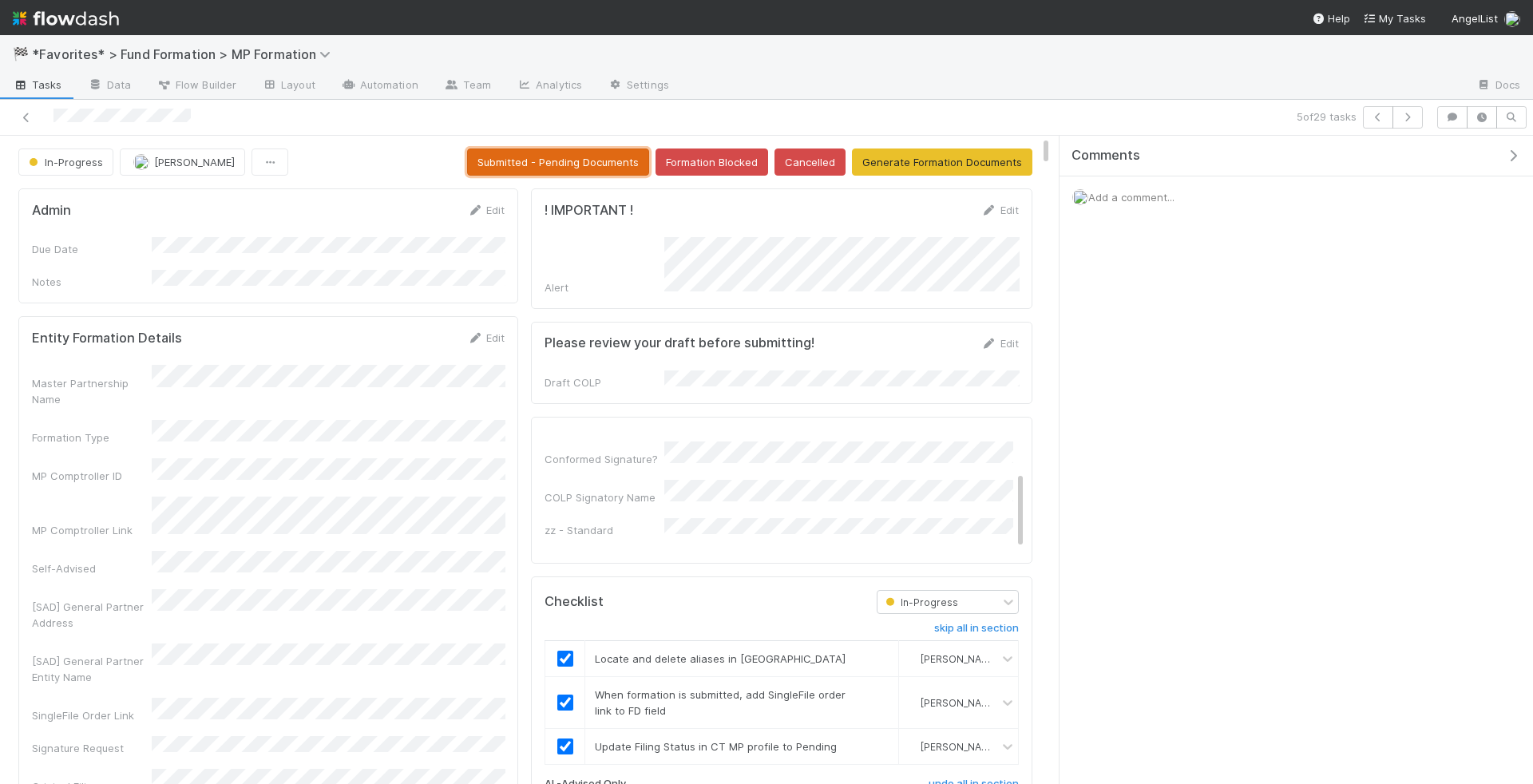
click at [566, 164] on button "Submitted - Pending Documents" at bounding box center [558, 162] width 182 height 27
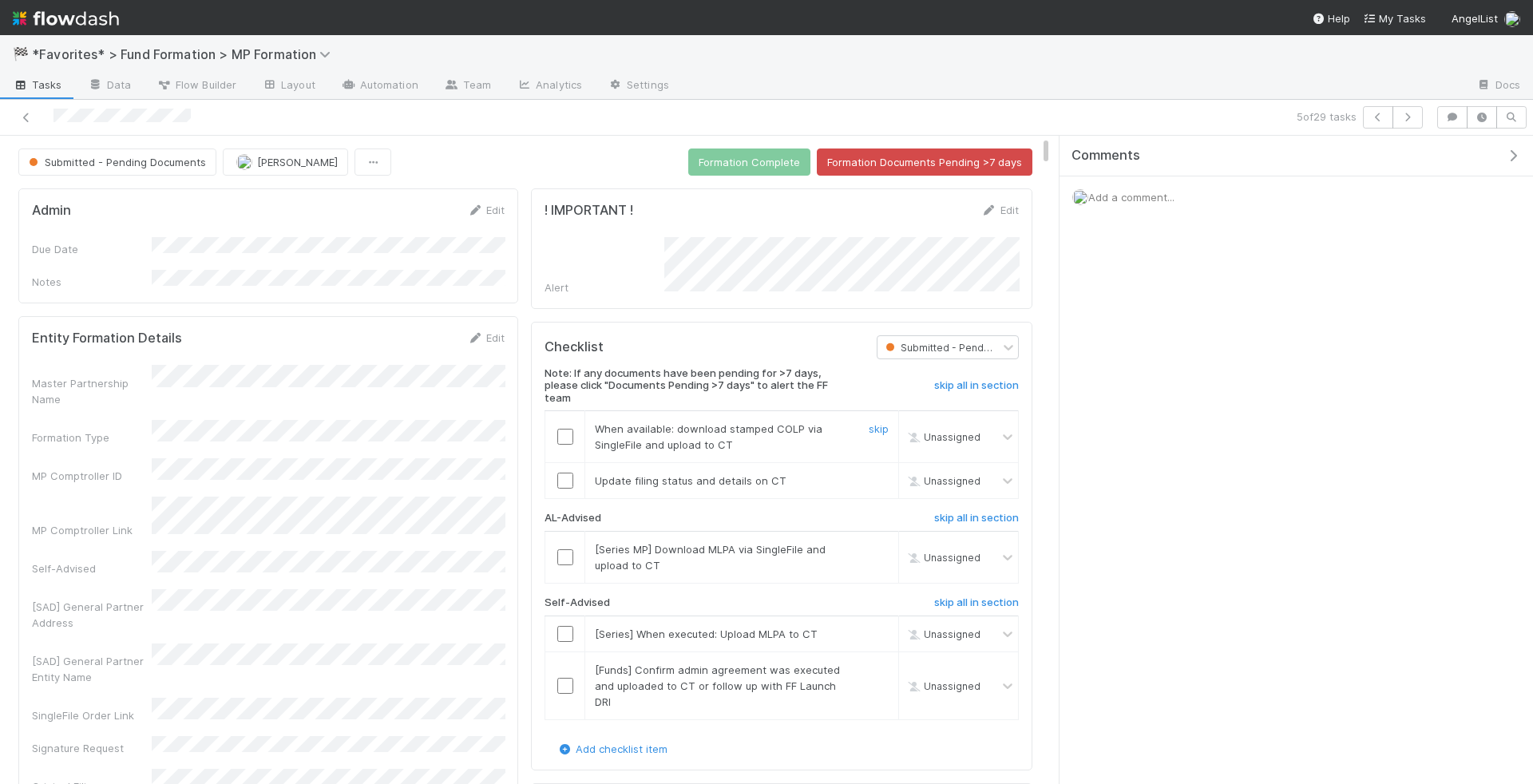
click at [568, 429] on input "checkbox" at bounding box center [566, 437] width 16 height 16
click at [559, 476] on input "checkbox" at bounding box center [566, 481] width 16 height 16
click at [883, 543] on link "skip" at bounding box center [879, 549] width 20 height 13
click at [864, 626] on div "skip" at bounding box center [876, 634] width 48 height 16
click at [879, 628] on link "skip" at bounding box center [879, 634] width 20 height 13
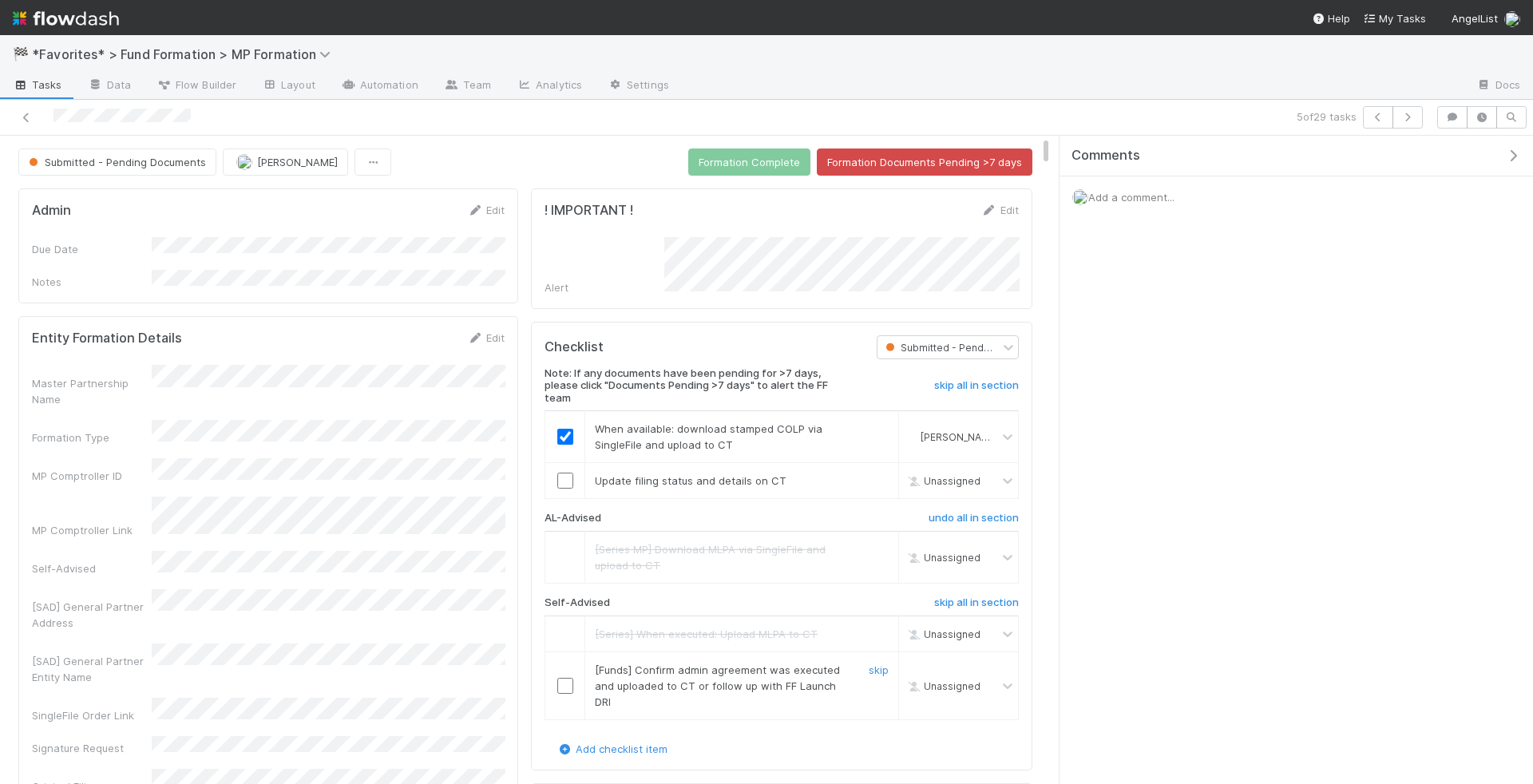
click at [565, 678] on input "checkbox" at bounding box center [566, 686] width 16 height 16
click at [567, 473] on input "checkbox" at bounding box center [566, 481] width 16 height 16
click at [763, 159] on button "Formation Complete" at bounding box center [749, 162] width 122 height 27
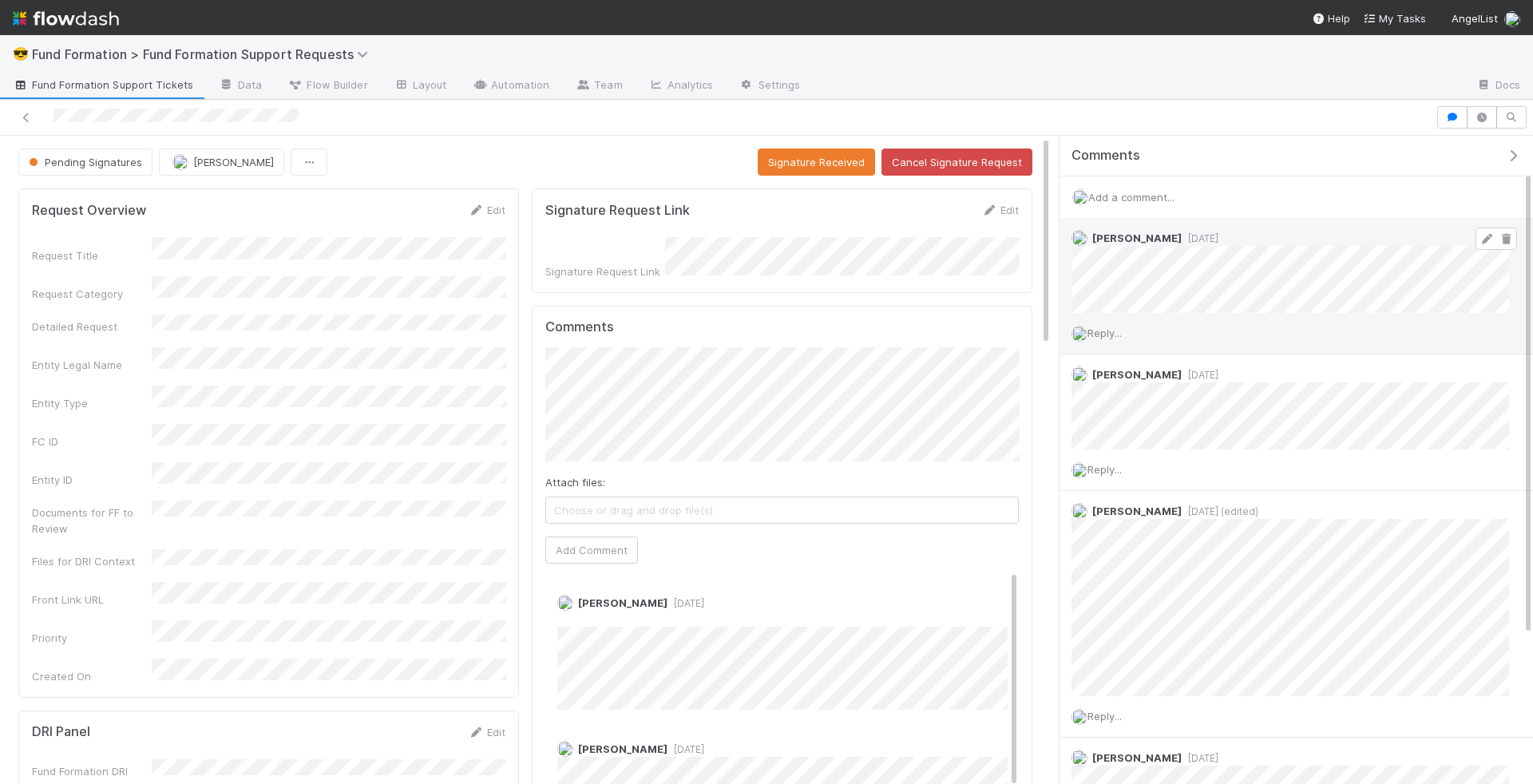
click at [1488, 234] on icon at bounding box center [1487, 238] width 16 height 10
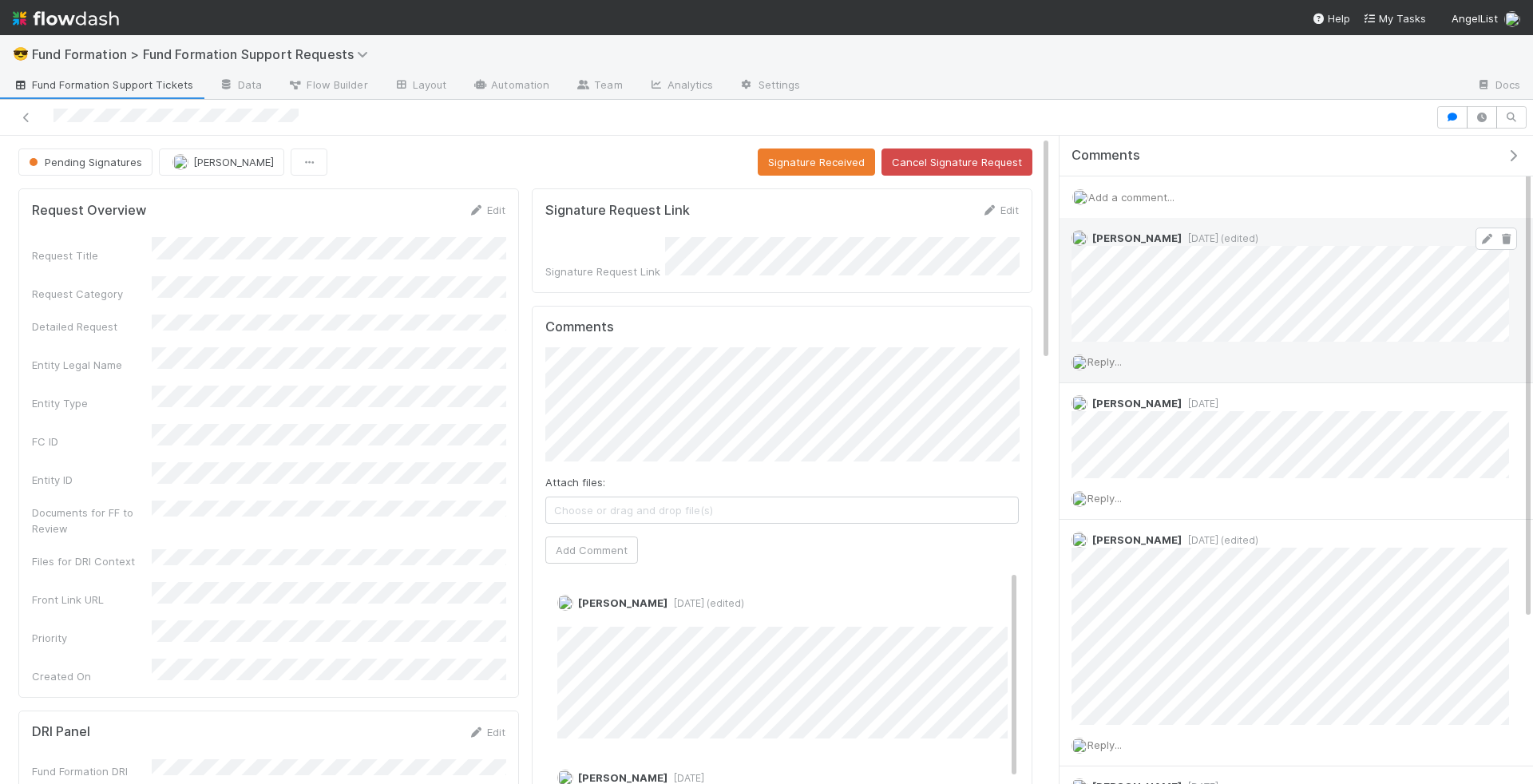
click at [1480, 238] on icon at bounding box center [1487, 238] width 16 height 10
click at [121, 84] on span "Fund Formation Support Tickets" at bounding box center [103, 85] width 181 height 16
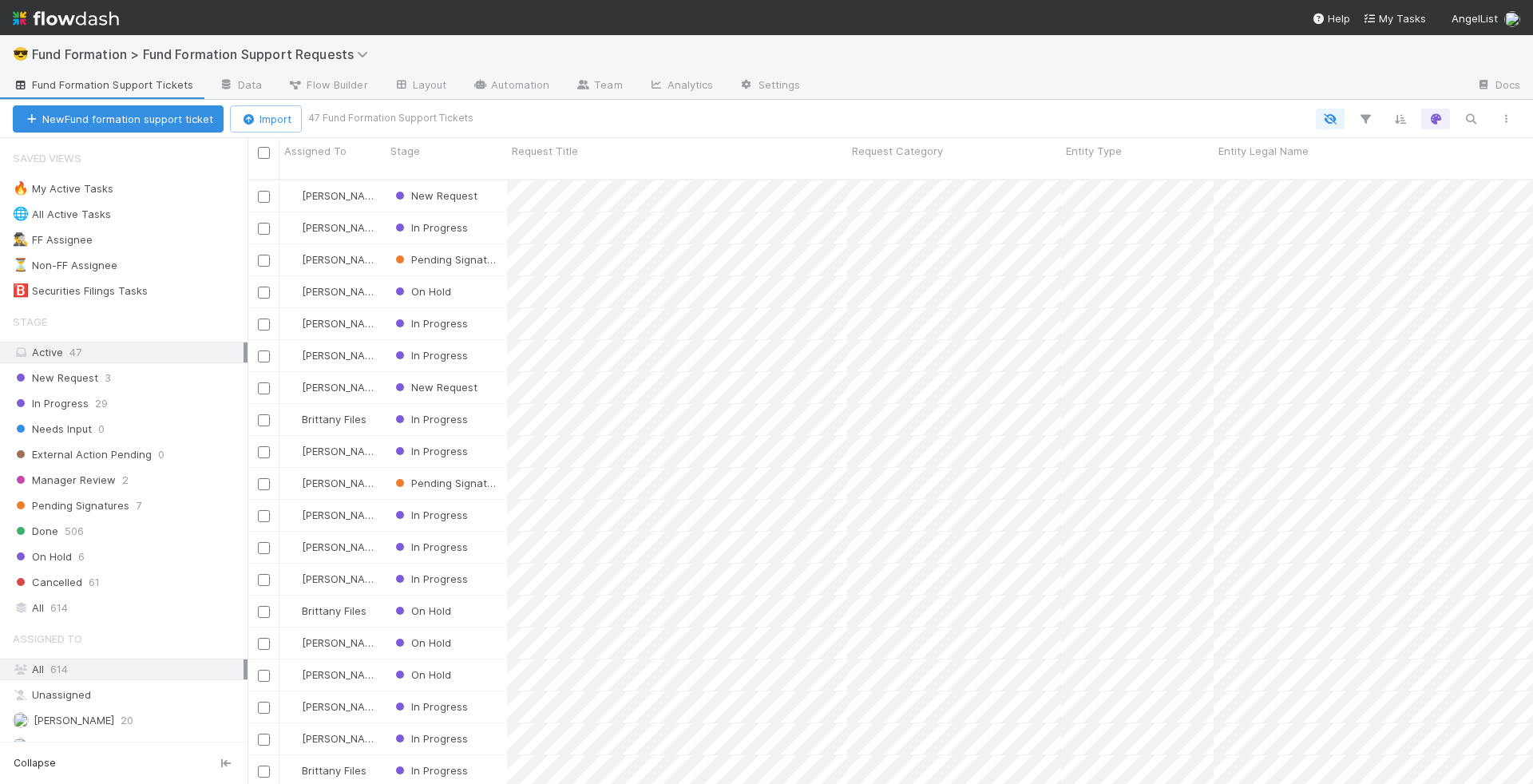
scroll to position [618, 1285]
click at [496, 283] on div "On Hold" at bounding box center [446, 292] width 121 height 31
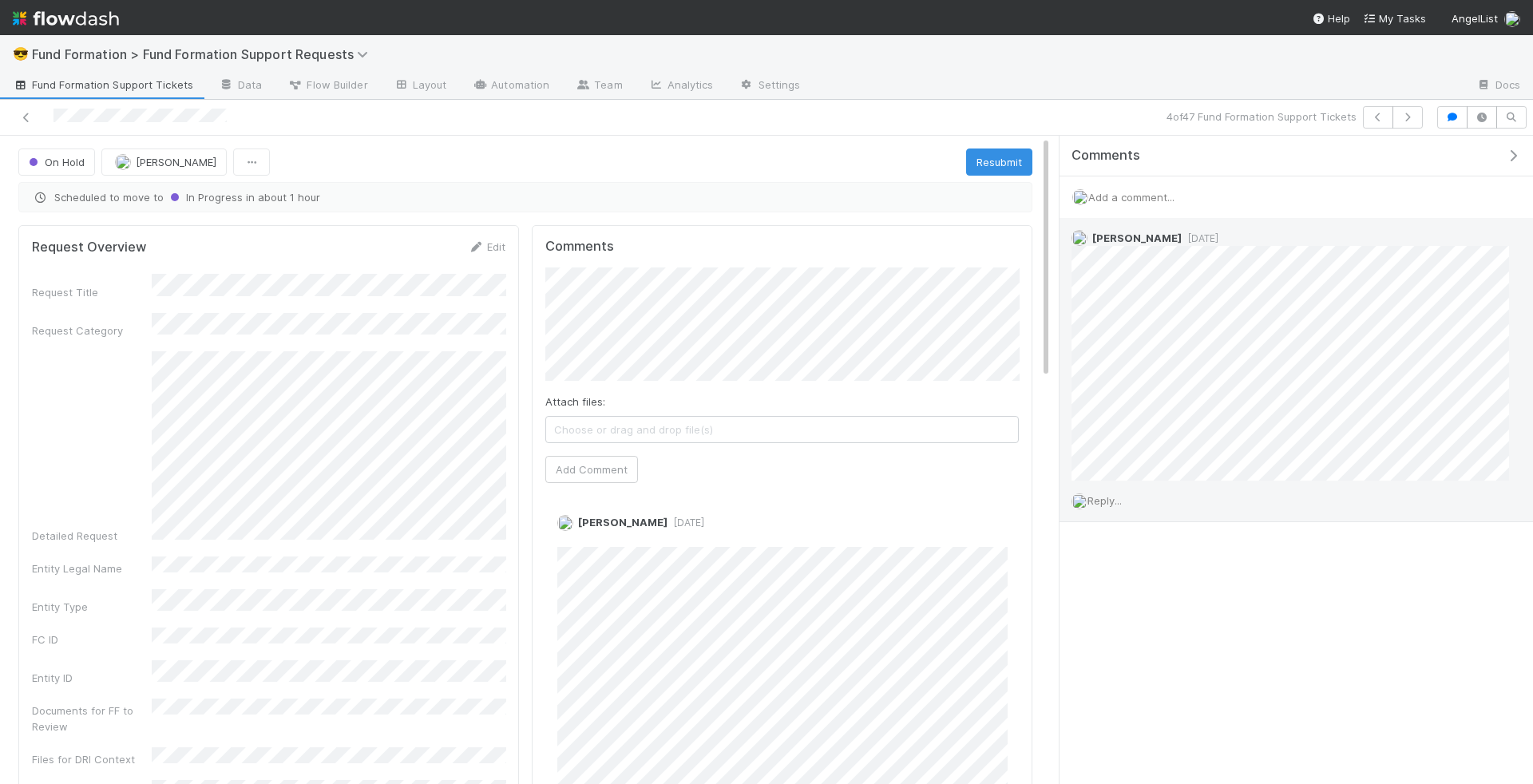
click at [1109, 500] on span "Reply..." at bounding box center [1105, 500] width 34 height 13
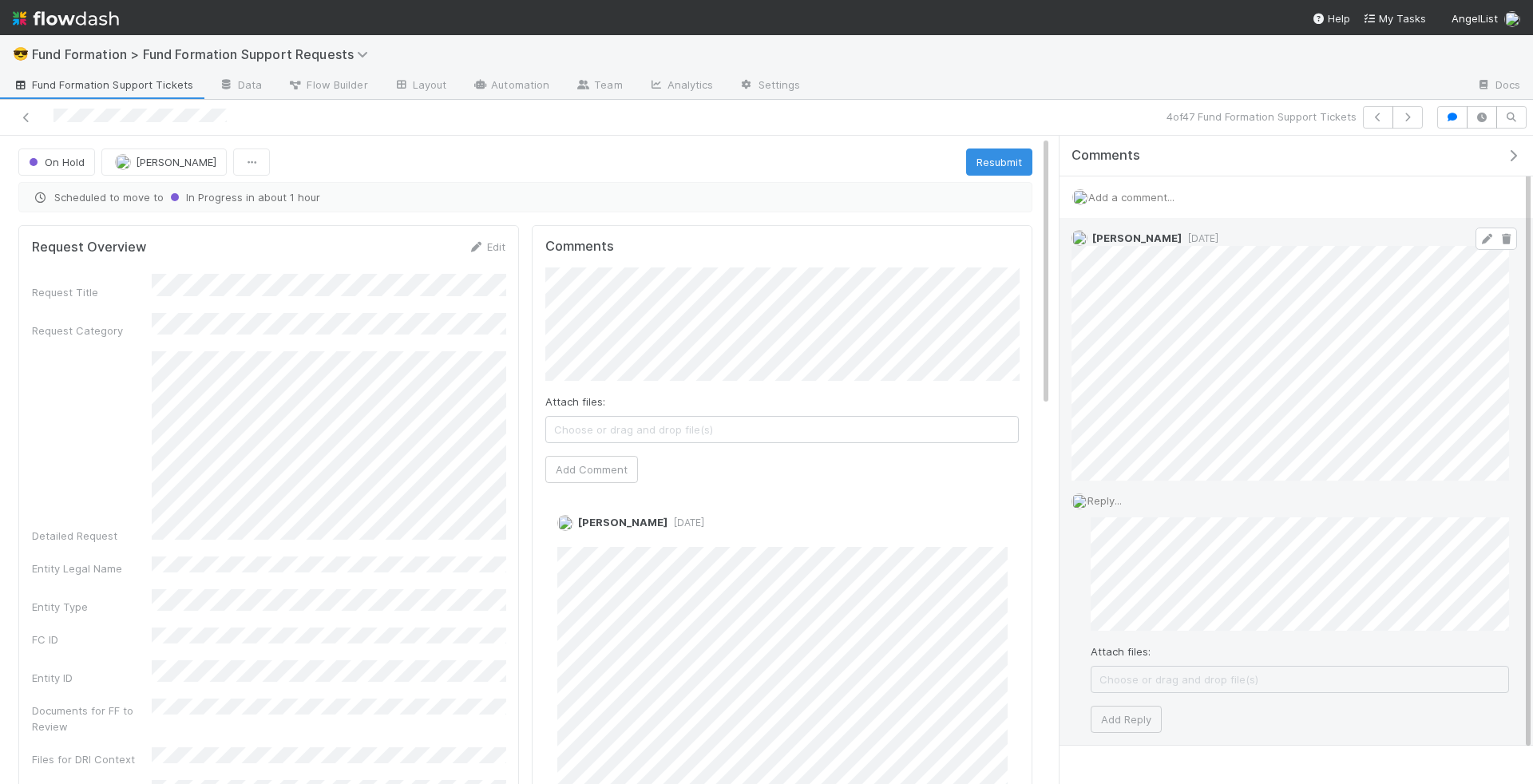
click at [1483, 237] on icon at bounding box center [1487, 238] width 16 height 10
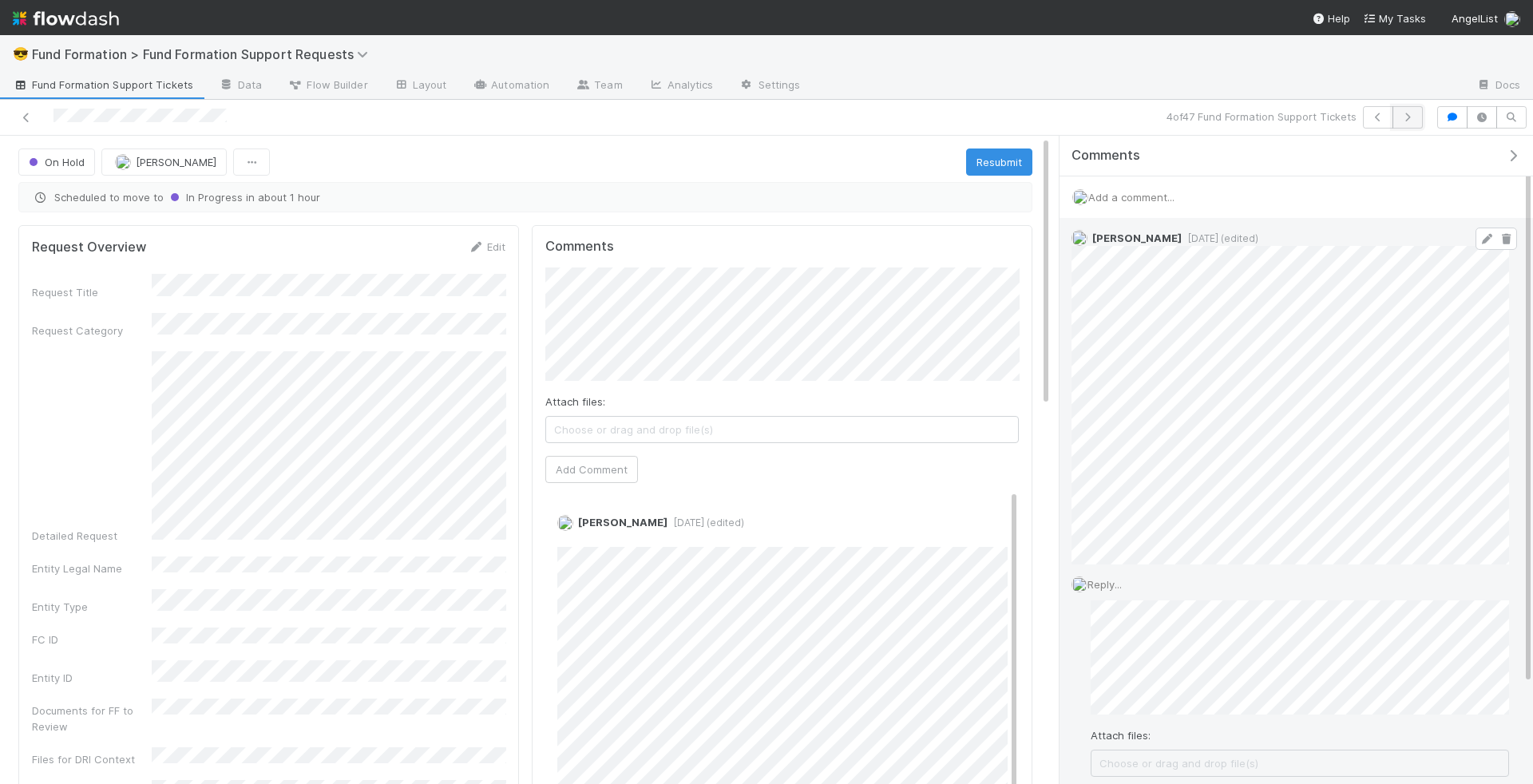
click at [1409, 114] on icon "button" at bounding box center [1408, 117] width 16 height 10
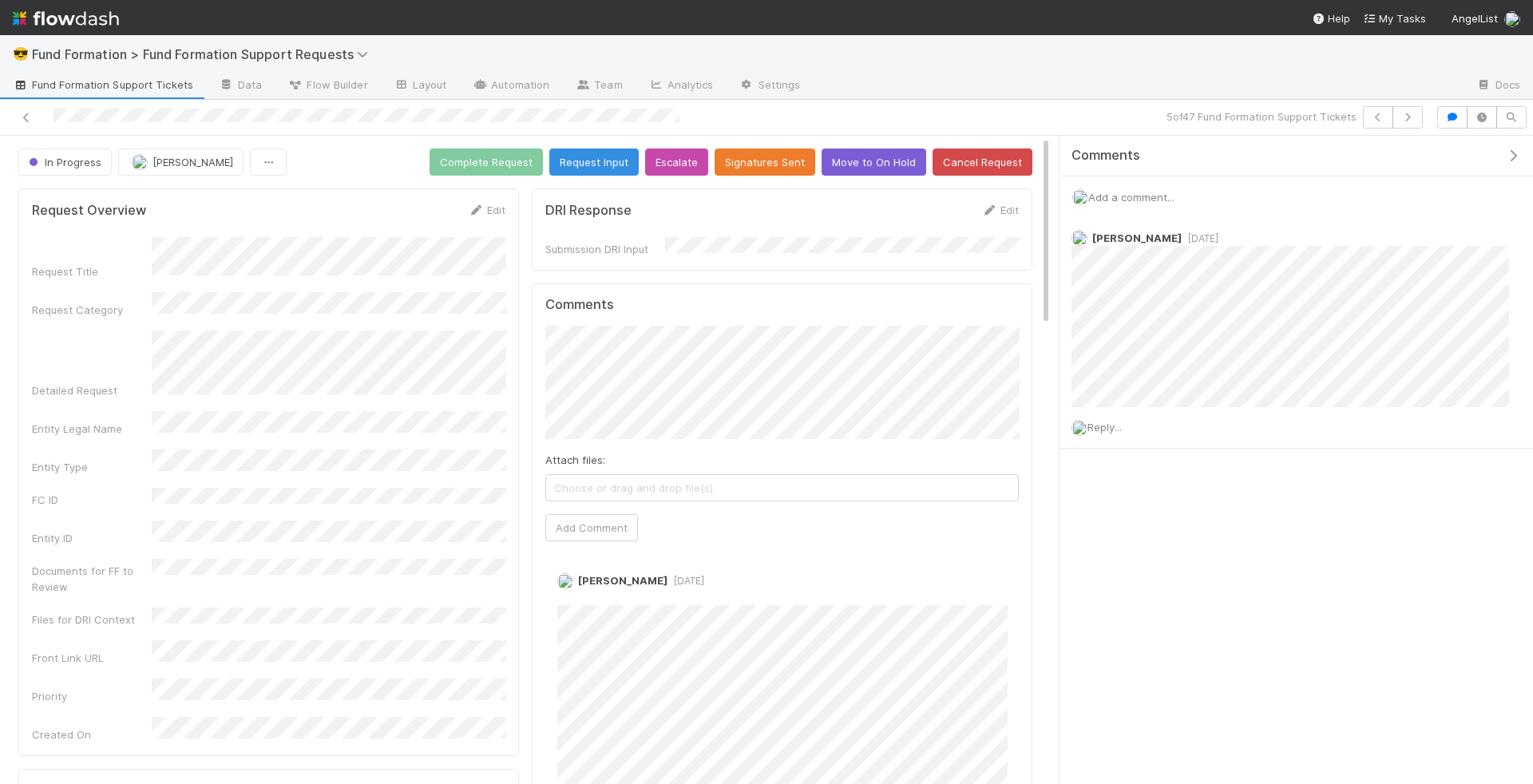
click at [1254, 190] on div "Add a comment..." at bounding box center [1296, 197] width 473 height 42
click at [97, 51] on span "Fund Formation > Fund Formation Support Requests" at bounding box center [203, 54] width 344 height 16
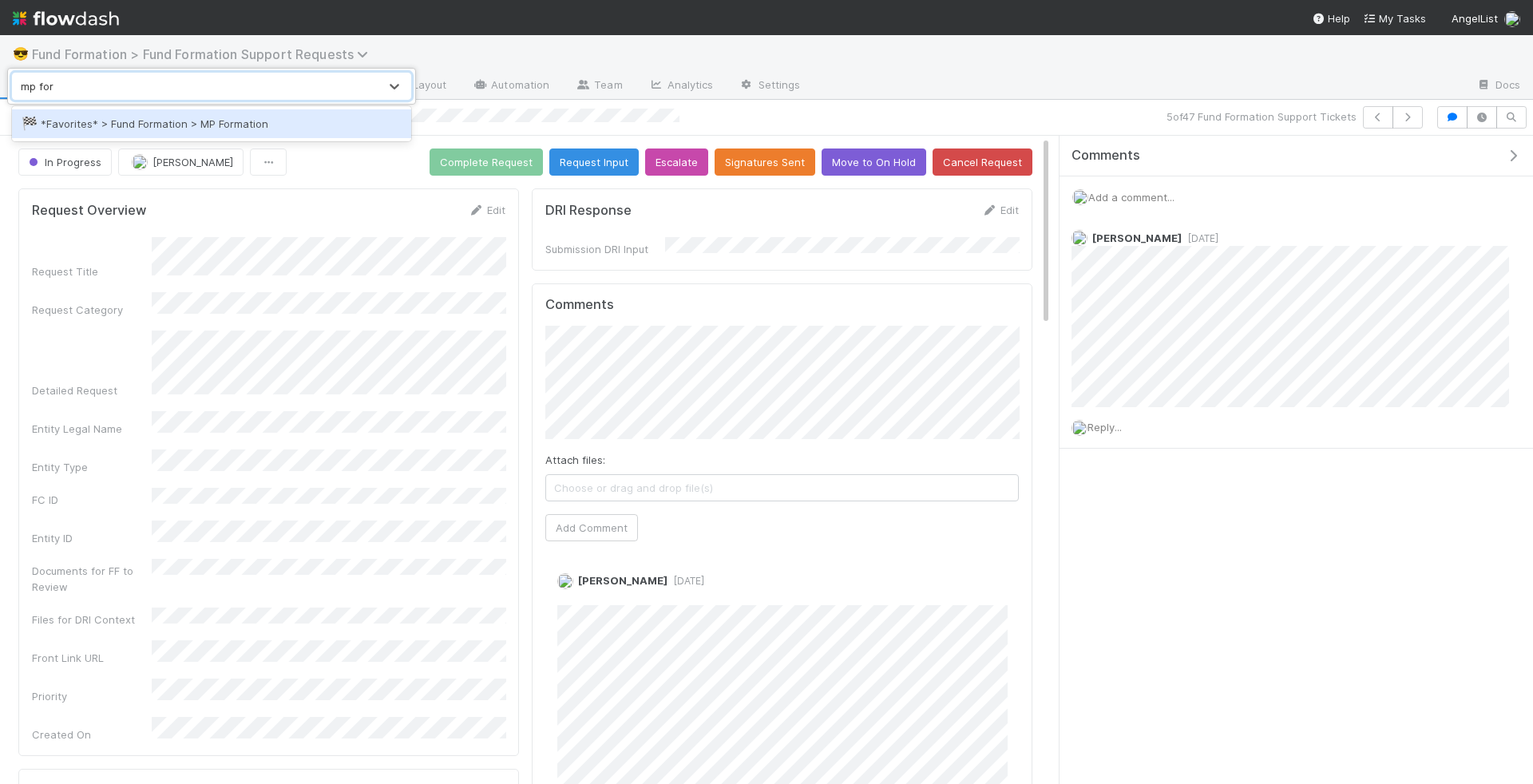
type input "mp form"
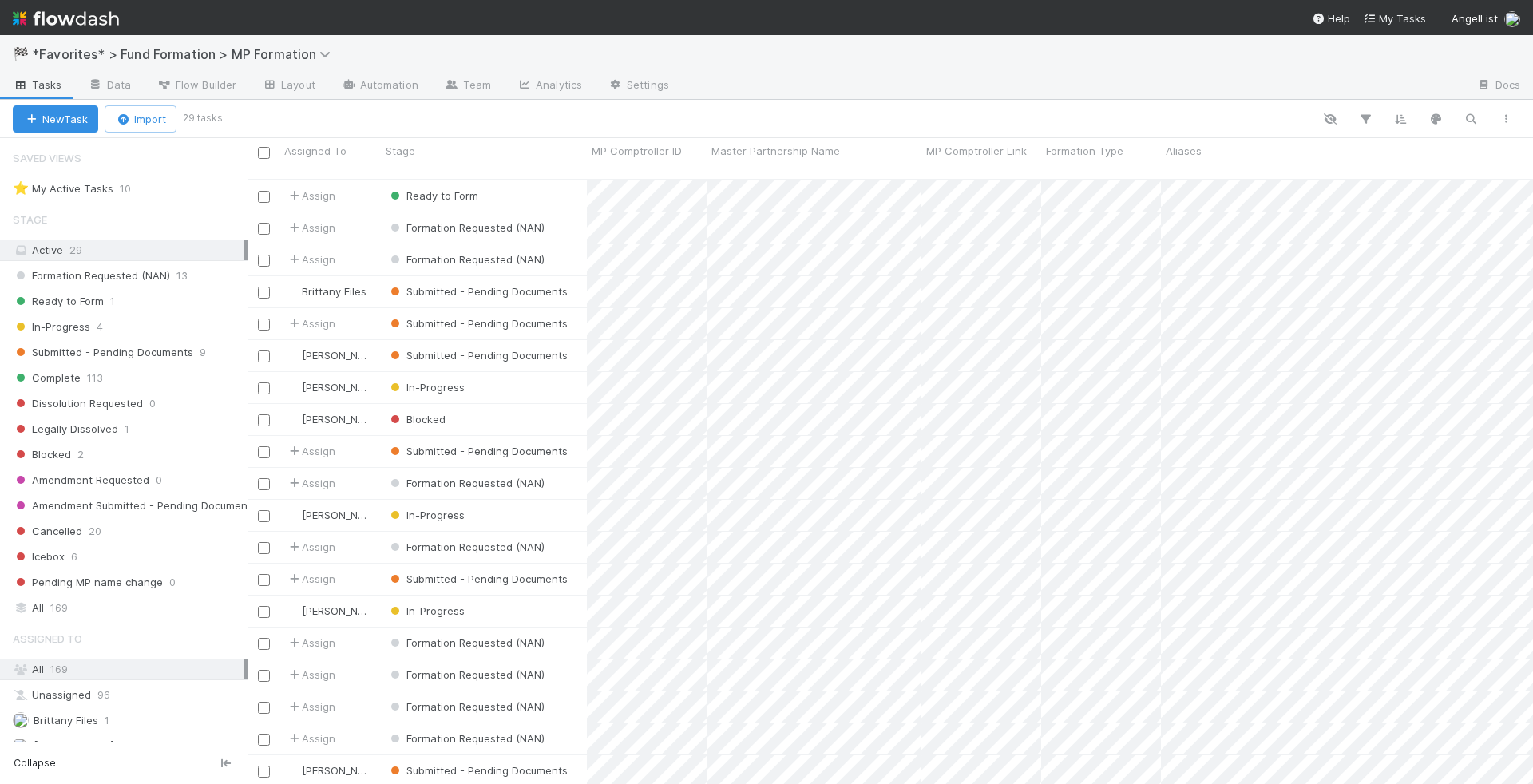
scroll to position [618, 1285]
click at [518, 183] on div "Ready to Form" at bounding box center [484, 196] width 206 height 31
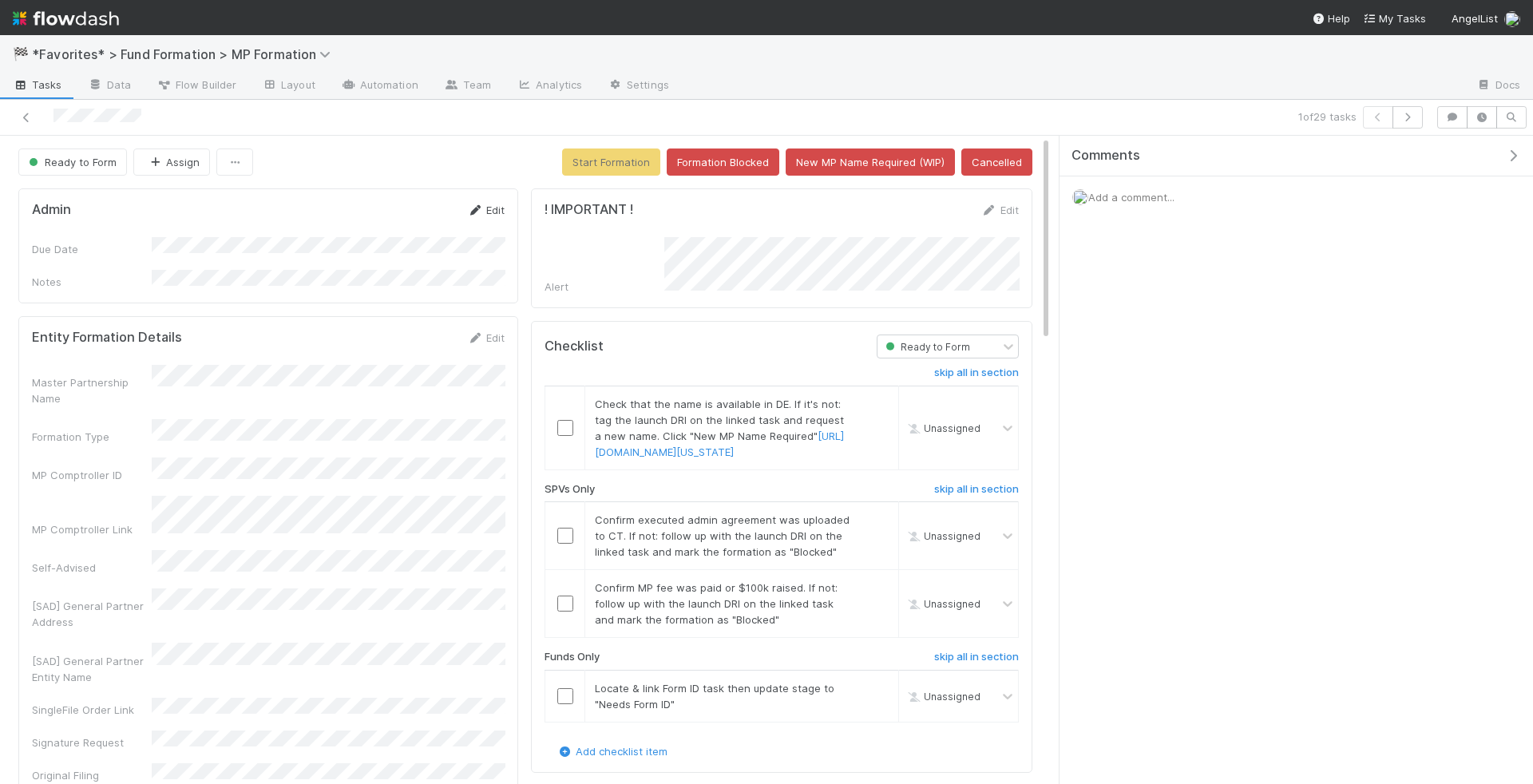
click at [496, 205] on link "Edit" at bounding box center [486, 210] width 38 height 13
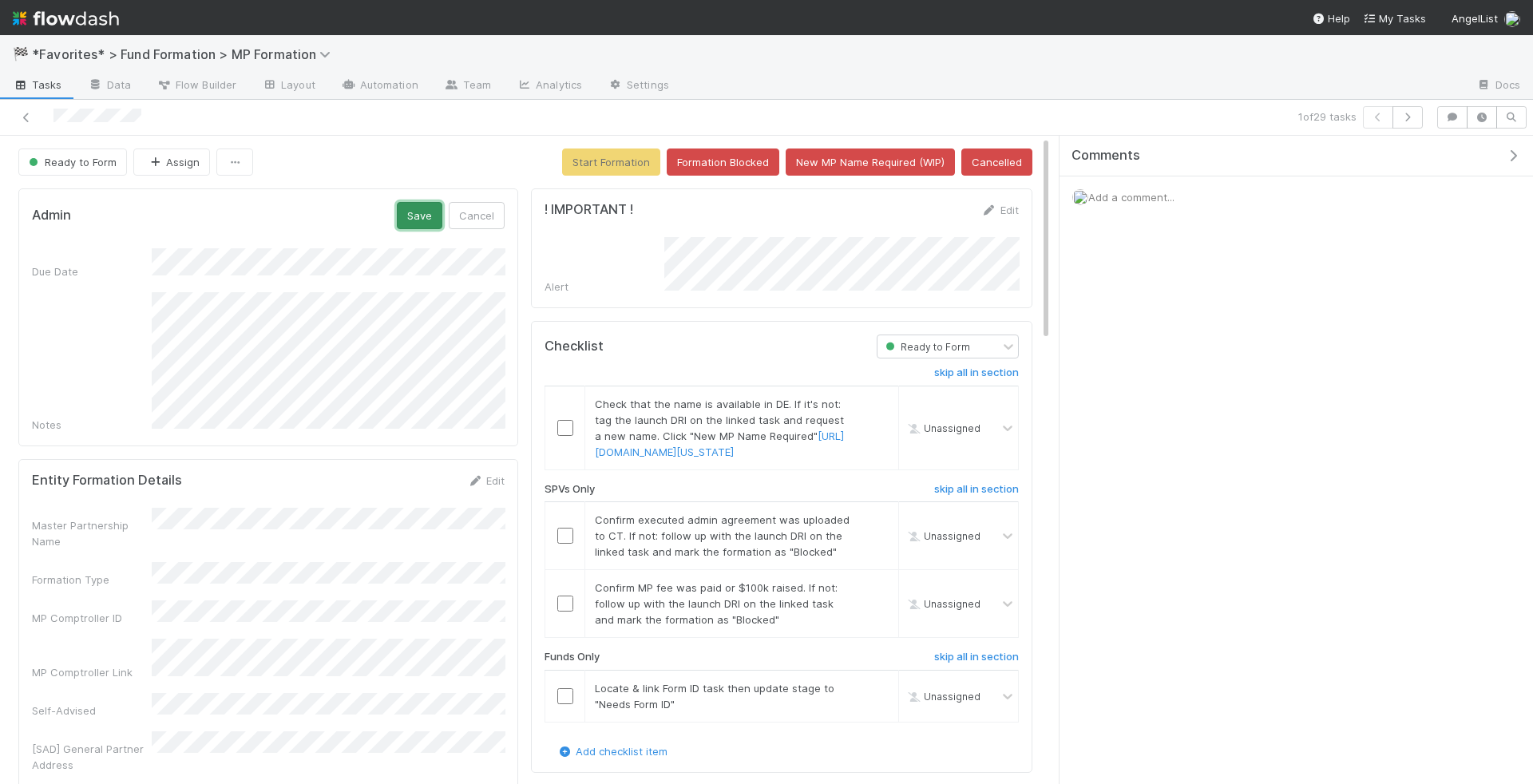
click at [417, 210] on button "Save" at bounding box center [419, 216] width 45 height 27
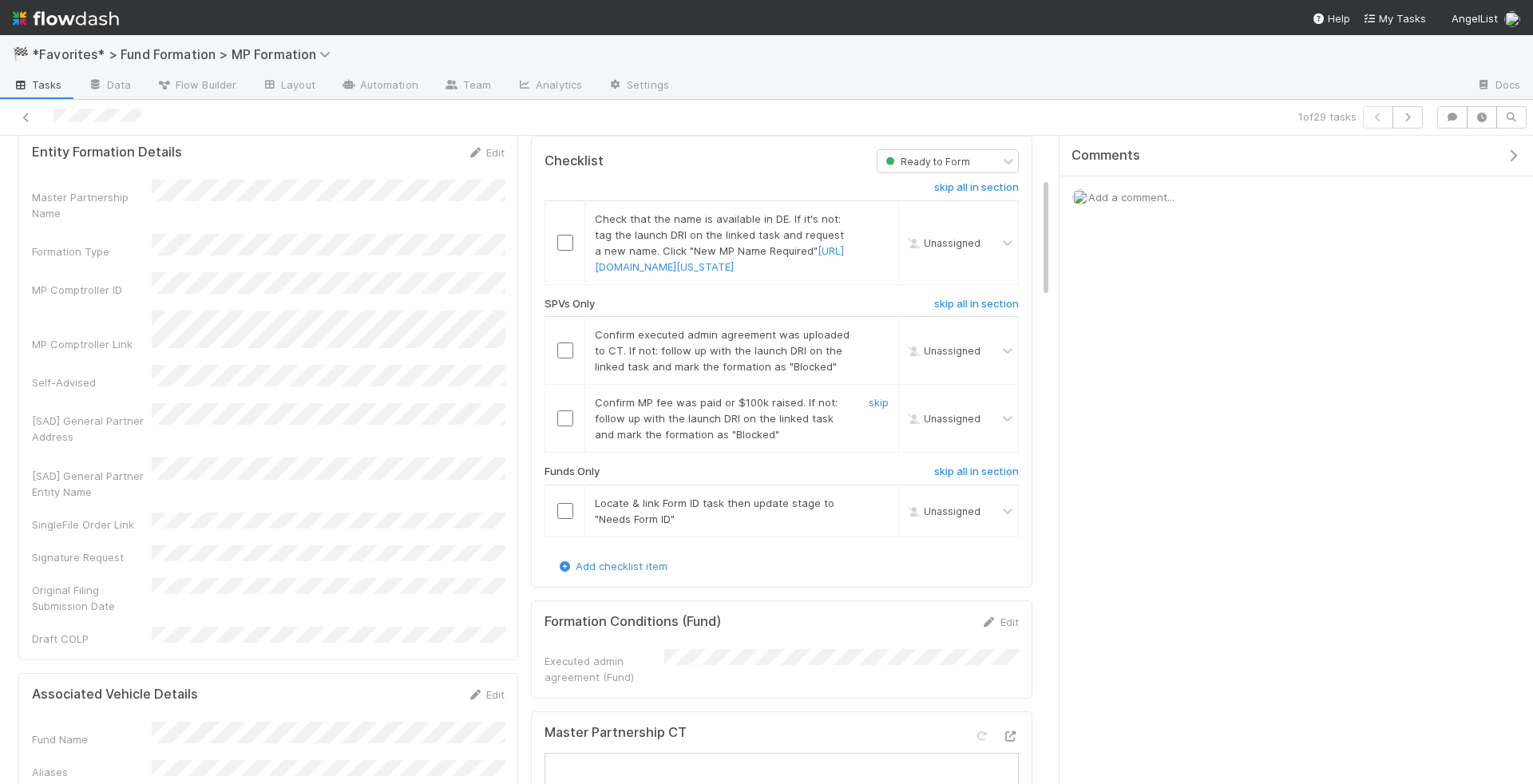
scroll to position [233, 0]
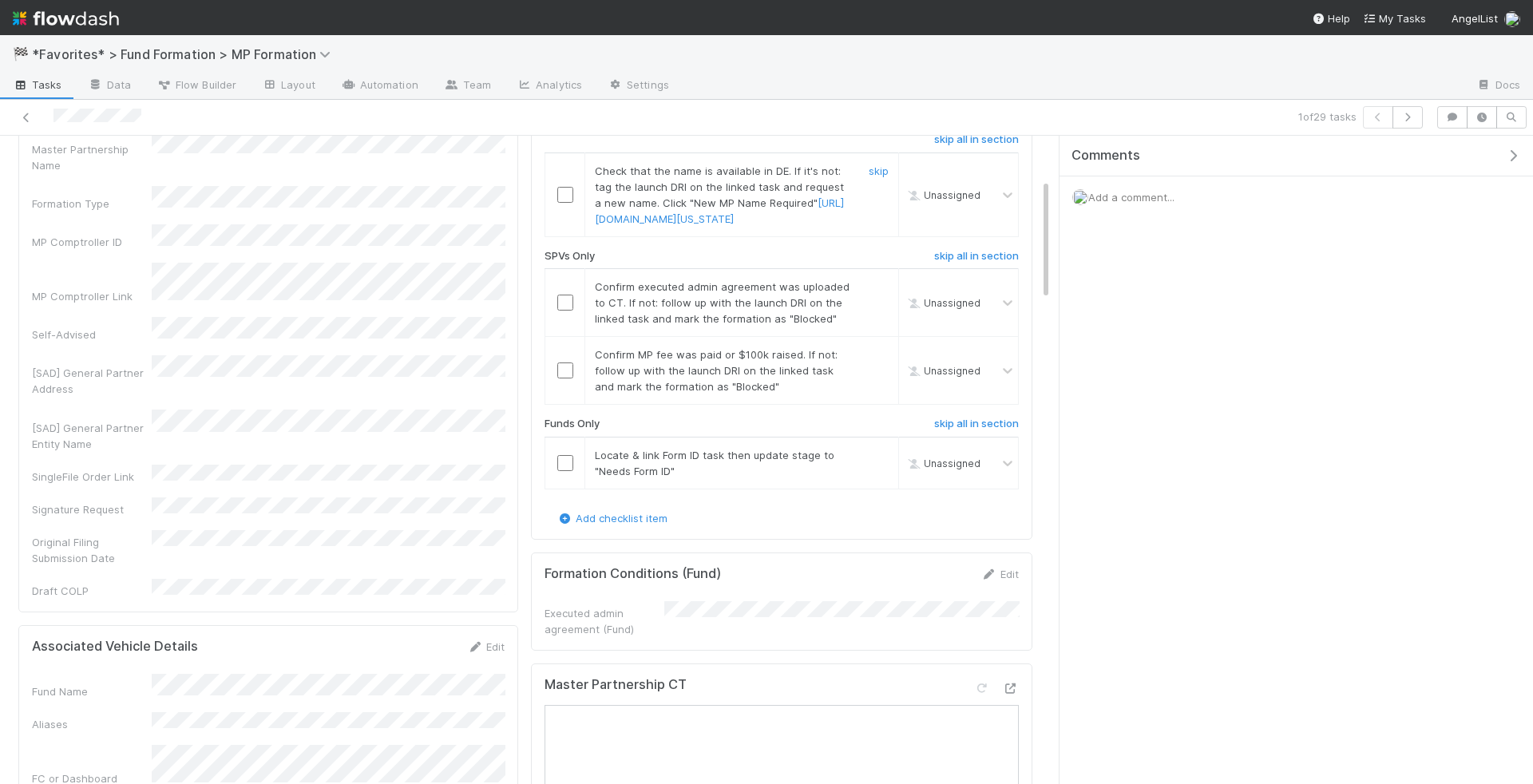
click at [572, 187] on input "checkbox" at bounding box center [566, 195] width 16 height 16
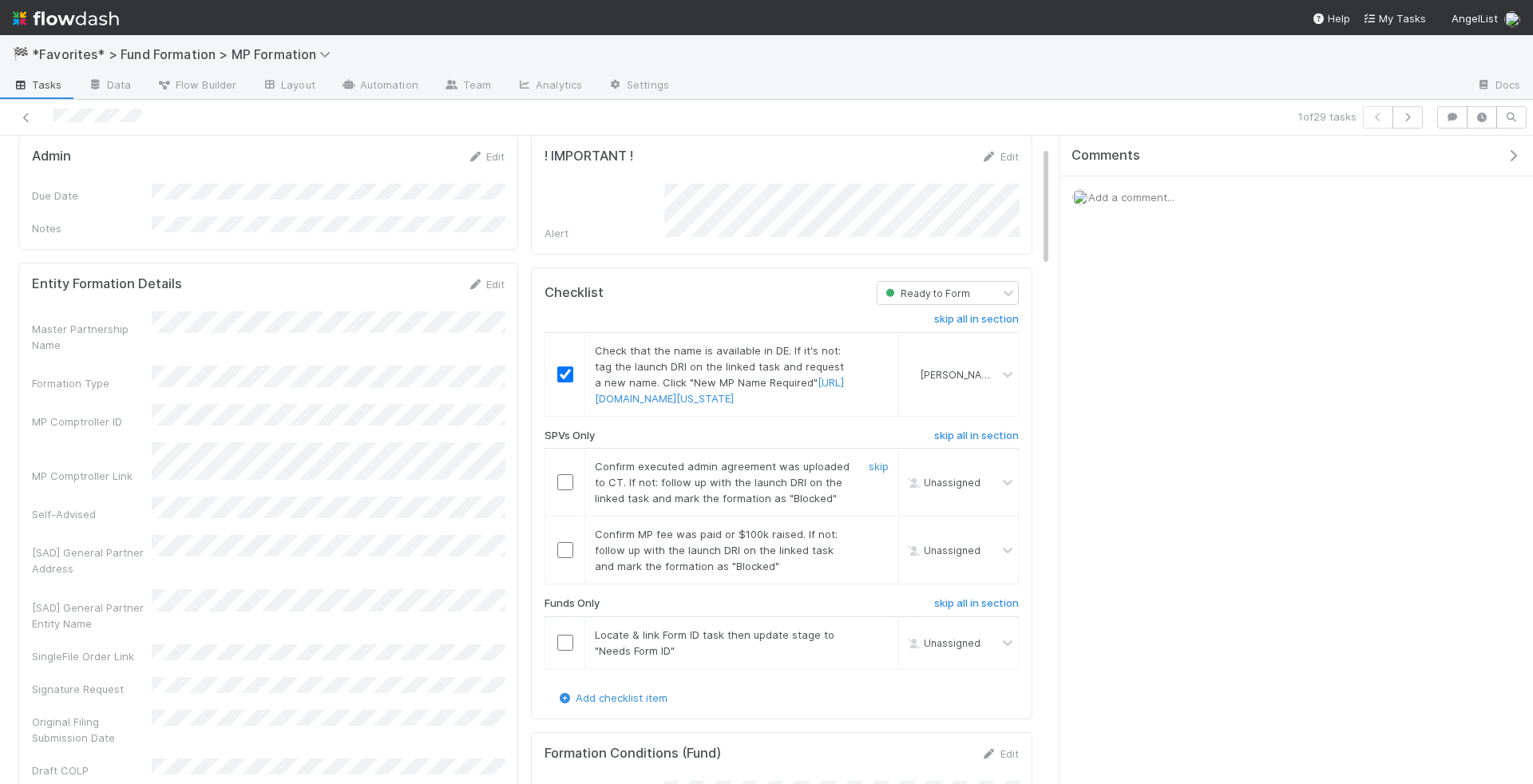
scroll to position [72, 0]
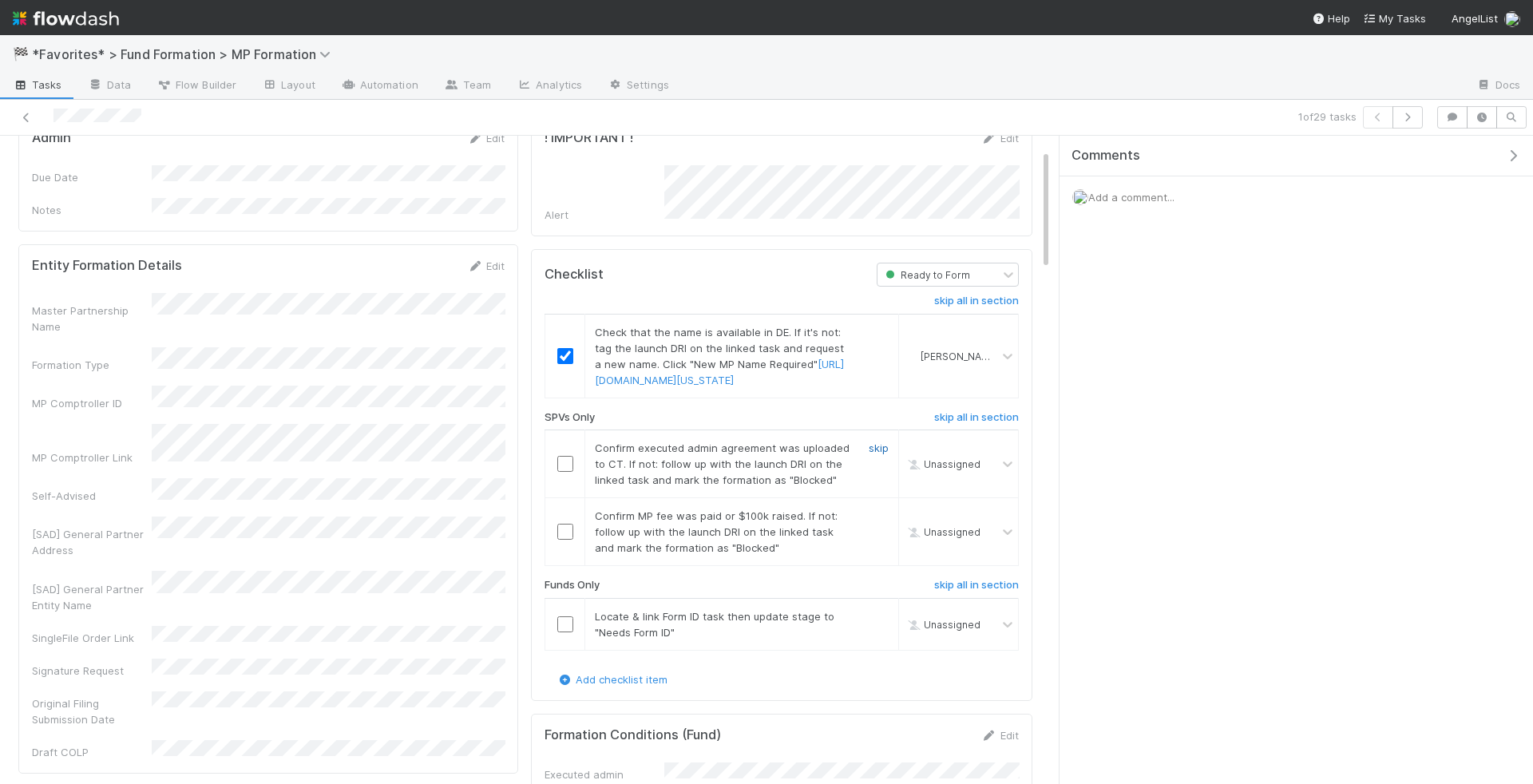
click at [882, 454] on link "skip" at bounding box center [879, 448] width 20 height 13
click at [878, 522] on link "skip" at bounding box center [879, 516] width 20 height 13
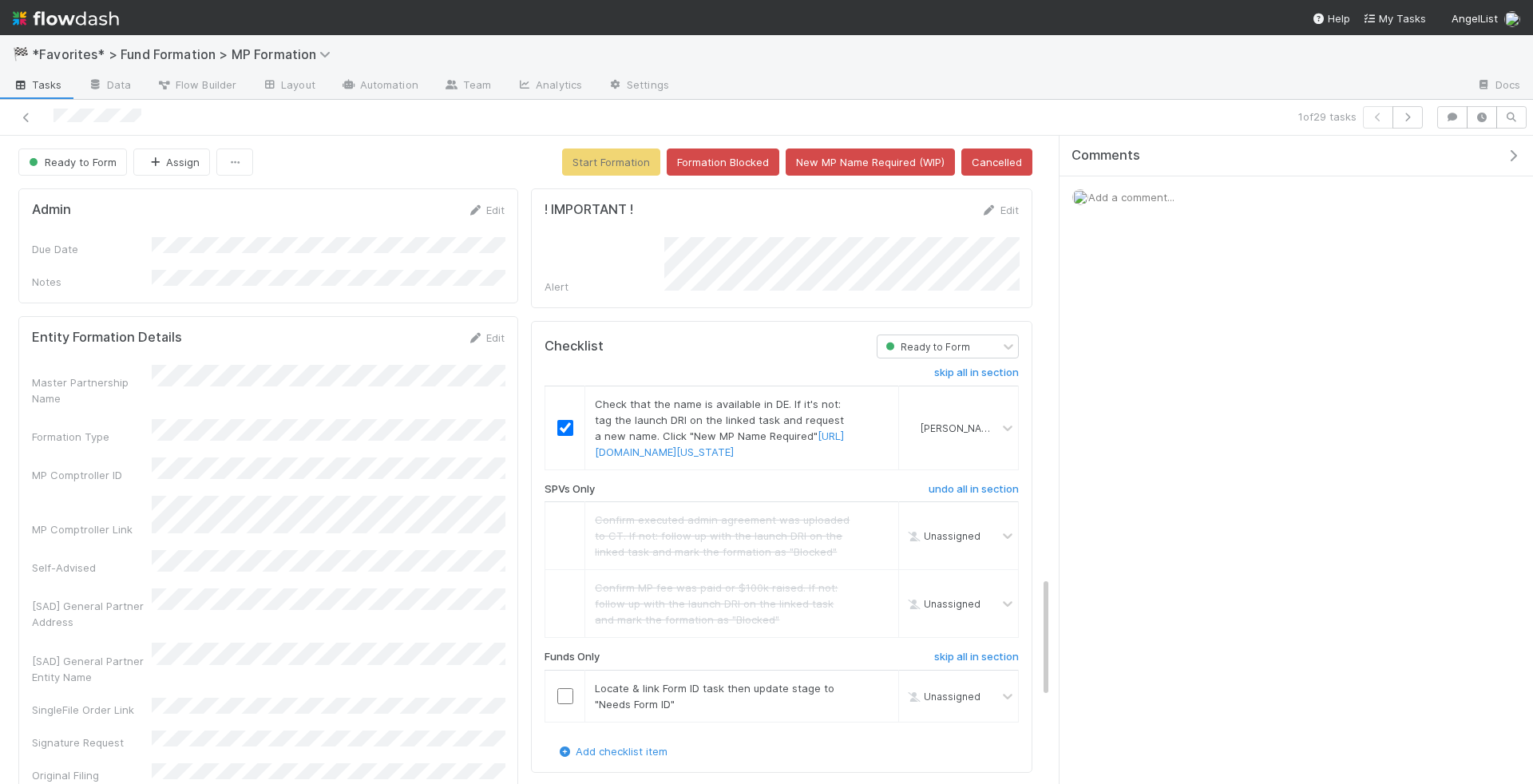
scroll to position [2846, 0]
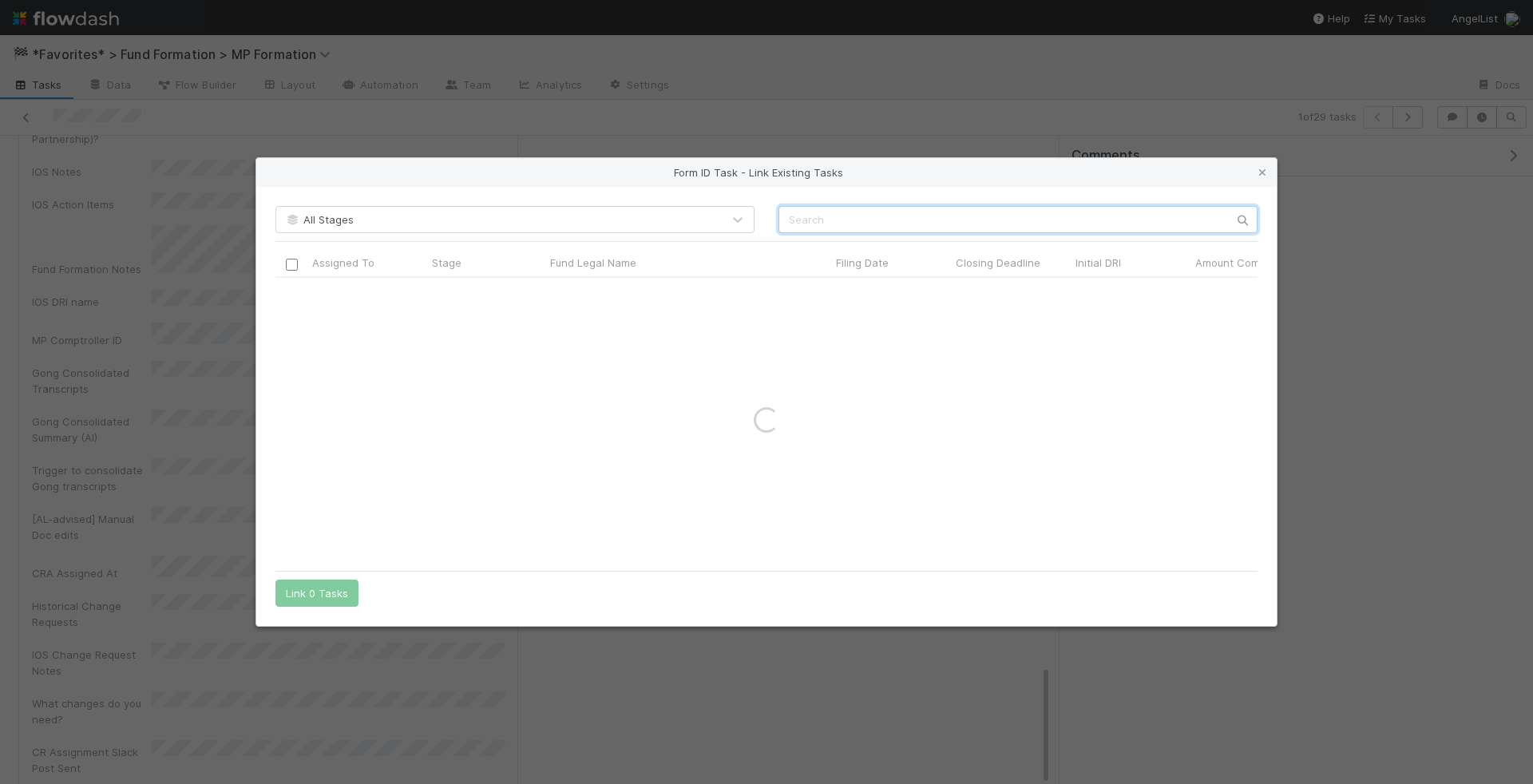
click at [855, 216] on input "text" at bounding box center [1018, 219] width 479 height 27
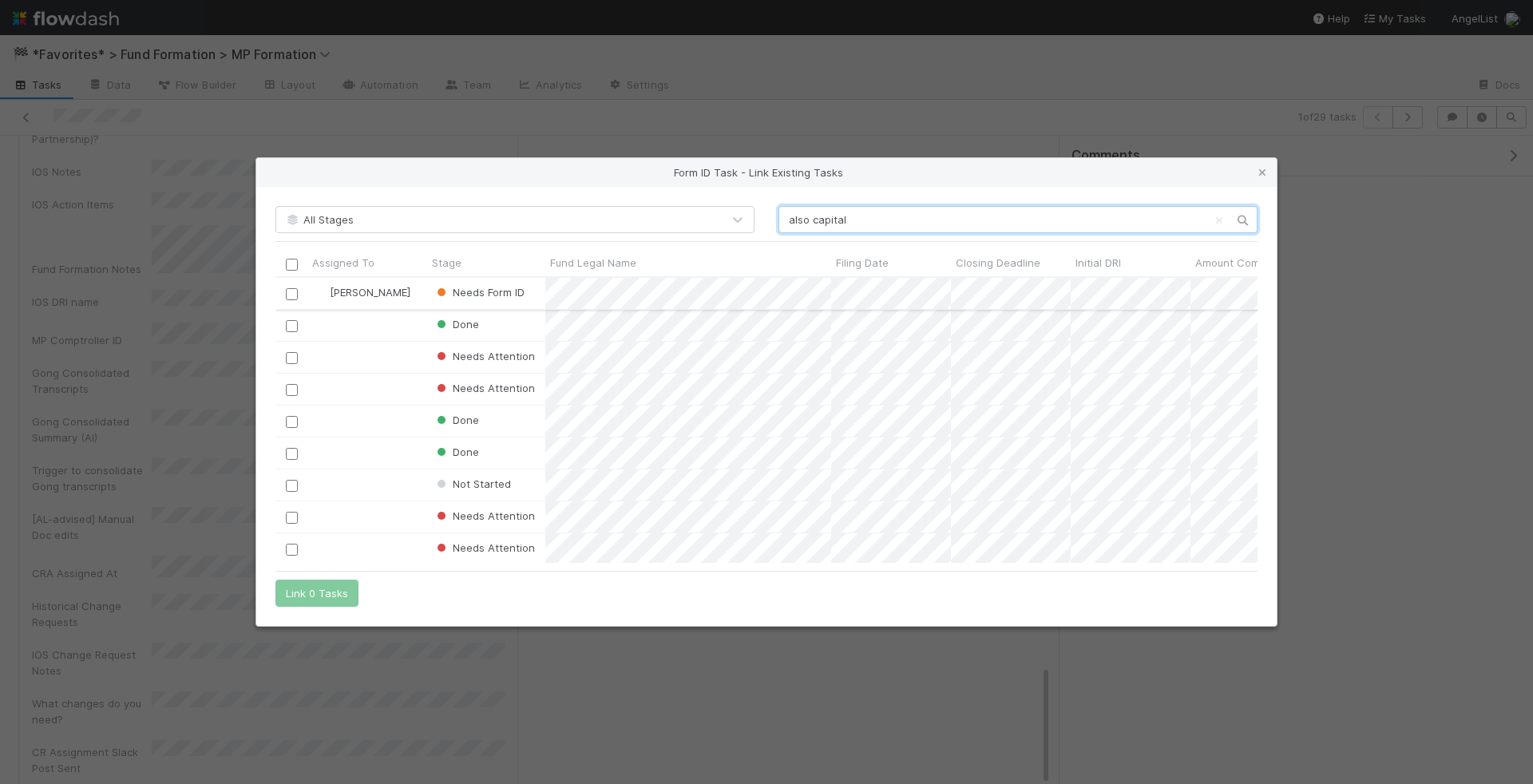
scroll to position [285, 982]
type input "also capital"
click at [294, 293] on input "checkbox" at bounding box center [291, 294] width 12 height 12
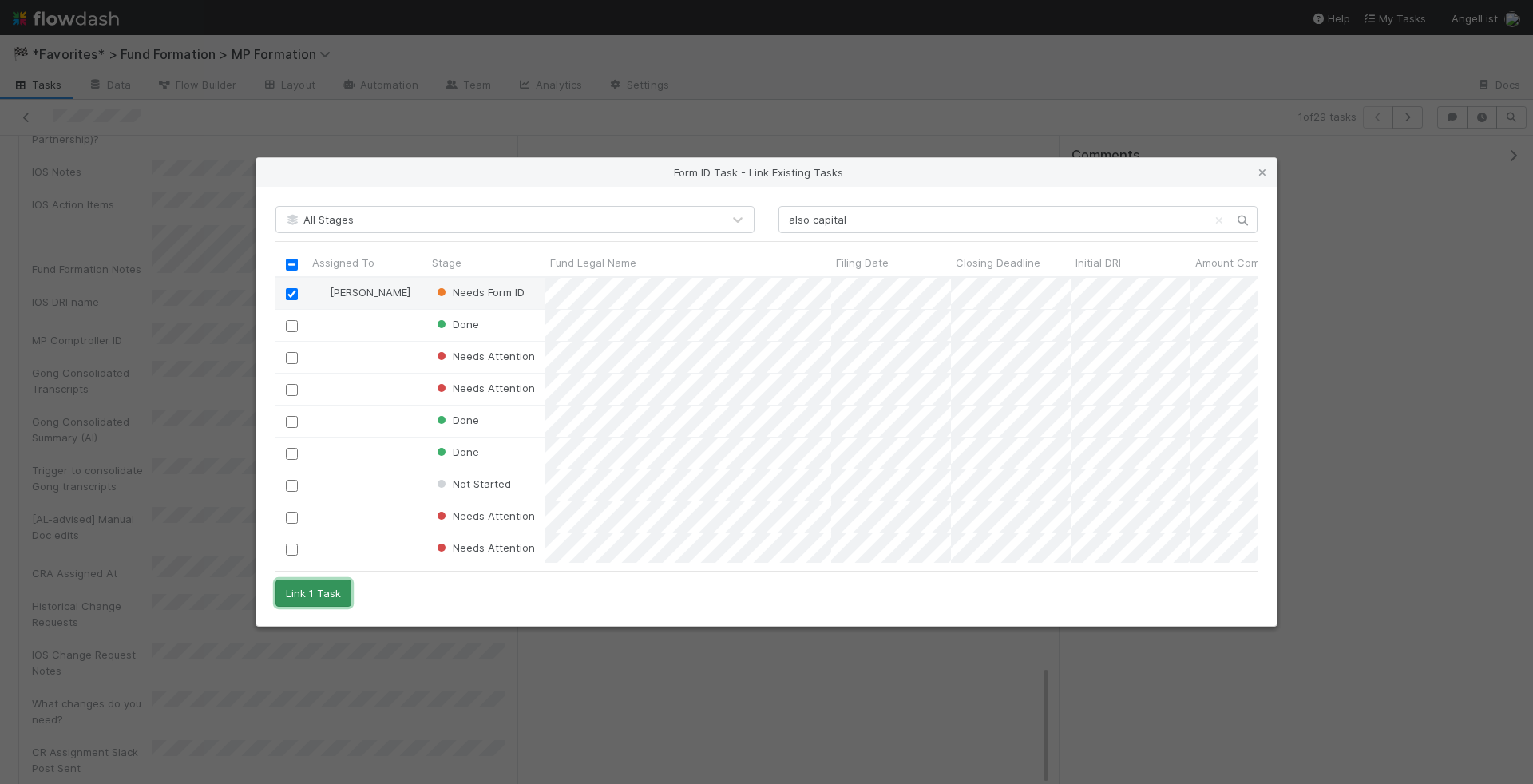
click at [325, 592] on button "Link 1 Task" at bounding box center [313, 593] width 76 height 27
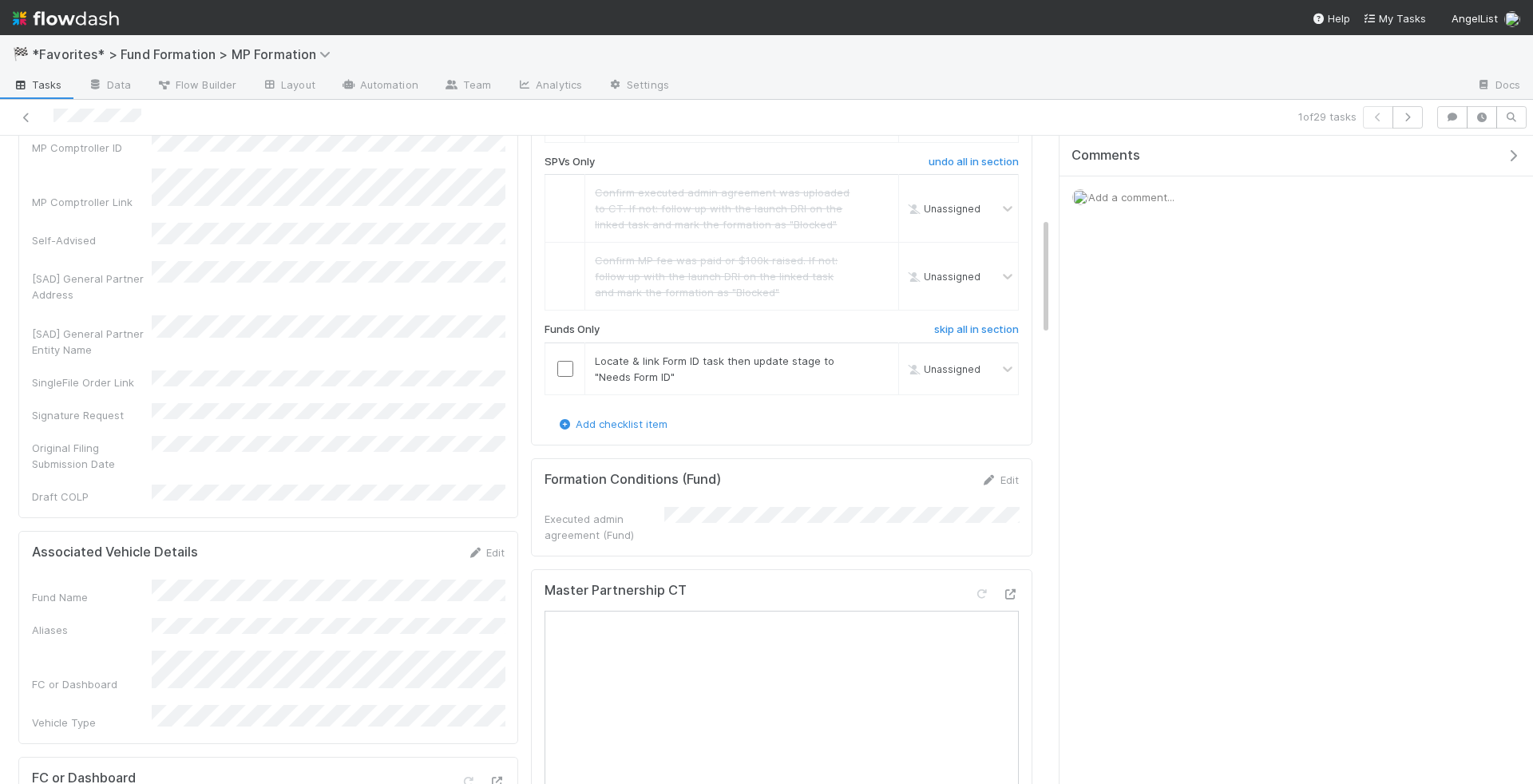
scroll to position [0, 0]
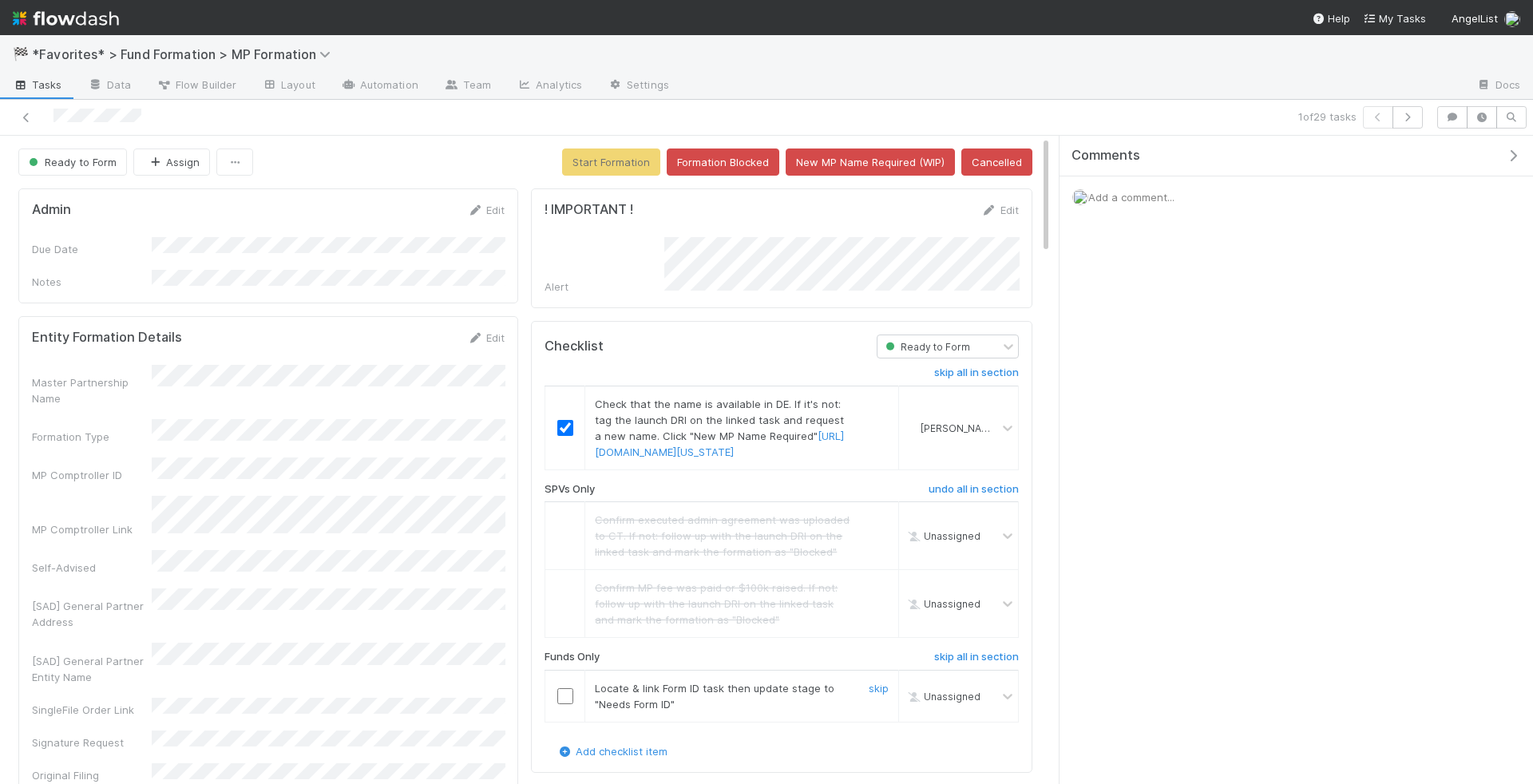
click at [571, 692] on td at bounding box center [566, 695] width 40 height 51
click at [568, 698] on input "checkbox" at bounding box center [566, 696] width 16 height 16
click at [589, 170] on button "Start Formation" at bounding box center [611, 162] width 98 height 27
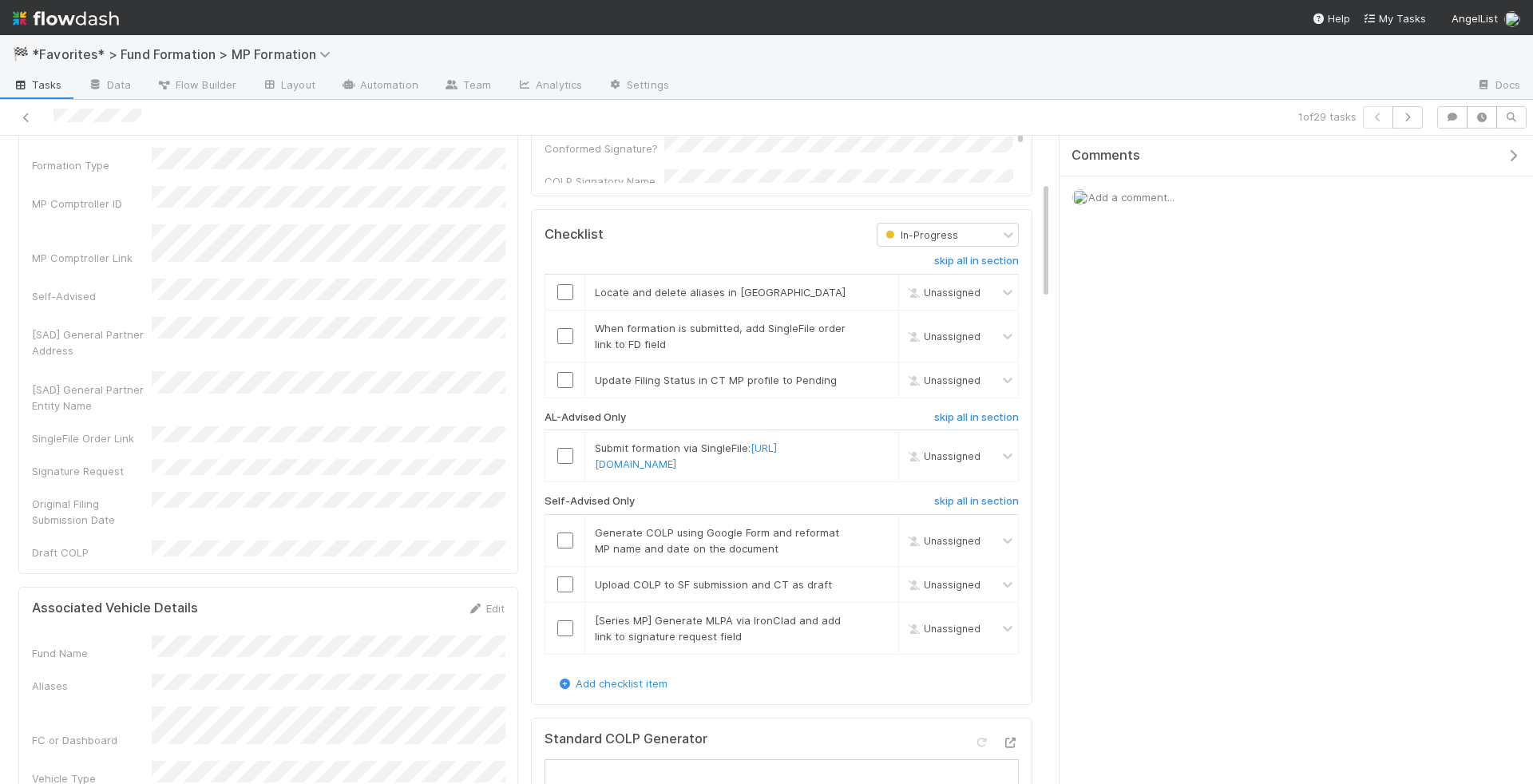
scroll to position [251, 0]
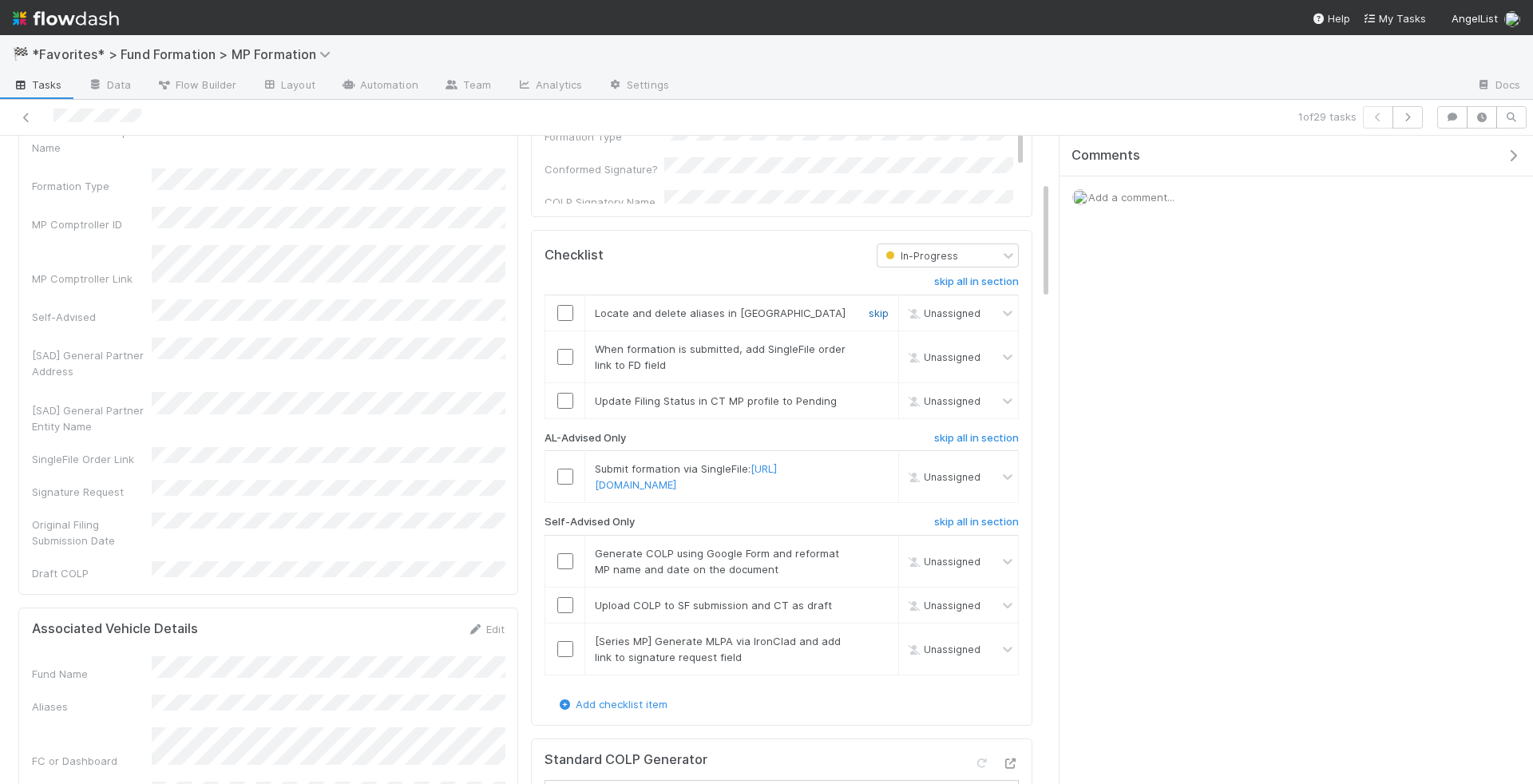
click at [876, 306] on link "skip" at bounding box center [879, 313] width 20 height 13
click at [884, 462] on link "skip" at bounding box center [879, 469] width 20 height 13
click at [874, 645] on link "skip" at bounding box center [879, 641] width 20 height 13
click at [880, 647] on link "skip" at bounding box center [879, 641] width 20 height 13
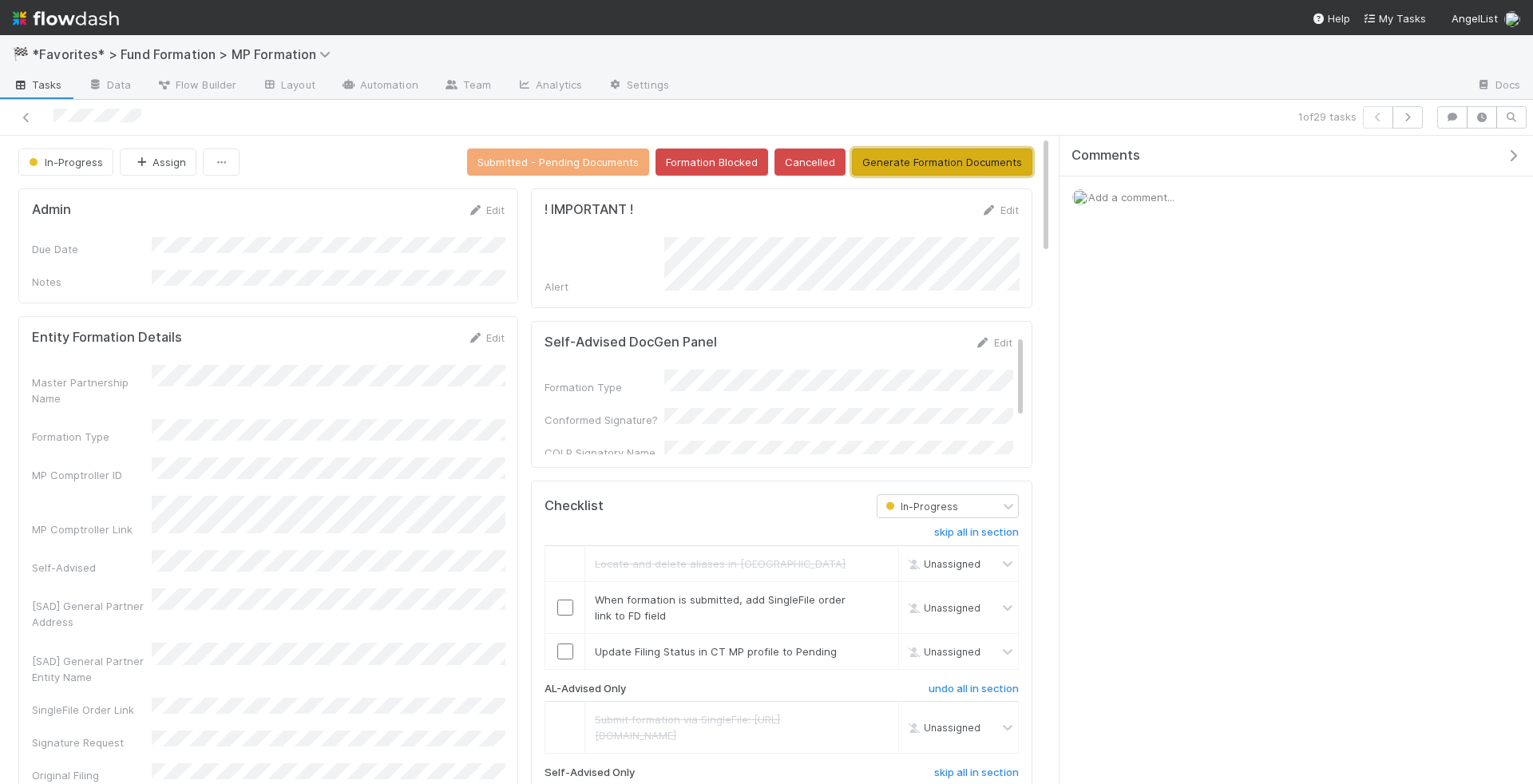
click button "Generate Formation Documents"
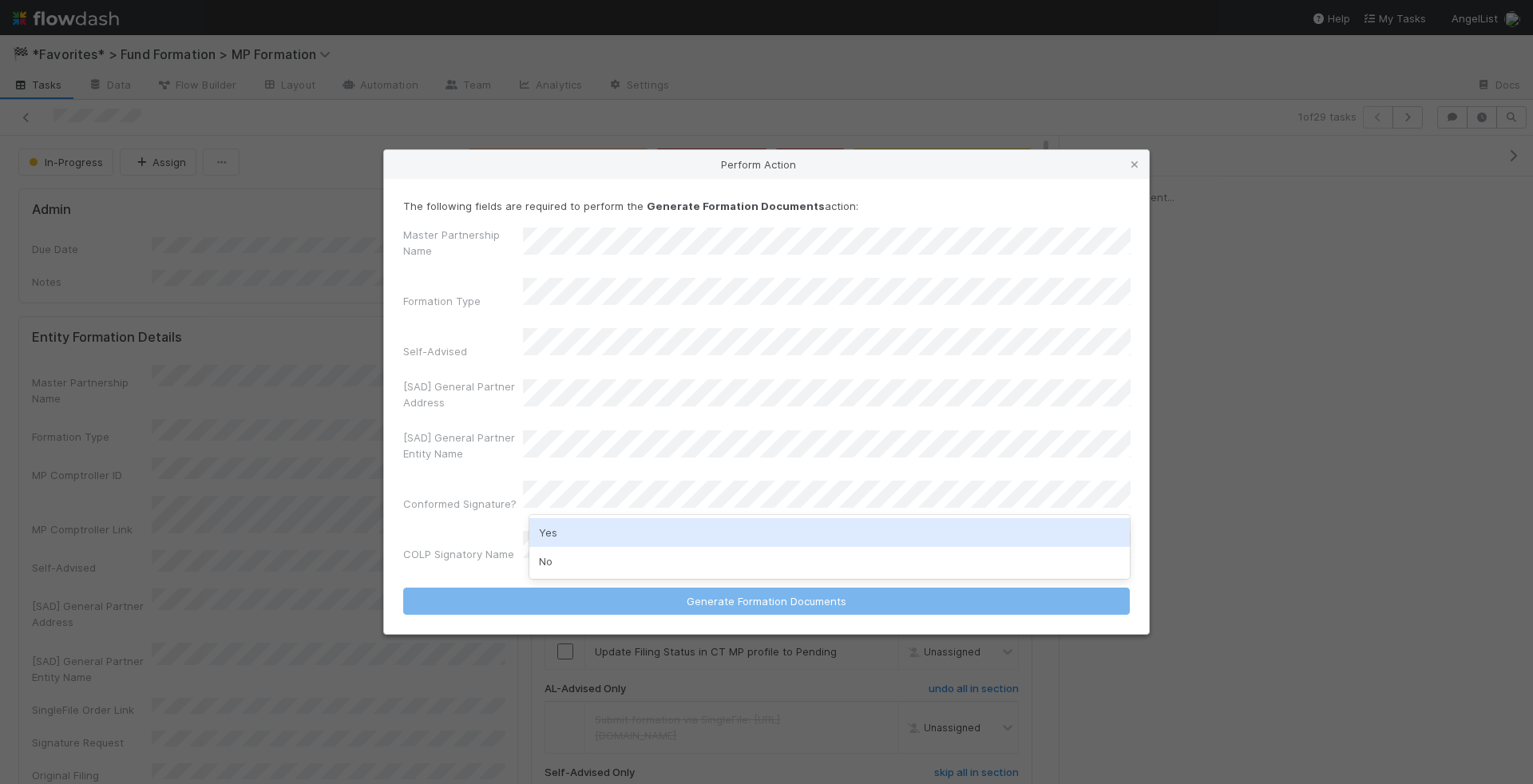
click div "Yes"
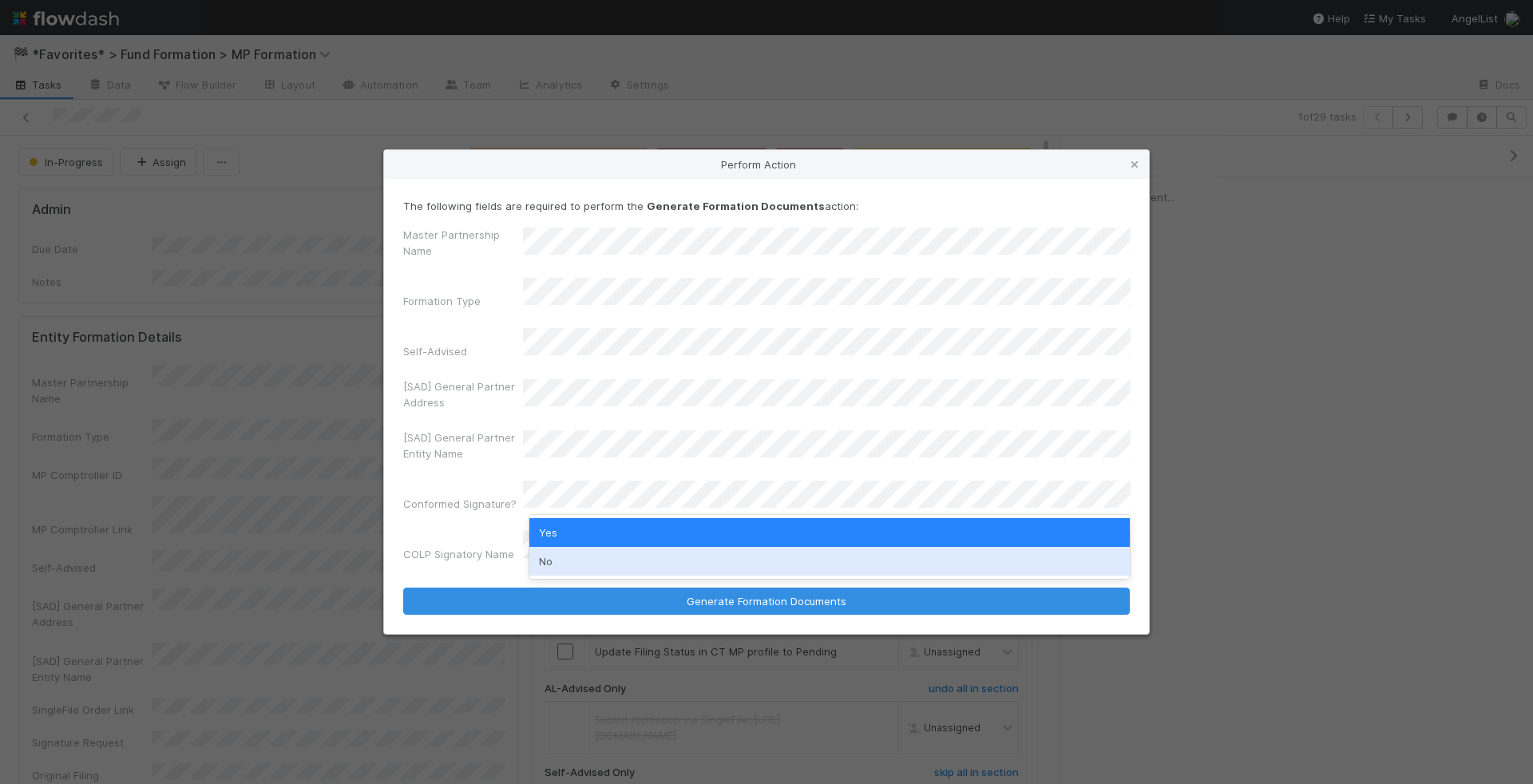
click div "No"
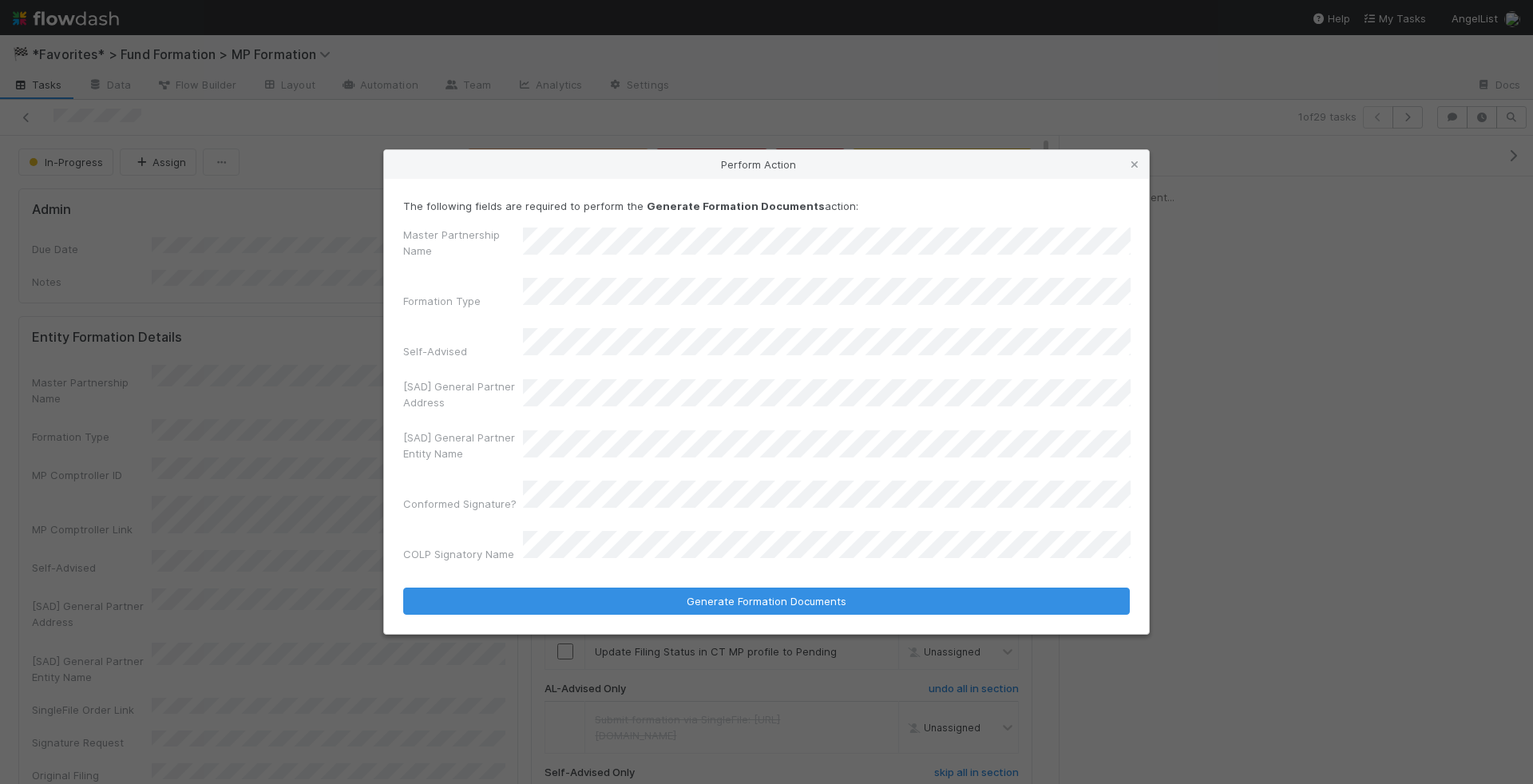
click form "The following fields are required to perform the Generate Formation Documents a…"
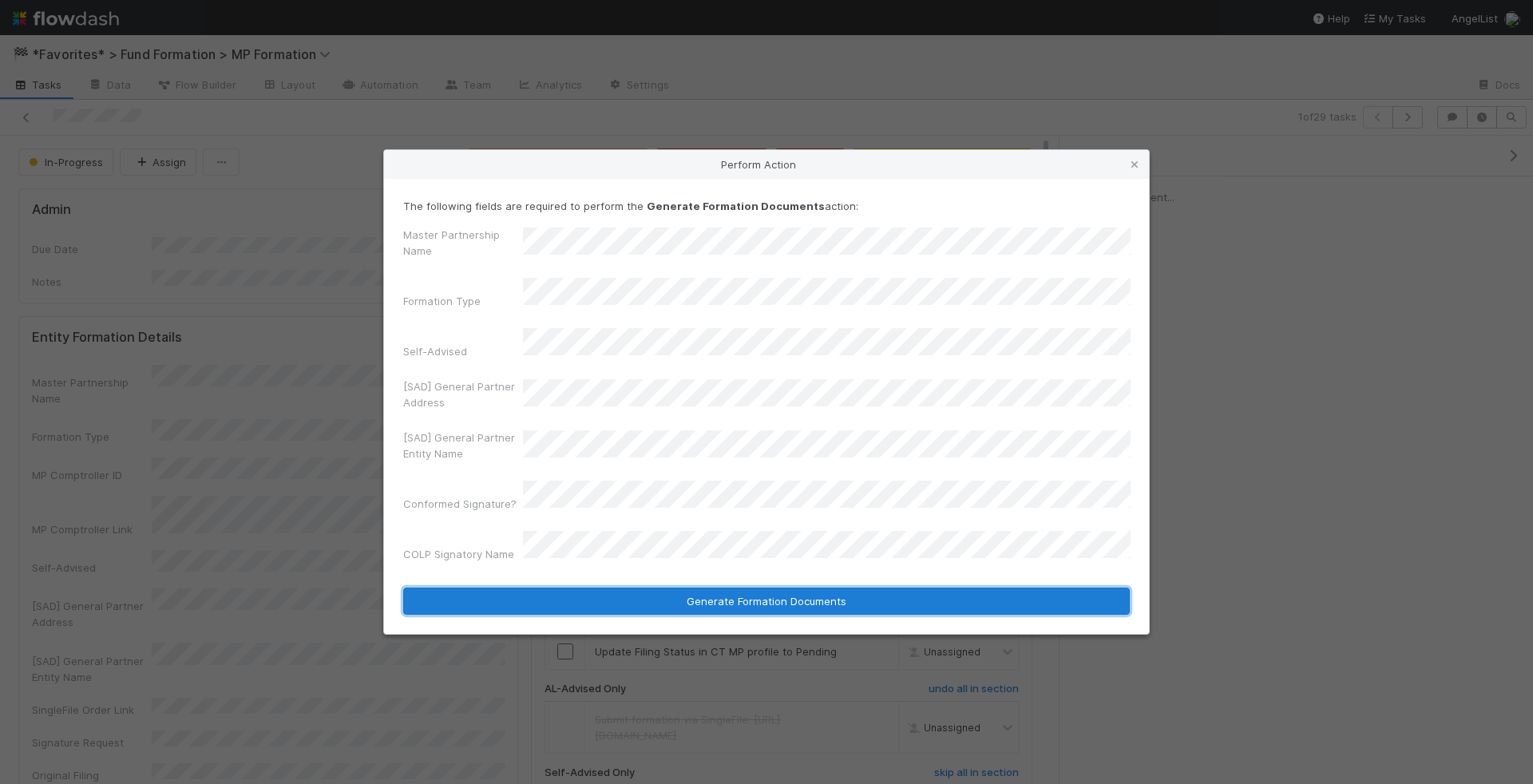
click button "Generate Formation Documents"
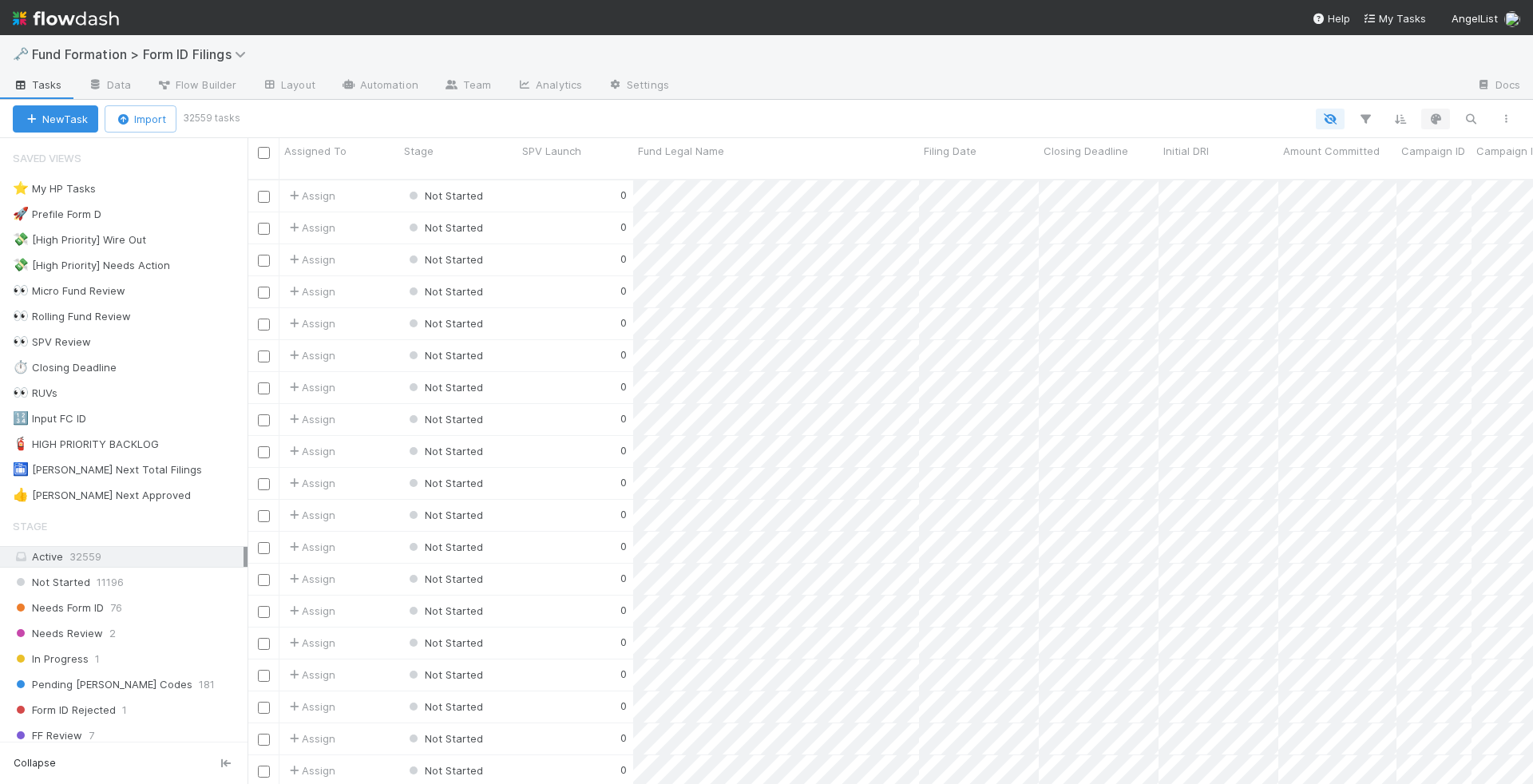
scroll to position [618, 1285]
click at [1474, 120] on icon "button" at bounding box center [1471, 119] width 16 height 14
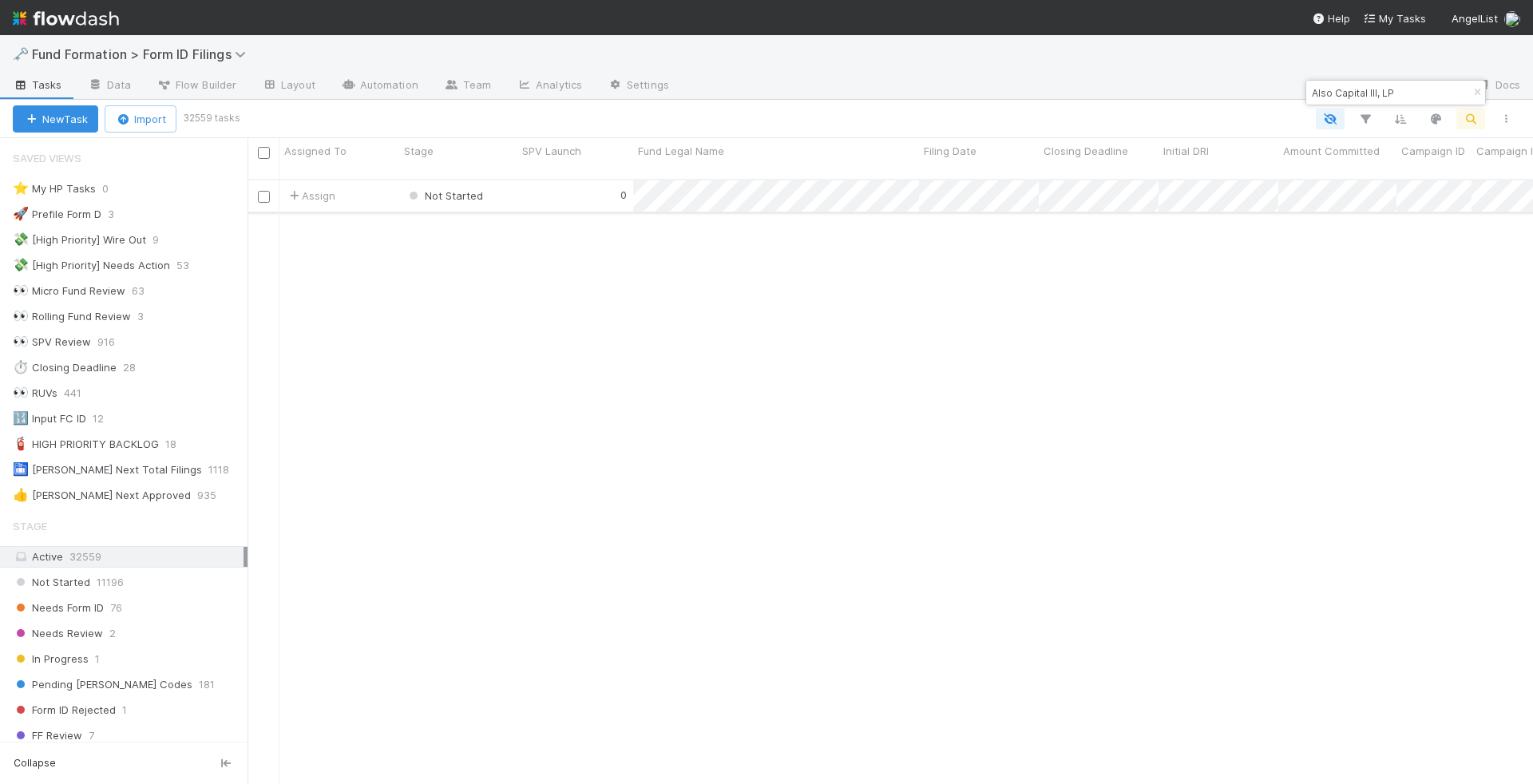
type input "Also Capital III, LP"
click at [554, 182] on div "0" at bounding box center [575, 196] width 116 height 31
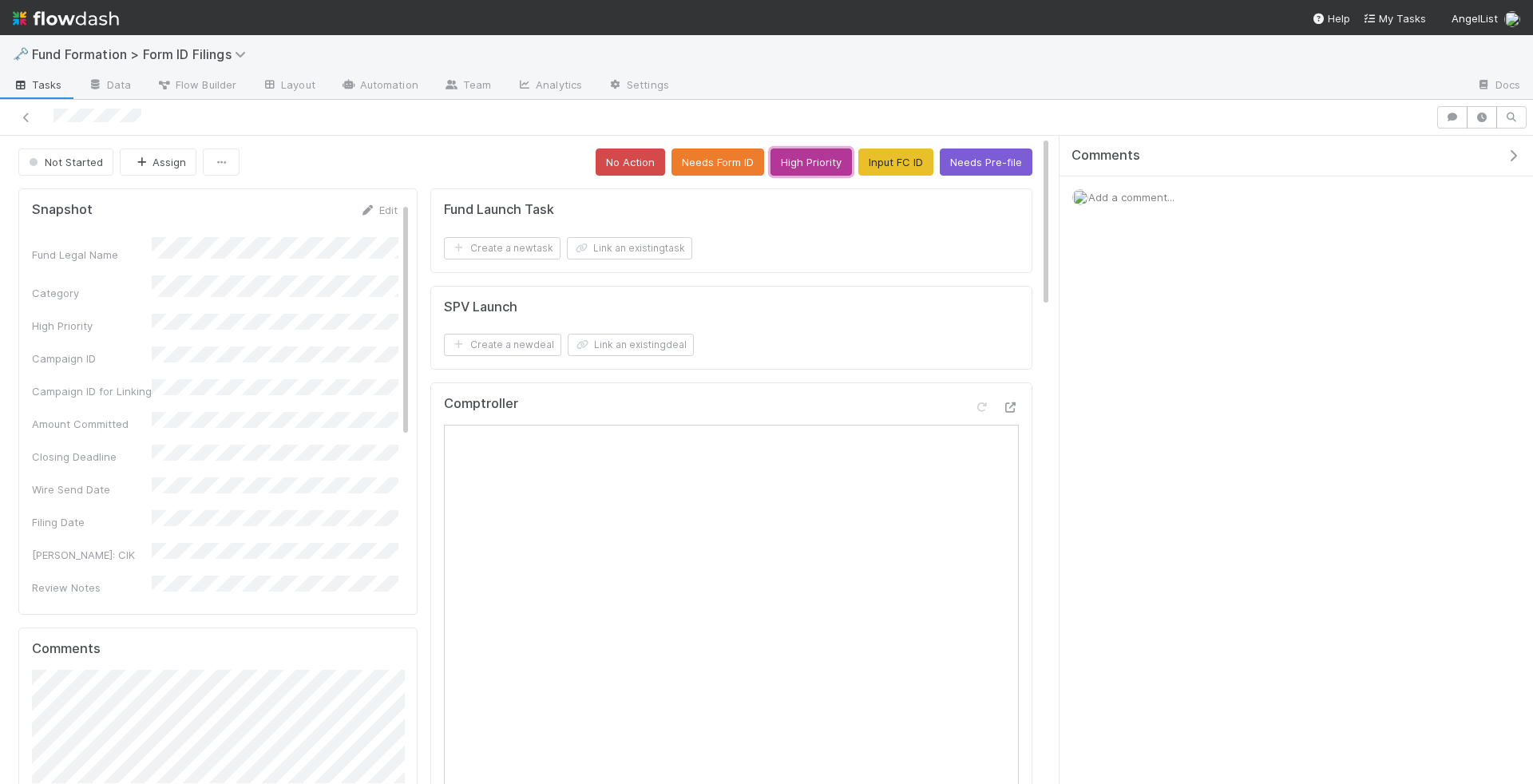
click at [791, 161] on button "High Priority" at bounding box center [811, 162] width 81 height 27
click at [724, 170] on button "Needs Form ID" at bounding box center [717, 162] width 93 height 27
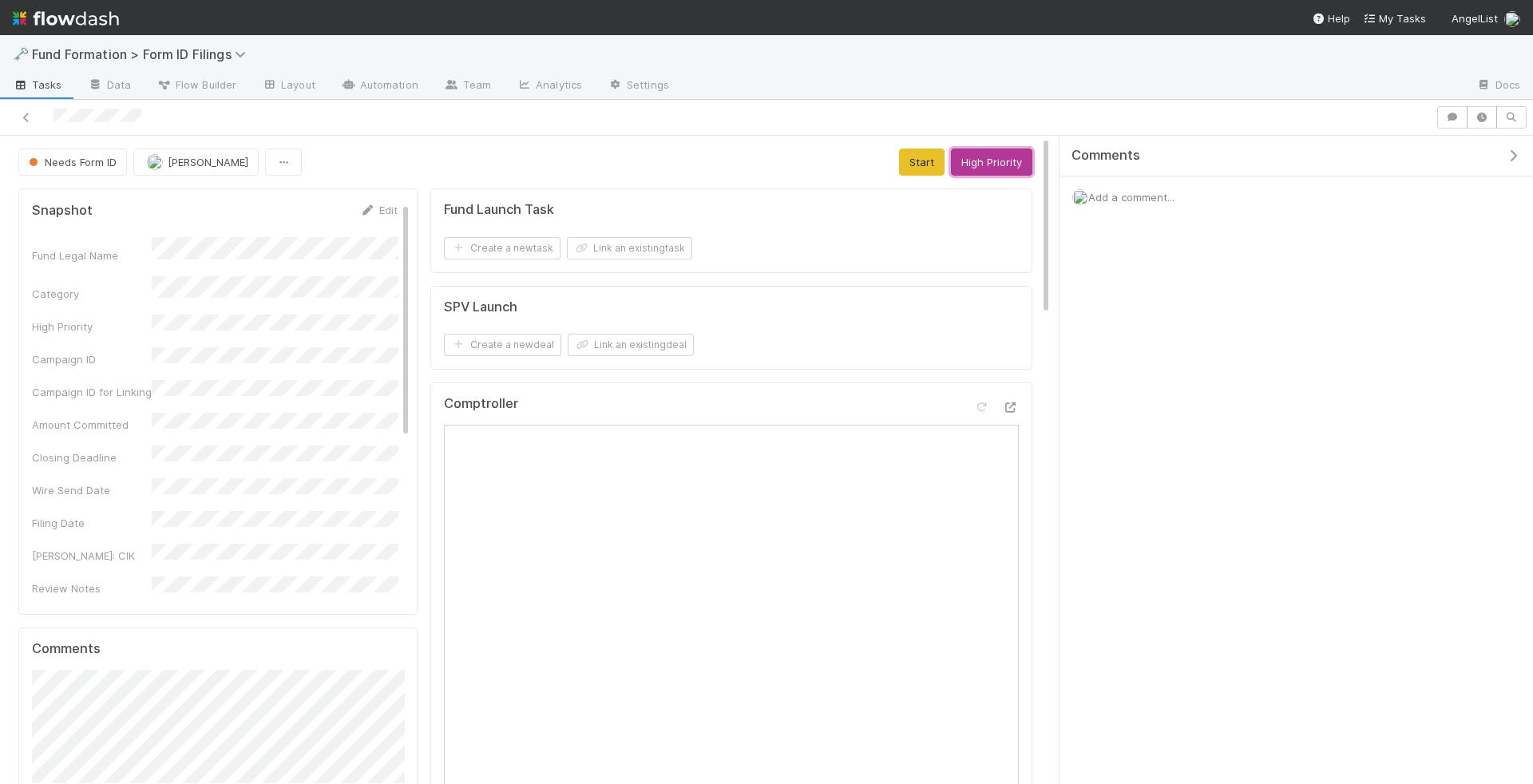
click at [989, 162] on button "High Priority" at bounding box center [992, 162] width 81 height 27
click at [1105, 193] on span "Add a comment..." at bounding box center [1131, 197] width 86 height 13
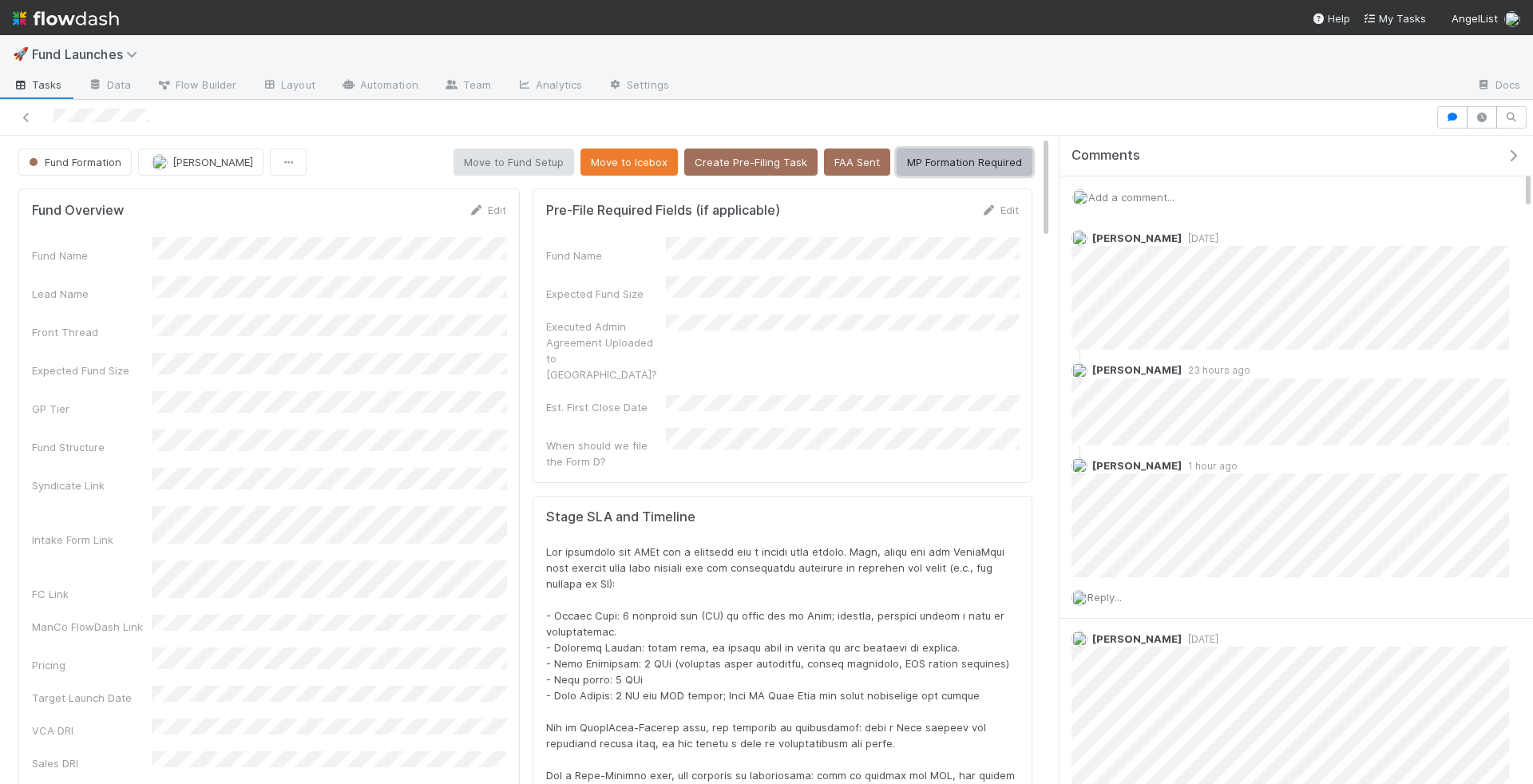
click at [952, 166] on button "MP Formation Required" at bounding box center [965, 162] width 136 height 27
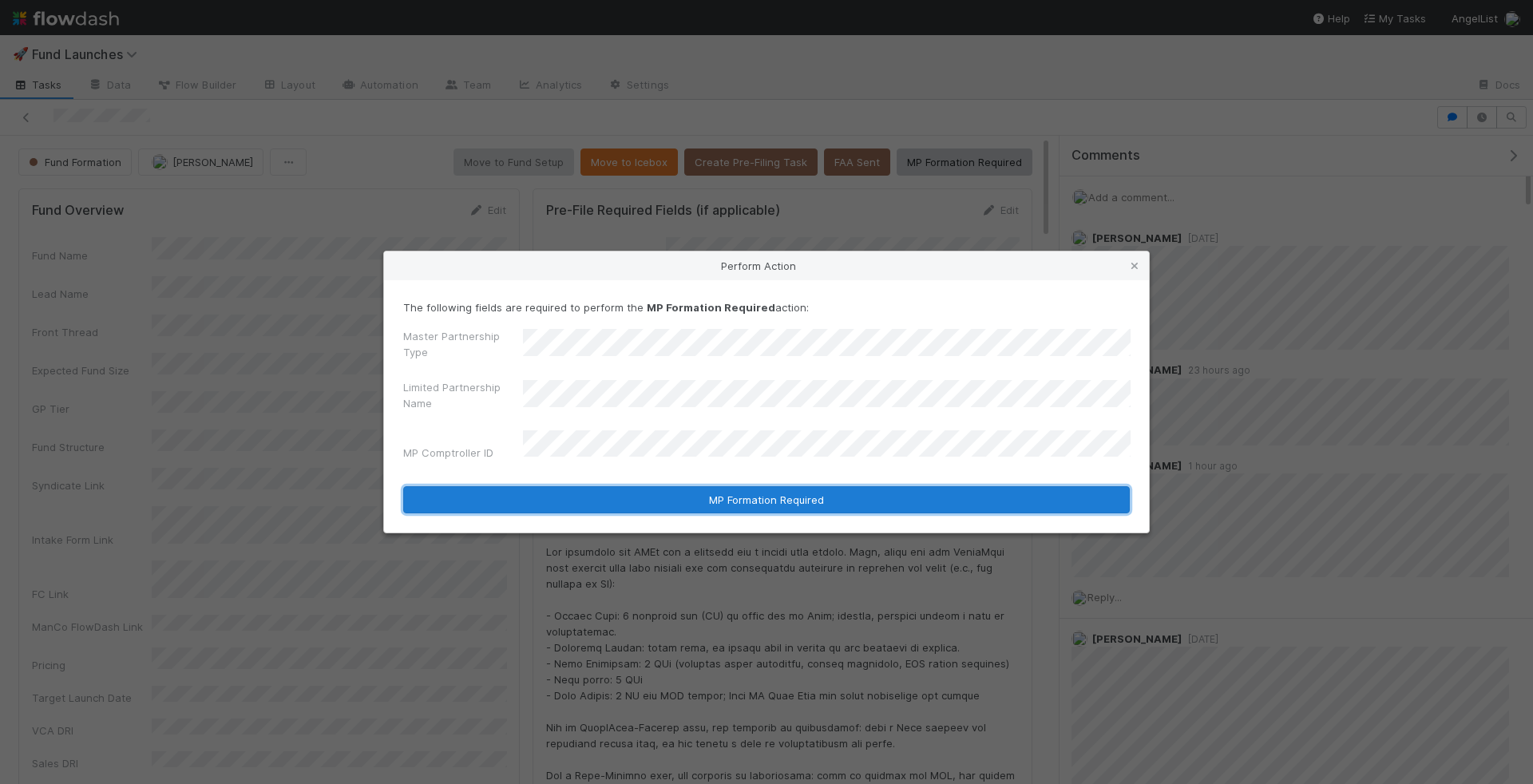
click at [644, 495] on button "MP Formation Required" at bounding box center [766, 499] width 726 height 27
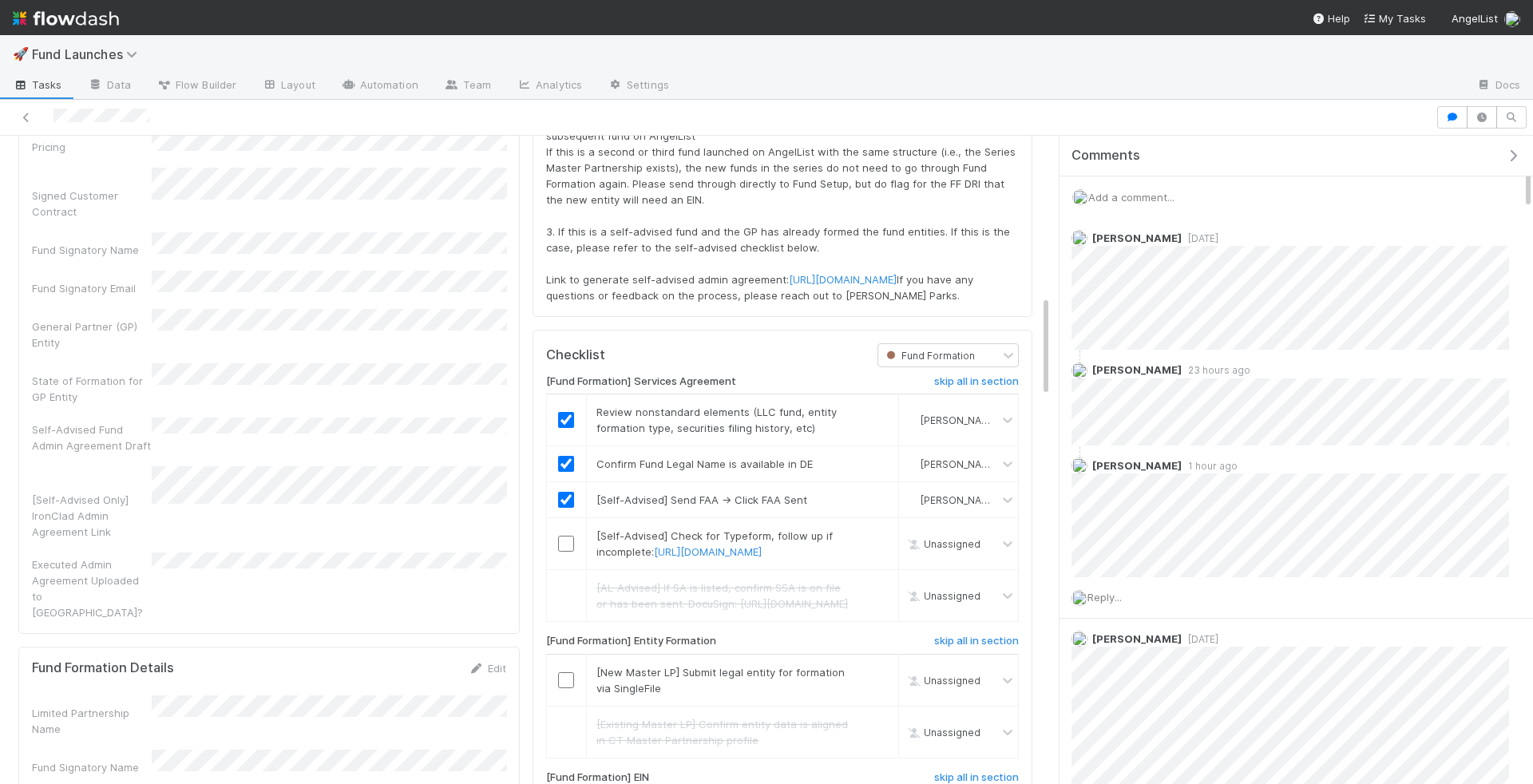
scroll to position [1050, 0]
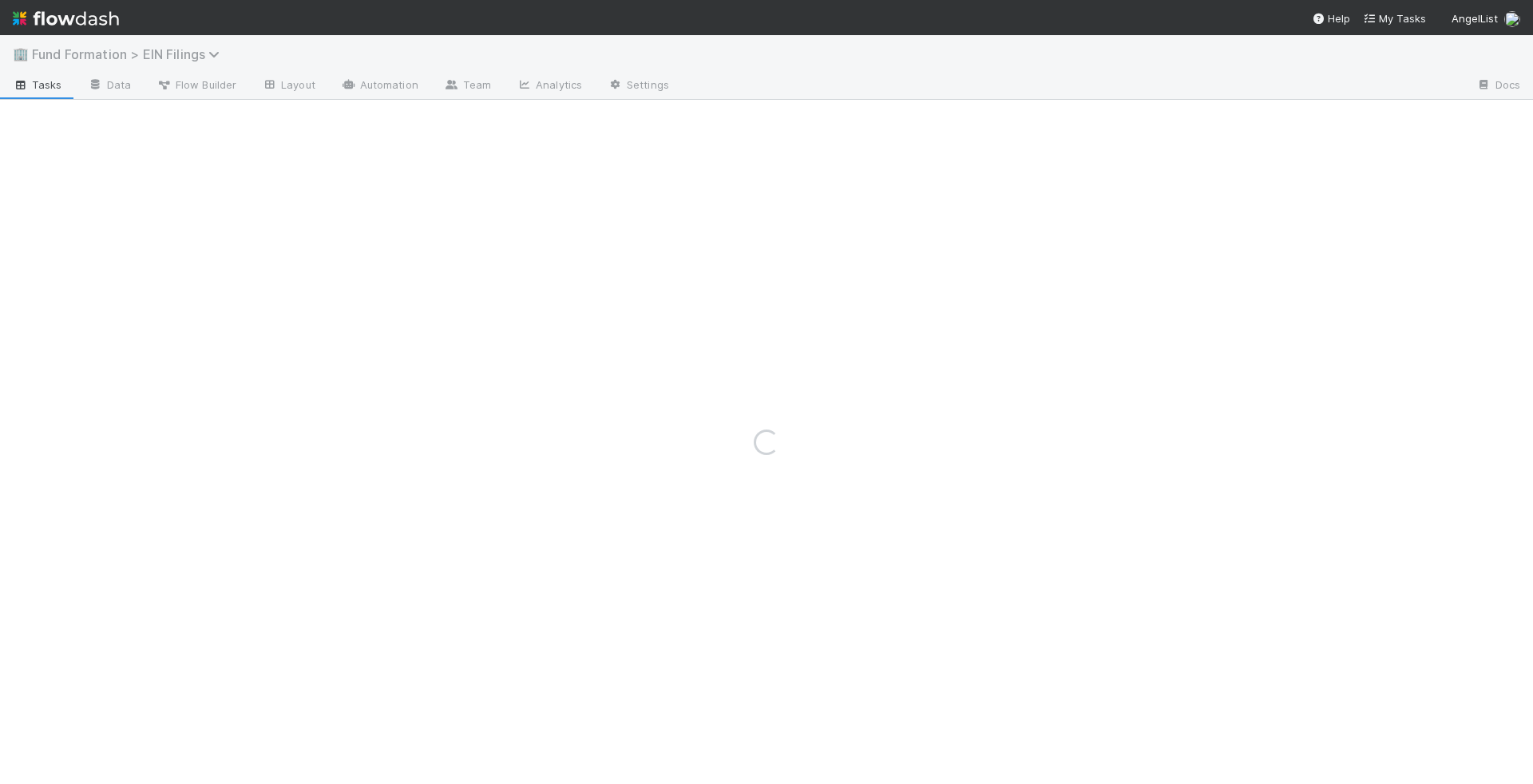
click at [174, 54] on span "Fund Formation > EIN Filings" at bounding box center [129, 54] width 196 height 16
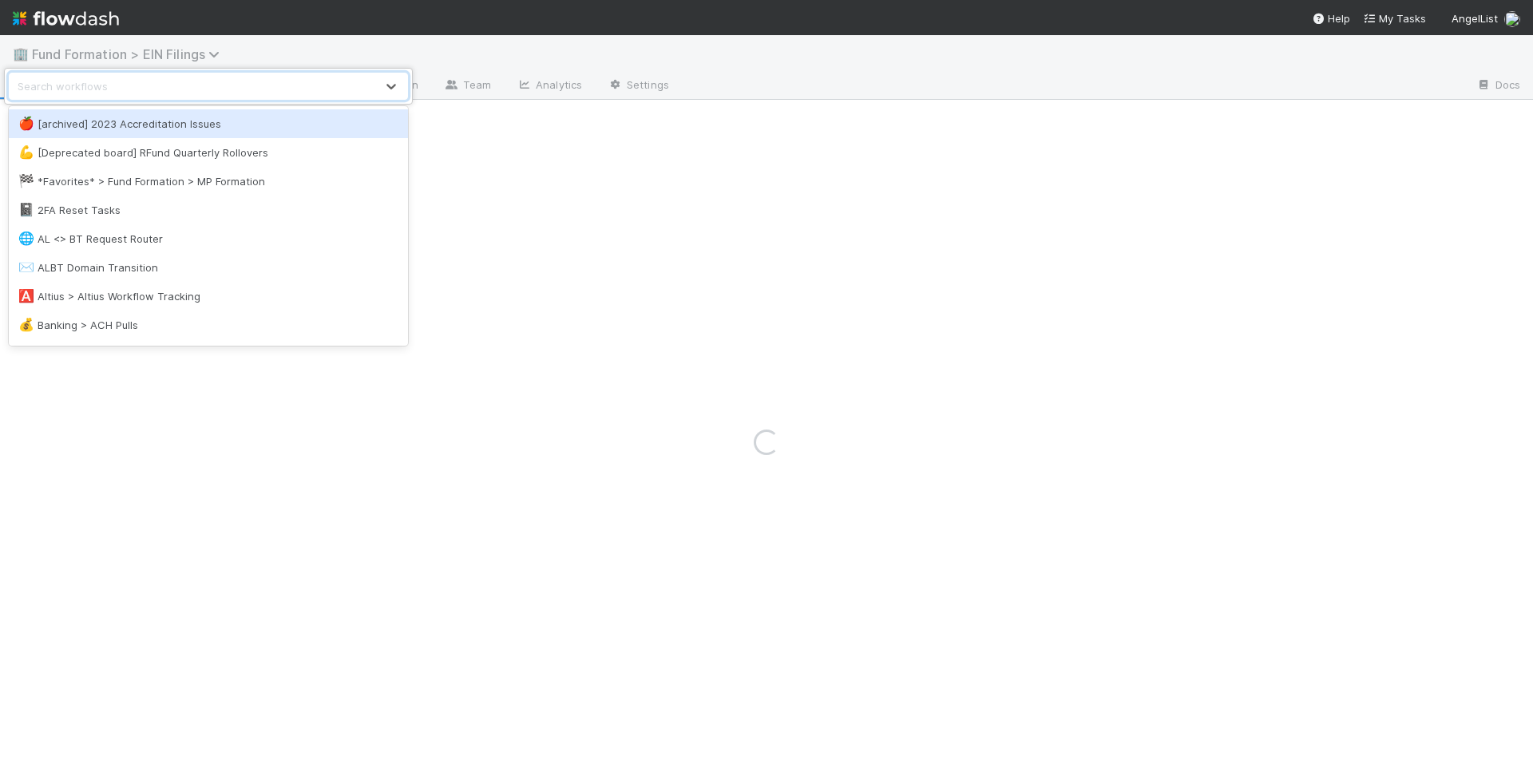
type input "p"
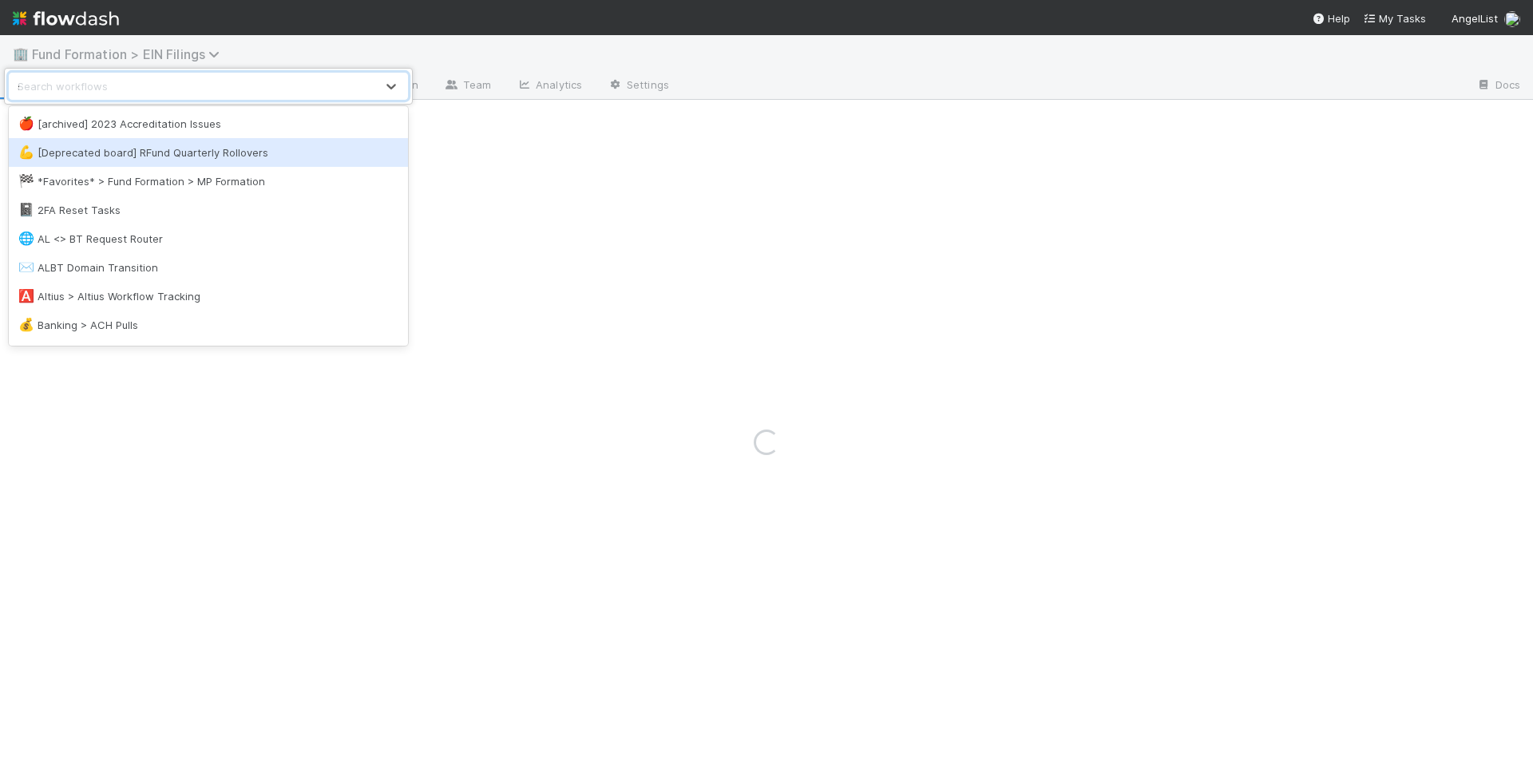
type input "spv"
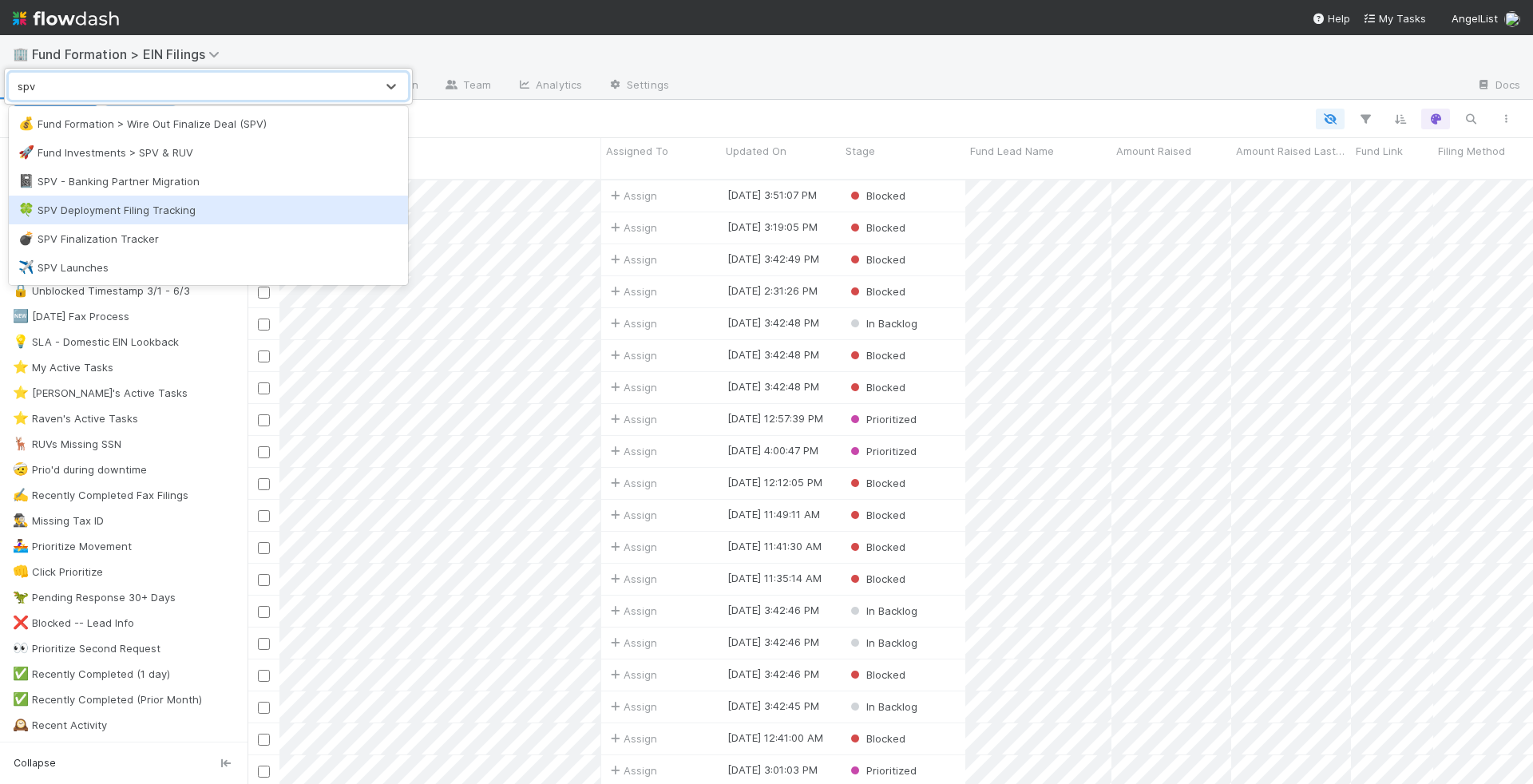
scroll to position [618, 1285]
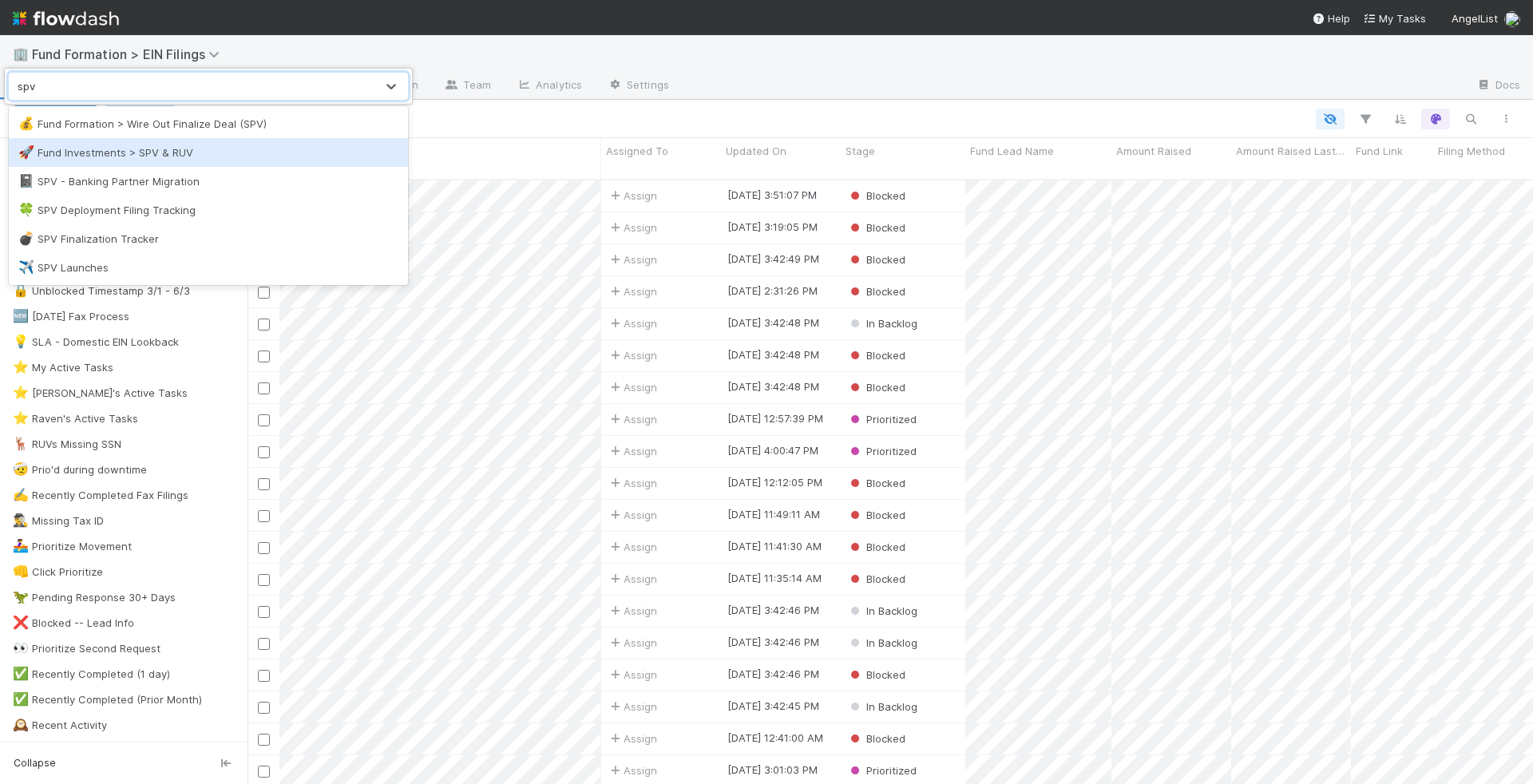
click at [192, 158] on div "🚀 Fund Investments > SPV & RUV" at bounding box center [208, 153] width 380 height 16
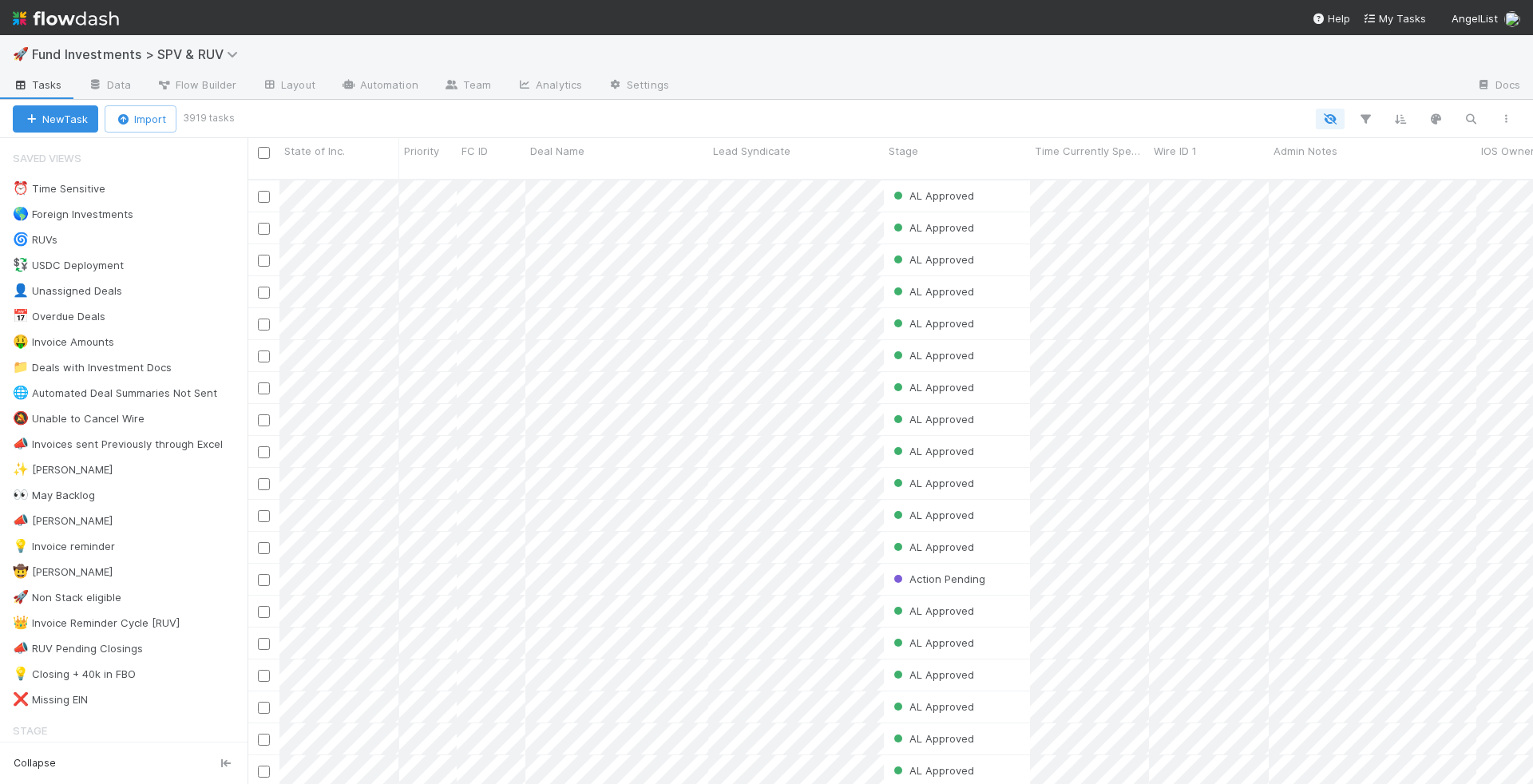
scroll to position [618, 1285]
click at [1475, 120] on icon "button" at bounding box center [1471, 119] width 16 height 14
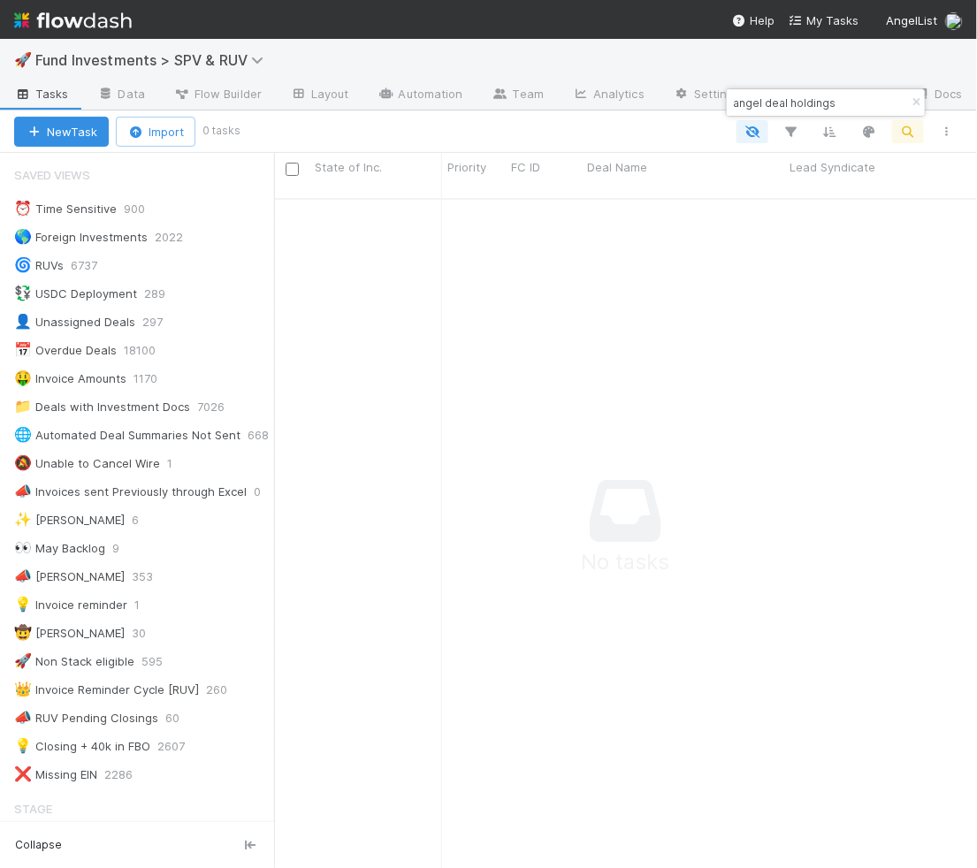
scroll to position [655, 674]
type input "angel deal holdings"
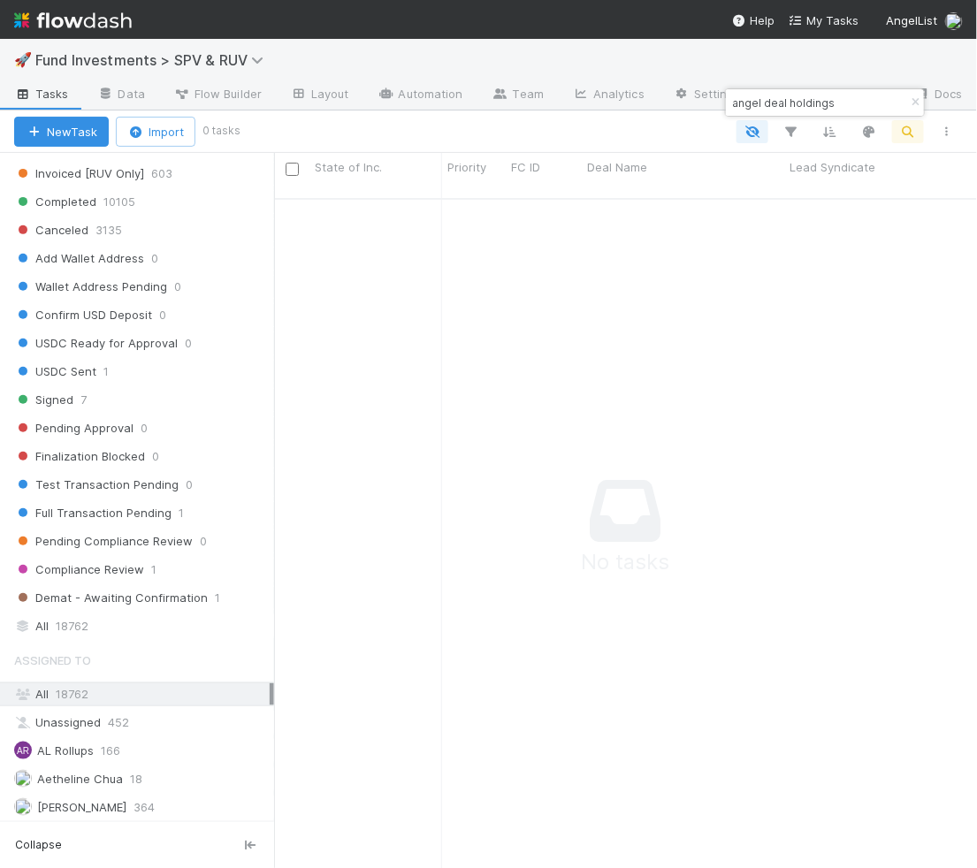
scroll to position [1072, 0]
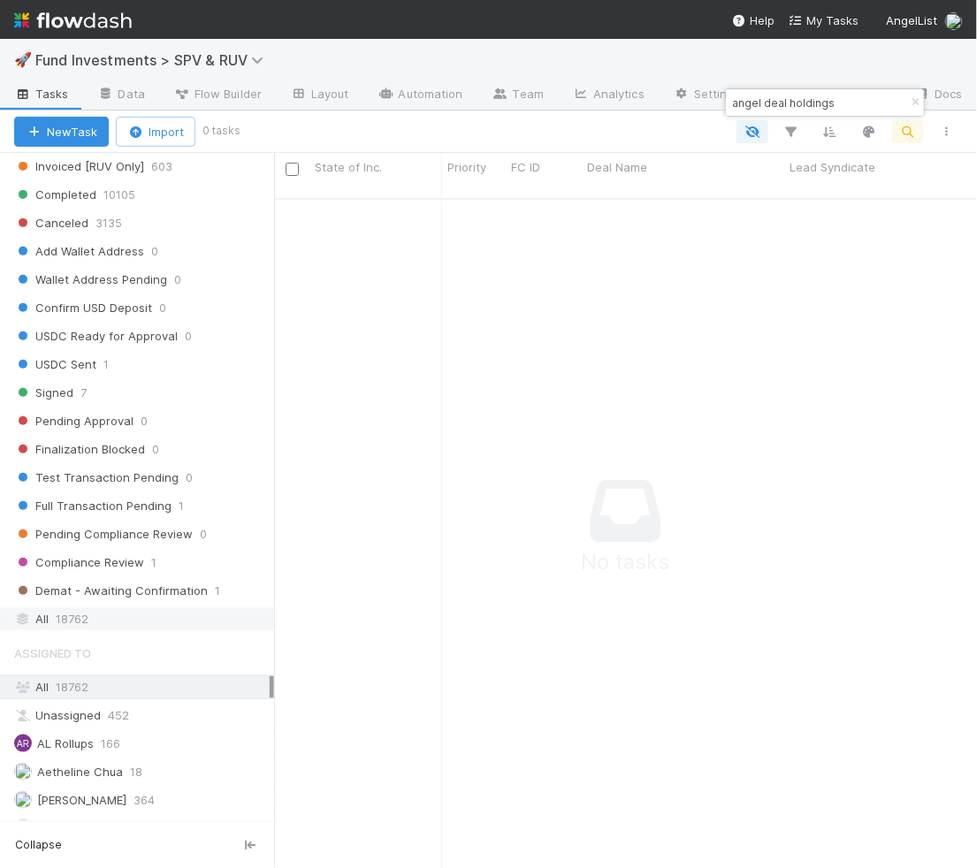
click at [114, 629] on div "All 18762" at bounding box center [141, 619] width 255 height 22
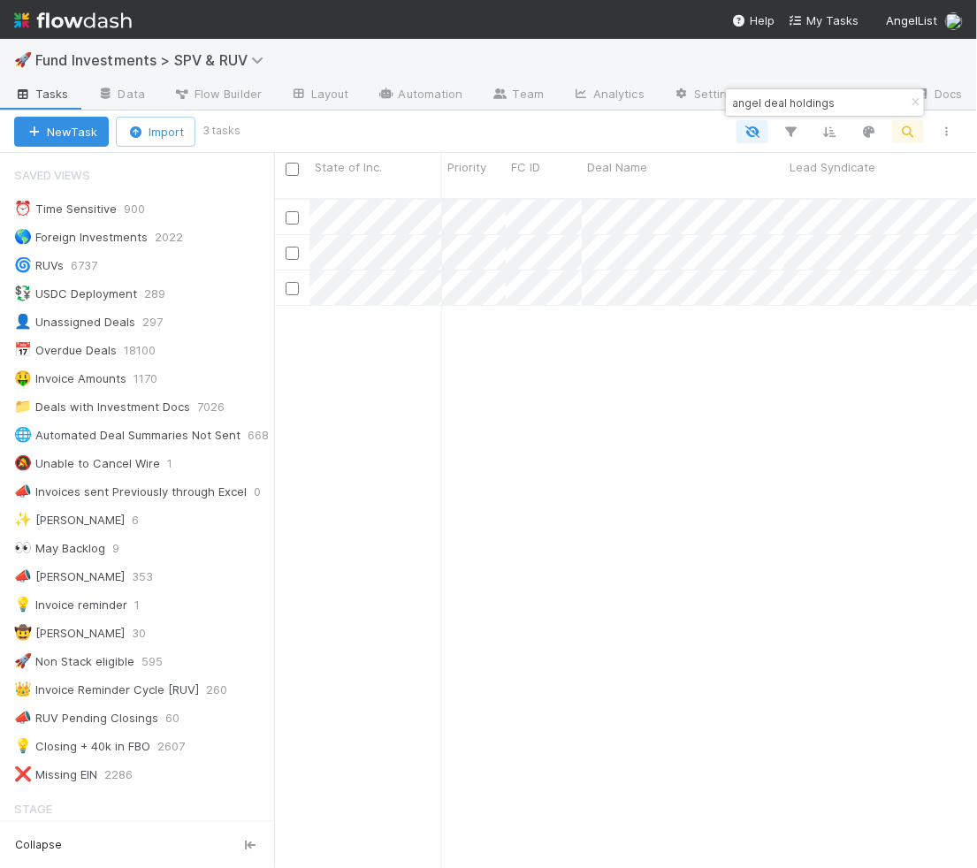
scroll to position [669, 688]
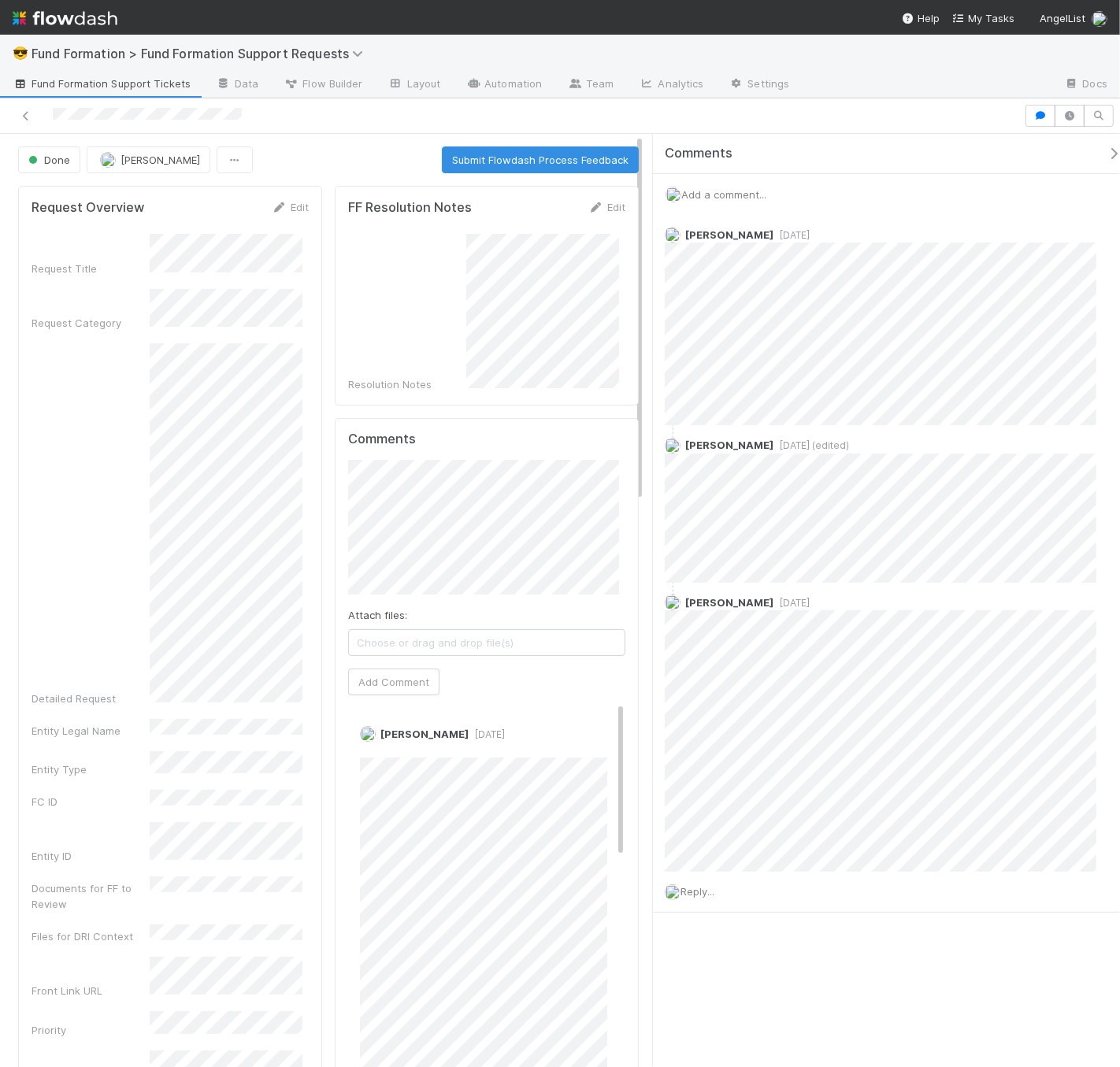
click at [126, 86] on span "Fund Formation Support Tickets" at bounding box center [102, 84] width 178 height 16
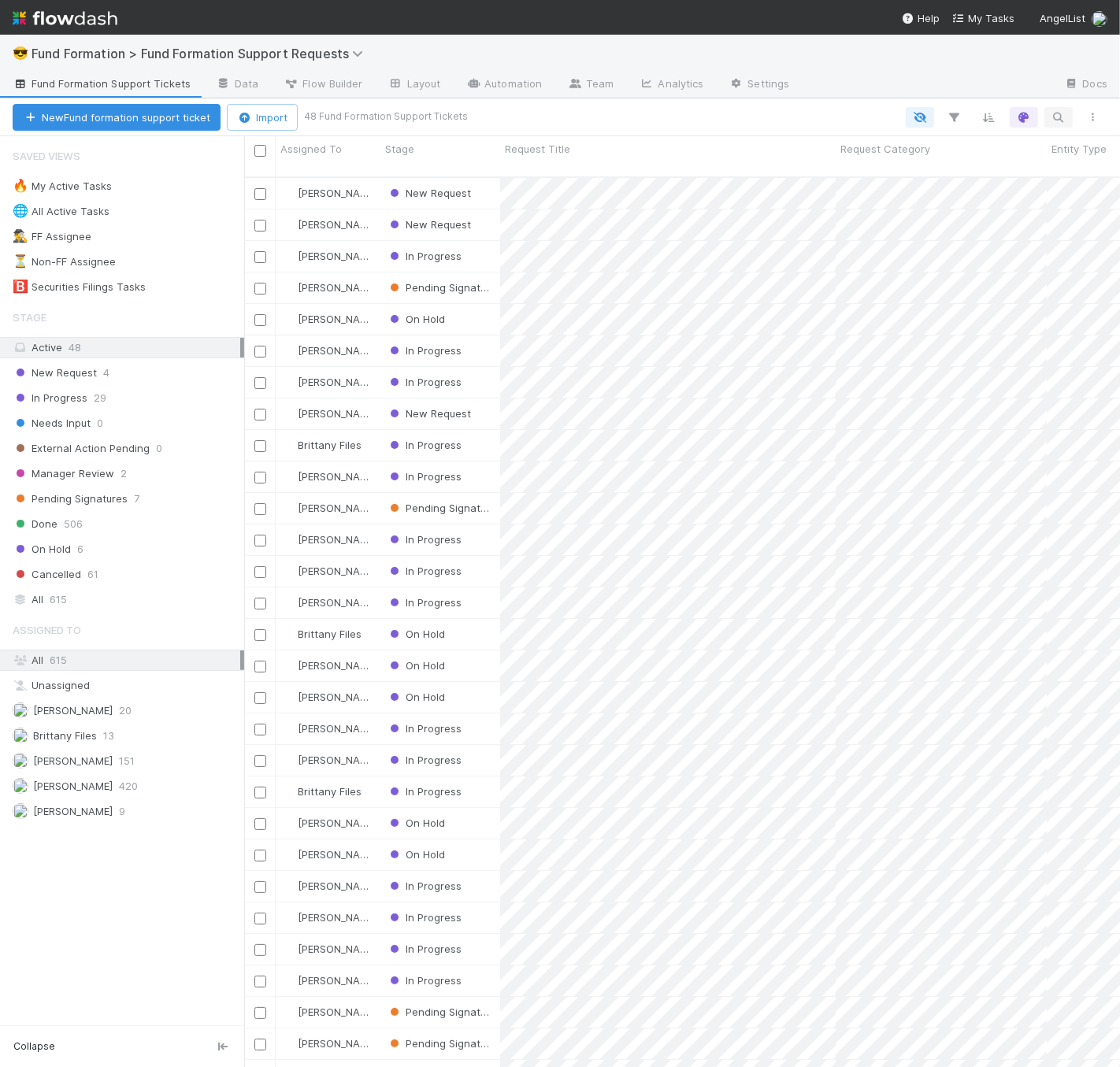
scroll to position [890, 862]
click at [1061, 123] on icon "button" at bounding box center [1059, 118] width 16 height 14
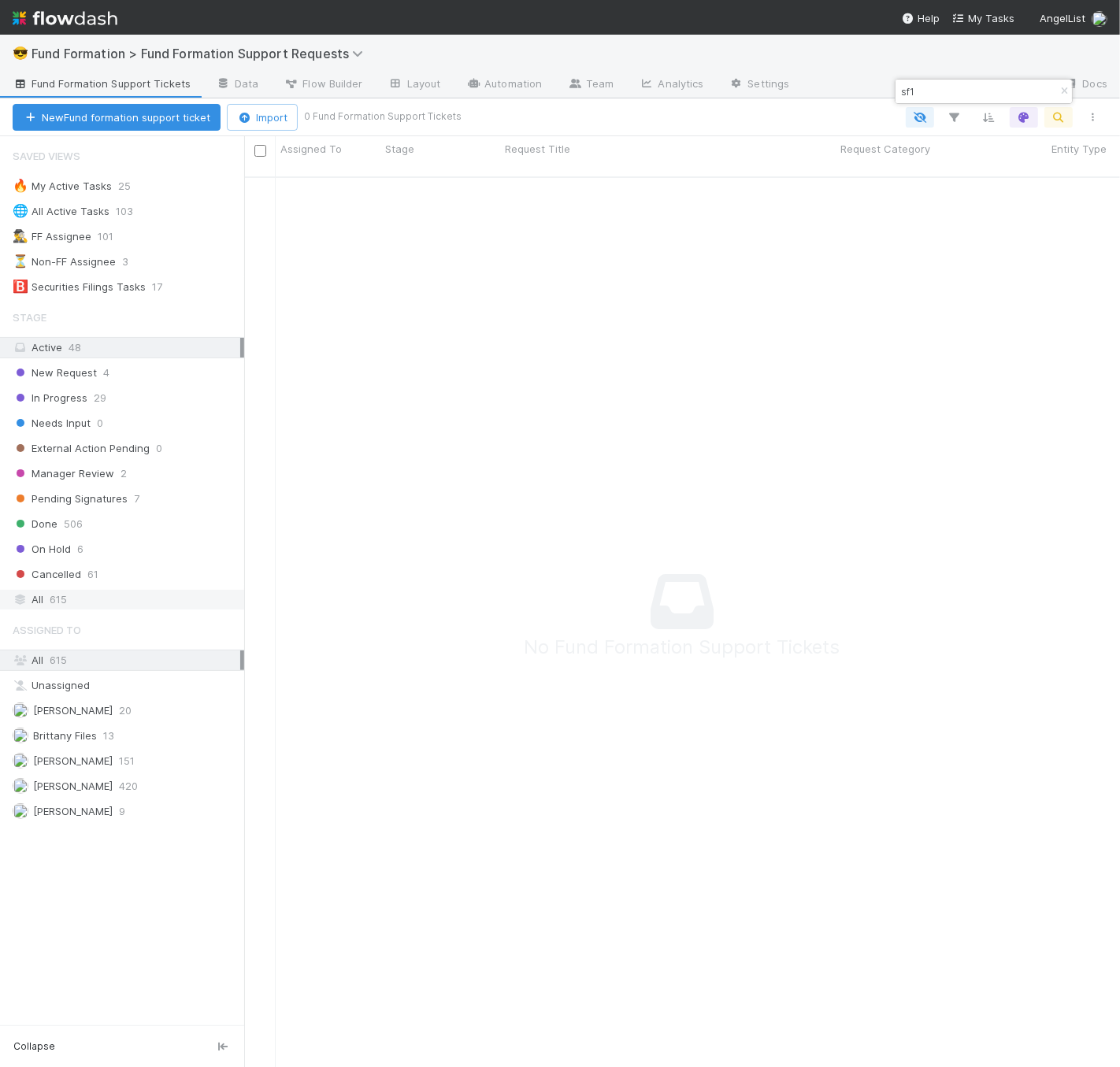
scroll to position [876, 849]
type input "sf1"
click at [160, 602] on div "All 615" at bounding box center [126, 599] width 227 height 20
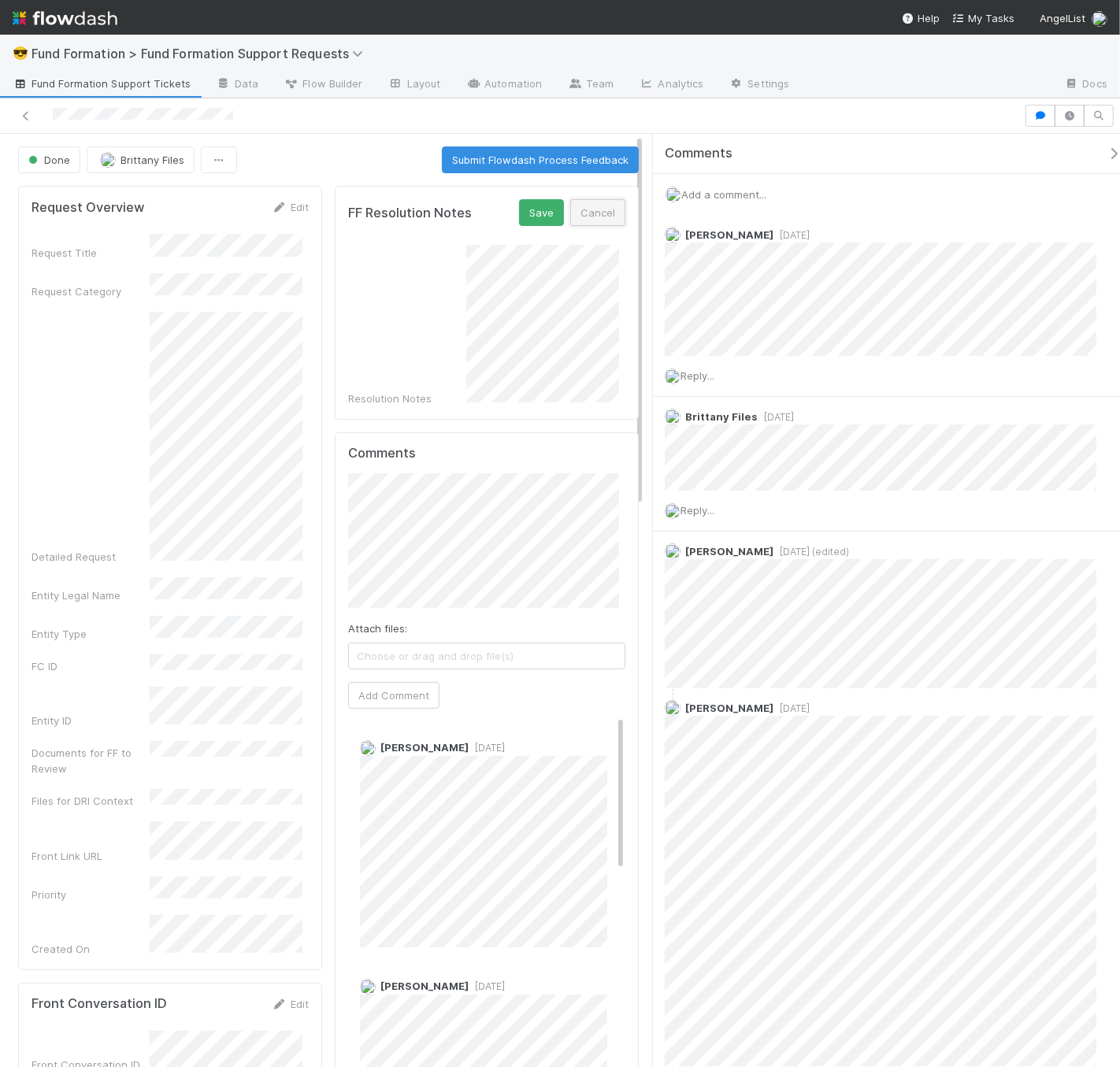
click at [600, 200] on button "Cancel" at bounding box center [598, 213] width 55 height 27
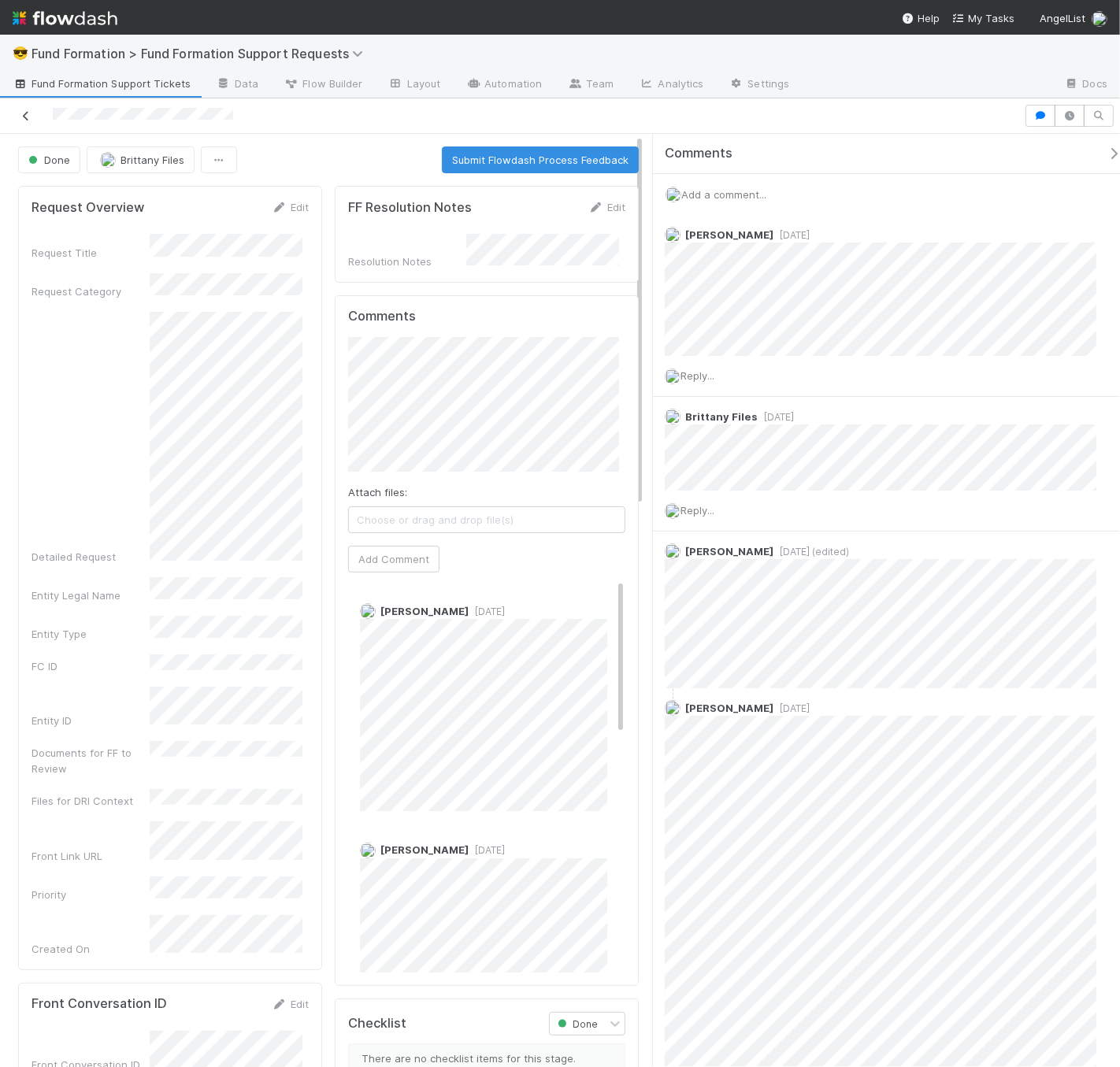
click at [31, 112] on icon at bounding box center [26, 116] width 16 height 10
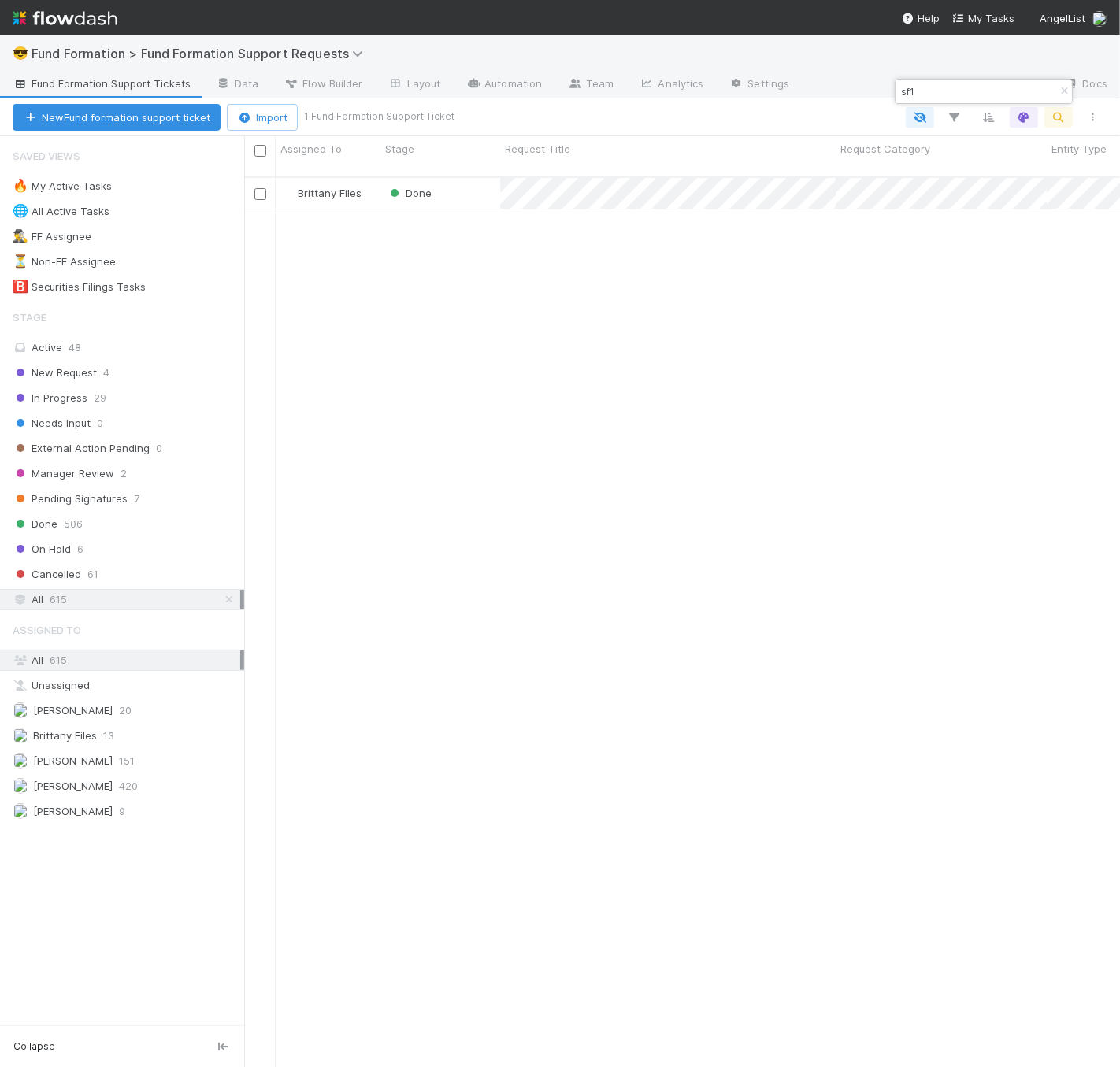
scroll to position [890, 862]
